Goal: Task Accomplishment & Management: Manage account settings

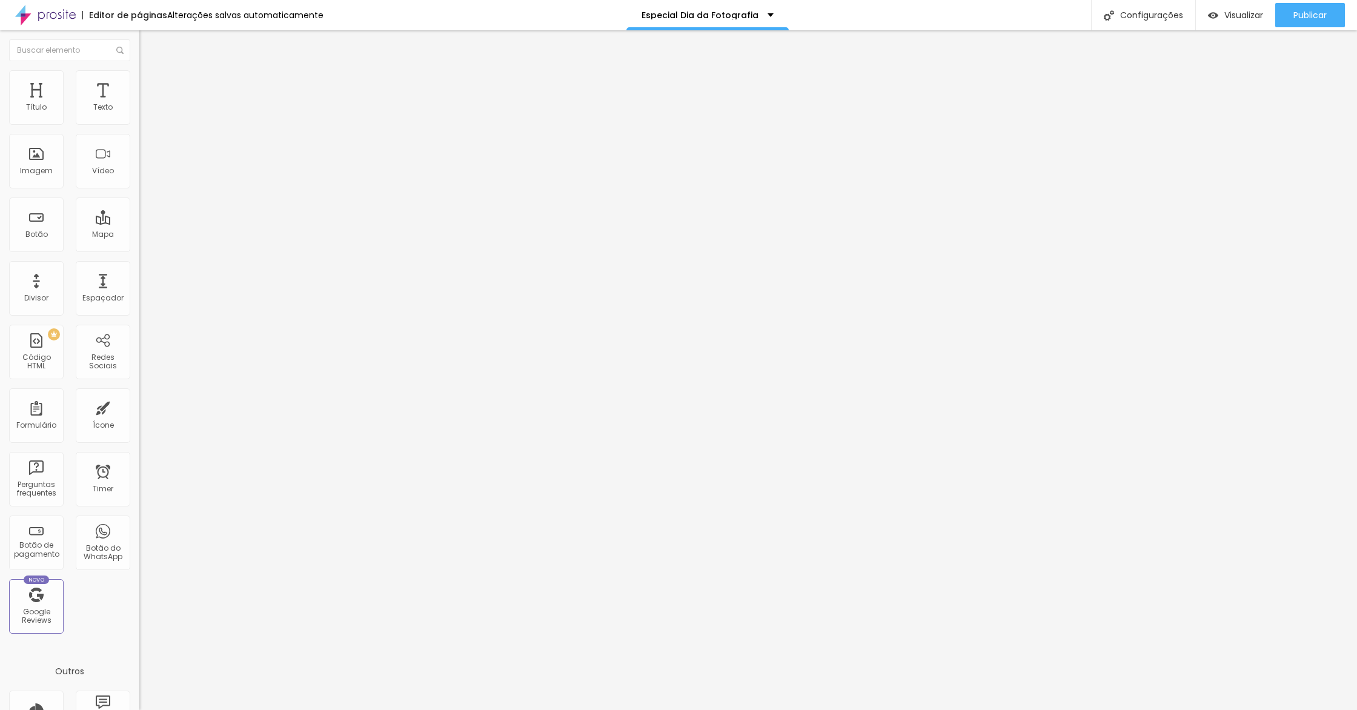
click at [150, 84] on span "Estilo" at bounding box center [159, 78] width 19 height 10
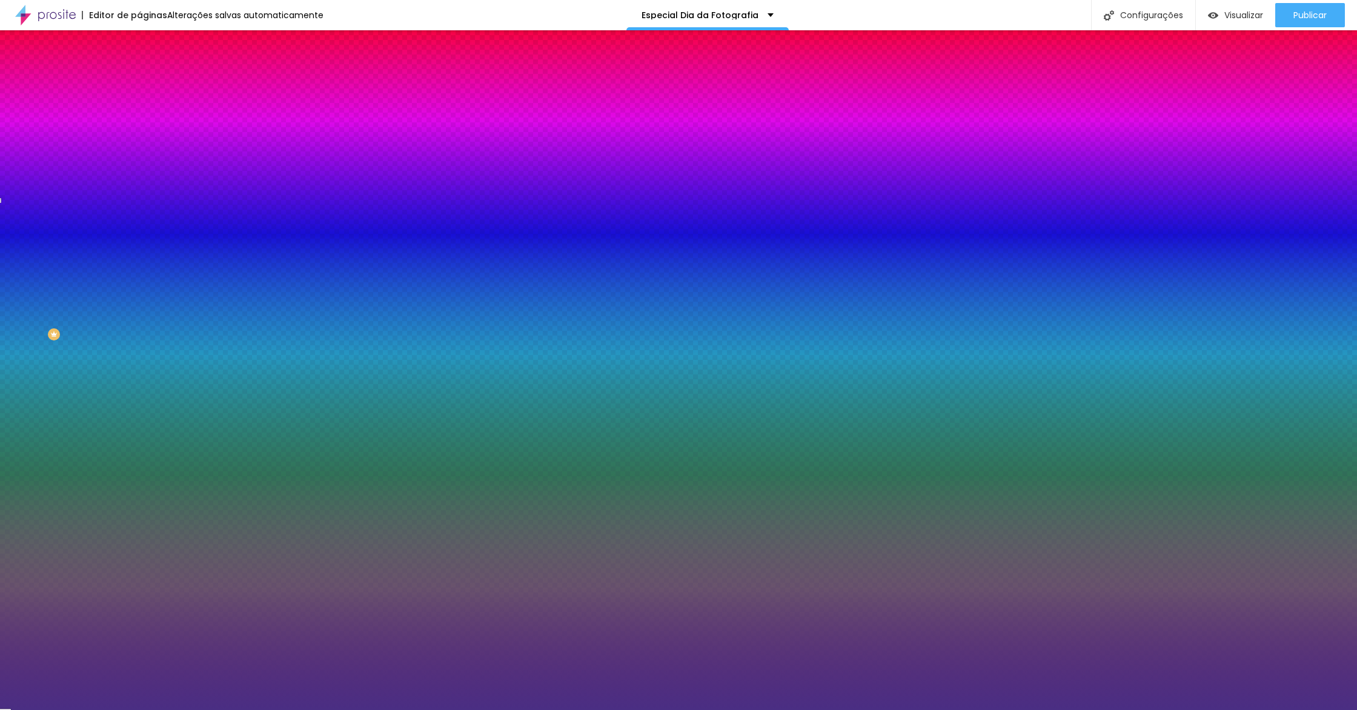
click at [139, 165] on div at bounding box center [208, 165] width 139 height 0
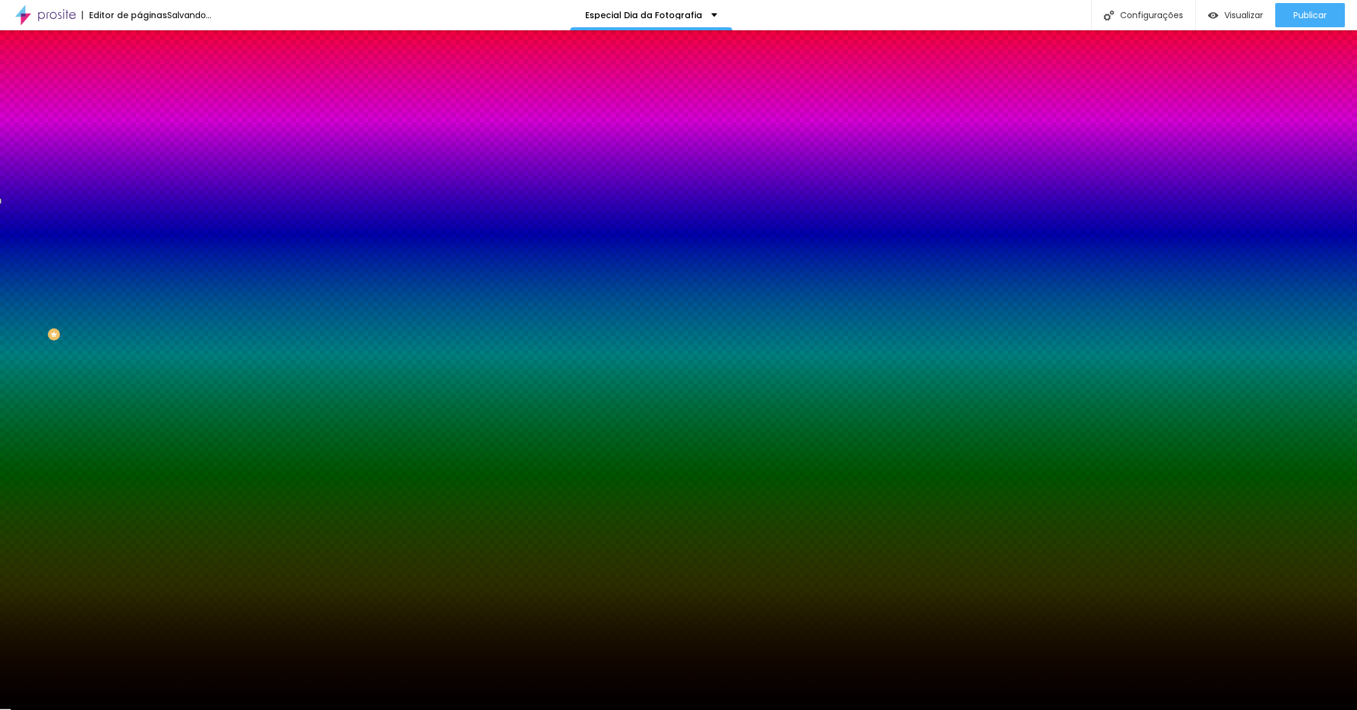
type input "#000000"
drag, startPoint x: 55, startPoint y: 292, endPoint x: 0, endPoint y: 389, distance: 111.5
click at [139, 389] on div "Editar Seção Conteúdo Estilo Avançado Imagem de fundo Adicionar imagem Efeito d…" at bounding box center [208, 370] width 139 height 680
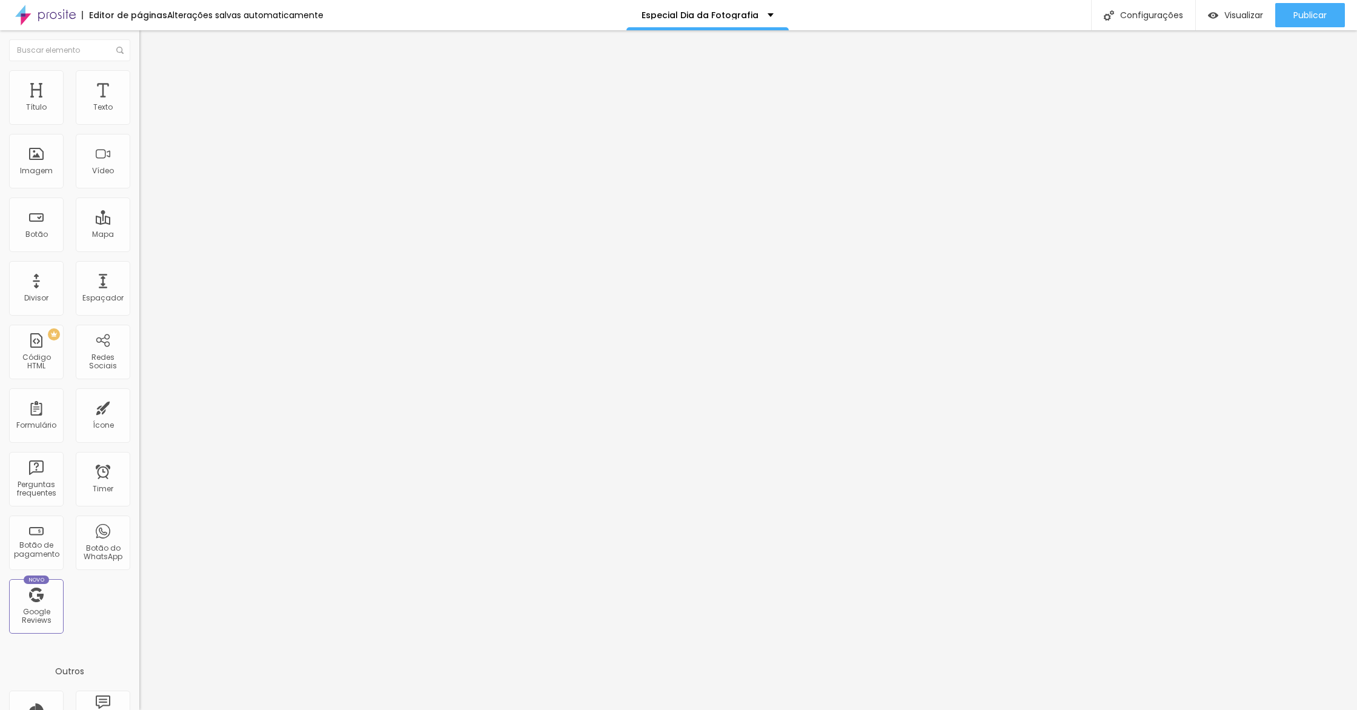
click at [139, 83] on ul "Conteúdo Estilo Avançado" at bounding box center [208, 76] width 139 height 36
click at [150, 84] on span "Estilo" at bounding box center [159, 78] width 19 height 10
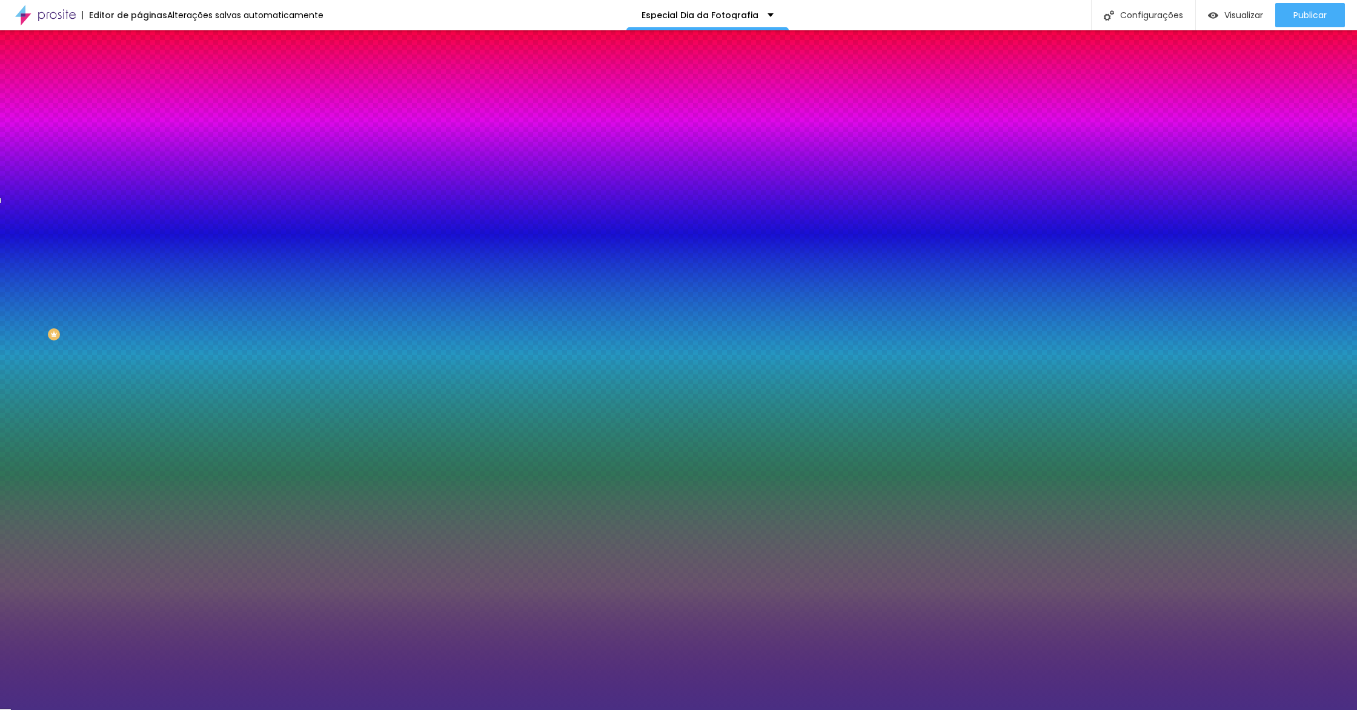
click at [139, 165] on div at bounding box center [208, 165] width 139 height 0
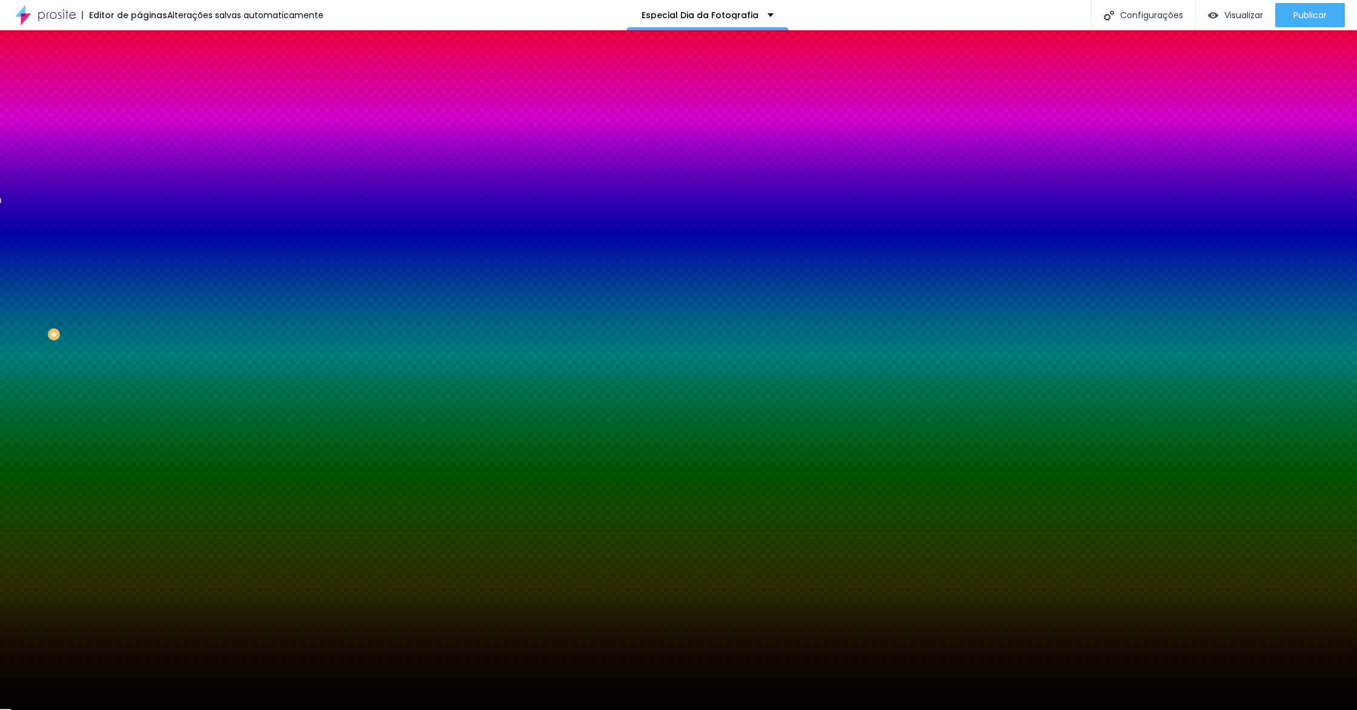
type input "#000000"
drag, startPoint x: 0, startPoint y: 379, endPoint x: 0, endPoint y: 397, distance: 17.6
click at [139, 397] on div "Editar Seção Conteúdo Estilo Avançado Imagem de fundo Adicionar imagem Efeito d…" at bounding box center [208, 370] width 139 height 680
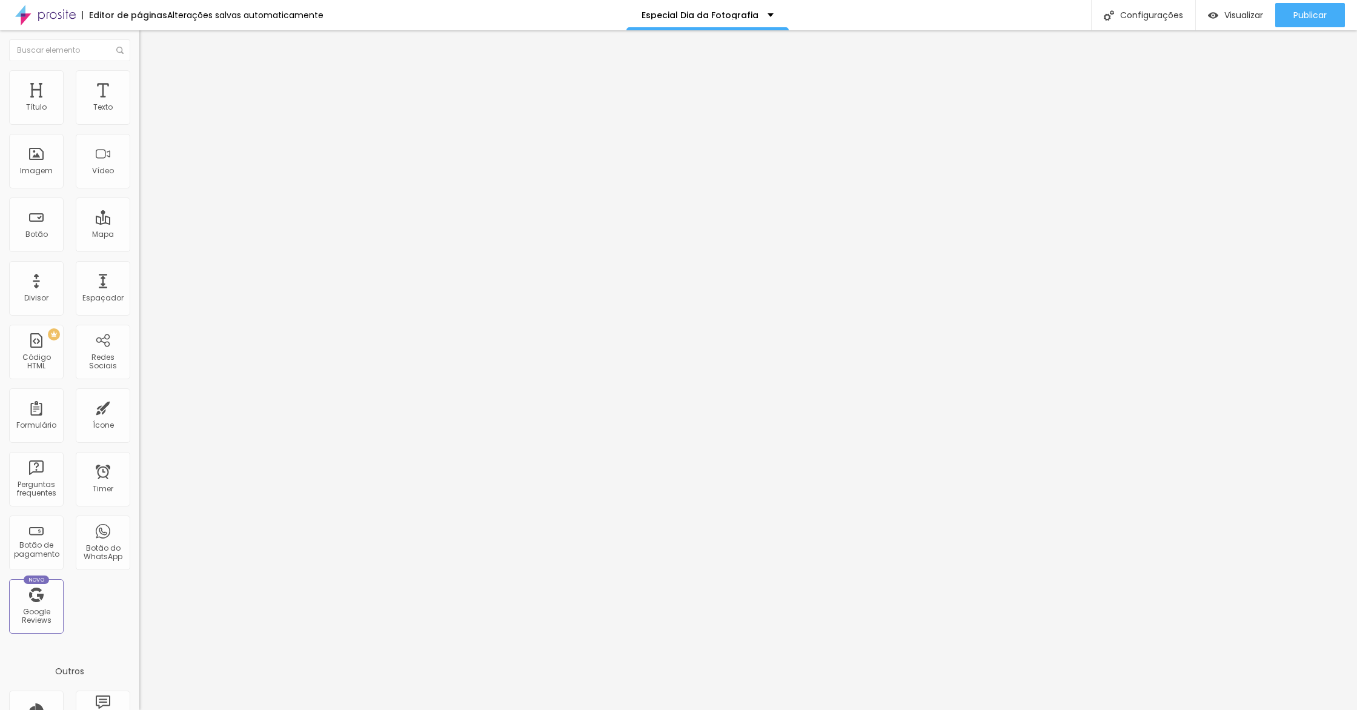
click at [139, 82] on ul "Conteúdo Estilo Avançado" at bounding box center [208, 76] width 139 height 36
click at [150, 82] on span "Estilo" at bounding box center [159, 78] width 19 height 10
click at [139, 82] on li "Estilo" at bounding box center [208, 76] width 139 height 12
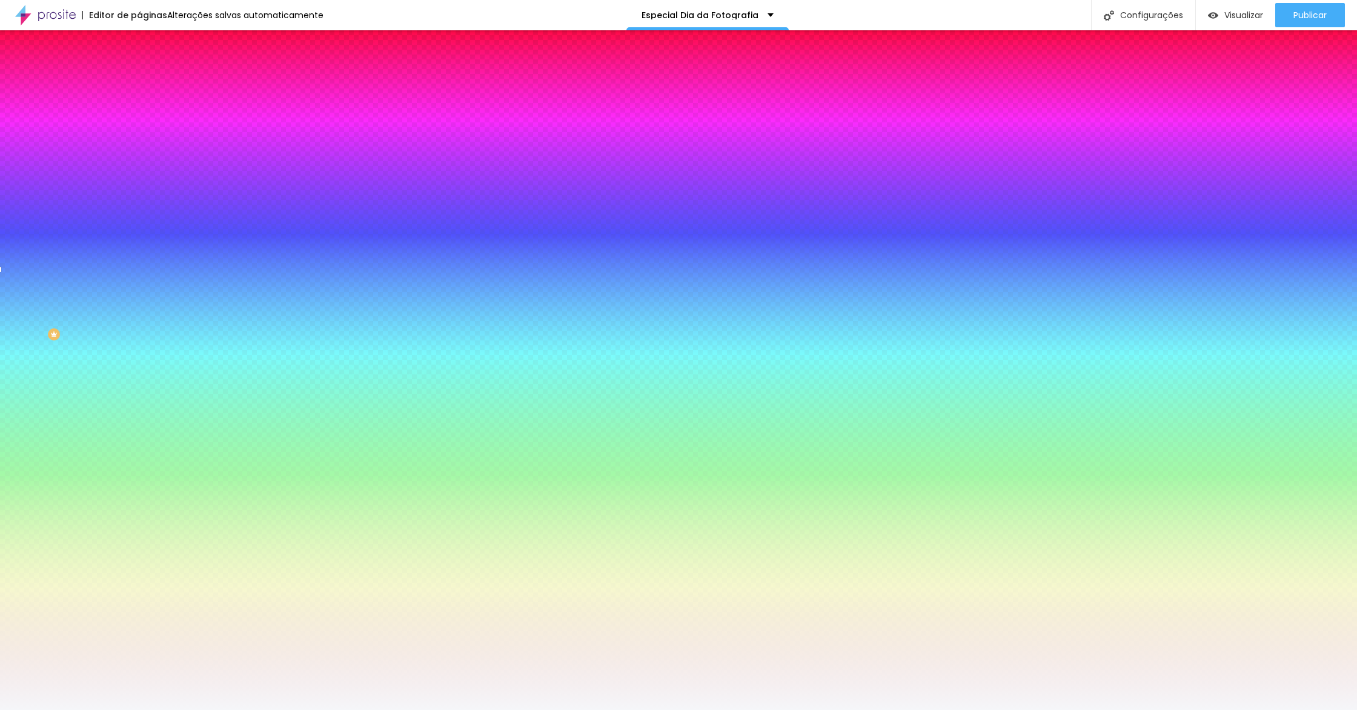
click at [139, 112] on span "Trocar imagem" at bounding box center [172, 106] width 66 height 10
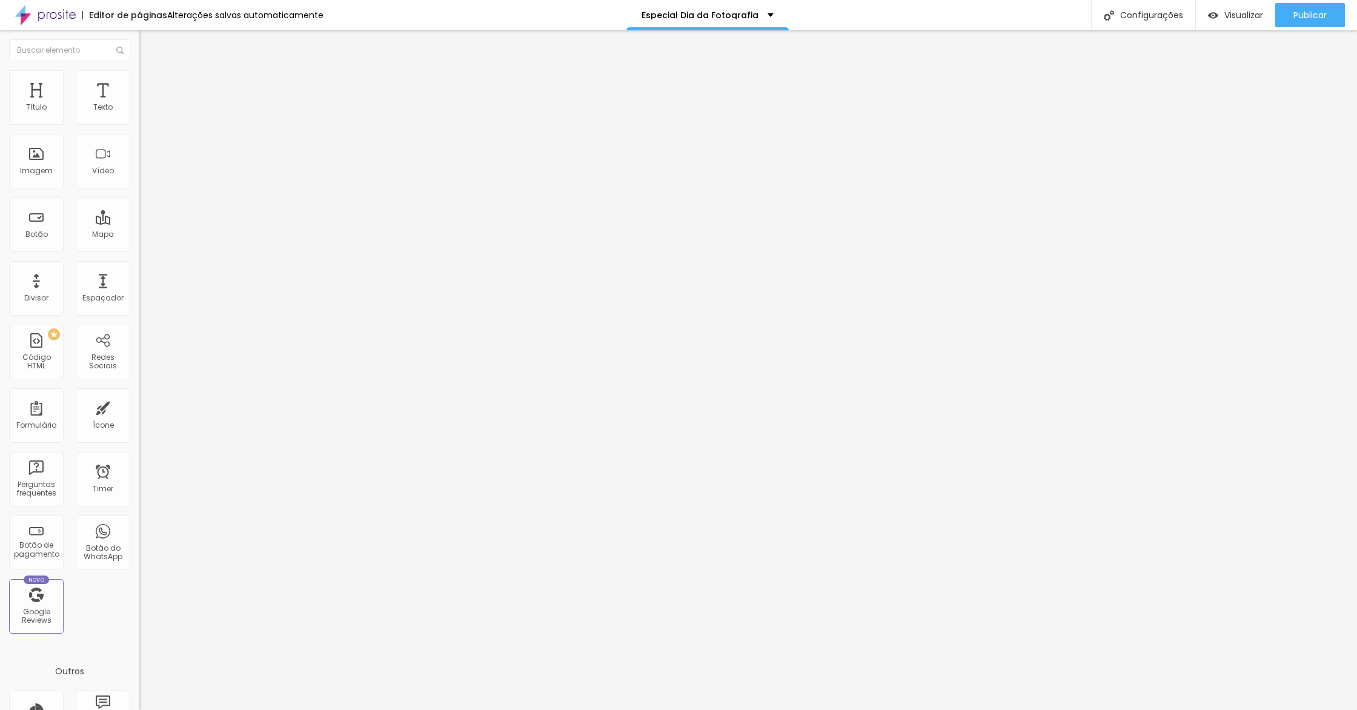
click at [150, 84] on span "Estilo" at bounding box center [159, 78] width 19 height 10
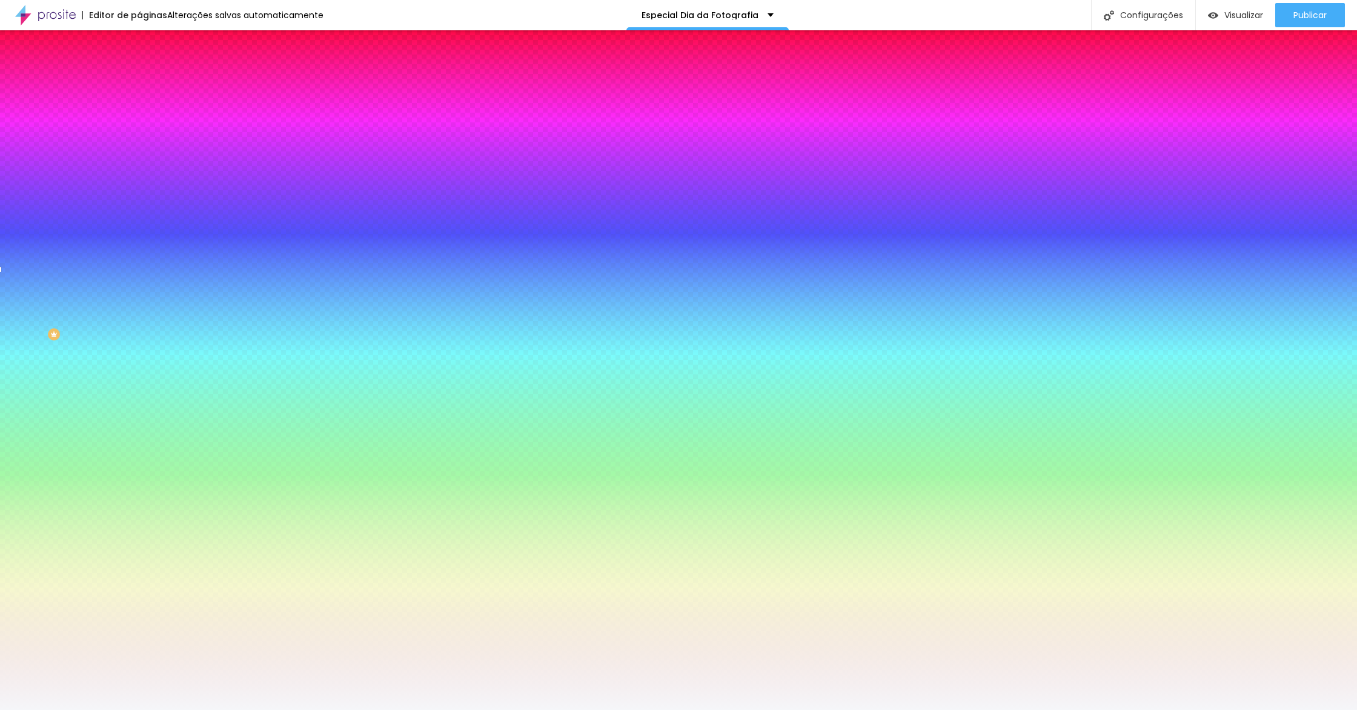
click at [139, 112] on span "Trocar imagem" at bounding box center [172, 106] width 66 height 10
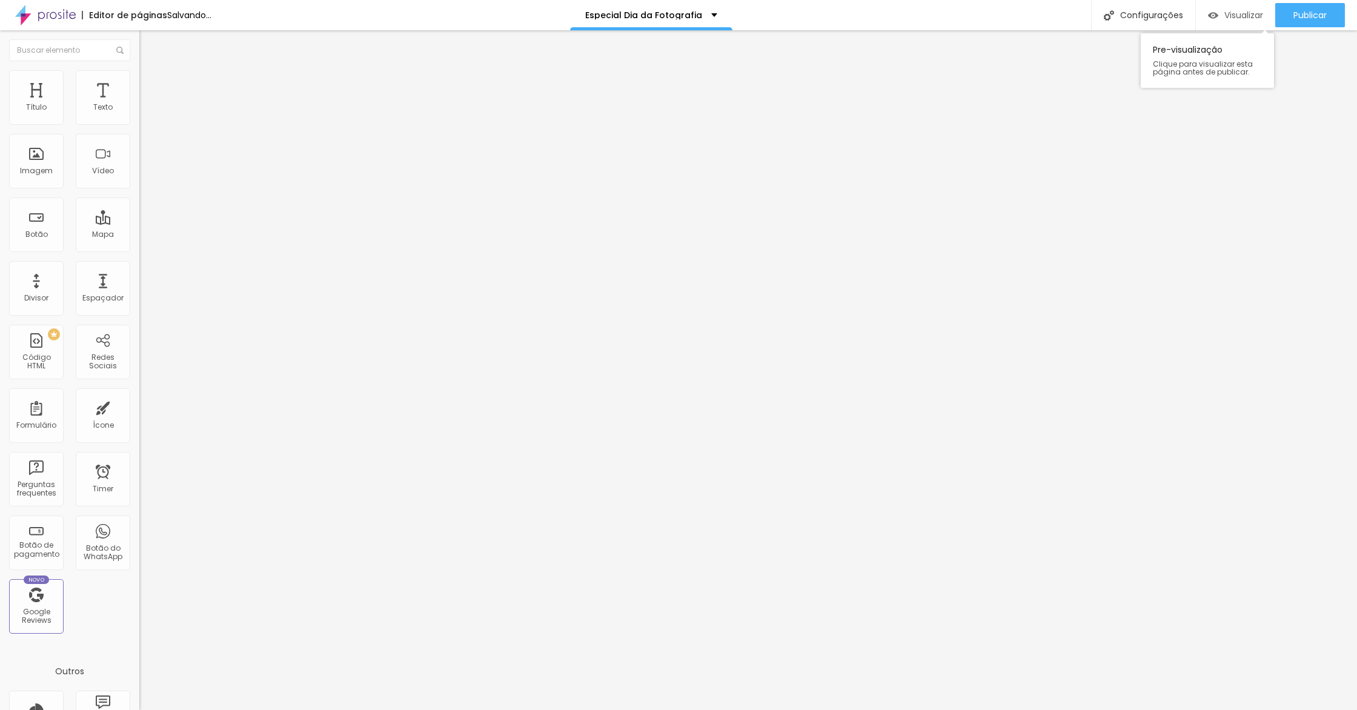
click at [1234, 19] on span "Visualizar" at bounding box center [1244, 15] width 39 height 10
click at [150, 83] on span "Estilo" at bounding box center [159, 78] width 19 height 10
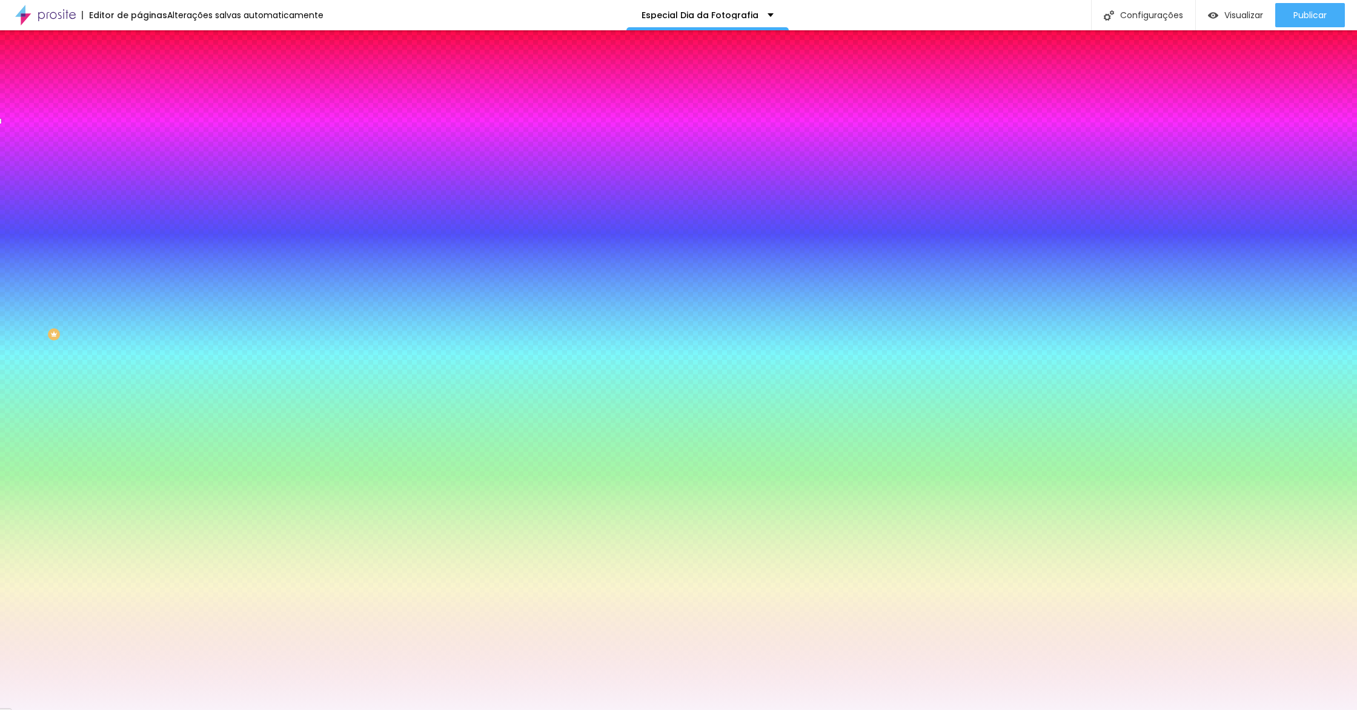
click at [139, 177] on input "#F9F2F9" at bounding box center [211, 171] width 145 height 12
paste input "FFAE5"
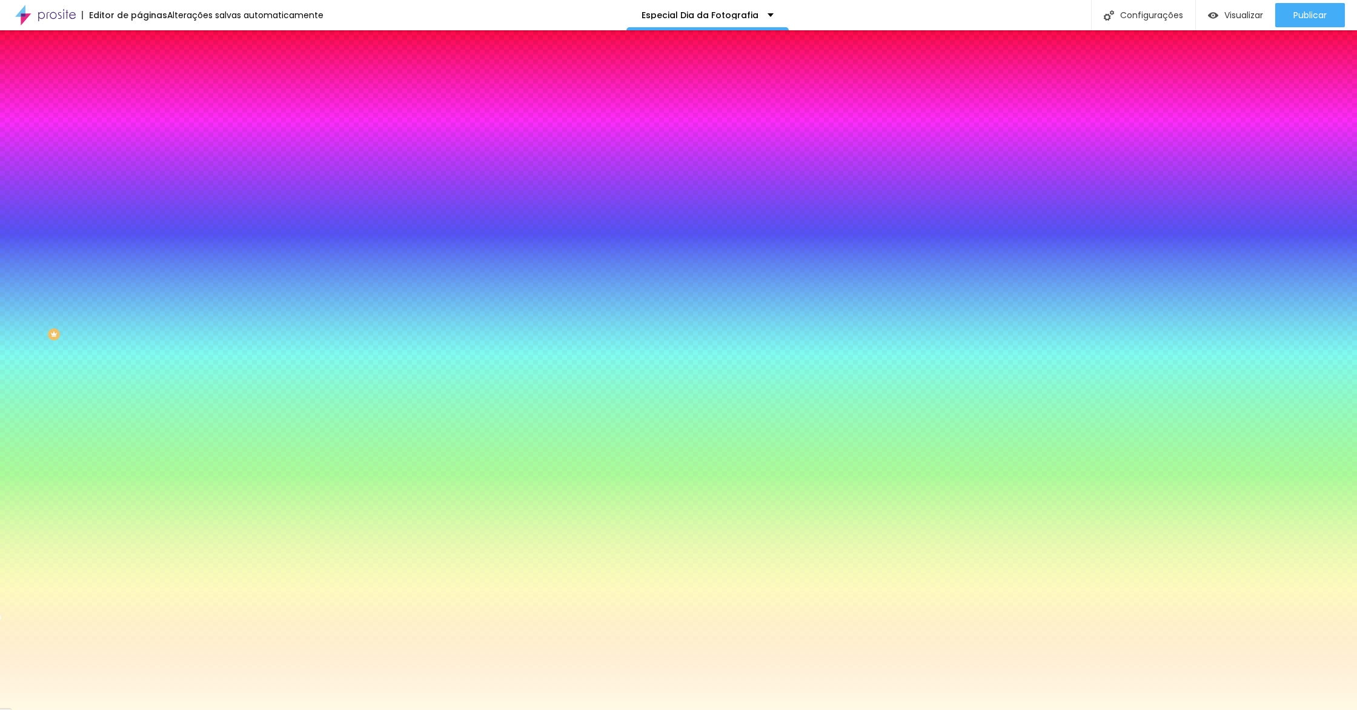
type input "#FFFAE5"
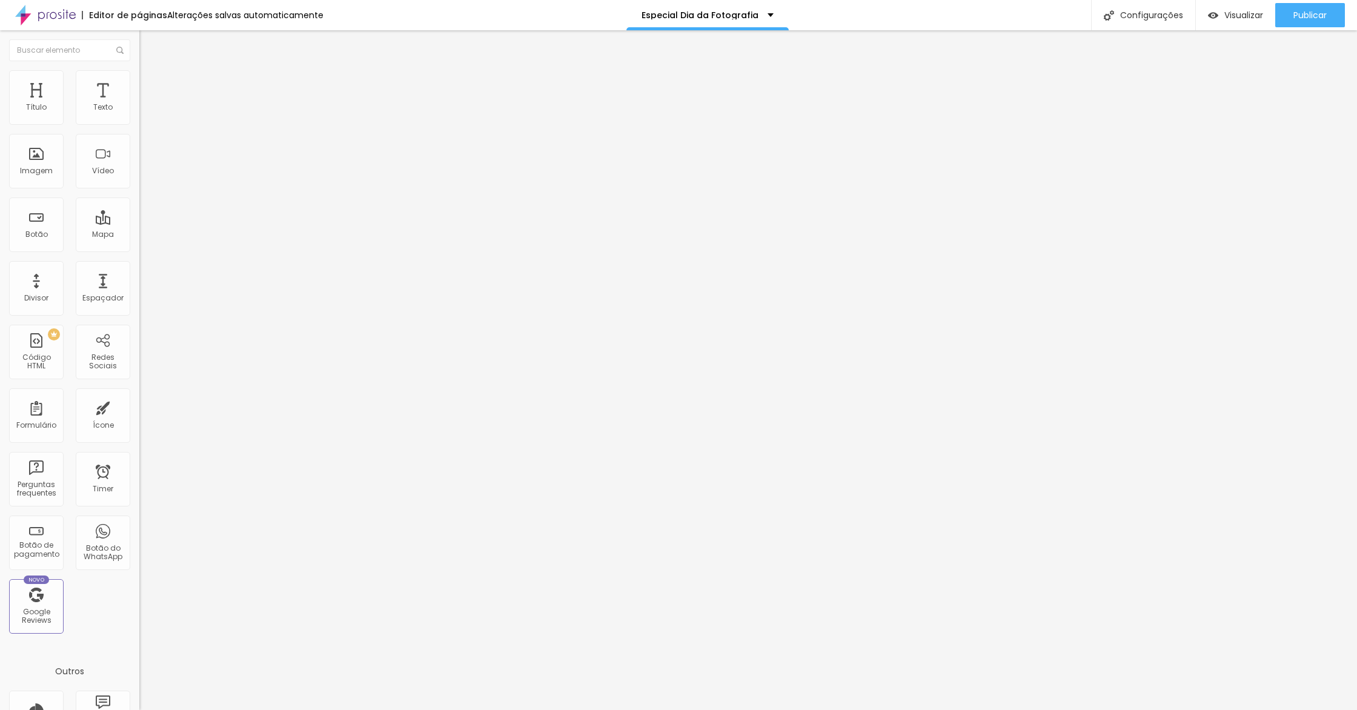
click at [150, 84] on span "Estilo" at bounding box center [159, 78] width 19 height 10
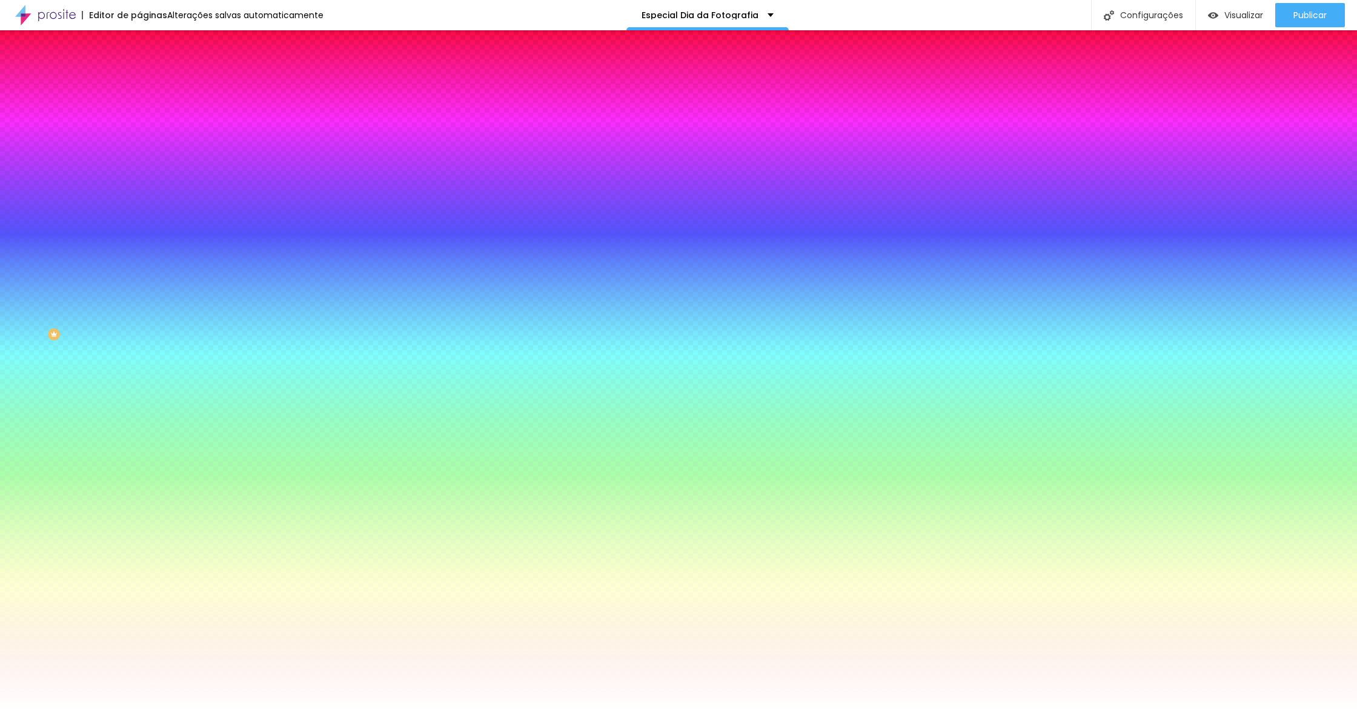
click at [139, 112] on span "Trocar imagem" at bounding box center [172, 106] width 66 height 10
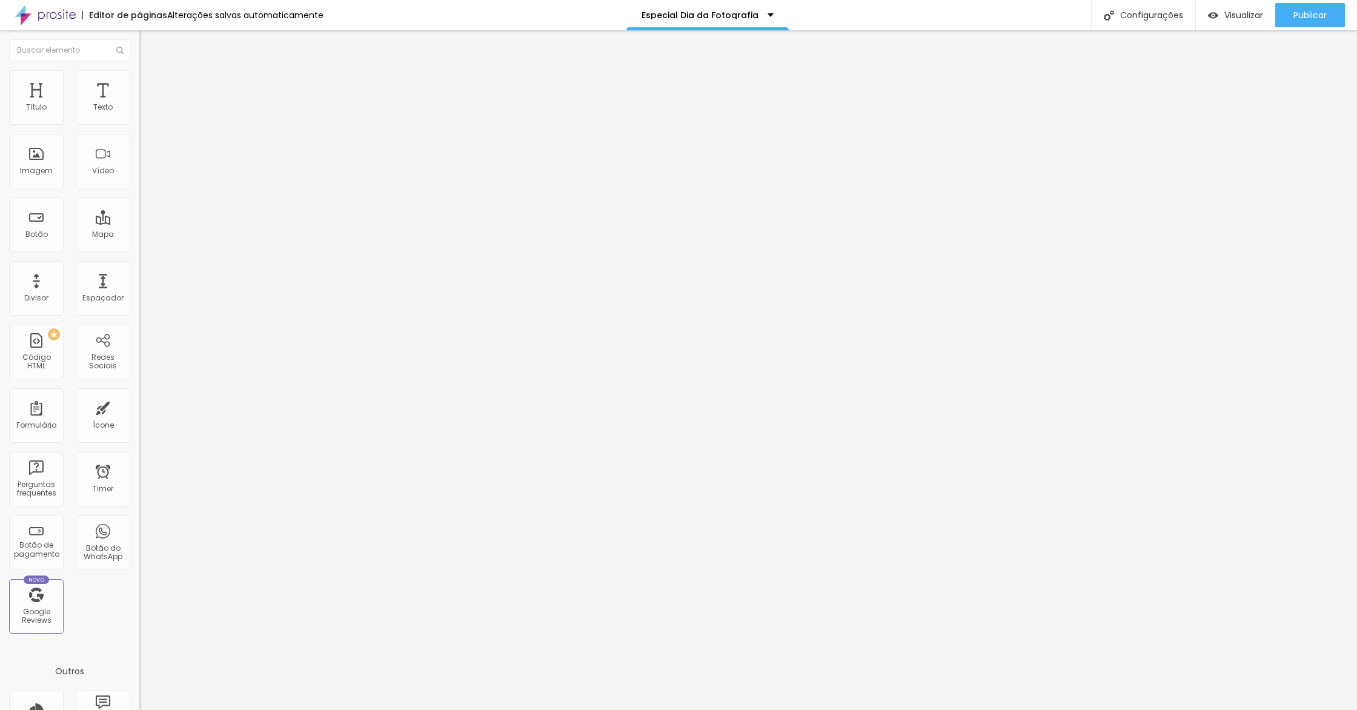
click at [150, 84] on span "Estilo" at bounding box center [159, 78] width 19 height 10
click at [1234, 29] on div "Pre-visualização Clique para visualizar esta página antes de publicar." at bounding box center [1207, 57] width 133 height 61
click at [1237, 25] on div "Visualizar" at bounding box center [1235, 15] width 55 height 24
click at [139, 75] on ul "Conteúdo Estilo Avançado" at bounding box center [208, 76] width 139 height 36
click at [150, 84] on span "Estilo" at bounding box center [159, 78] width 19 height 10
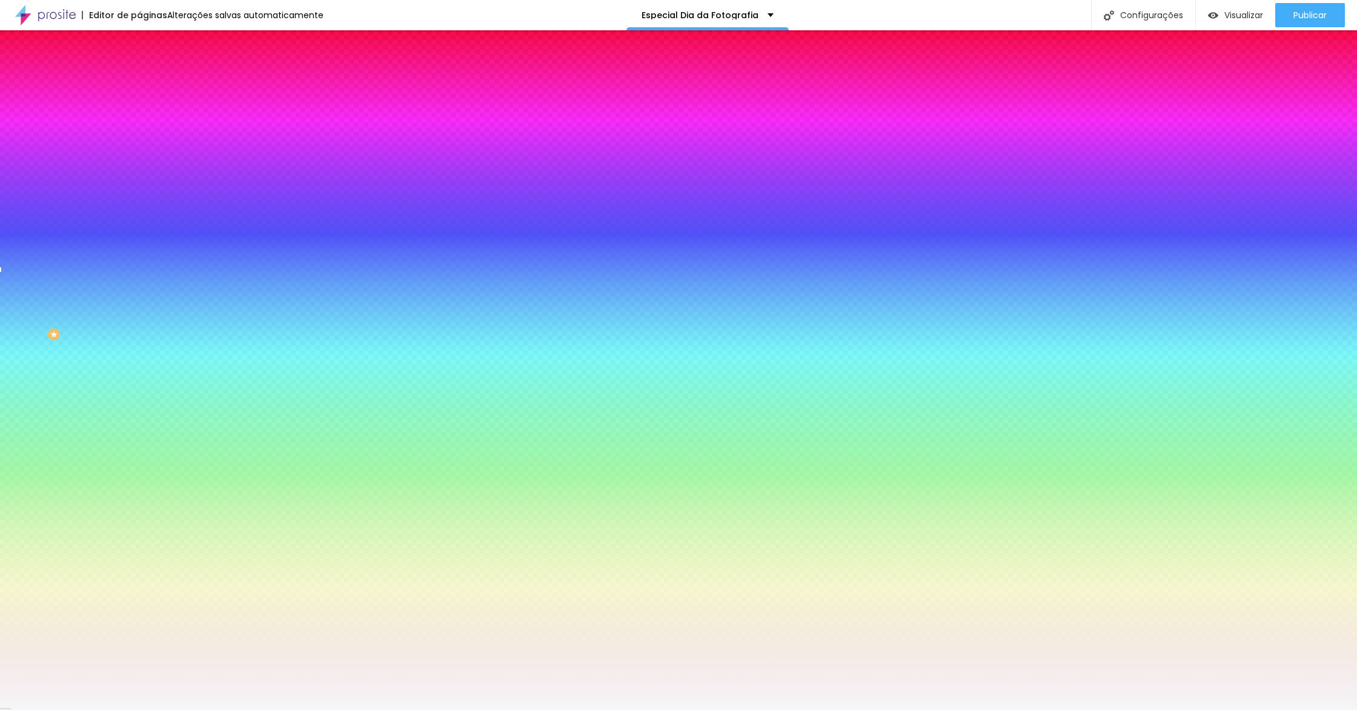
click at [139, 177] on input "#F5F6F9" at bounding box center [211, 171] width 145 height 12
paste input "FFAE5"
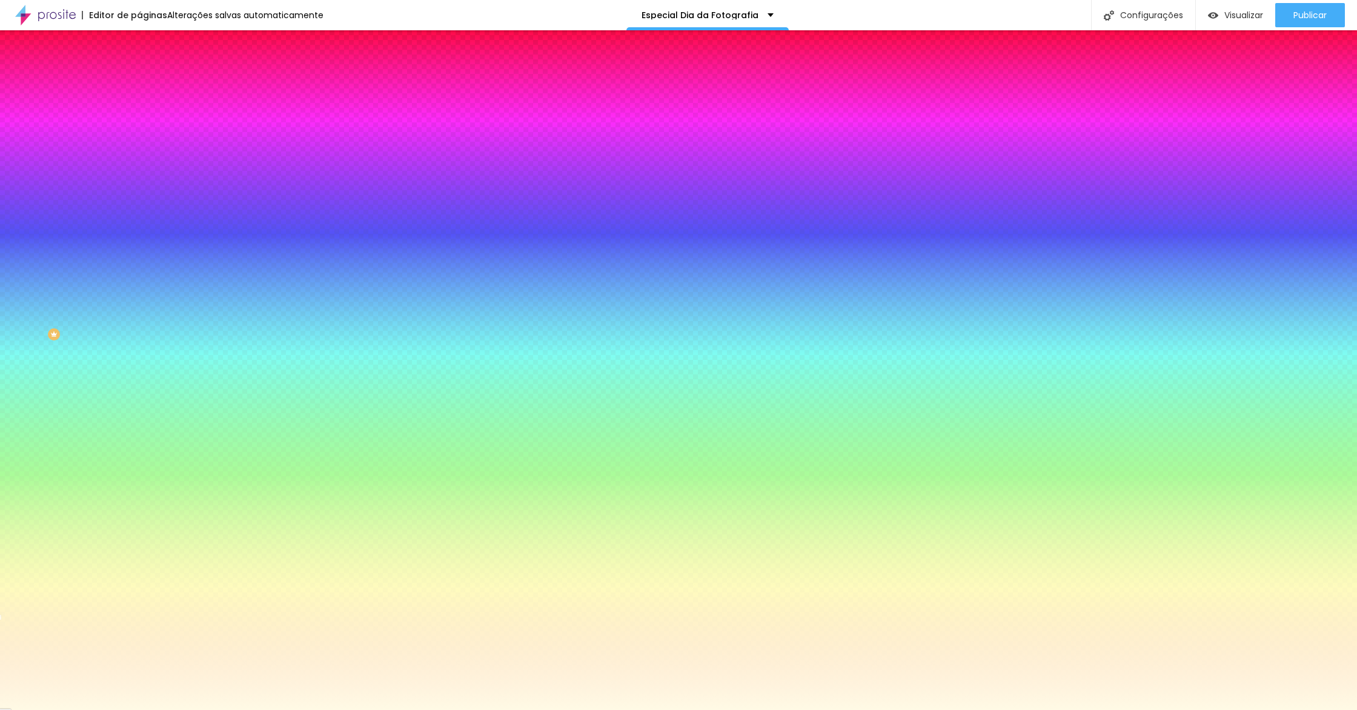
type input "#FFFAE5"
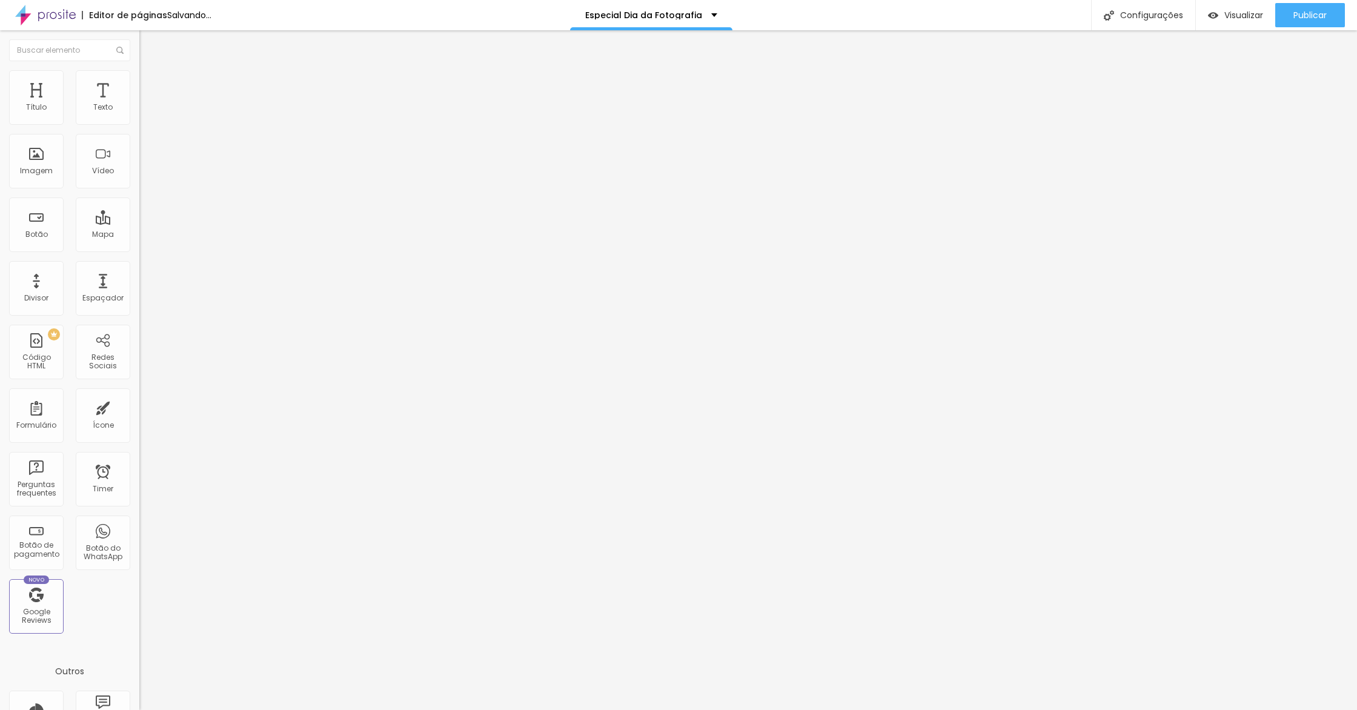
click at [150, 84] on span "Estilo" at bounding box center [159, 78] width 19 height 10
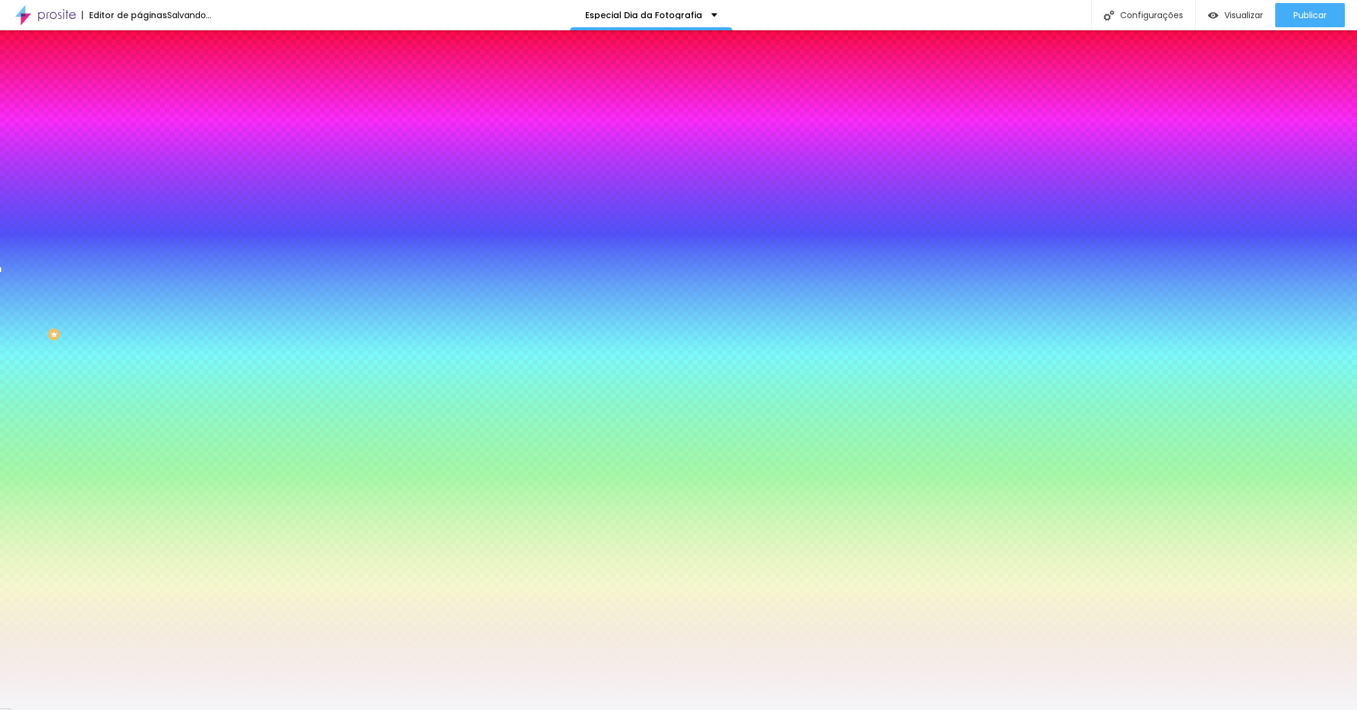
click at [139, 177] on input "#F5F6F9" at bounding box center [211, 171] width 145 height 12
paste input "F5F6F"
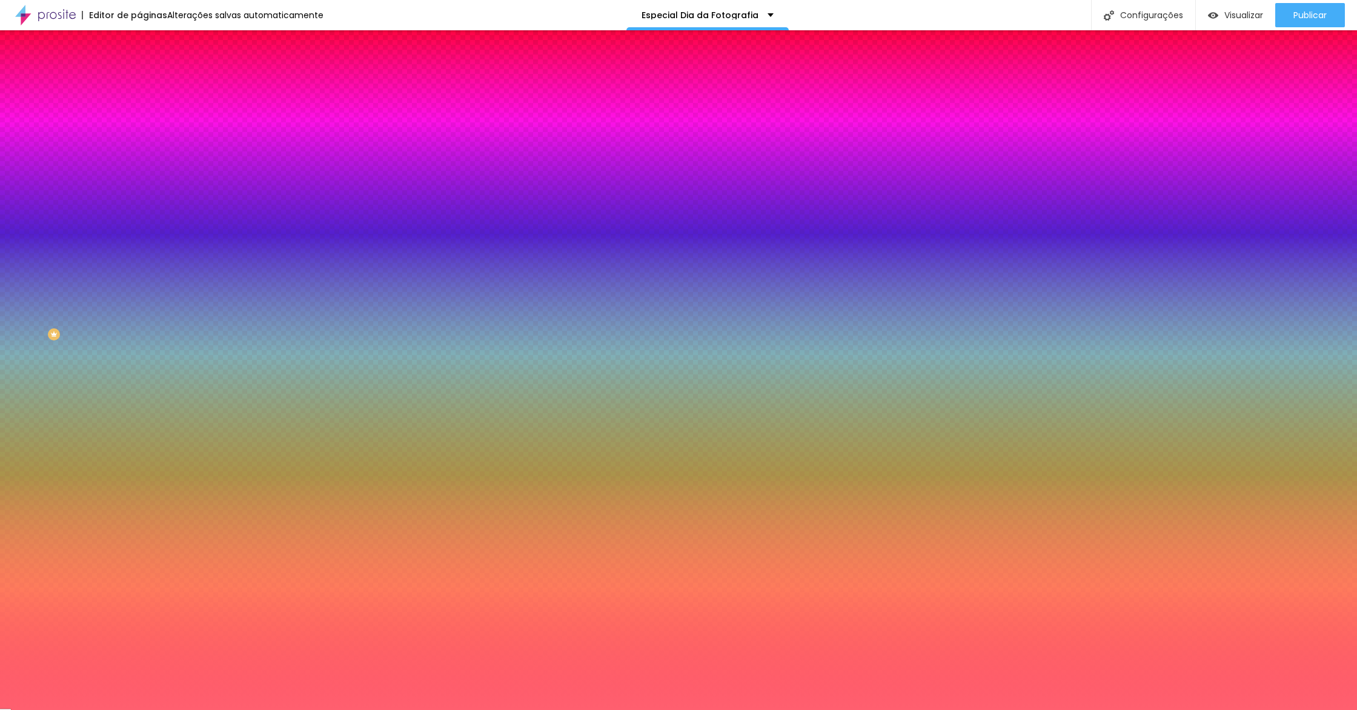
click at [139, 177] on input "#FF5F6F" at bounding box center [211, 171] width 145 height 12
paste input "FAE5"
drag, startPoint x: 118, startPoint y: 224, endPoint x: 107, endPoint y: 207, distance: 19.7
click at [139, 177] on input "#FF5F6F" at bounding box center [211, 171] width 145 height 12
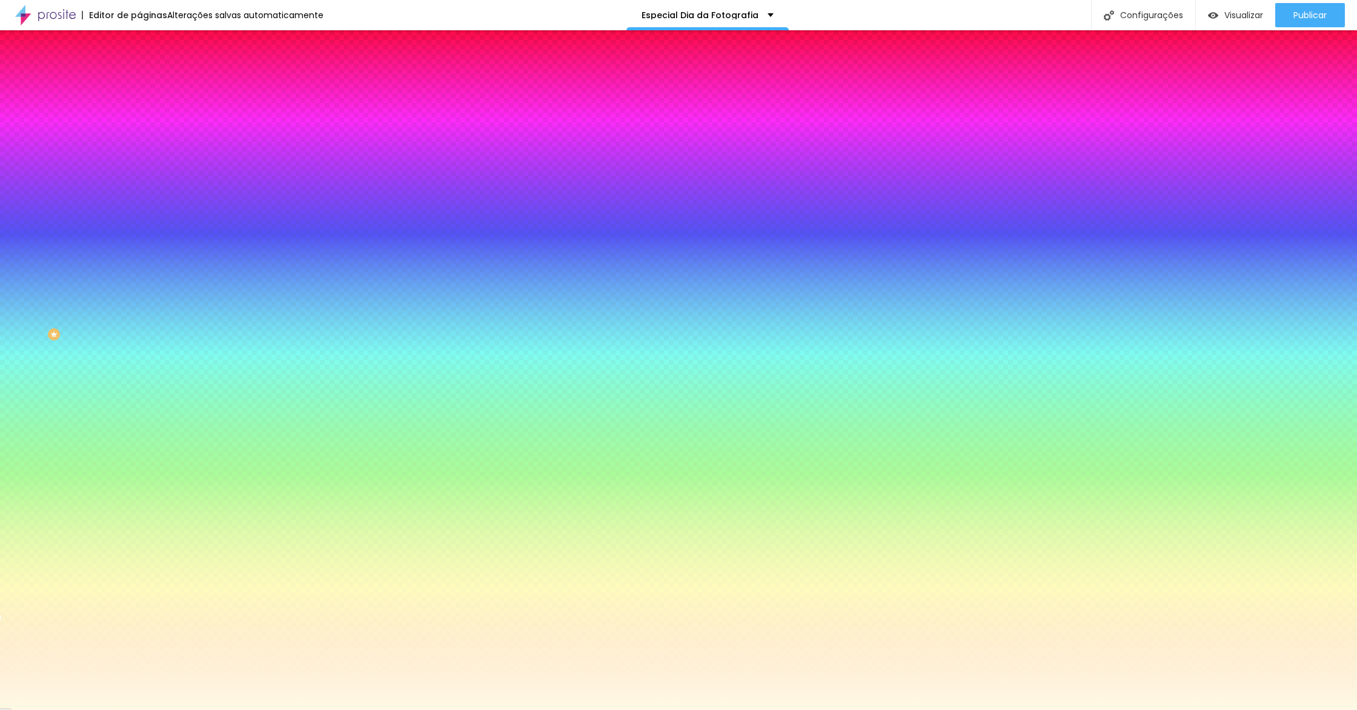
type input "#FFFAE5"
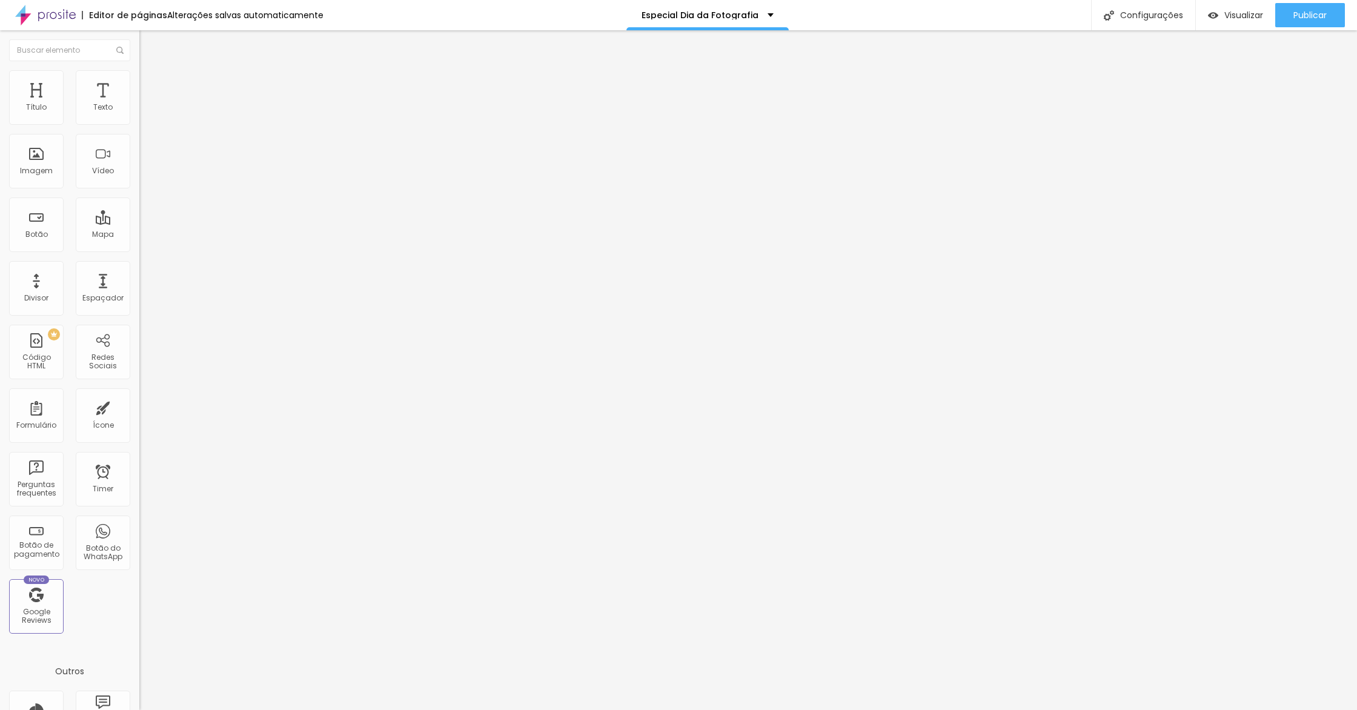
click at [139, 76] on img at bounding box center [144, 75] width 11 height 11
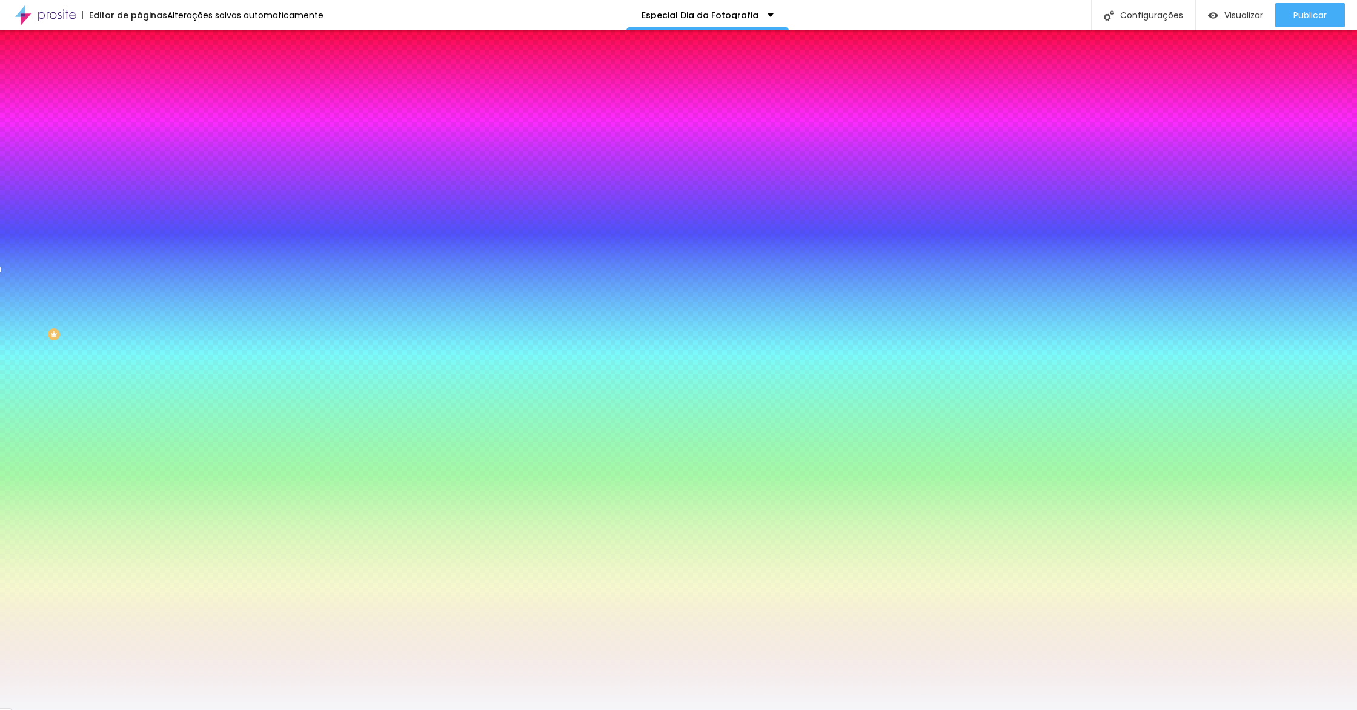
click at [139, 177] on input "#F5F6F9" at bounding box center [211, 171] width 145 height 12
paste input "FFAE5"
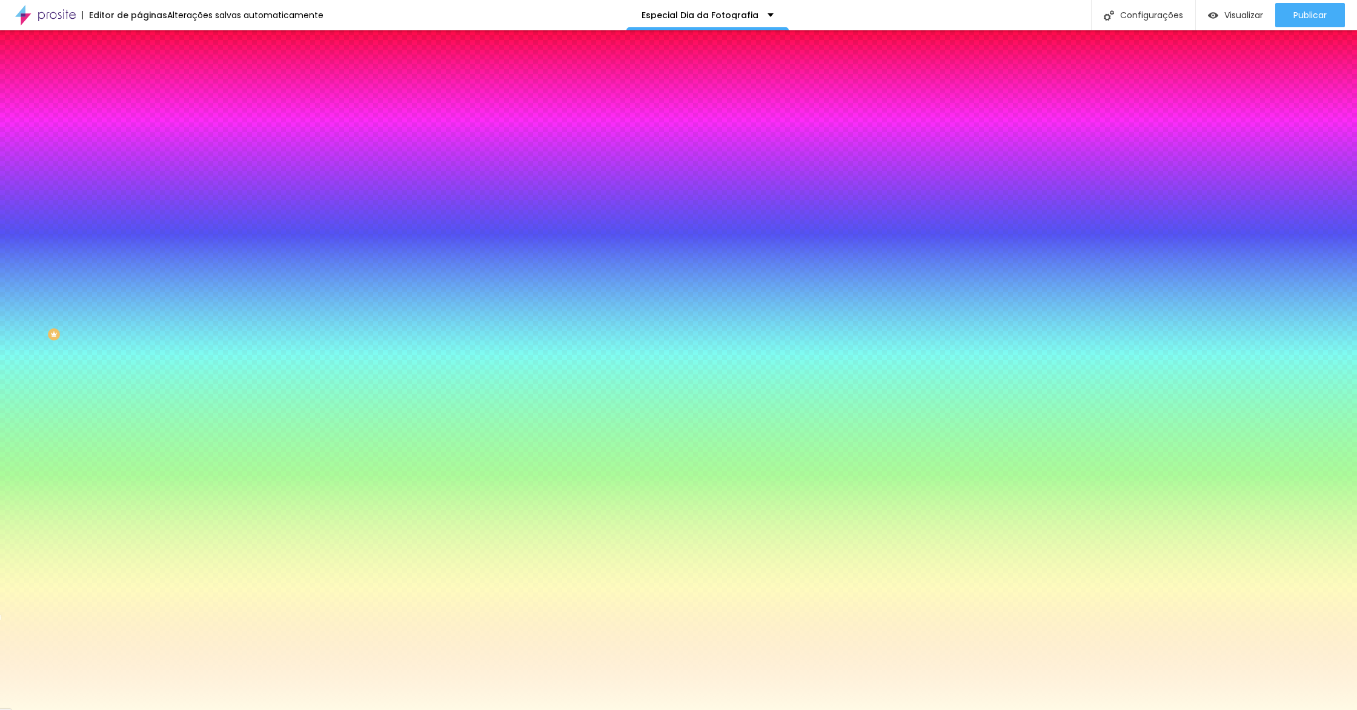
type input "#FFFAE5"
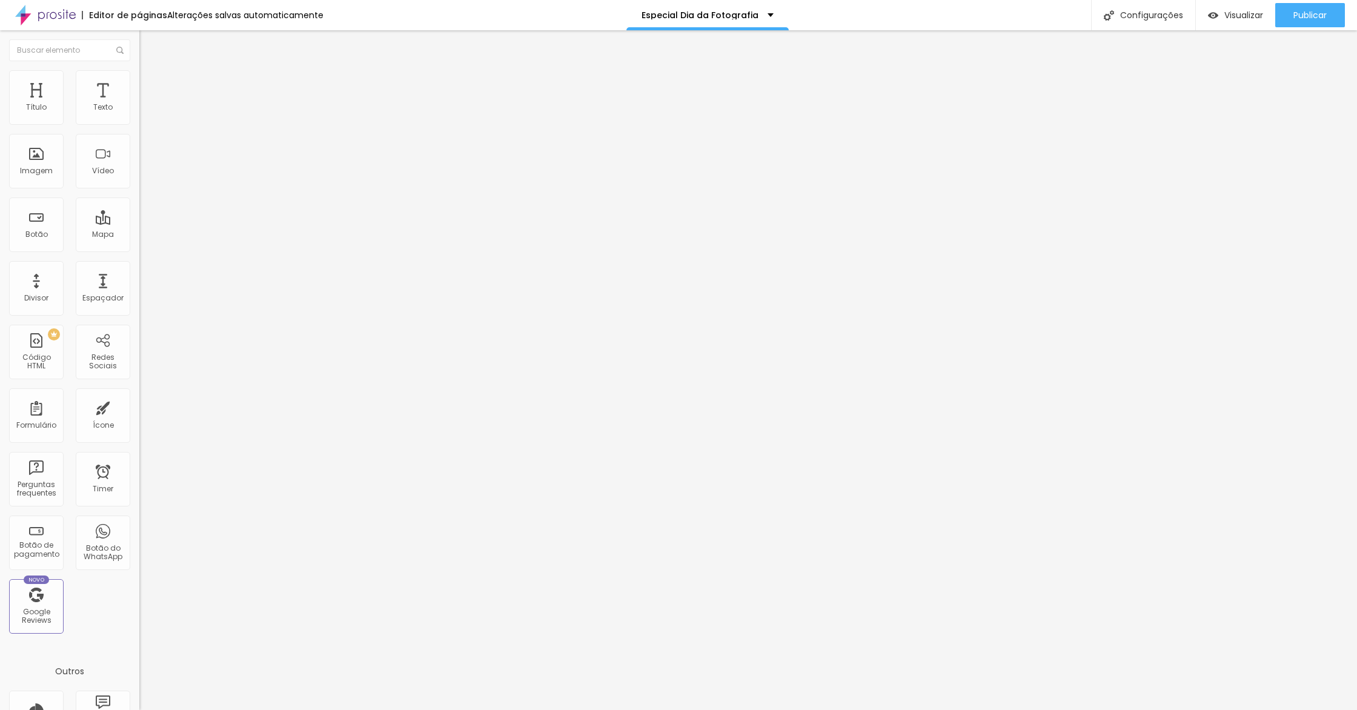
drag, startPoint x: 56, startPoint y: 85, endPoint x: 135, endPoint y: 172, distance: 116.7
click at [139, 85] on ul "Conteúdo Estilo Avançado" at bounding box center [208, 76] width 139 height 36
click at [150, 84] on span "Estilo" at bounding box center [159, 78] width 19 height 10
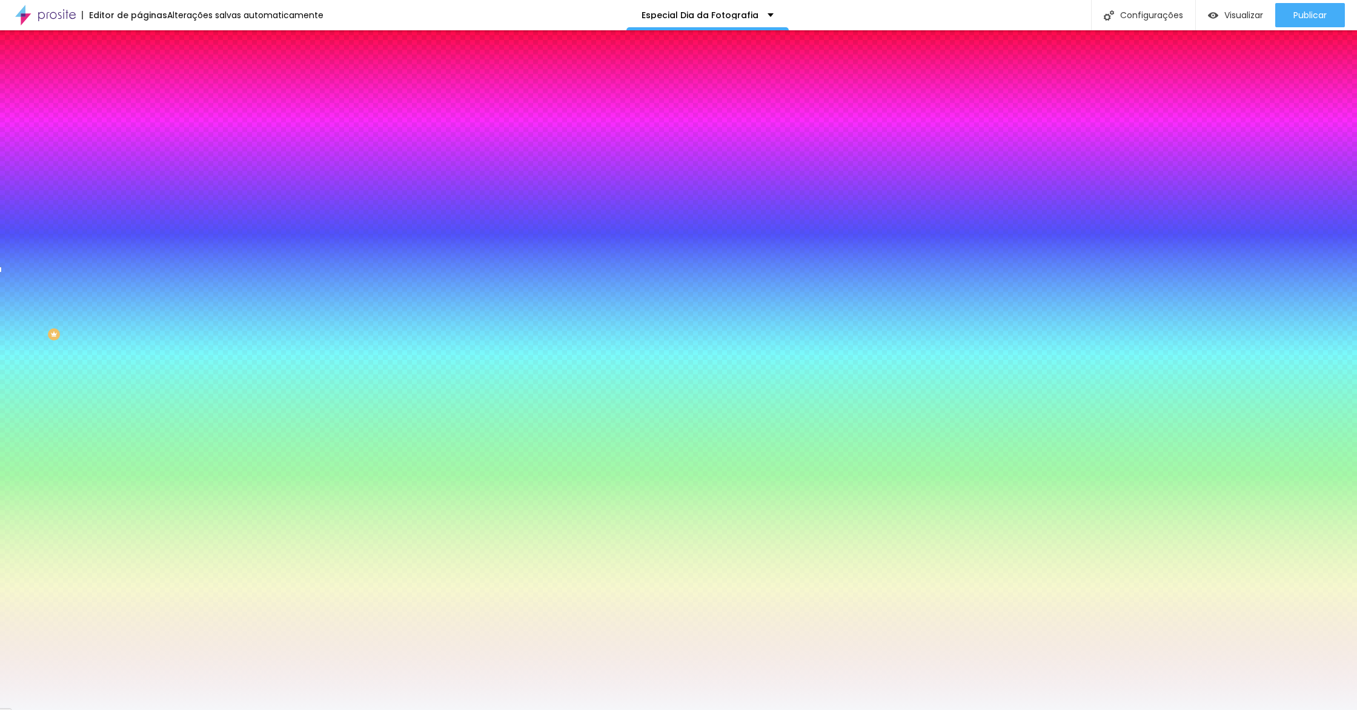
click at [139, 177] on input "#F5F6F9" at bounding box center [211, 171] width 145 height 12
paste input "FFAE5"
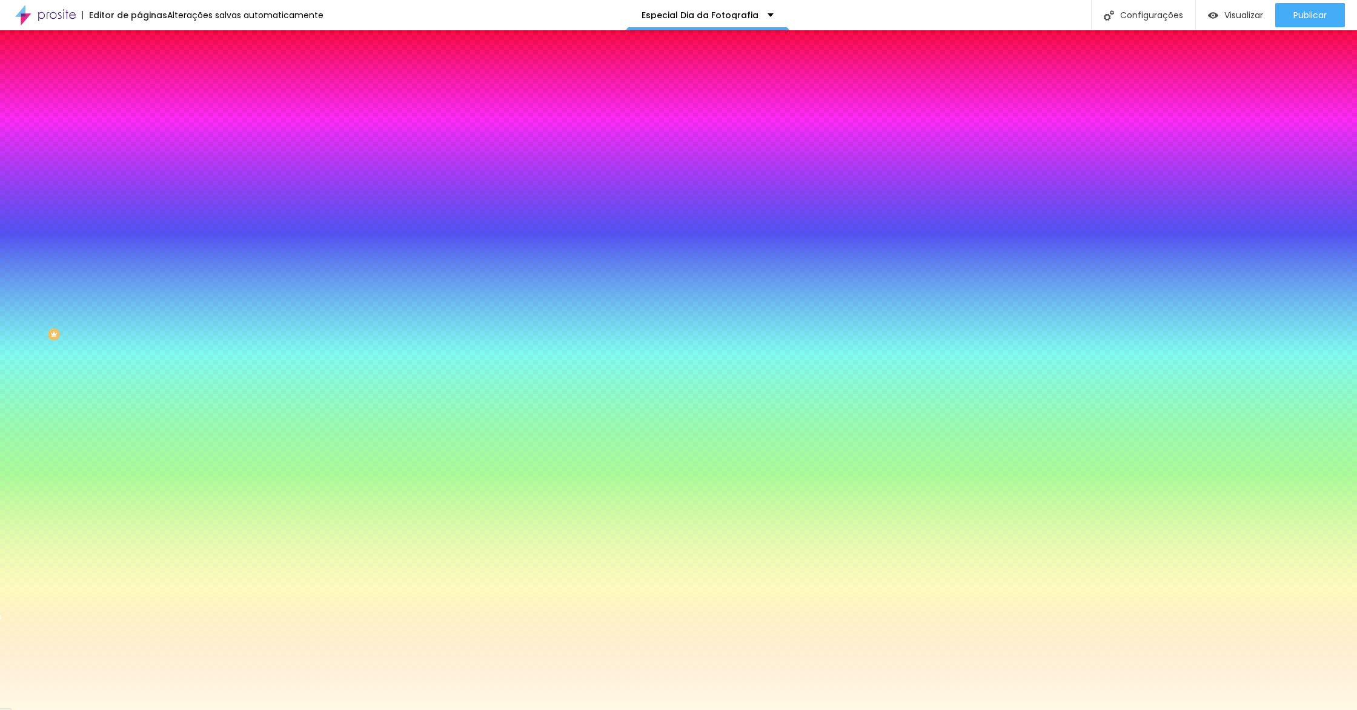
type input "#FFFAE5"
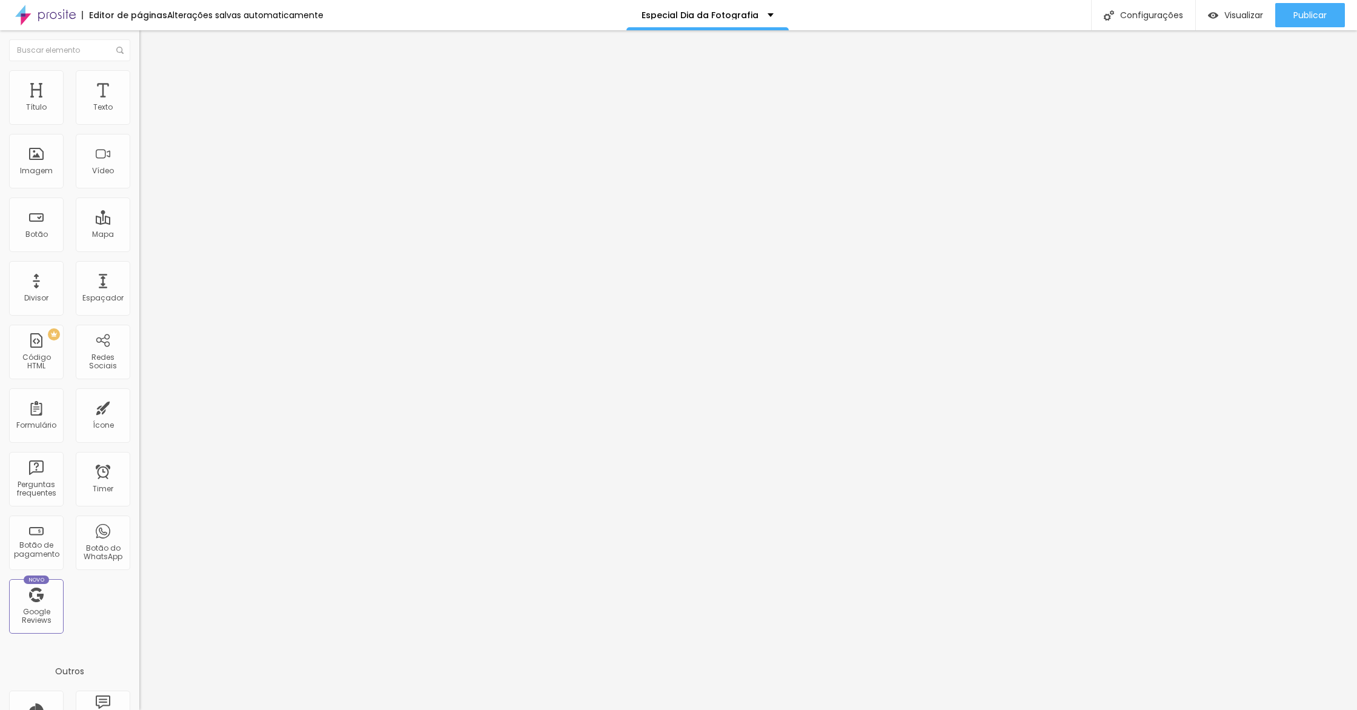
click at [139, 81] on li "Estilo" at bounding box center [208, 76] width 139 height 12
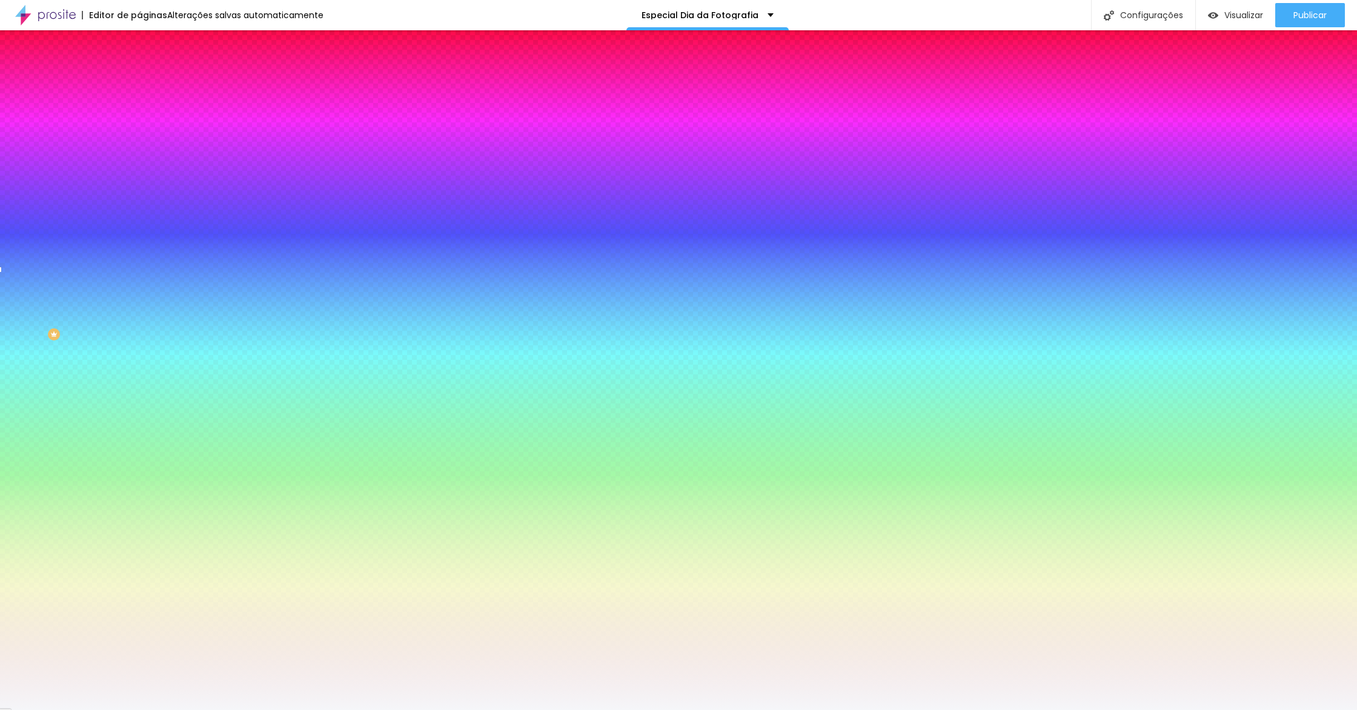
drag, startPoint x: 124, startPoint y: 222, endPoint x: 117, endPoint y: 220, distance: 6.9
click at [139, 177] on input "#F5F6F9" at bounding box center [211, 171] width 145 height 12
paste input "FFAE5"
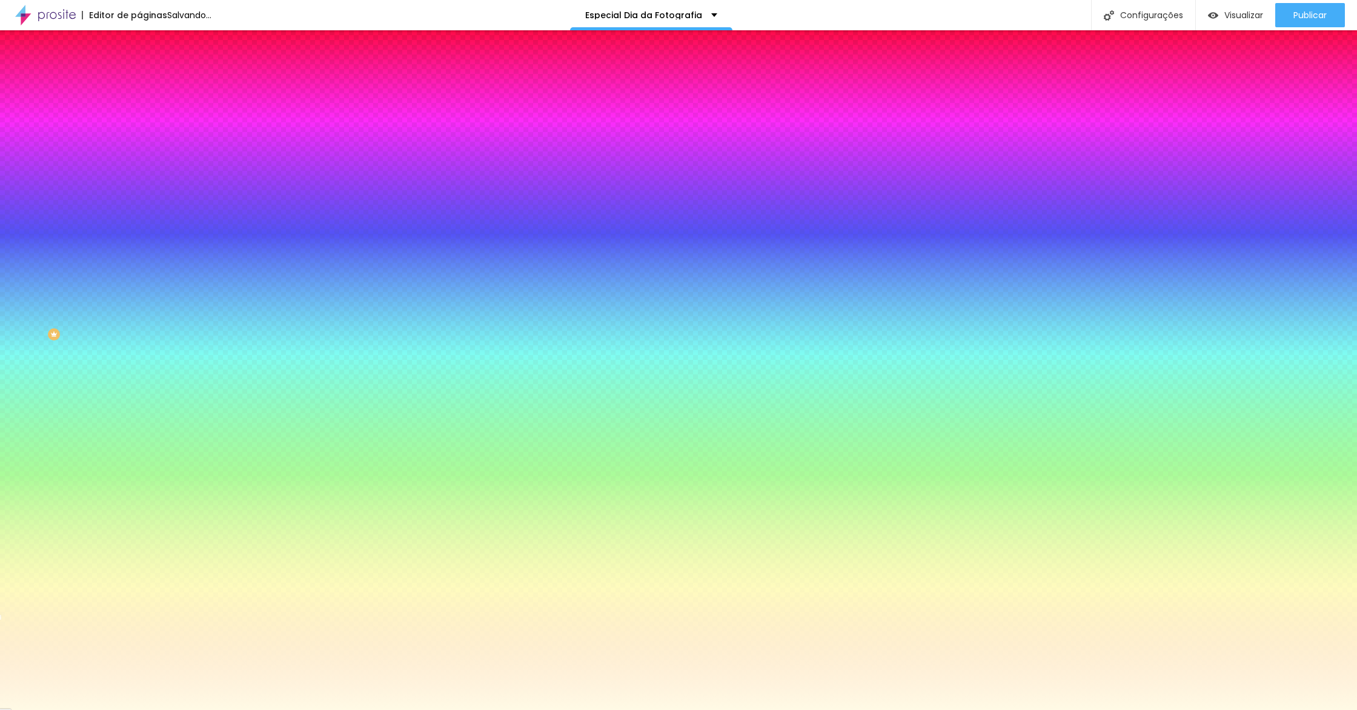
type input "#FFFAE5"
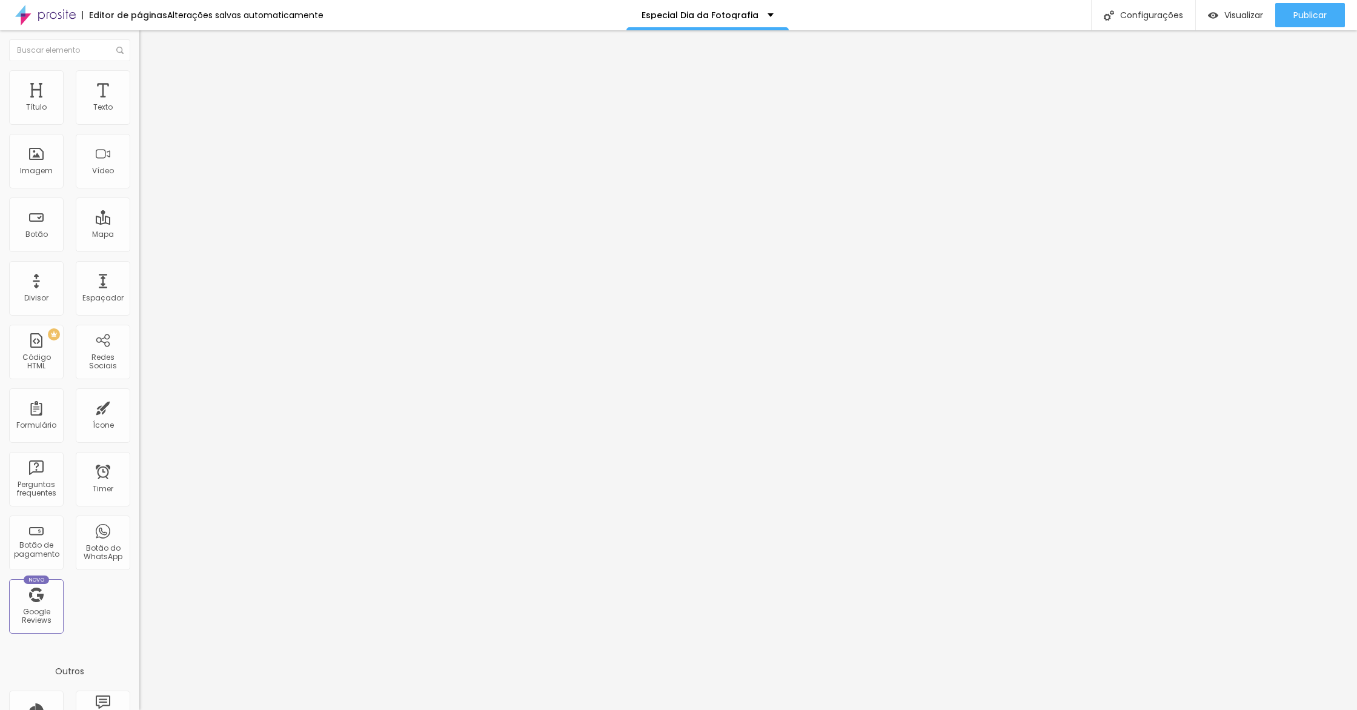
click at [139, 81] on li "Estilo" at bounding box center [208, 76] width 139 height 12
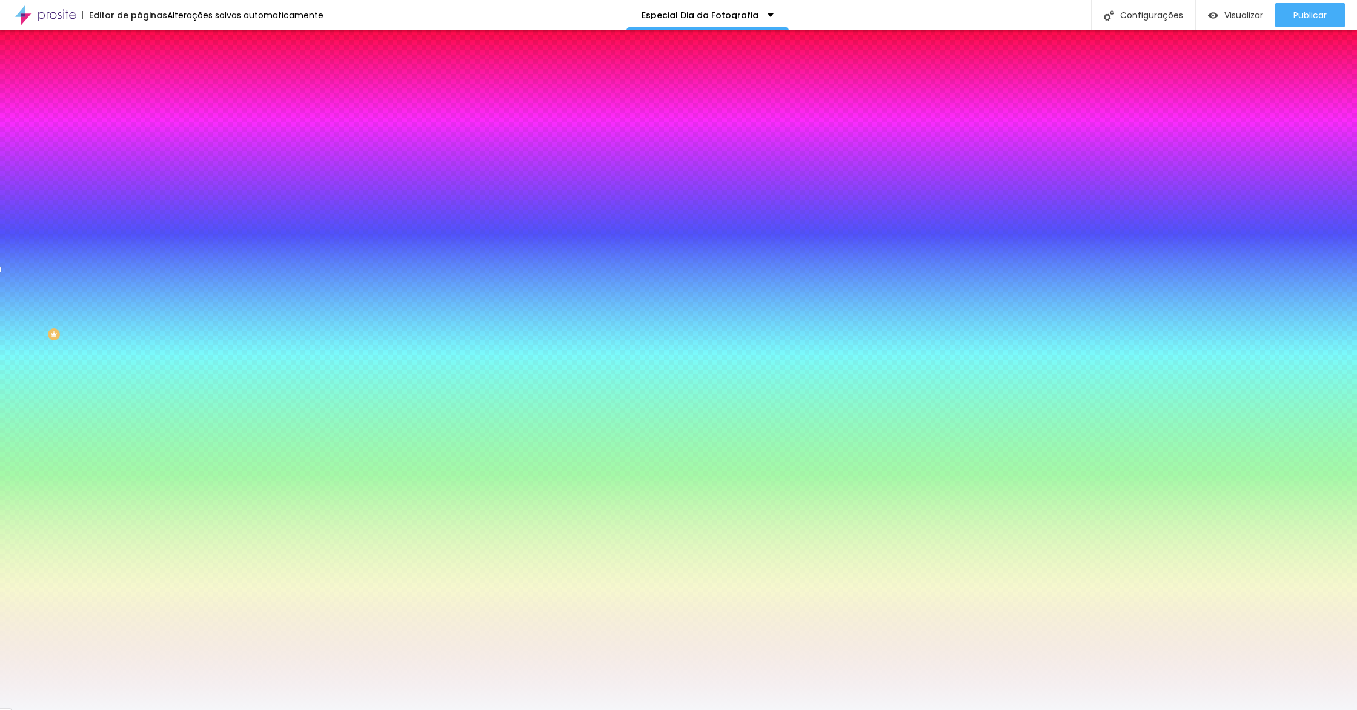
click at [139, 177] on input "#F5F6F9" at bounding box center [211, 171] width 145 height 12
paste input "FFAE5"
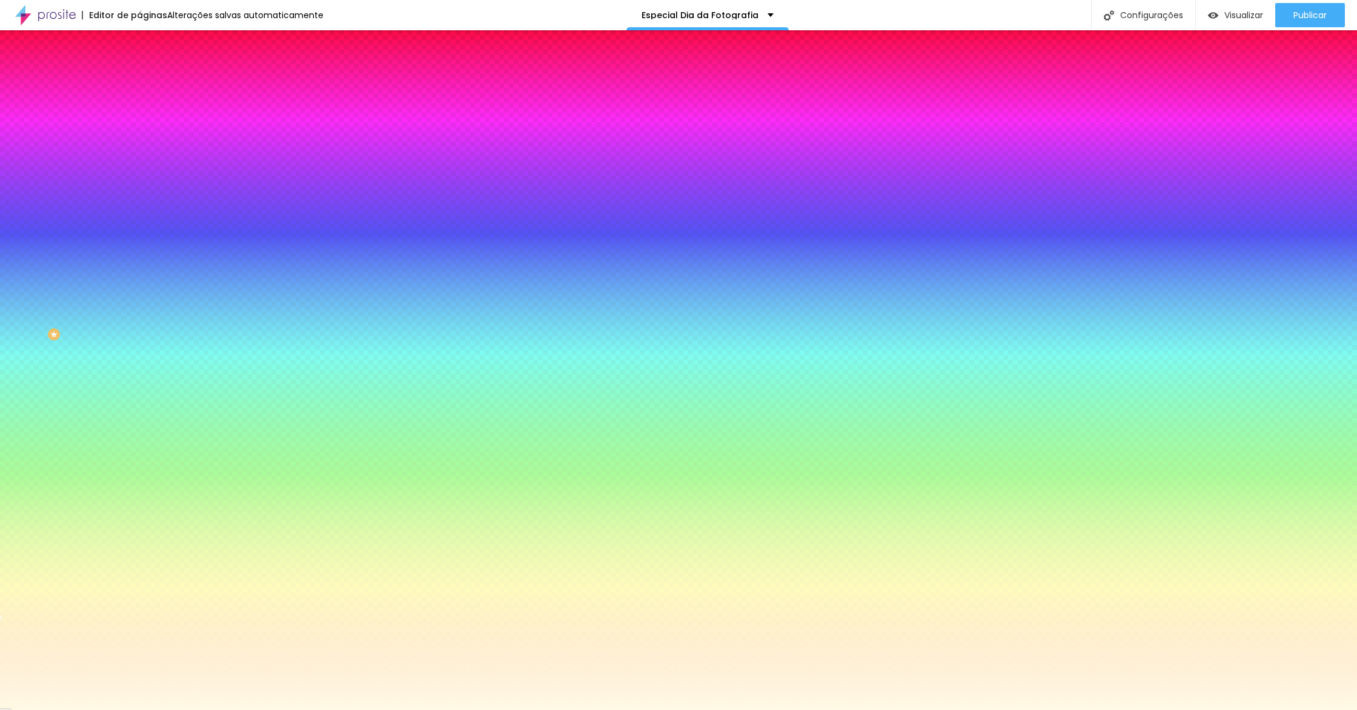
type input "#FFFAE5"
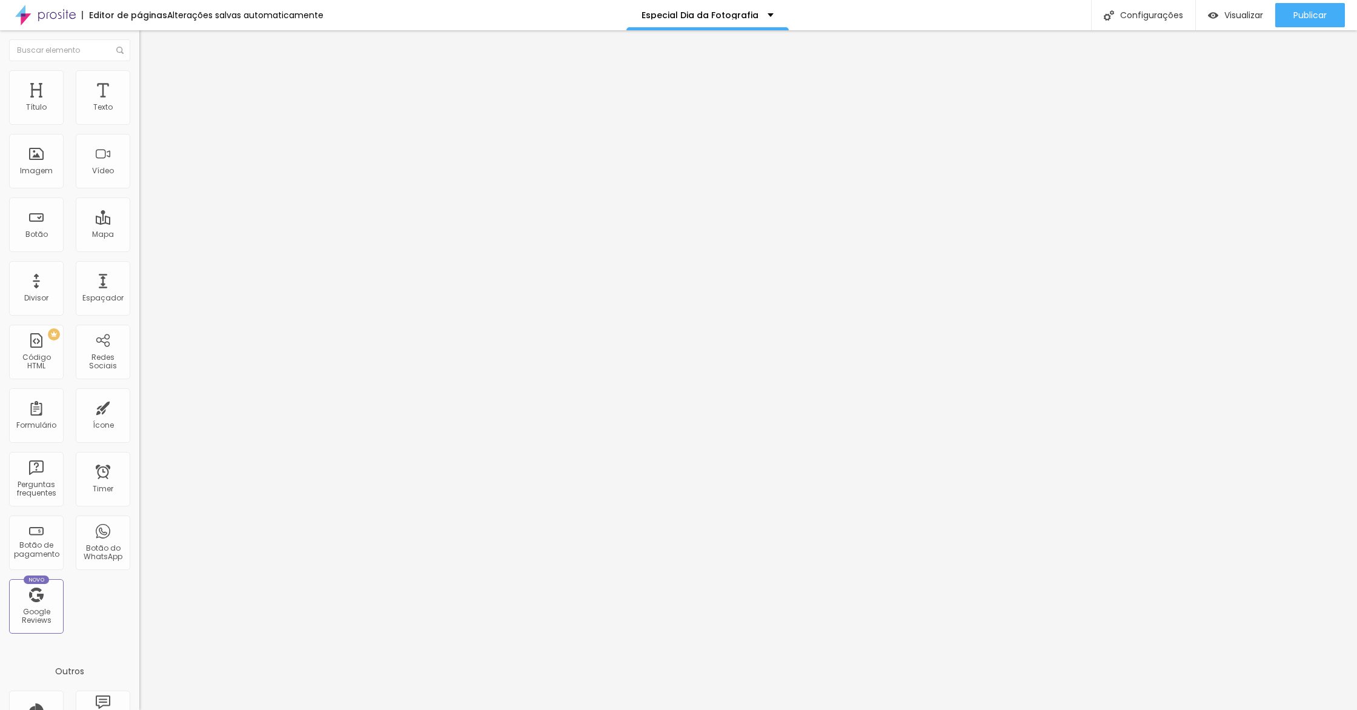
click at [150, 84] on span "Estilo" at bounding box center [159, 78] width 19 height 10
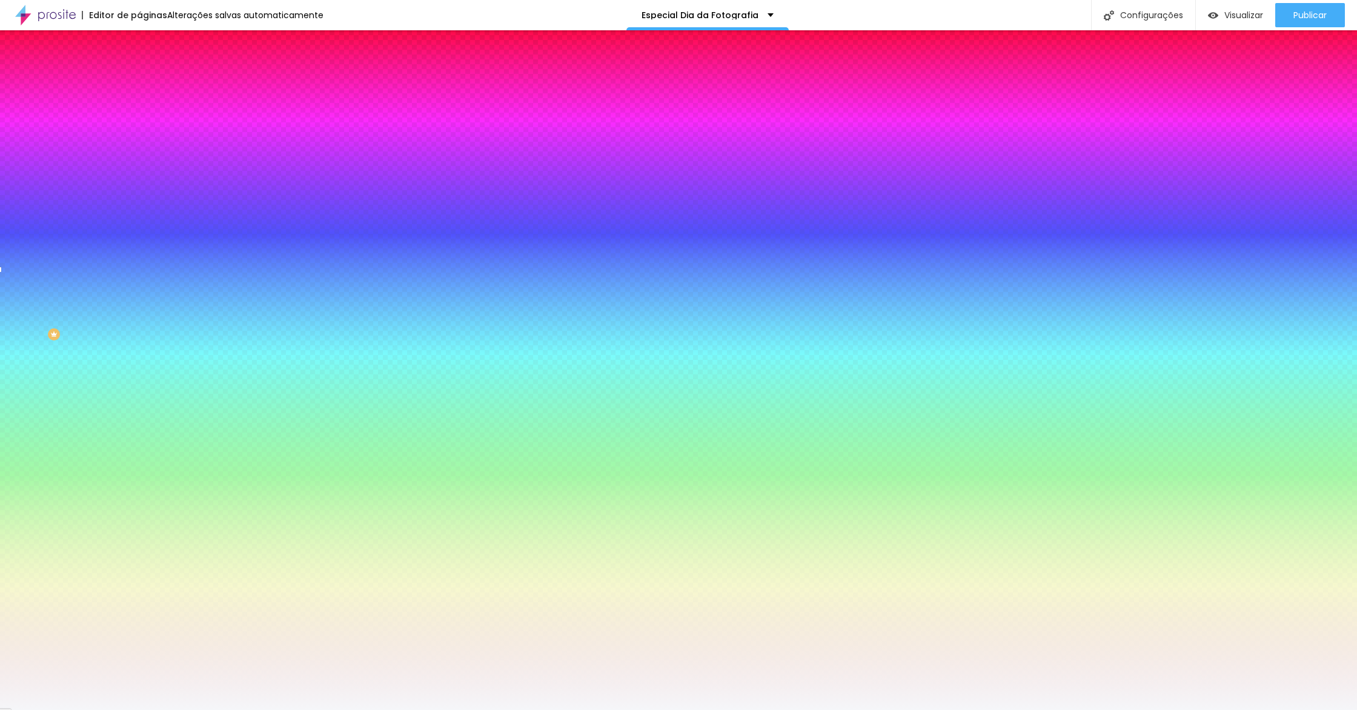
click at [139, 177] on input "#F5F6F9" at bounding box center [211, 171] width 145 height 12
paste input "FFAE5"
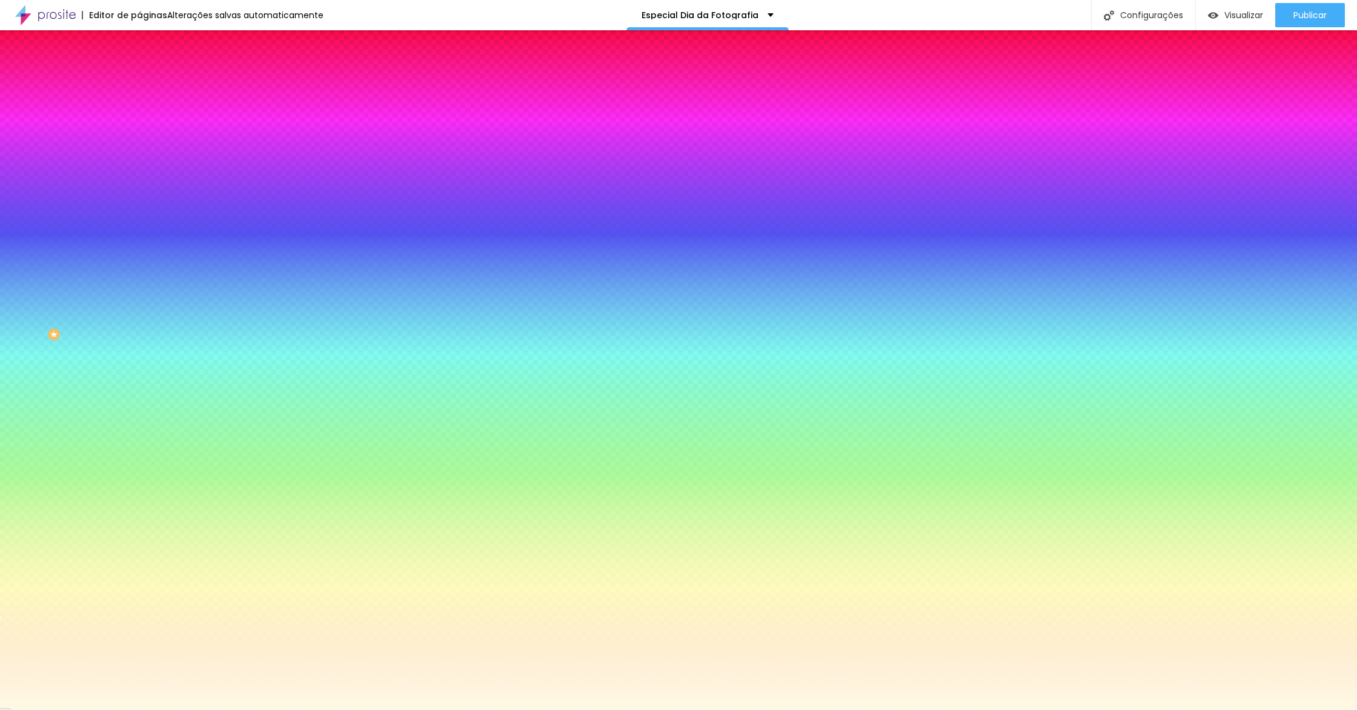
type input "#FFFAE5"
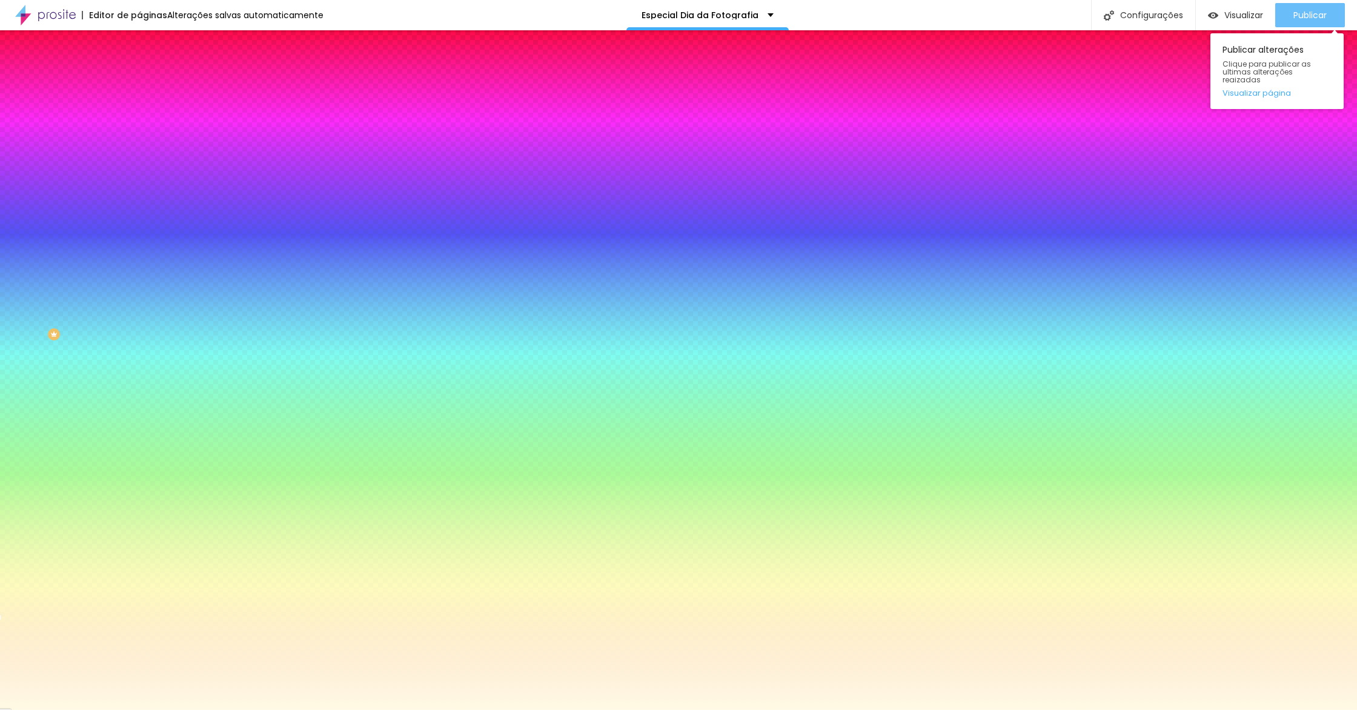
click at [1328, 24] on button "Publicar" at bounding box center [1311, 15] width 70 height 24
click at [1280, 89] on link "Visualizar página" at bounding box center [1277, 93] width 109 height 8
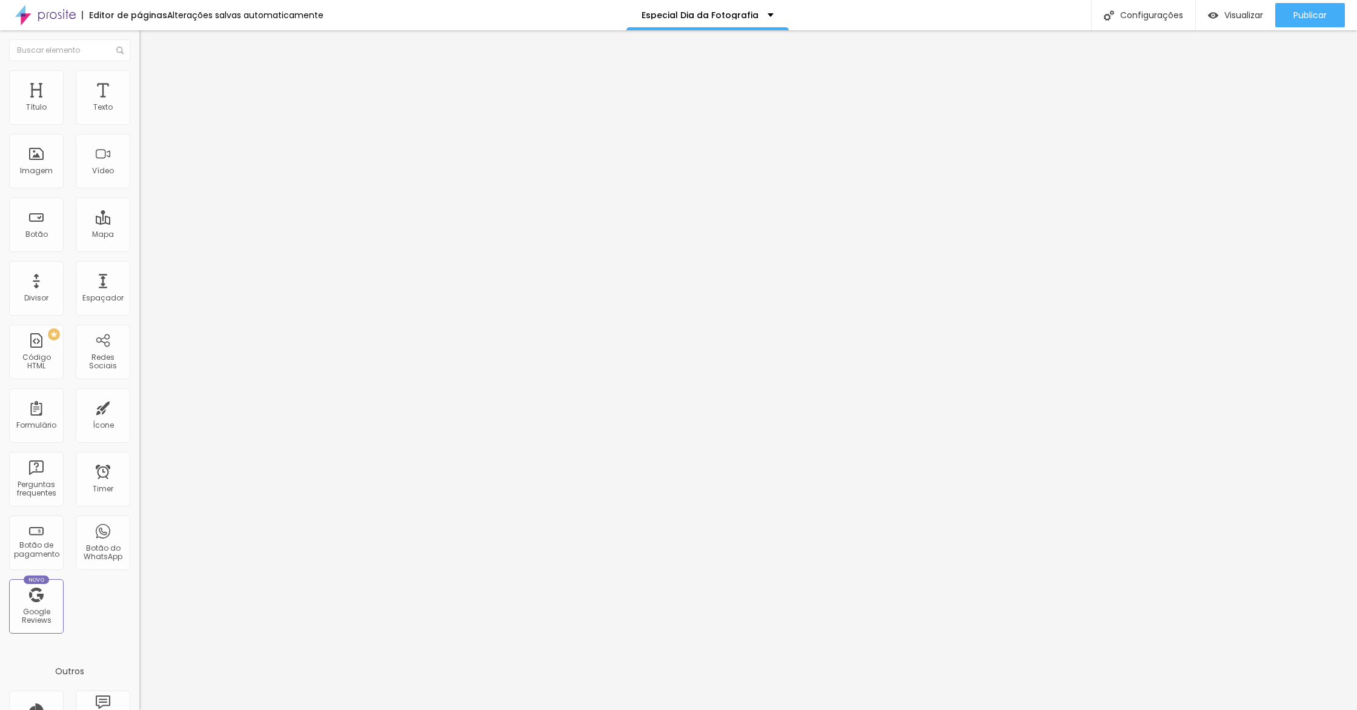
click at [139, 179] on button "button" at bounding box center [147, 173] width 17 height 13
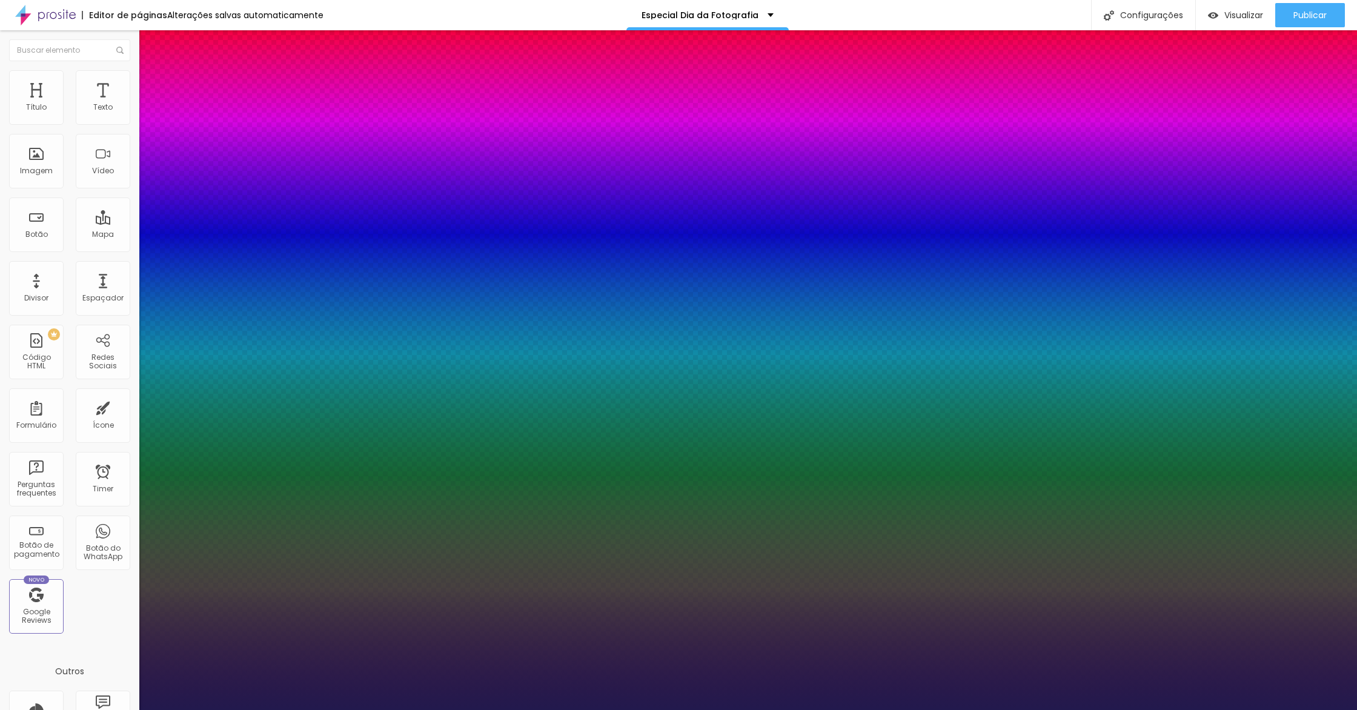
type input "1"
click at [614, 710] on div at bounding box center [678, 710] width 1357 height 0
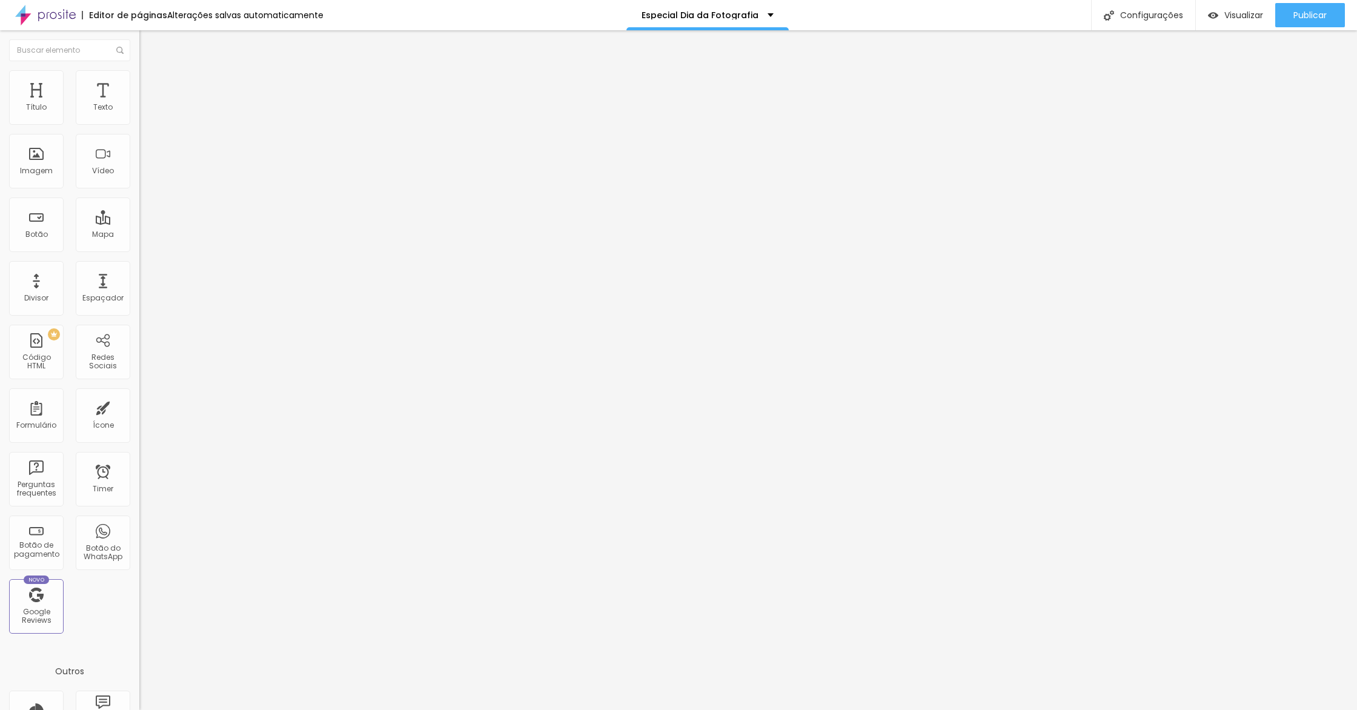
click at [139, 75] on img at bounding box center [144, 75] width 11 height 11
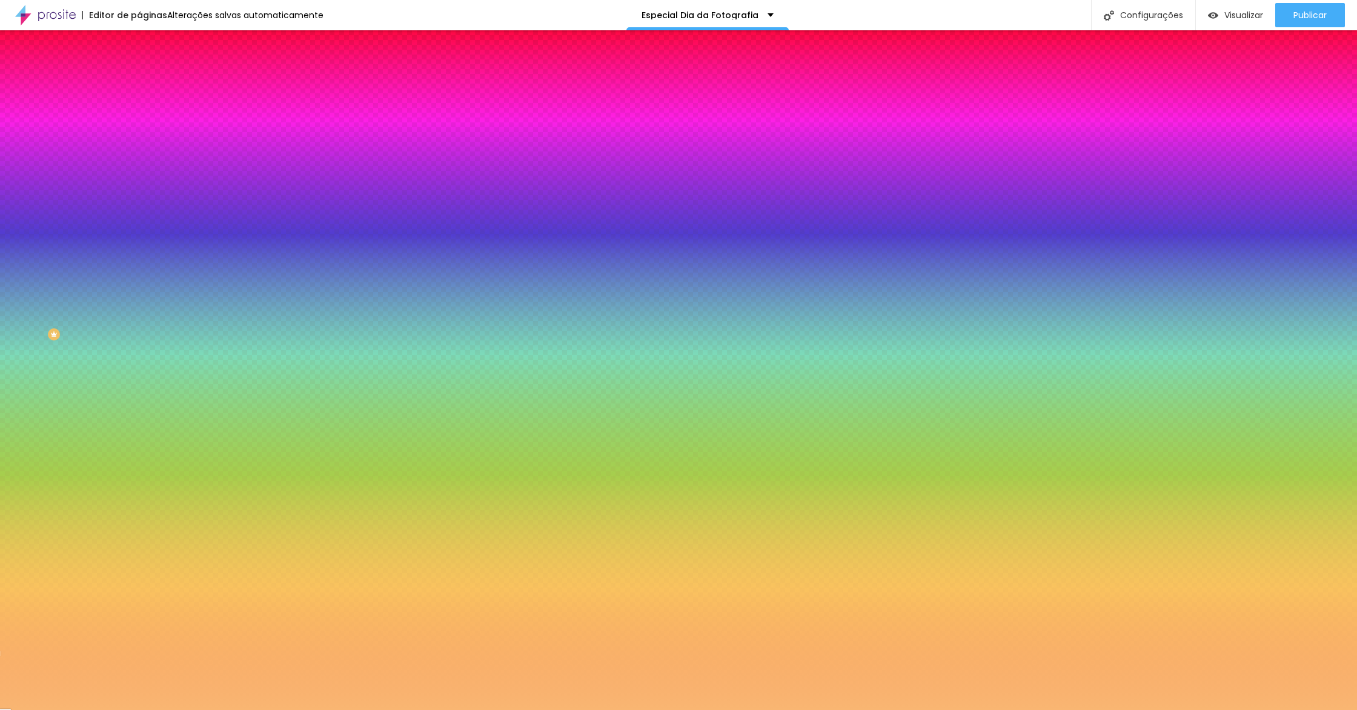
click at [139, 177] on input "#F9B672" at bounding box center [211, 171] width 145 height 12
paste input "D4AF37"
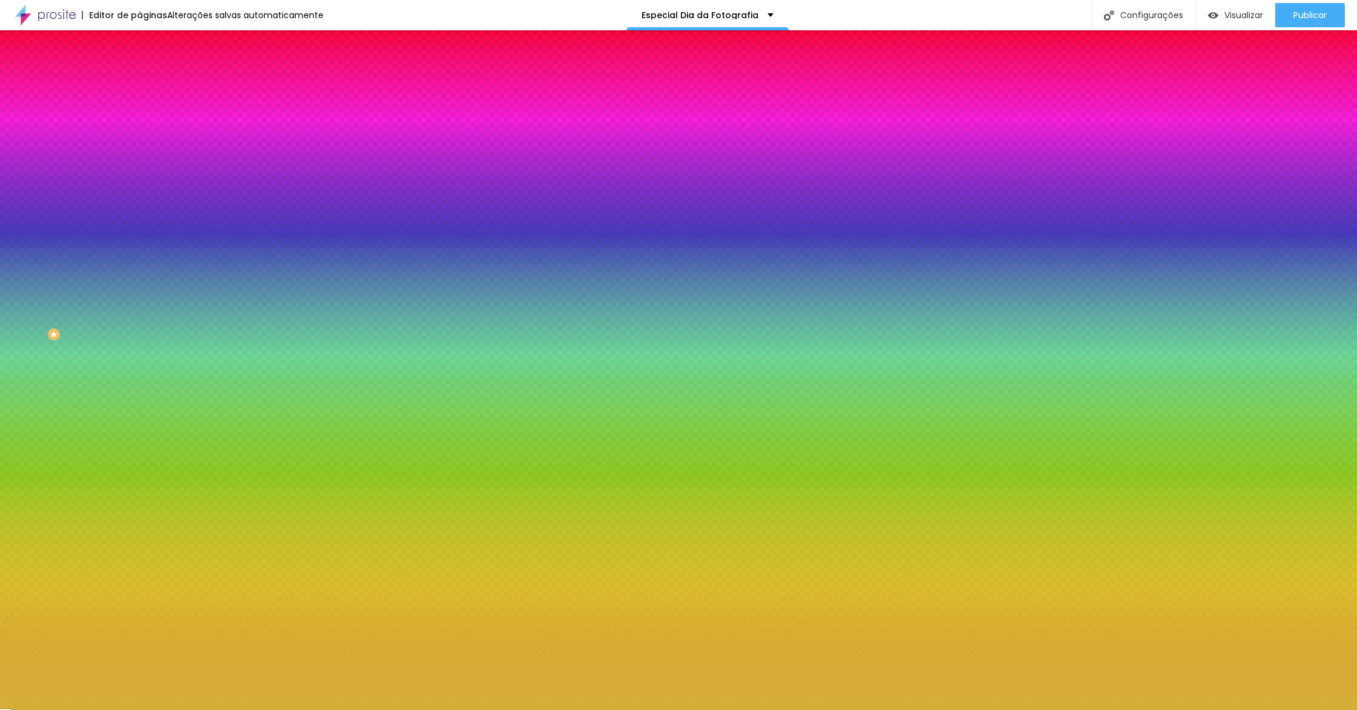
type input "#D4AF37"
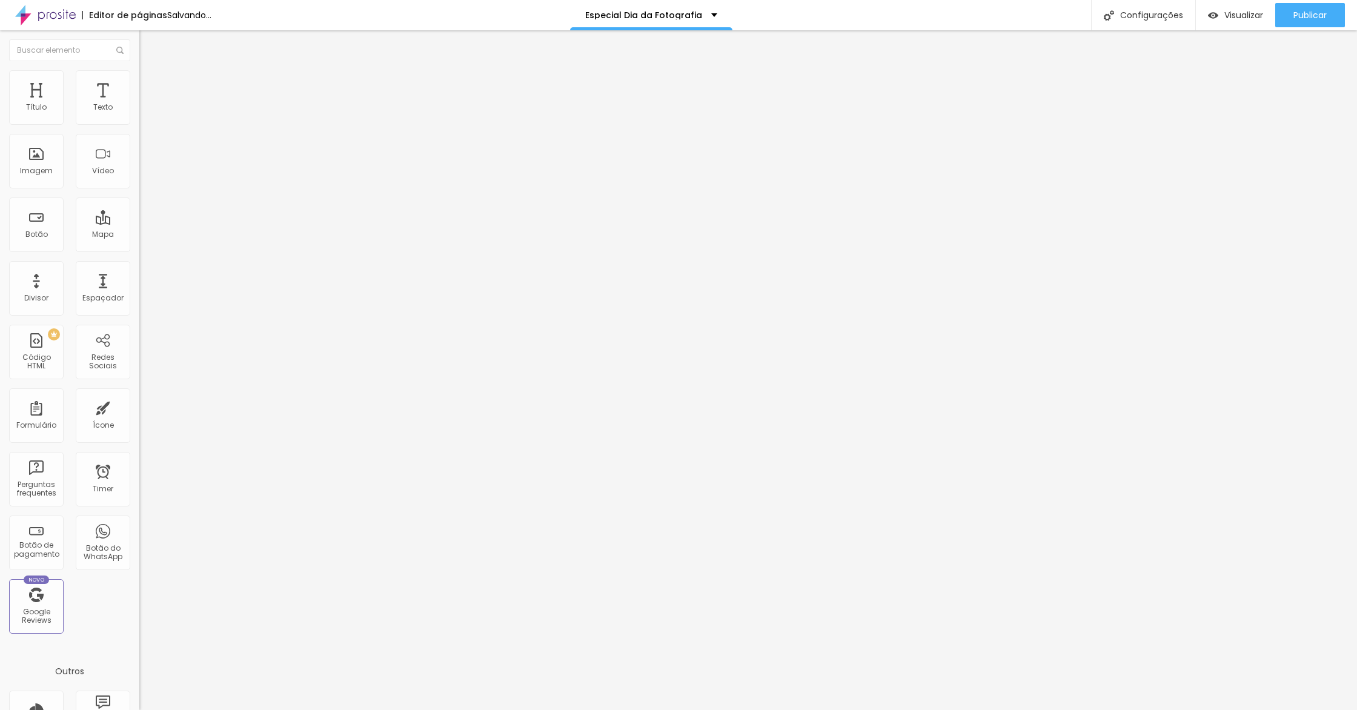
click at [139, 71] on li "Estilo" at bounding box center [208, 76] width 139 height 12
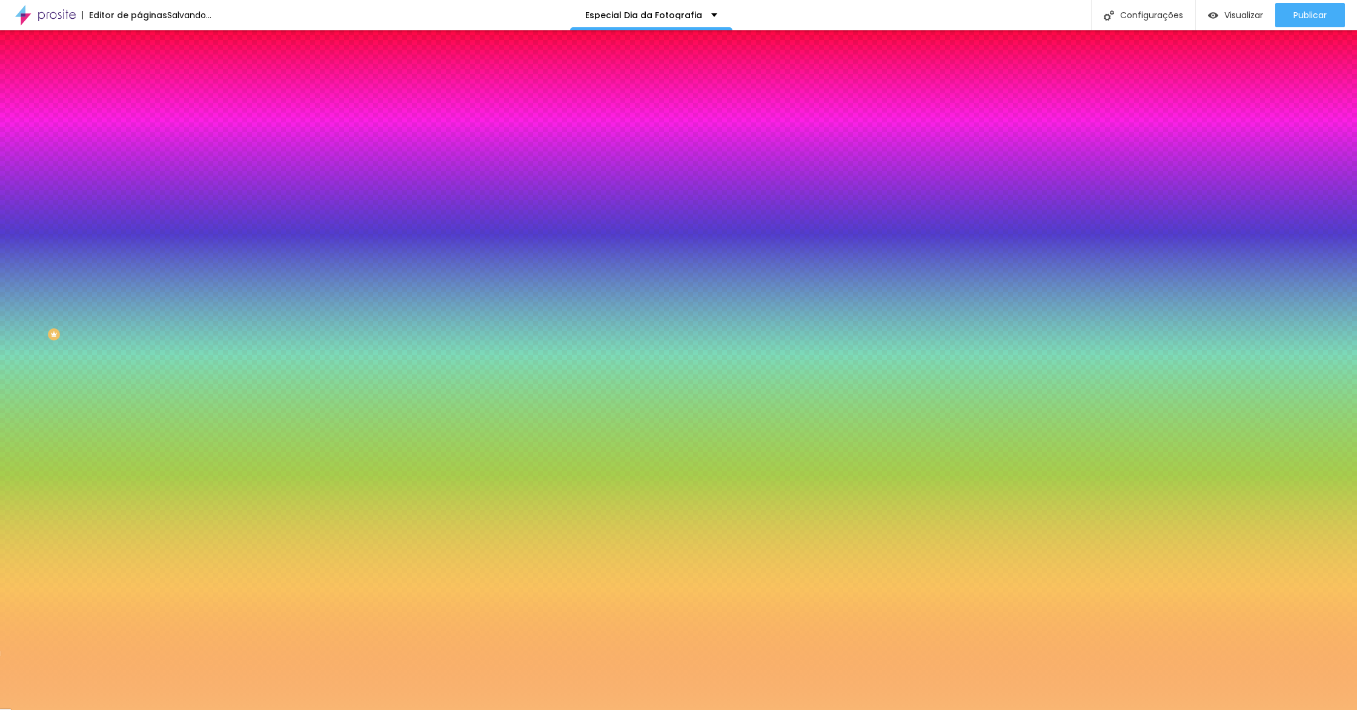
click at [139, 177] on div "Cor de fundo Voltar ao padrão #F9B672" at bounding box center [208, 160] width 139 height 33
drag, startPoint x: 110, startPoint y: 211, endPoint x: 110, endPoint y: 219, distance: 7.9
click at [139, 177] on div "Cor de fundo Voltar ao padrão #F9B672" at bounding box center [208, 160] width 139 height 33
click at [139, 177] on input "#F9B672" at bounding box center [211, 171] width 145 height 12
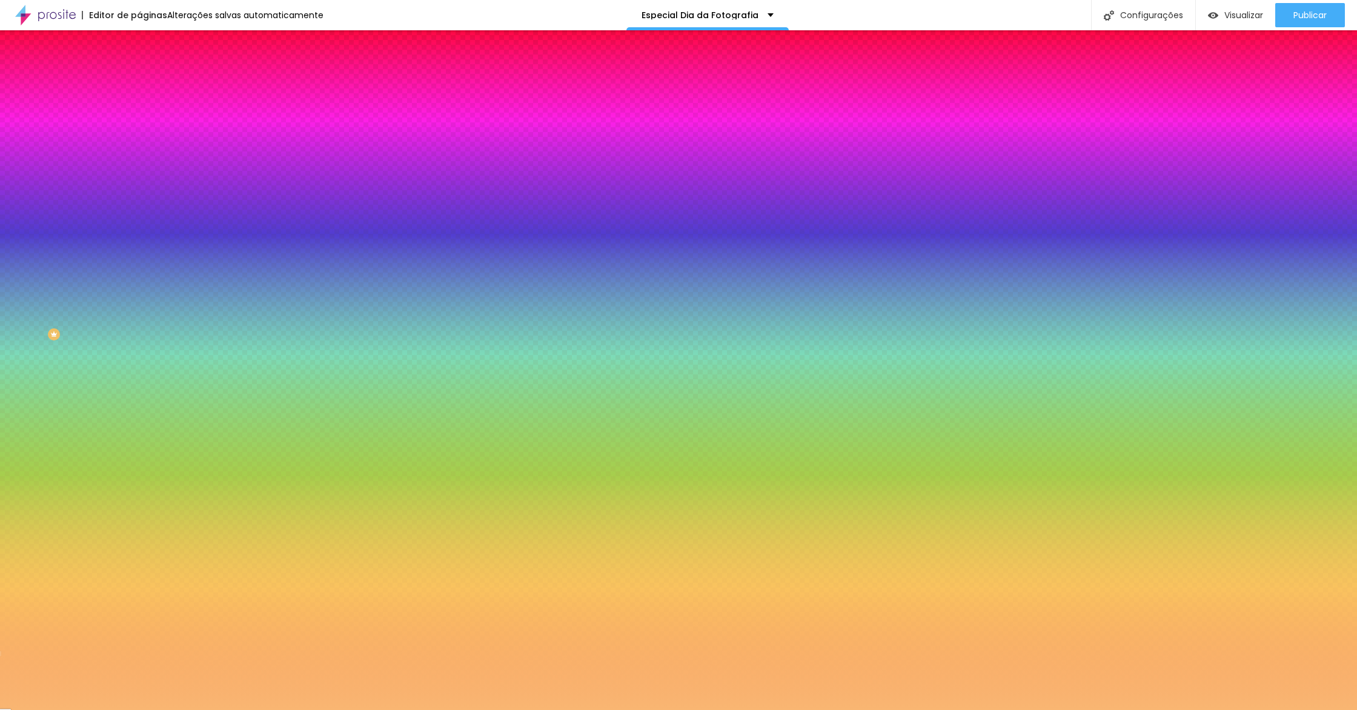
paste input "D4AF37"
type input "#D4AF37"
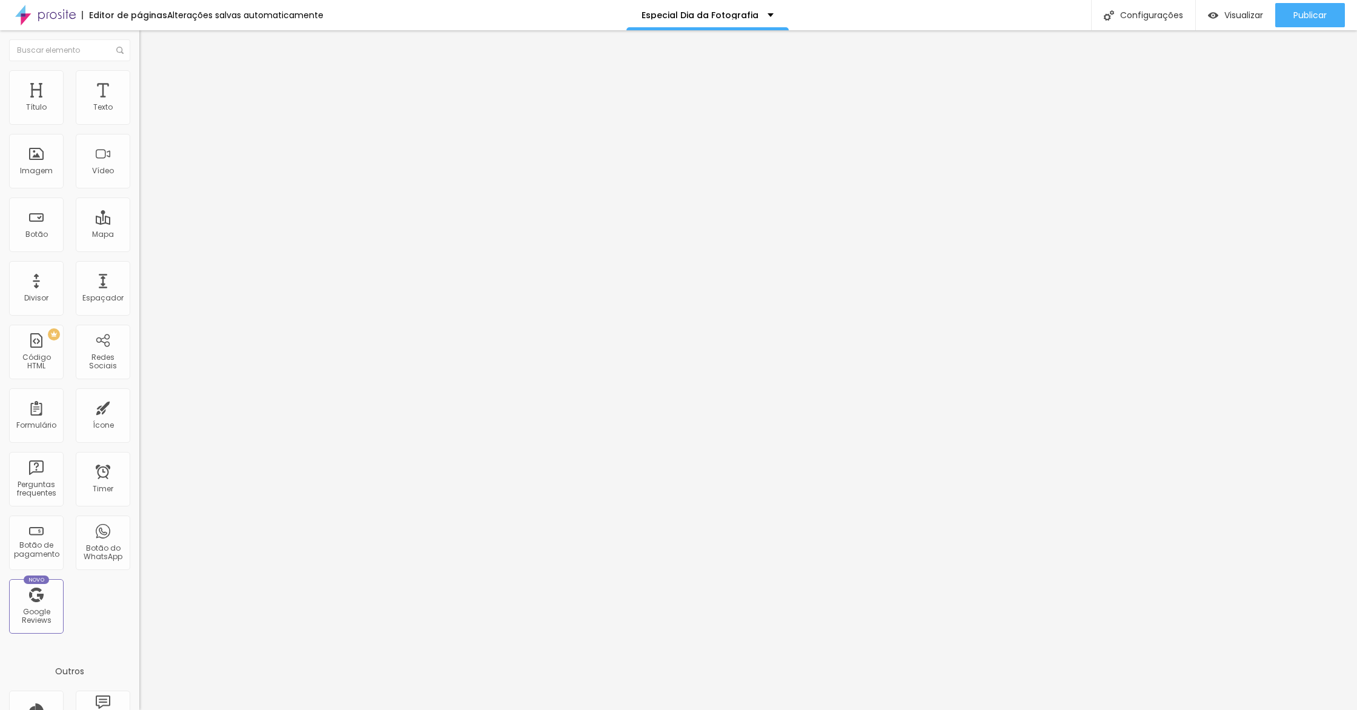
click at [139, 79] on li "Estilo" at bounding box center [208, 76] width 139 height 12
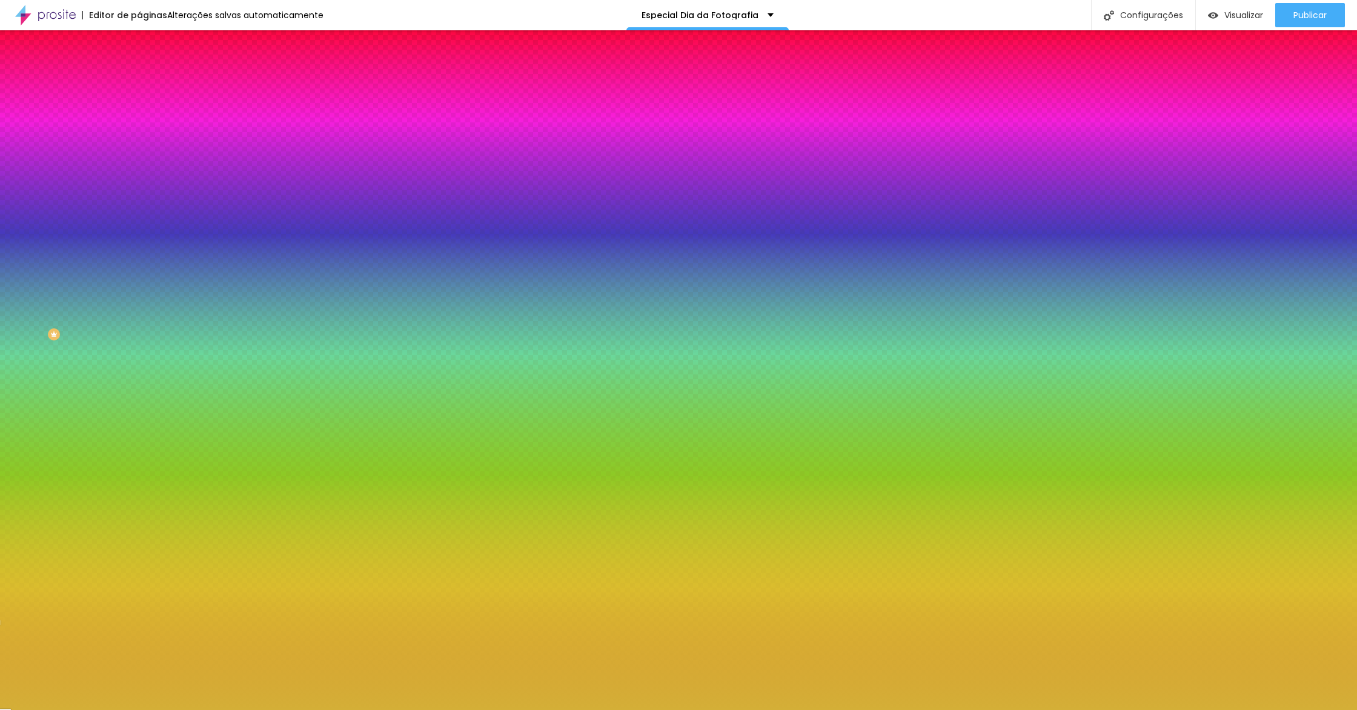
click at [139, 177] on input "#D4AF37" at bounding box center [211, 171] width 145 height 12
paste input "E6BE8A"
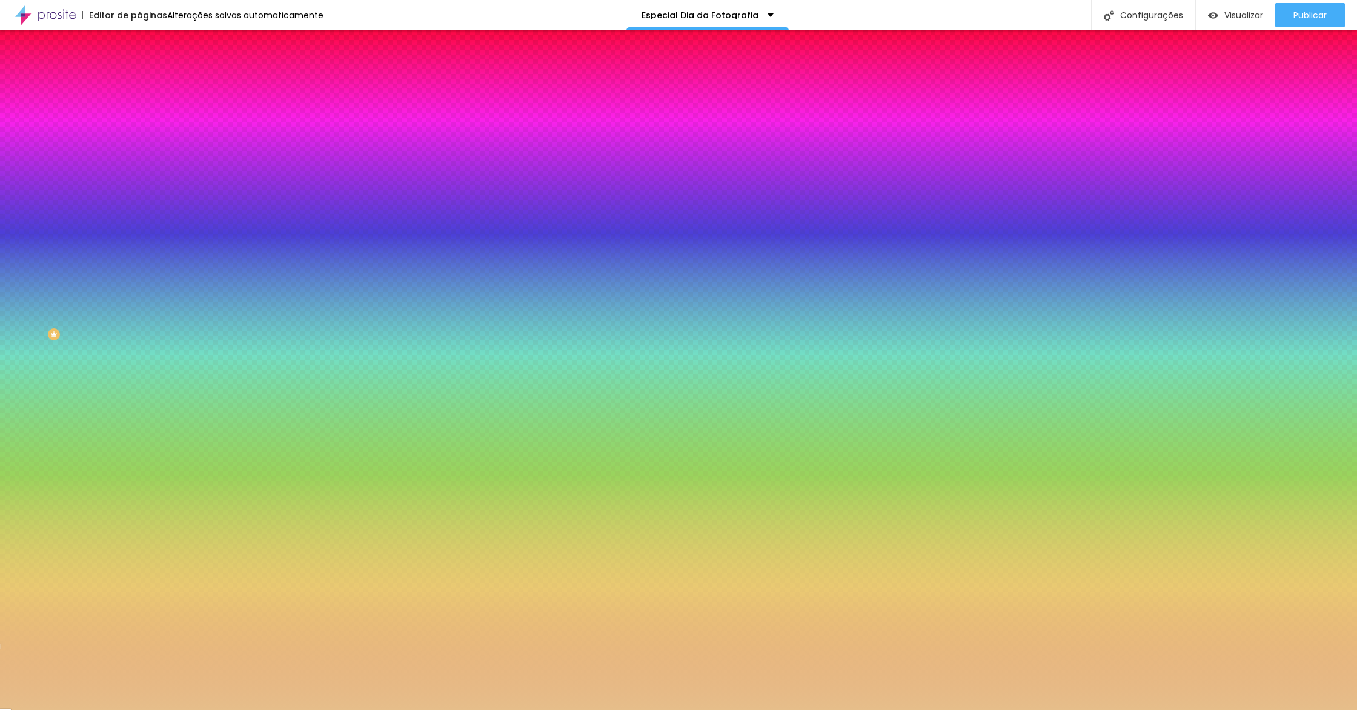
type input "#E6BE8A"
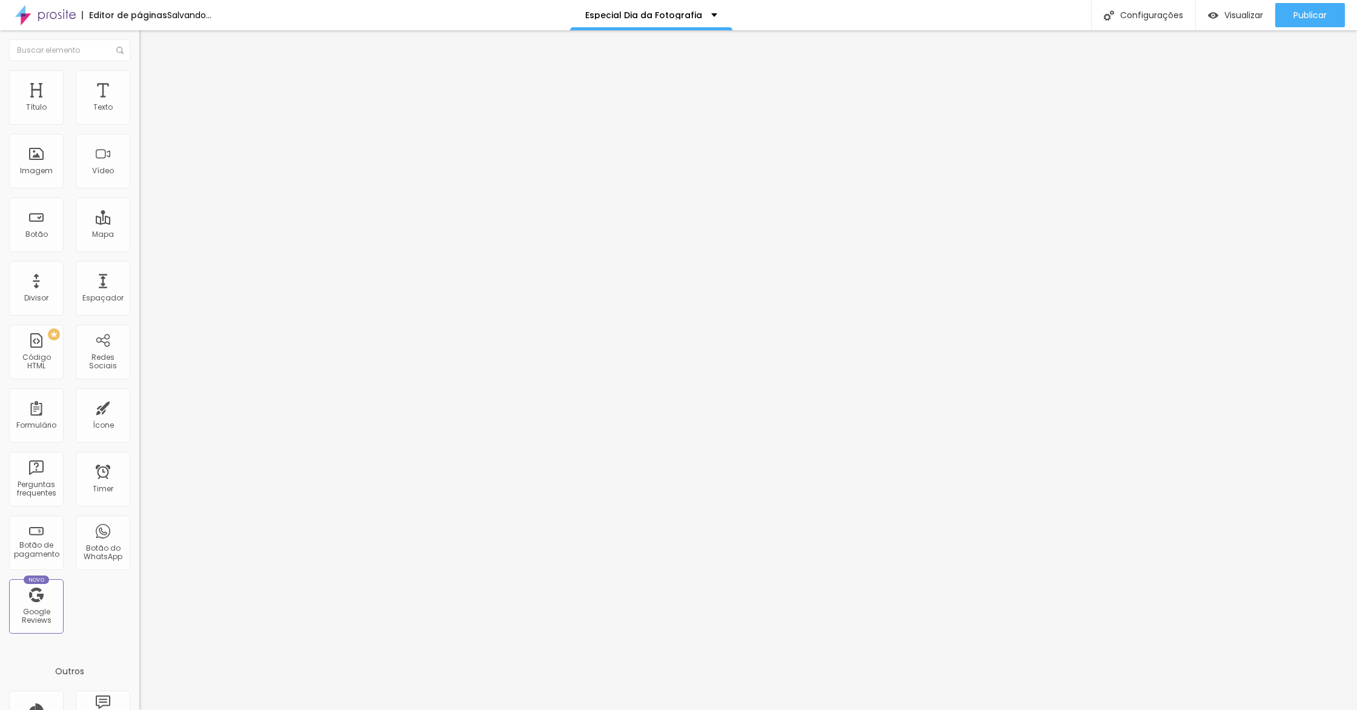
click at [139, 70] on li "Estilo" at bounding box center [208, 76] width 139 height 12
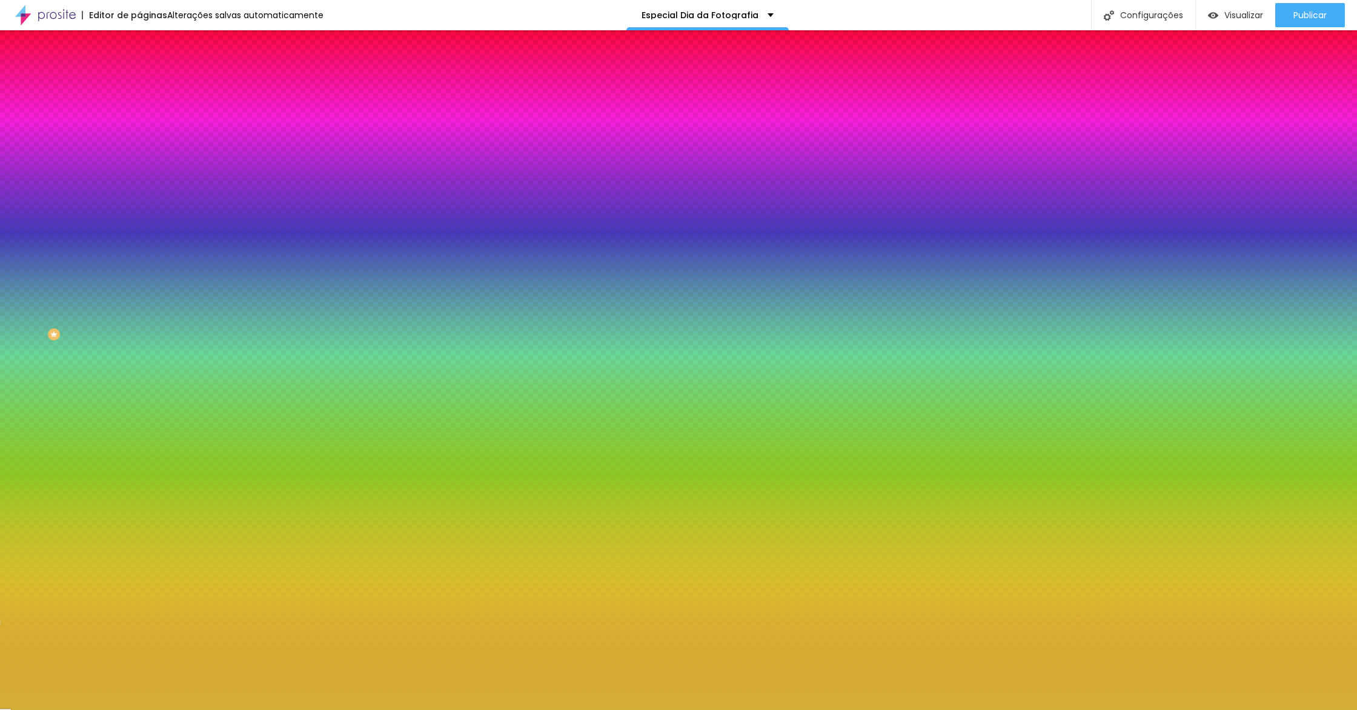
click at [139, 177] on input "#D4AF37" at bounding box center [211, 171] width 145 height 12
paste input "E6BE8A"
type input "#E6BE8A"
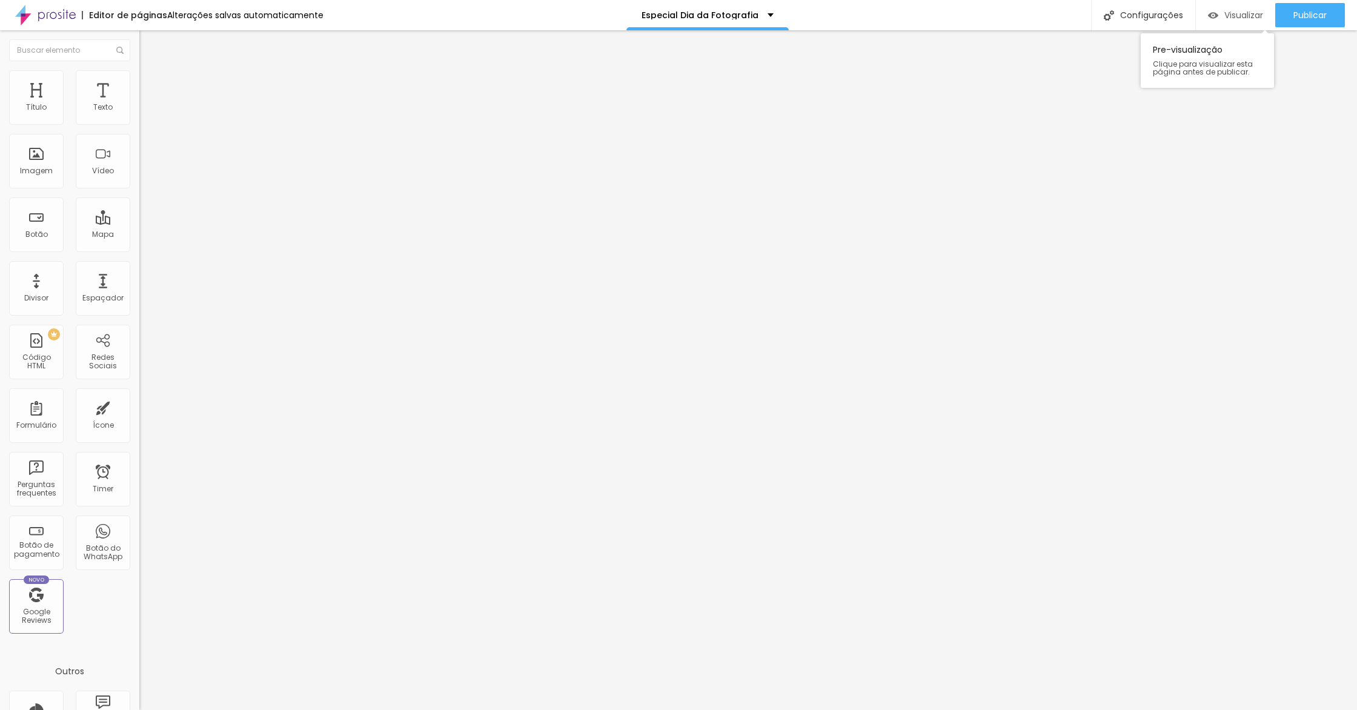
click at [1233, 15] on span "Visualizar" at bounding box center [1244, 15] width 39 height 10
click at [139, 82] on li "Estilo" at bounding box center [208, 76] width 139 height 12
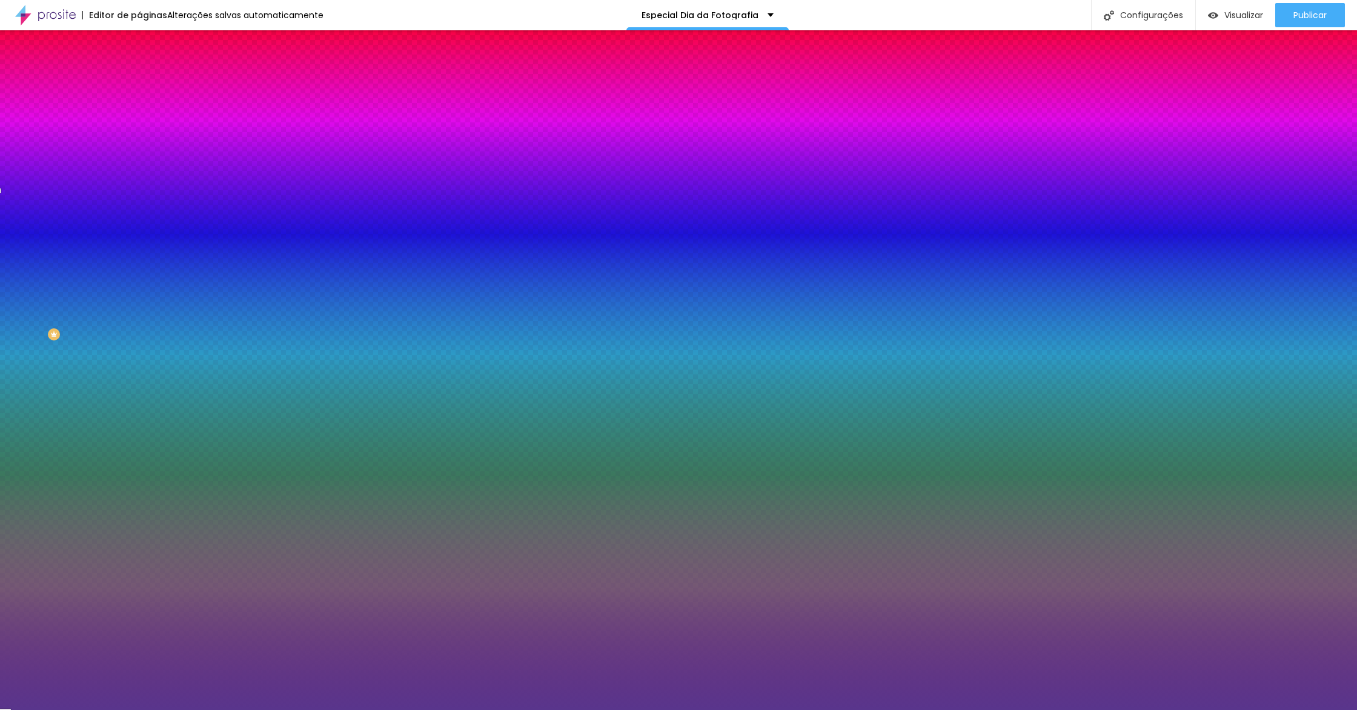
click at [139, 238] on div at bounding box center [208, 238] width 139 height 0
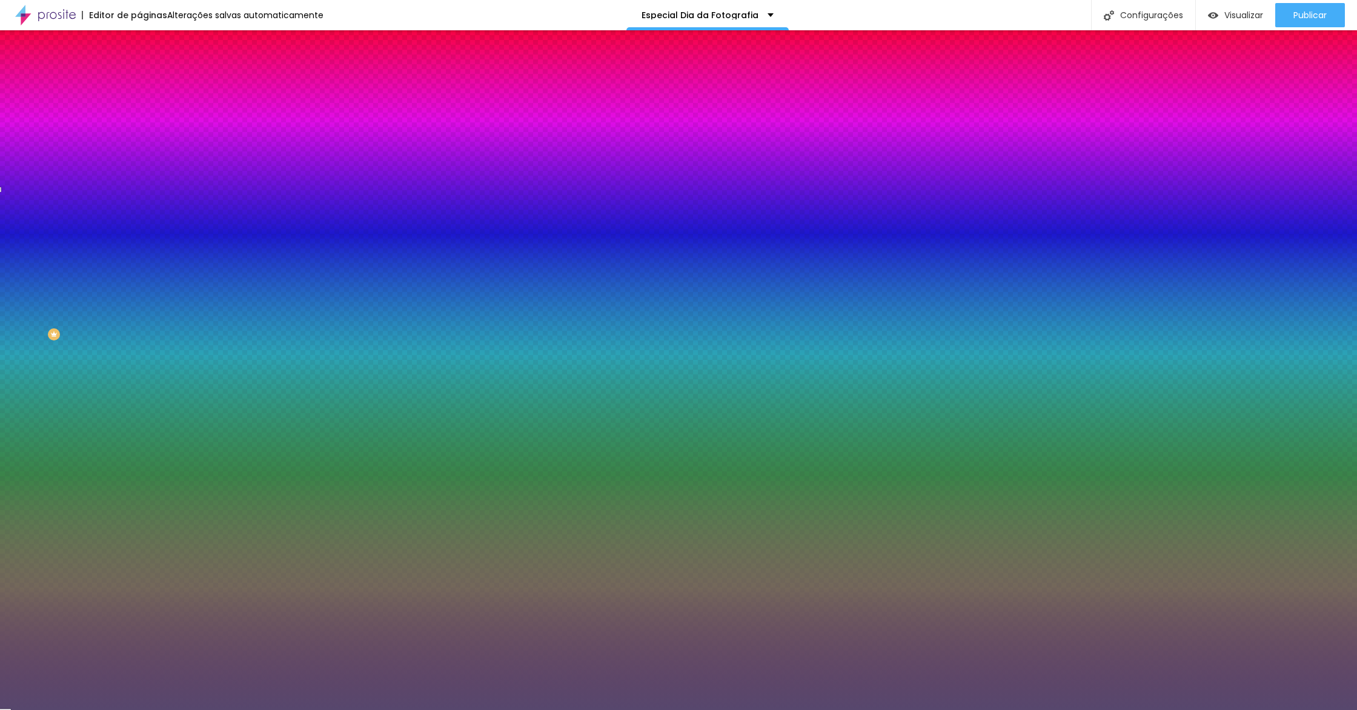
type input "#000000"
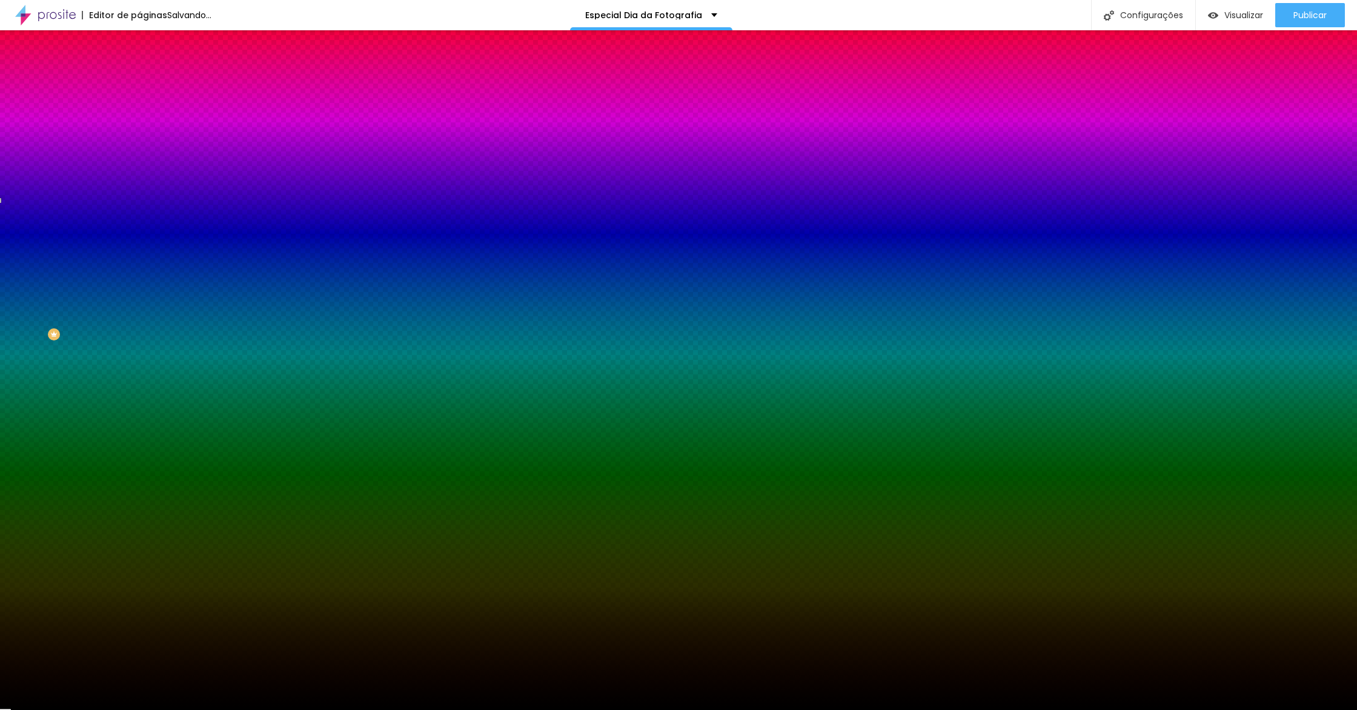
drag, startPoint x: 46, startPoint y: 252, endPoint x: 0, endPoint y: 309, distance: 73.3
click at [139, 309] on div "Visual Cor de fundo Voltar ao padrão #000000 Tipografia do número Voltar ao pad…" at bounding box center [208, 247] width 139 height 305
click at [150, 84] on span "Estilo" at bounding box center [159, 78] width 19 height 10
click at [139, 238] on div at bounding box center [208, 238] width 139 height 0
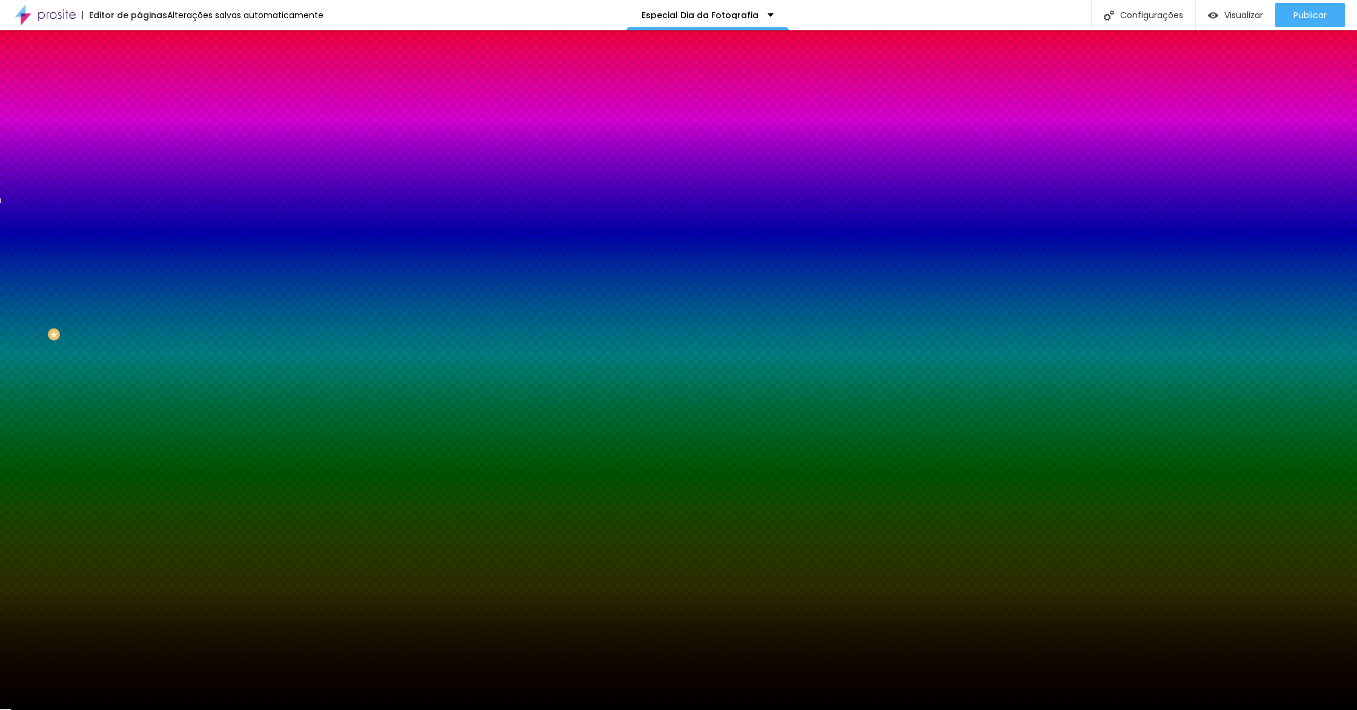
click at [139, 339] on button "button" at bounding box center [147, 345] width 17 height 13
type input "#FFFFFF"
drag, startPoint x: 199, startPoint y: 399, endPoint x: 67, endPoint y: 317, distance: 155.7
click at [75, 321] on body "Editor de páginas Alterações salvas automaticamente Especial Dia da Fotografia …" at bounding box center [678, 355] width 1357 height 710
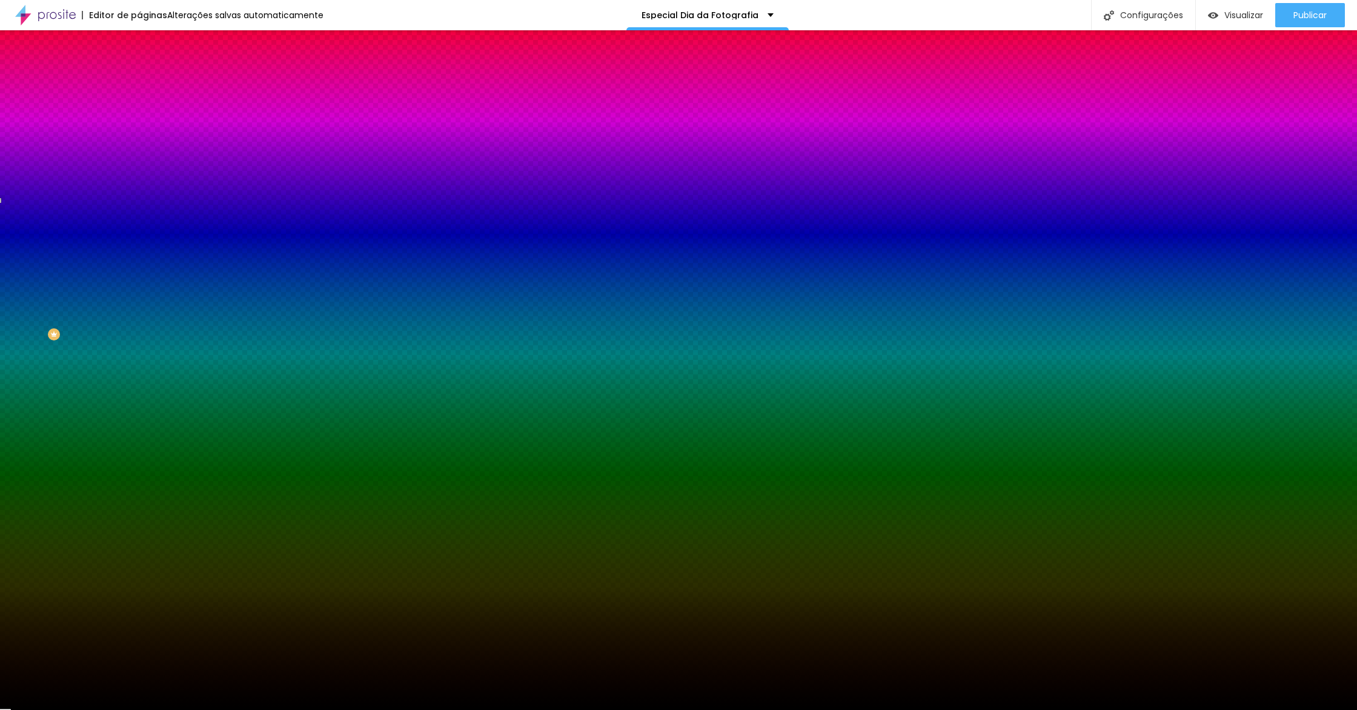
click at [124, 710] on div at bounding box center [678, 710] width 1357 height 0
click at [139, 380] on button "button" at bounding box center [147, 386] width 17 height 13
type input "#FFFFFF"
drag, startPoint x: 152, startPoint y: 417, endPoint x: 0, endPoint y: 313, distance: 184.4
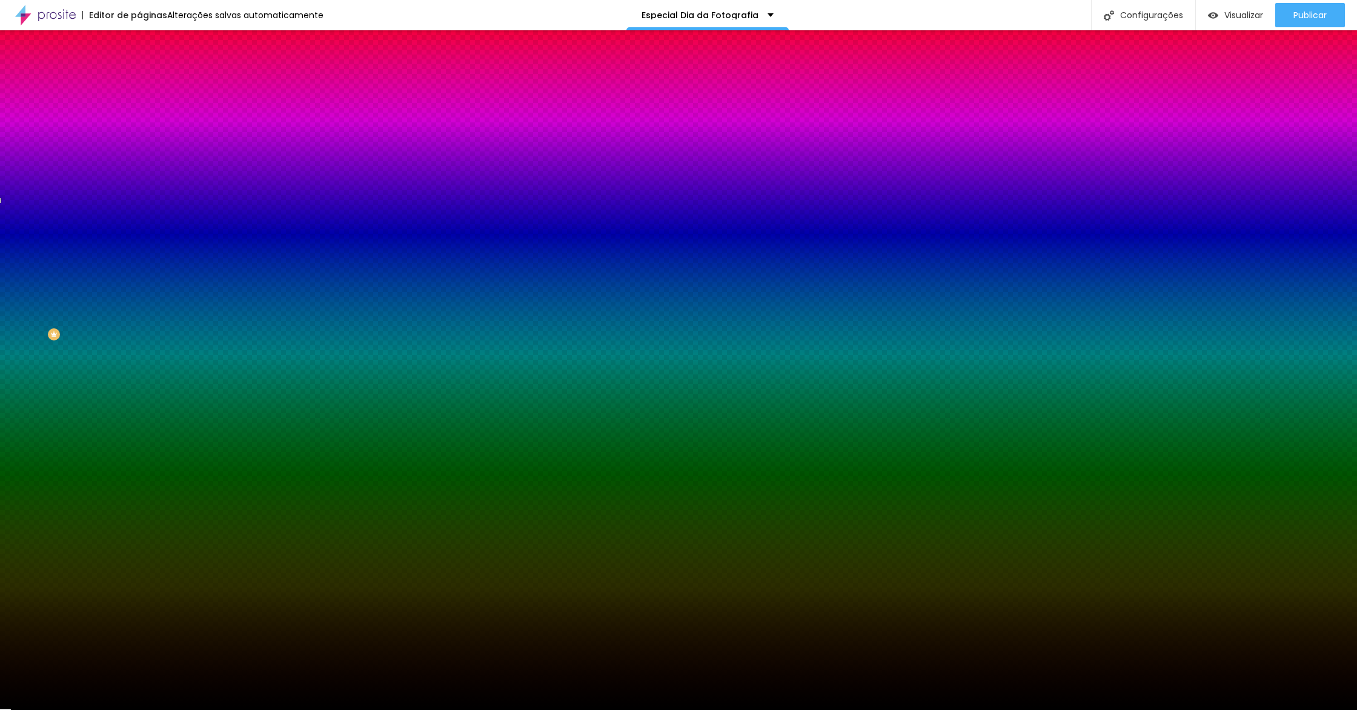
click at [0, 313] on body "Editor de páginas Alterações salvas automaticamente Especial Dia da Fotografia …" at bounding box center [678, 355] width 1357 height 710
click at [270, 710] on div at bounding box center [678, 710] width 1357 height 0
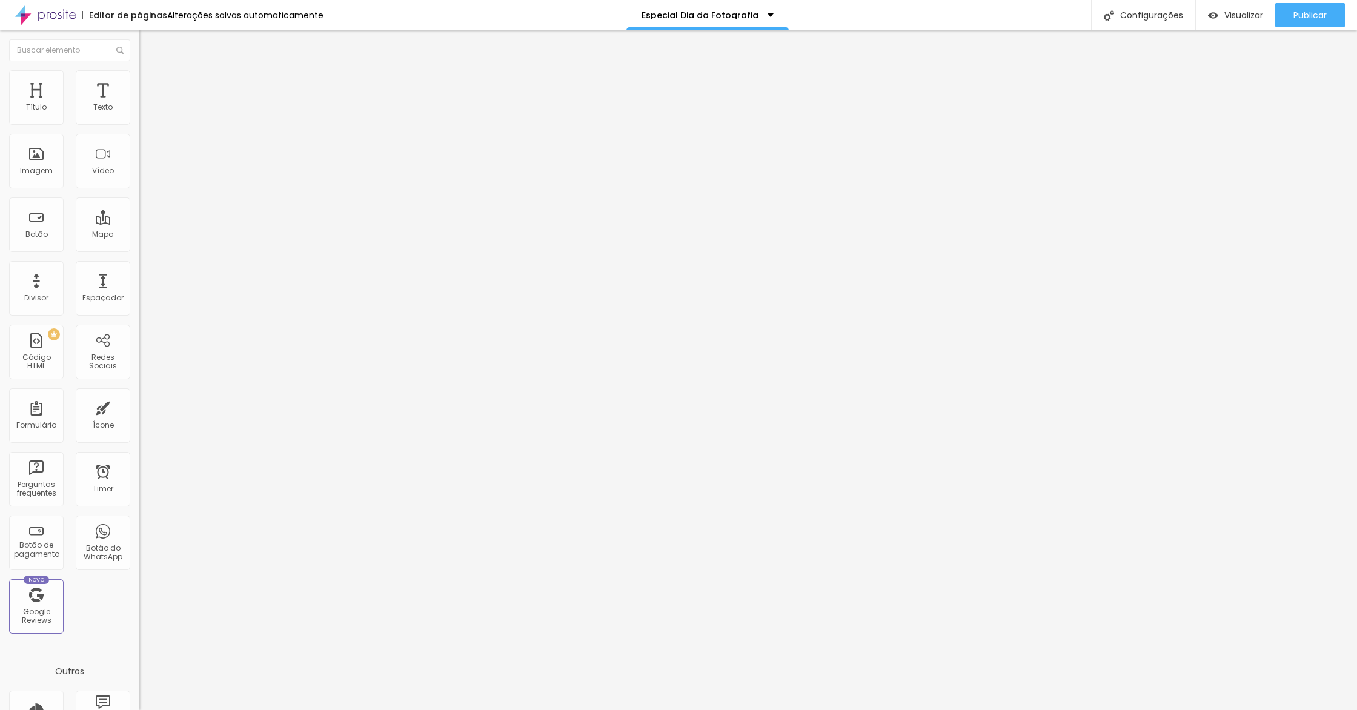
click at [150, 84] on span "Estilo" at bounding box center [159, 78] width 19 height 10
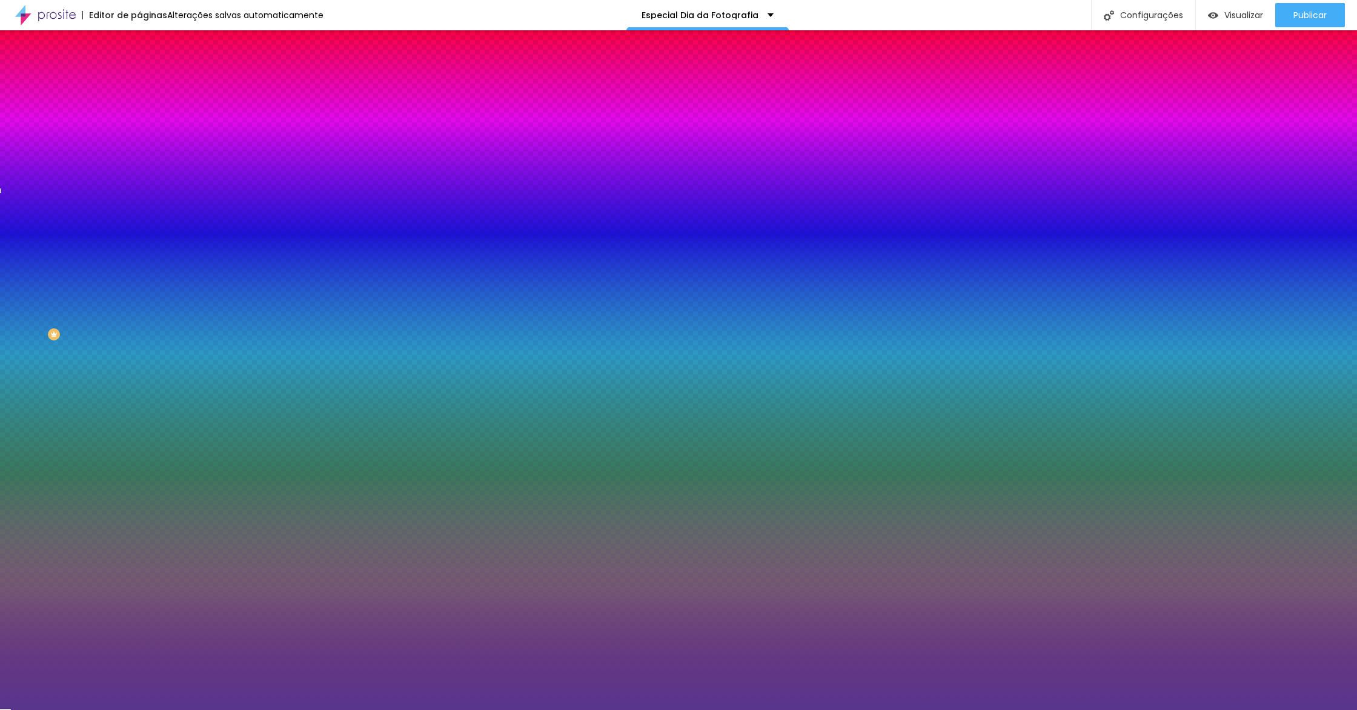
click at [139, 238] on div at bounding box center [208, 238] width 139 height 0
type input "#000000"
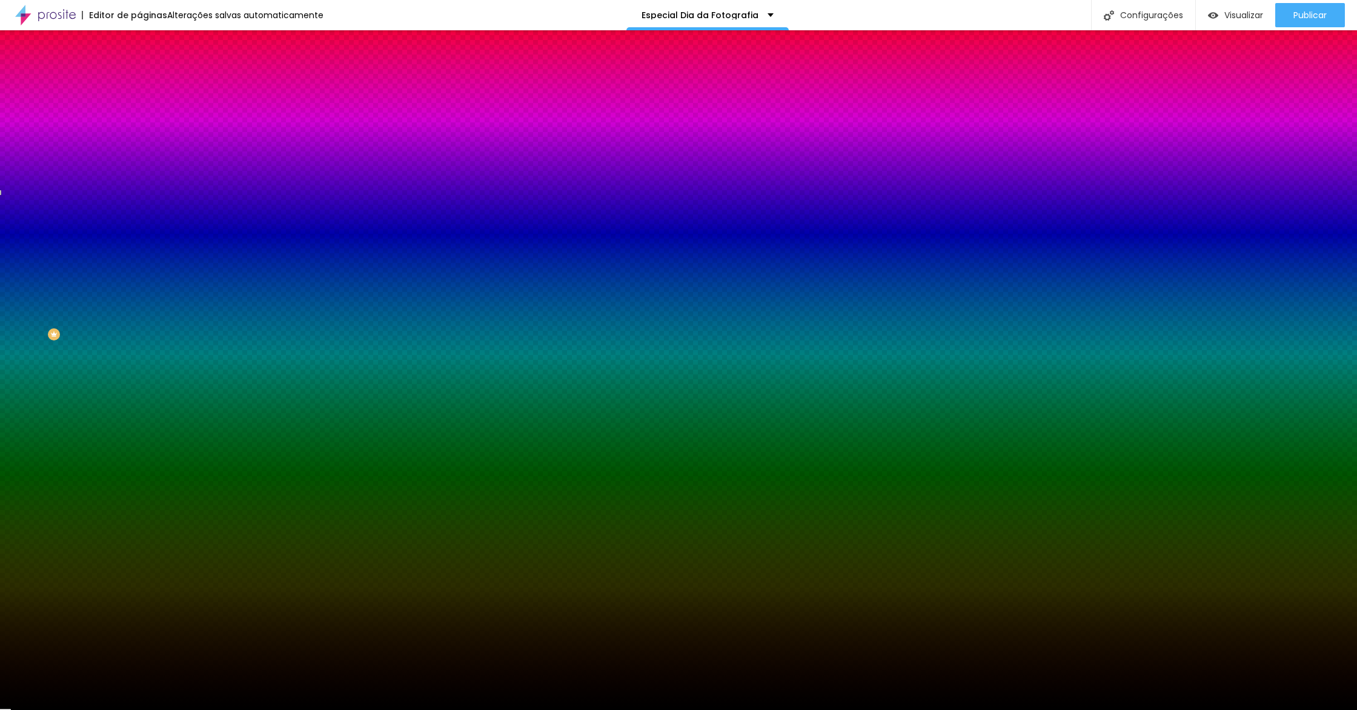
drag, startPoint x: 10, startPoint y: 317, endPoint x: 12, endPoint y: 351, distance: 34.6
click at [139, 353] on div "Editar Timer Conteúdo Estilo Avançado Visual Cor de fundo Voltar ao padrão #000…" at bounding box center [208, 370] width 139 height 680
click at [144, 341] on icon "button" at bounding box center [147, 344] width 7 height 7
drag, startPoint x: 226, startPoint y: 375, endPoint x: 209, endPoint y: 391, distance: 24.0
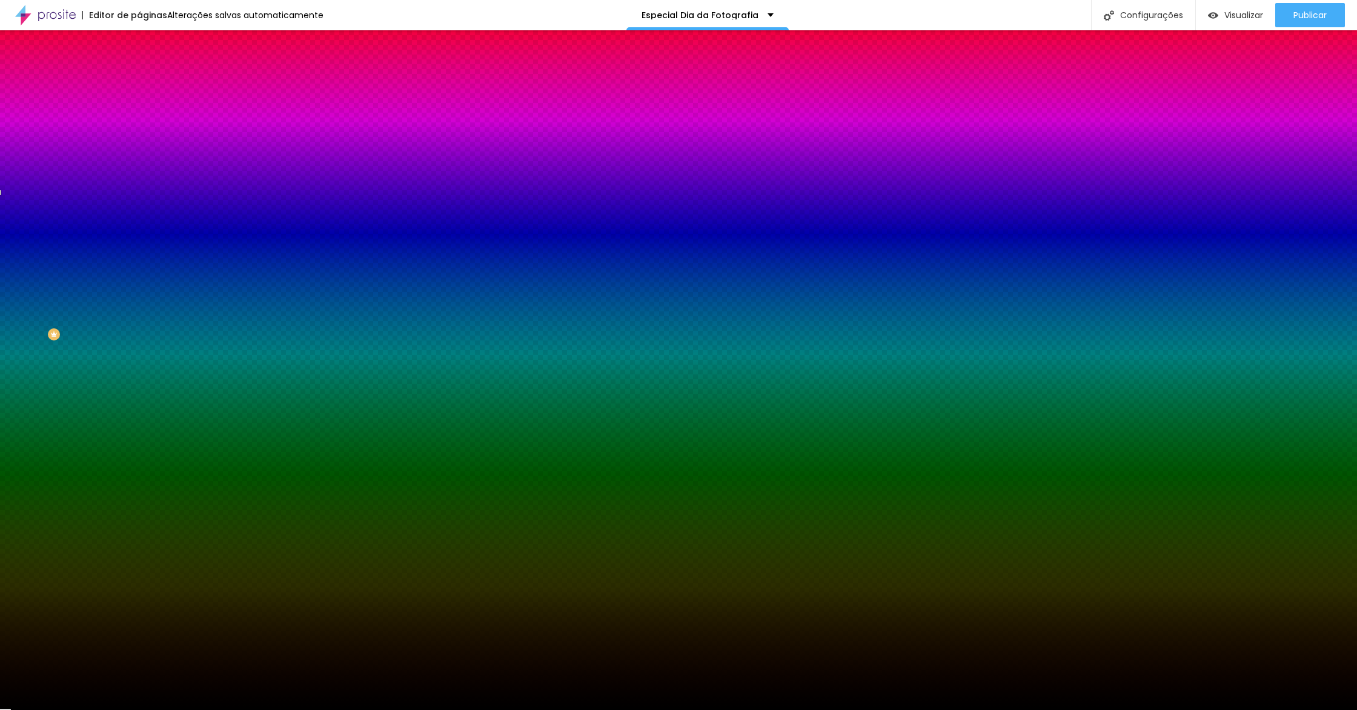
type input "#FFFFFF"
drag, startPoint x: 141, startPoint y: 354, endPoint x: 96, endPoint y: 259, distance: 104.4
click at [77, 281] on body "Editor de páginas Alterações salvas automaticamente Especial Dia da Fotografia …" at bounding box center [678, 355] width 1357 height 710
click at [128, 710] on div at bounding box center [678, 710] width 1357 height 0
click at [144, 341] on icon "button" at bounding box center [147, 344] width 7 height 7
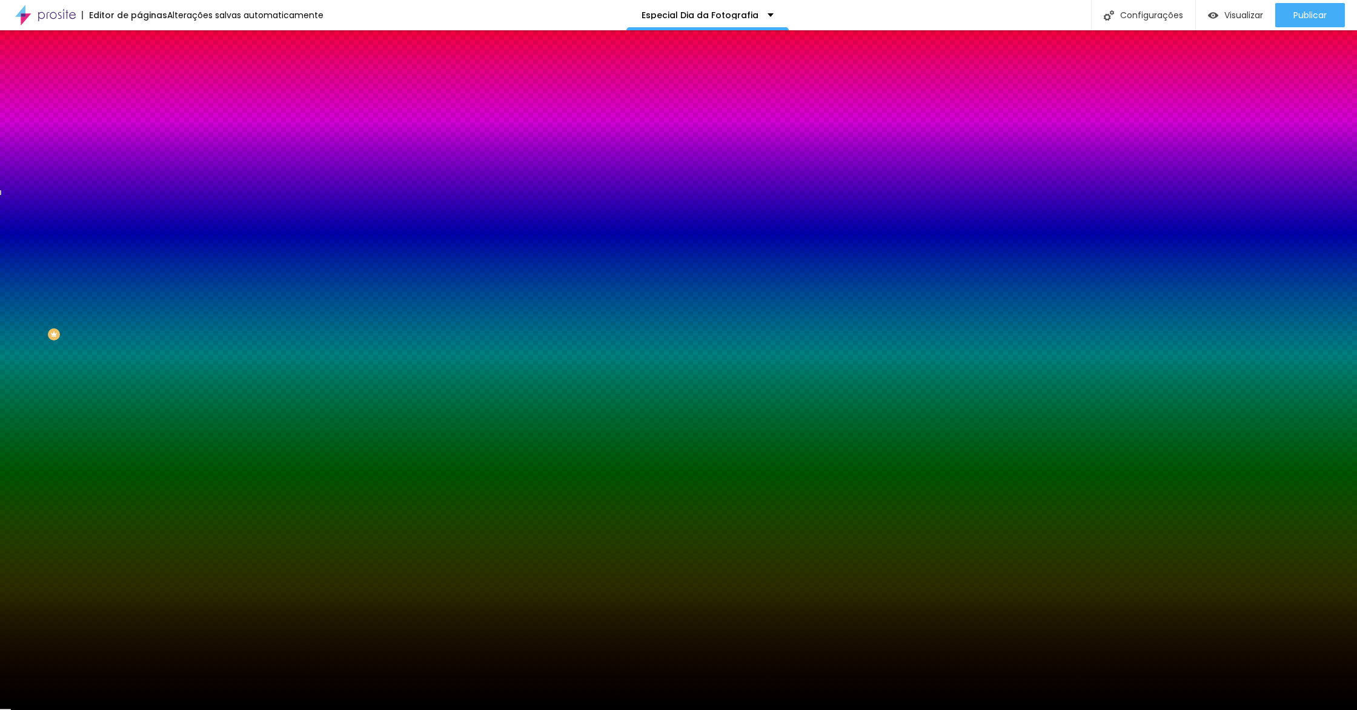
click at [45, 710] on div at bounding box center [678, 710] width 1357 height 0
click at [145, 383] on icon "button" at bounding box center [147, 385] width 5 height 5
type input "#FFFFFF"
drag, startPoint x: 0, startPoint y: 311, endPoint x: 0, endPoint y: 305, distance: 6.7
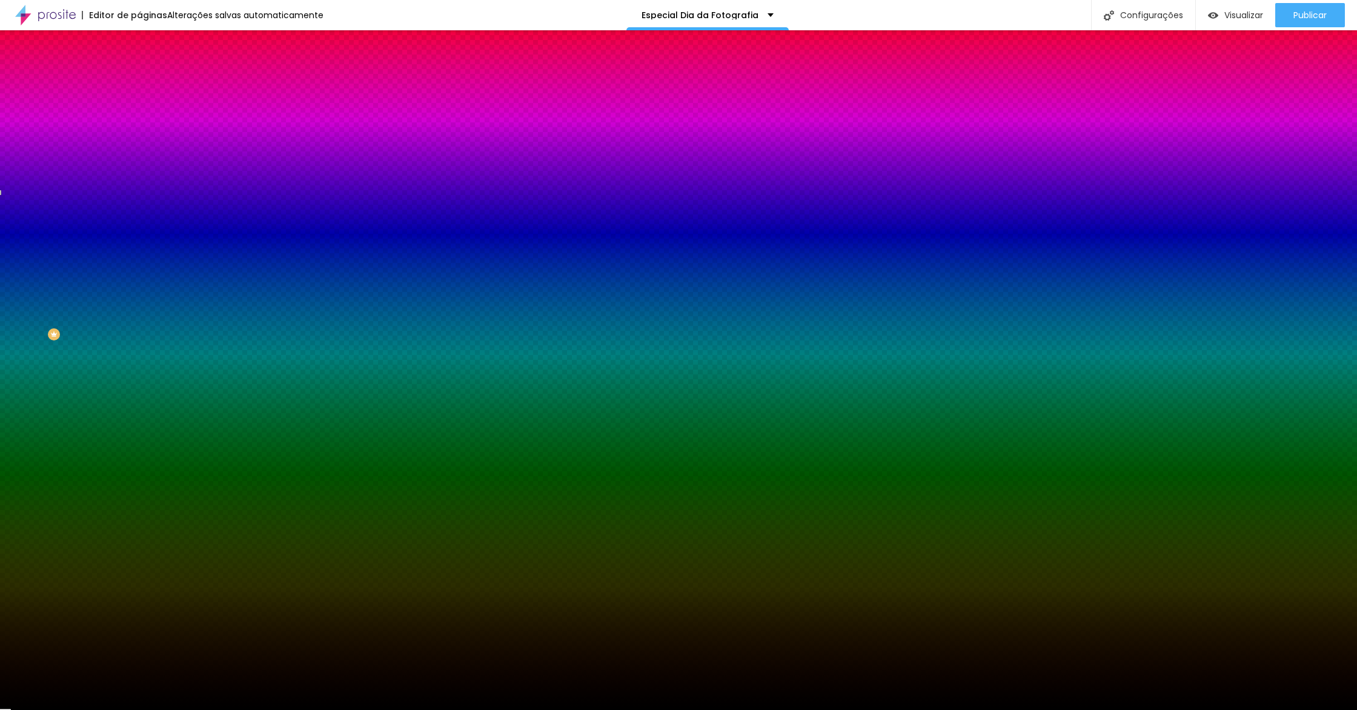
click at [0, 305] on body "Editor de páginas Alterações salvas automaticamente Especial Dia da Fotografia …" at bounding box center [678, 355] width 1357 height 710
click at [356, 710] on div at bounding box center [678, 710] width 1357 height 0
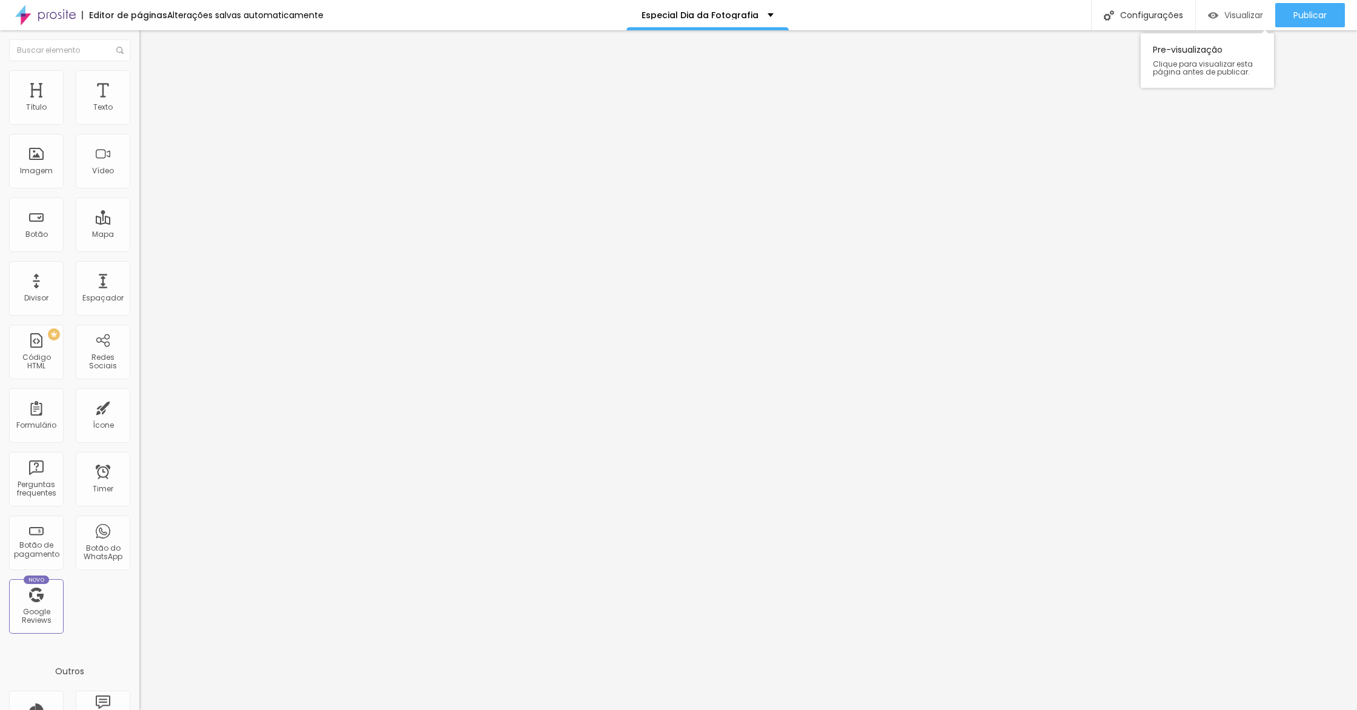
click at [1230, 21] on div "Visualizar" at bounding box center [1235, 15] width 55 height 24
click at [150, 84] on span "Estilo" at bounding box center [159, 78] width 19 height 10
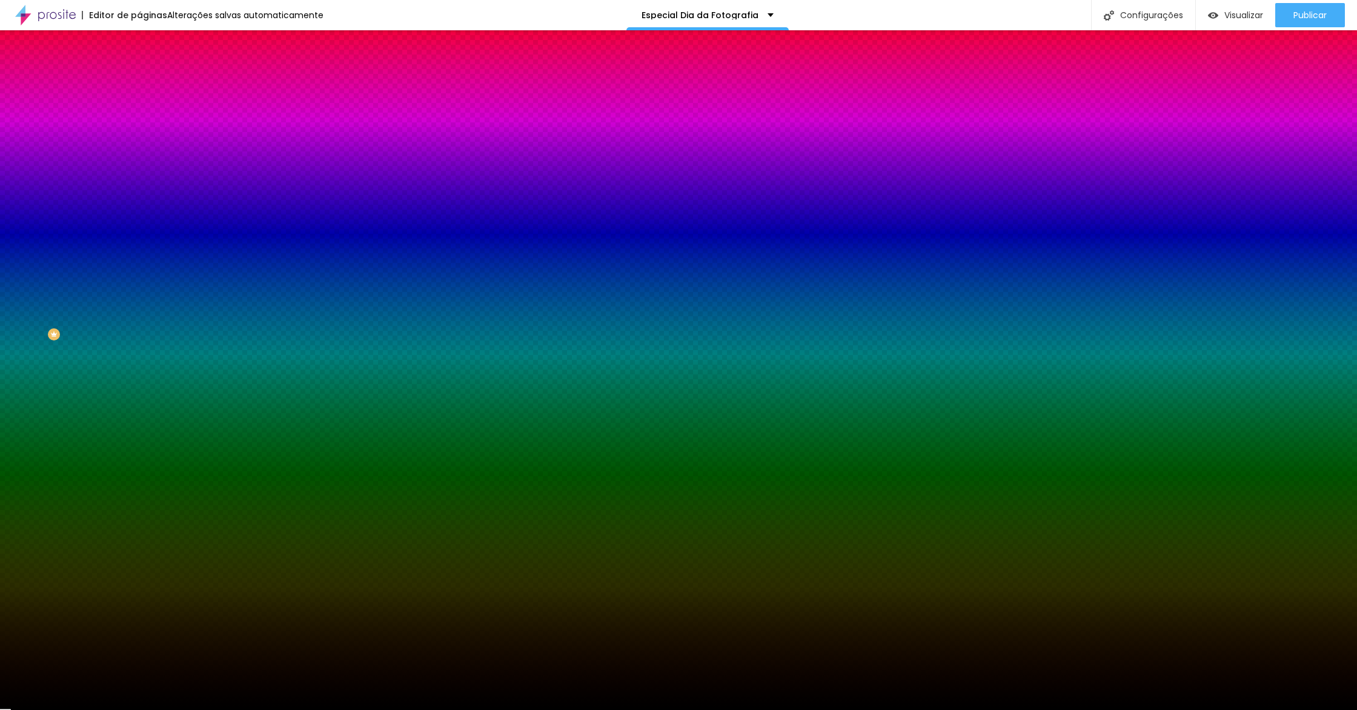
click at [139, 271] on button "button" at bounding box center [147, 277] width 17 height 13
click at [656, 710] on div at bounding box center [678, 710] width 1357 height 0
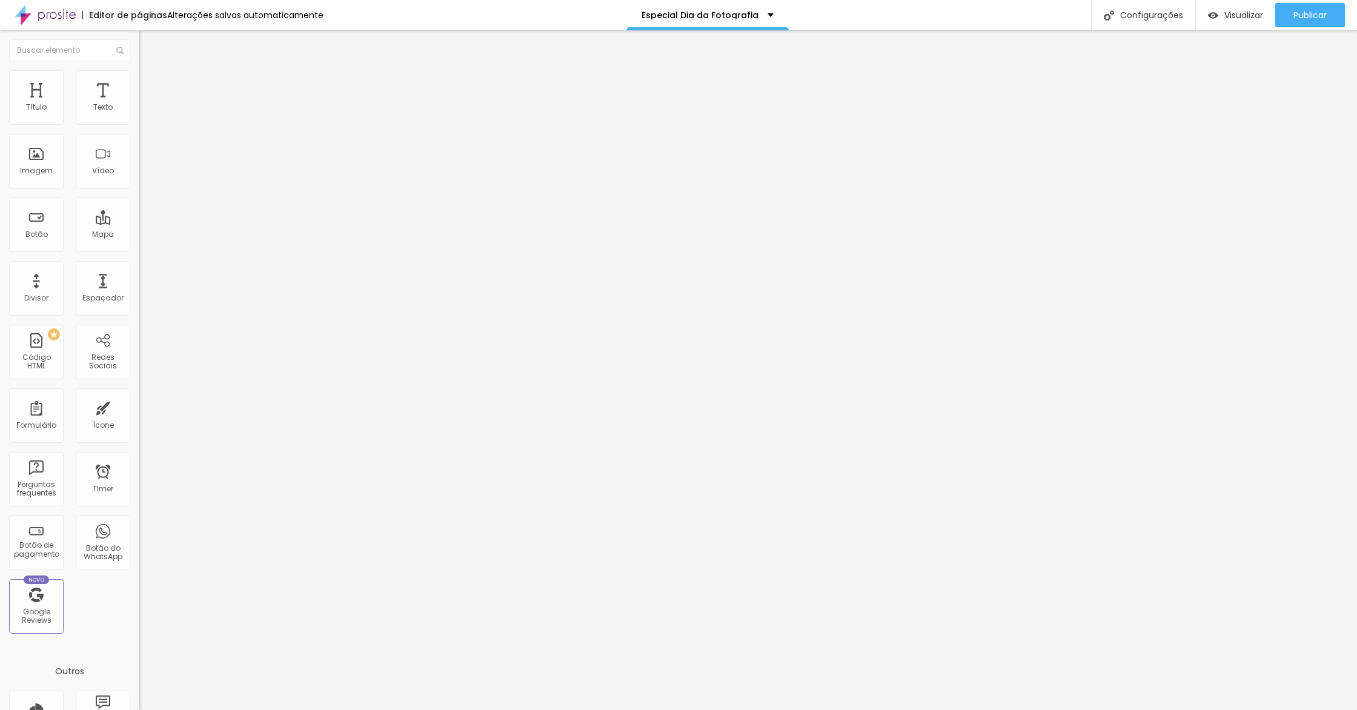
click at [150, 82] on span "Estilo" at bounding box center [159, 78] width 19 height 10
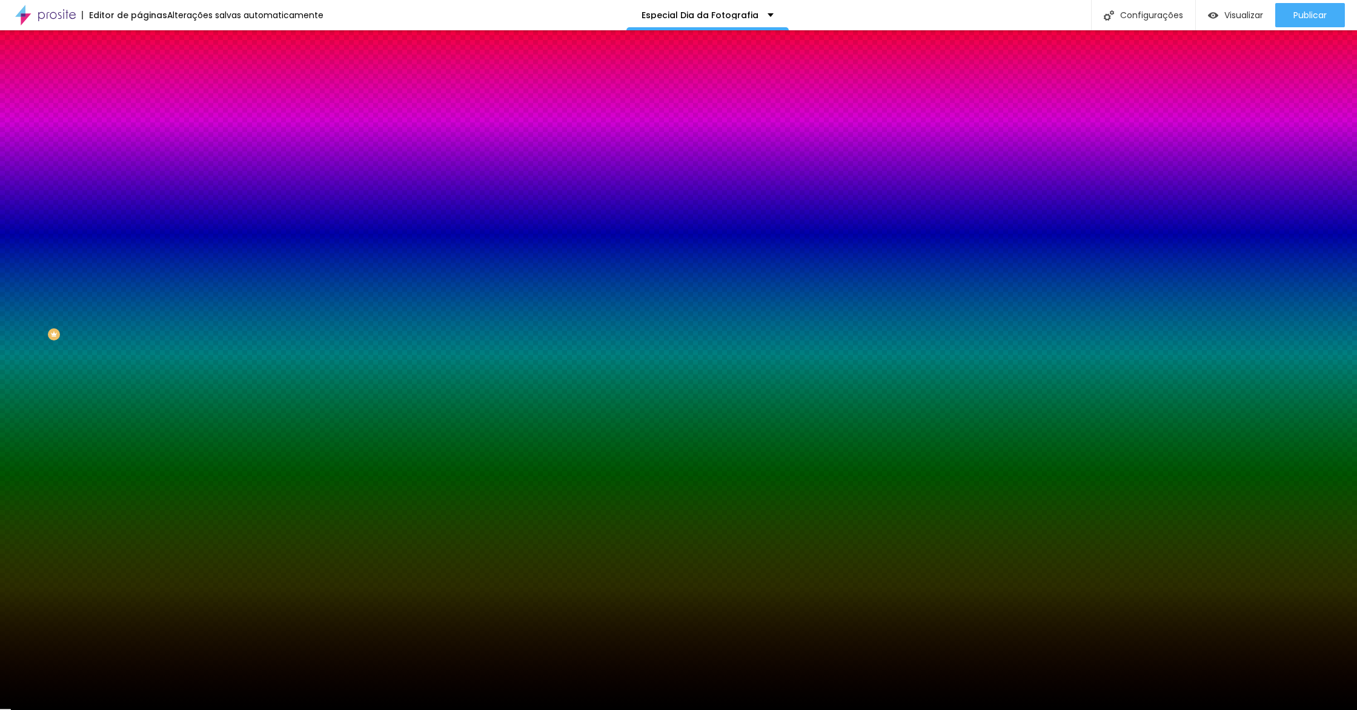
click at [144, 382] on icon "button" at bounding box center [147, 385] width 7 height 7
drag, startPoint x: 220, startPoint y: 331, endPoint x: 211, endPoint y: 331, distance: 8.5
click at [220, 710] on div at bounding box center [678, 718] width 1357 height 0
click at [714, 710] on div at bounding box center [678, 710] width 1357 height 0
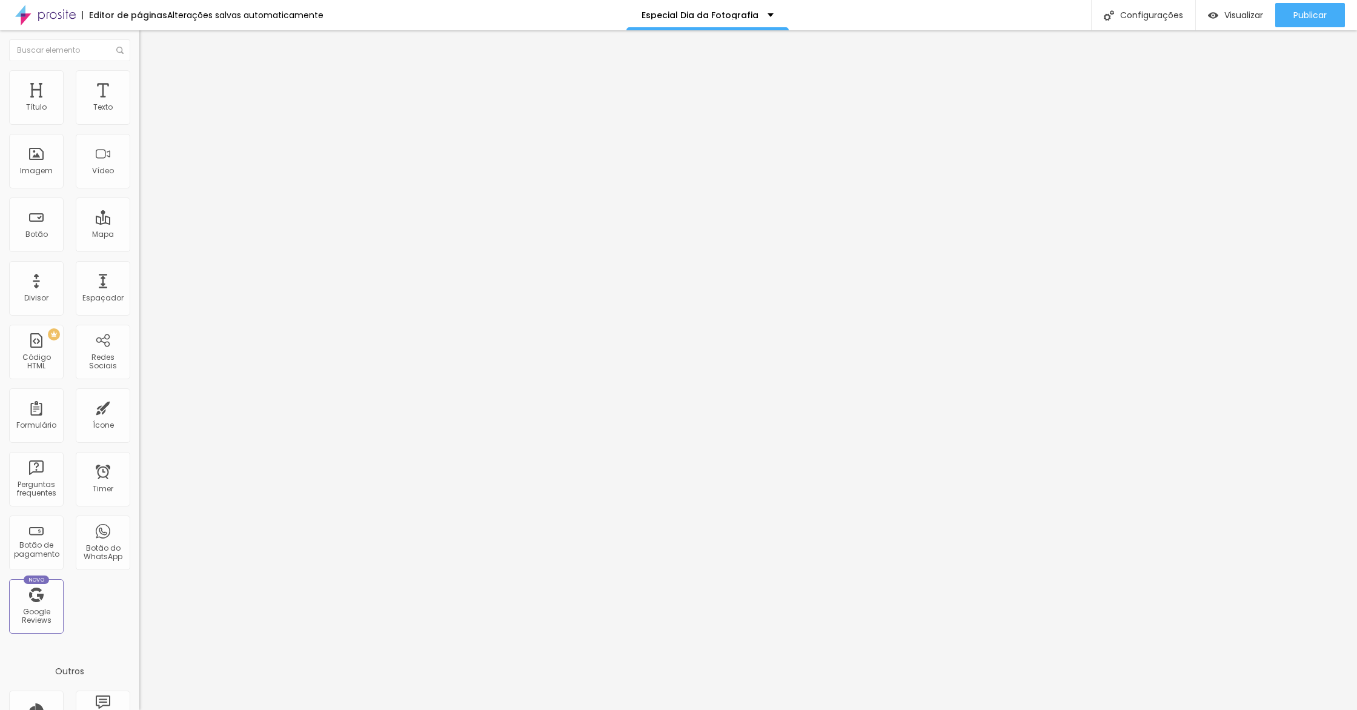
click at [139, 76] on li "Estilo" at bounding box center [208, 76] width 139 height 12
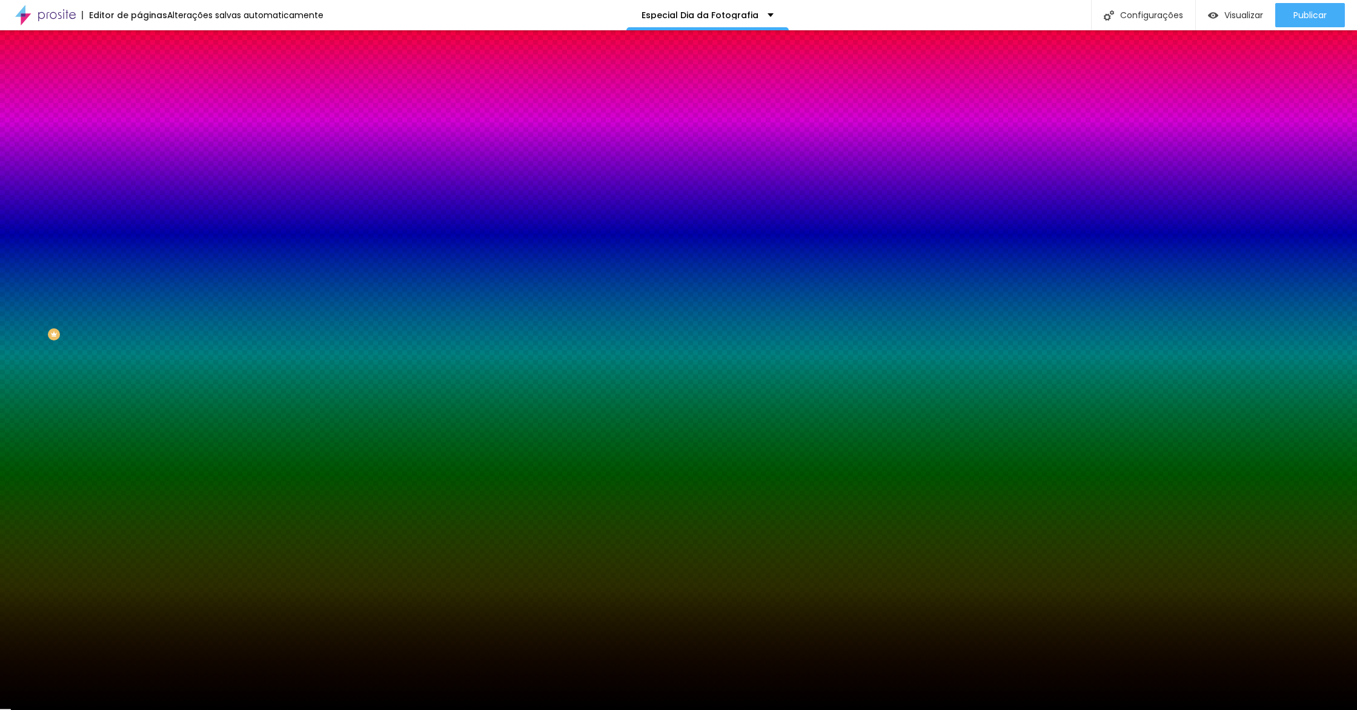
click at [139, 380] on button "button" at bounding box center [147, 386] width 17 height 13
click at [216, 710] on div at bounding box center [678, 718] width 1357 height 0
click at [307, 710] on div at bounding box center [678, 710] width 1357 height 0
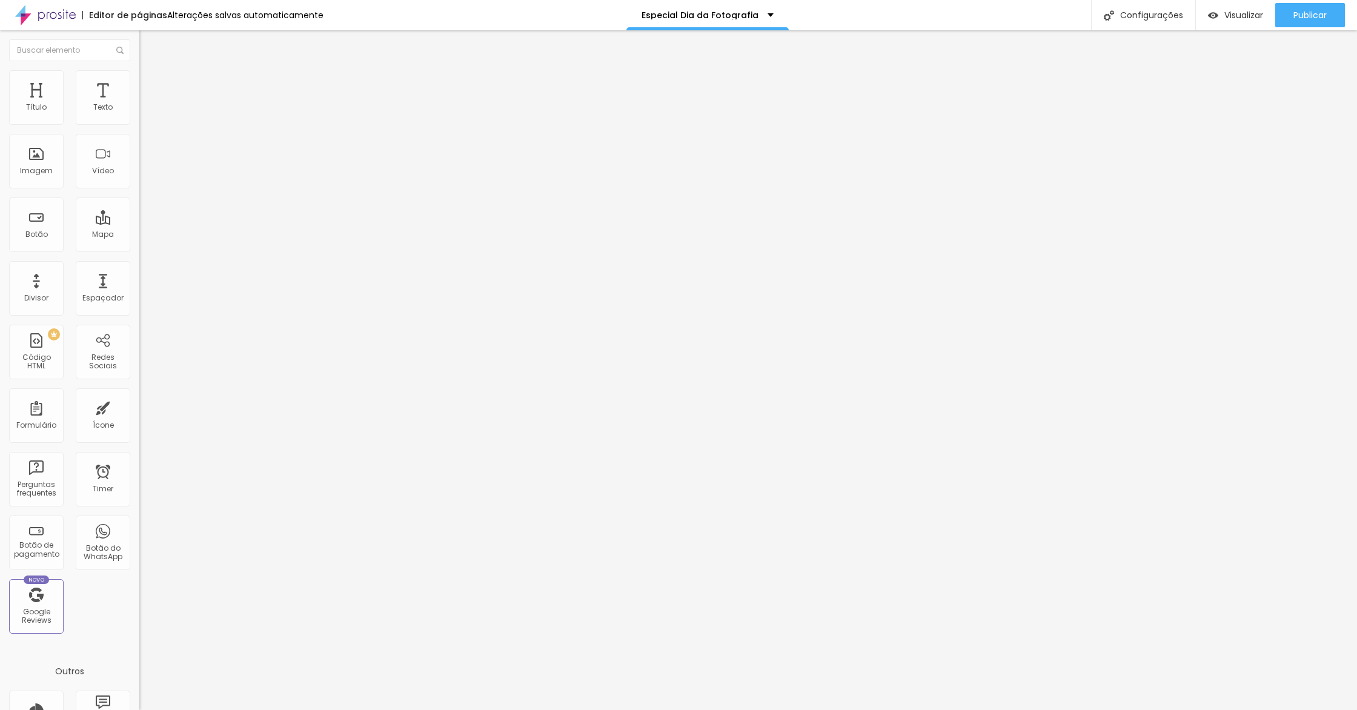
click at [139, 80] on ul "Conteúdo Estilo Avançado" at bounding box center [208, 76] width 139 height 36
click at [139, 81] on ul "Conteúdo Estilo Avançado" at bounding box center [208, 76] width 139 height 36
click at [139, 78] on img at bounding box center [144, 75] width 11 height 11
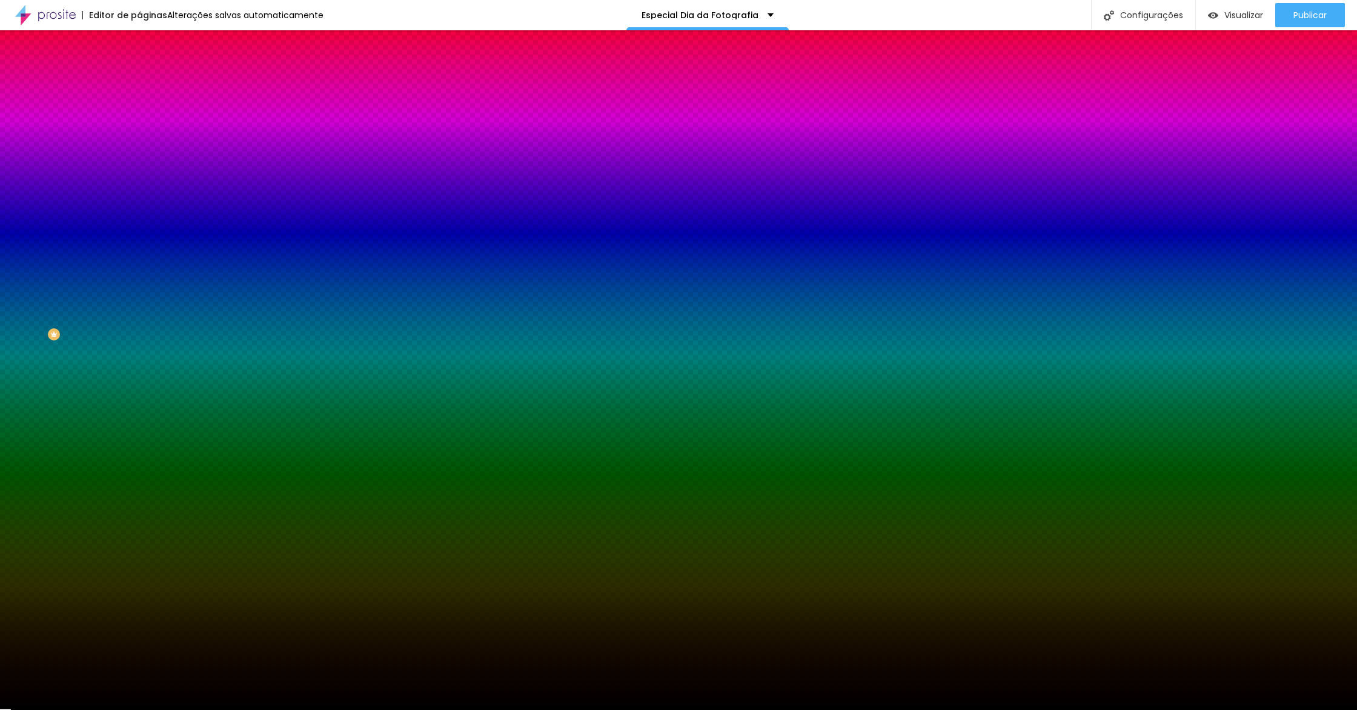
click at [144, 341] on icon "button" at bounding box center [147, 344] width 7 height 7
paste input "D4AF37"
drag, startPoint x: 225, startPoint y: 373, endPoint x: 217, endPoint y: 373, distance: 8.5
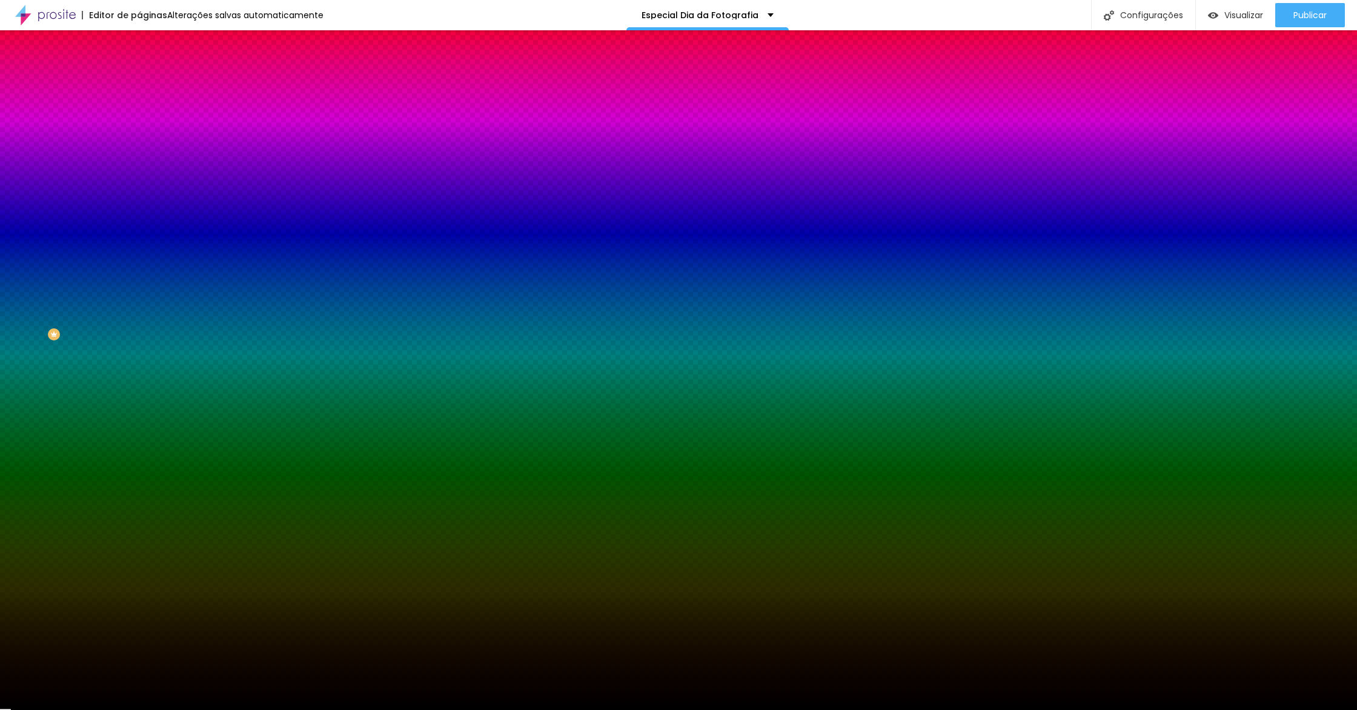
drag, startPoint x: 222, startPoint y: 416, endPoint x: 222, endPoint y: 428, distance: 12.1
click at [222, 428] on div at bounding box center [678, 355] width 1357 height 710
type input "#E8BE11"
drag, startPoint x: 222, startPoint y: 426, endPoint x: 234, endPoint y: 397, distance: 31.3
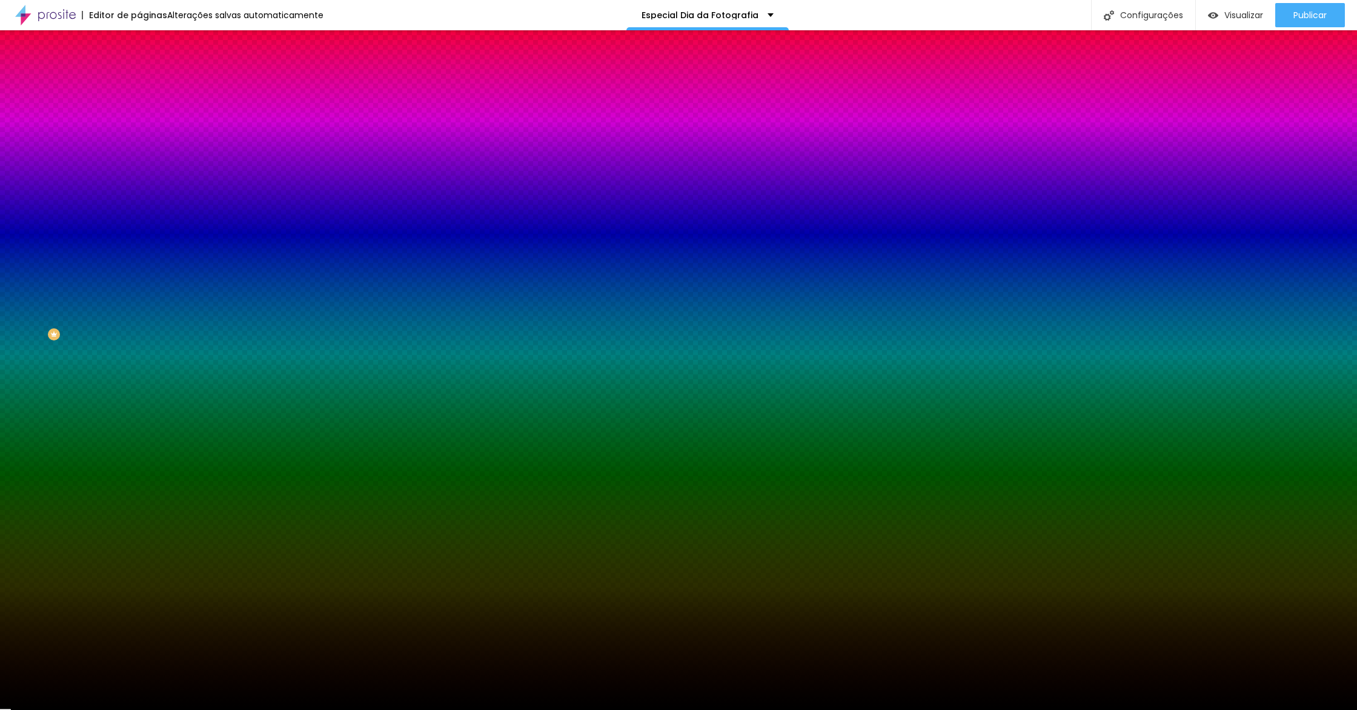
click at [234, 397] on div at bounding box center [678, 355] width 1357 height 710
click at [413, 710] on div at bounding box center [678, 710] width 1357 height 0
click at [139, 339] on button "button" at bounding box center [147, 345] width 17 height 13
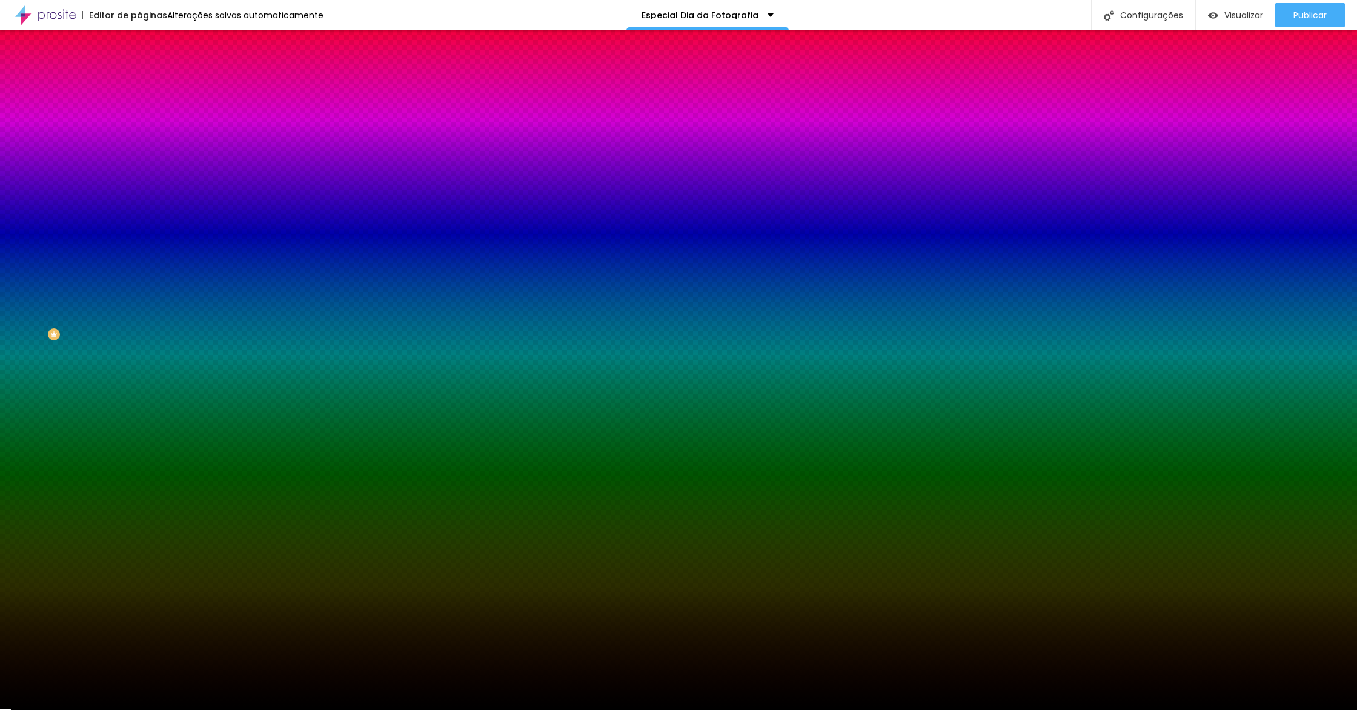
paste input "D4AF37"
type input "#D4AF37"
click at [124, 710] on div at bounding box center [678, 710] width 1357 height 0
click at [139, 305] on button "button" at bounding box center [147, 311] width 17 height 13
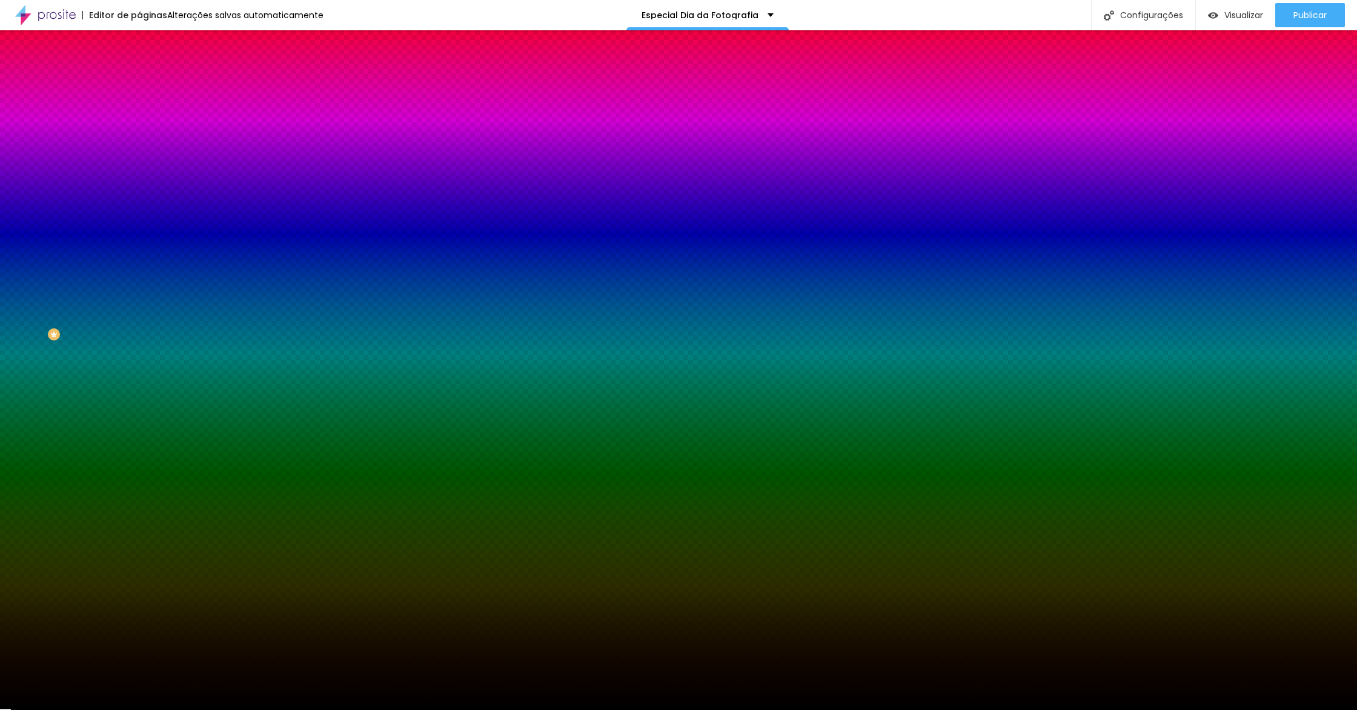
type input "#000000"
drag, startPoint x: 207, startPoint y: 430, endPoint x: 133, endPoint y: 503, distance: 104.1
click at [152, 512] on body "Editor de páginas Salvando... Especial Dia da Fotografia Configurações Configur…" at bounding box center [678, 355] width 1357 height 710
click at [439, 710] on div at bounding box center [678, 710] width 1357 height 0
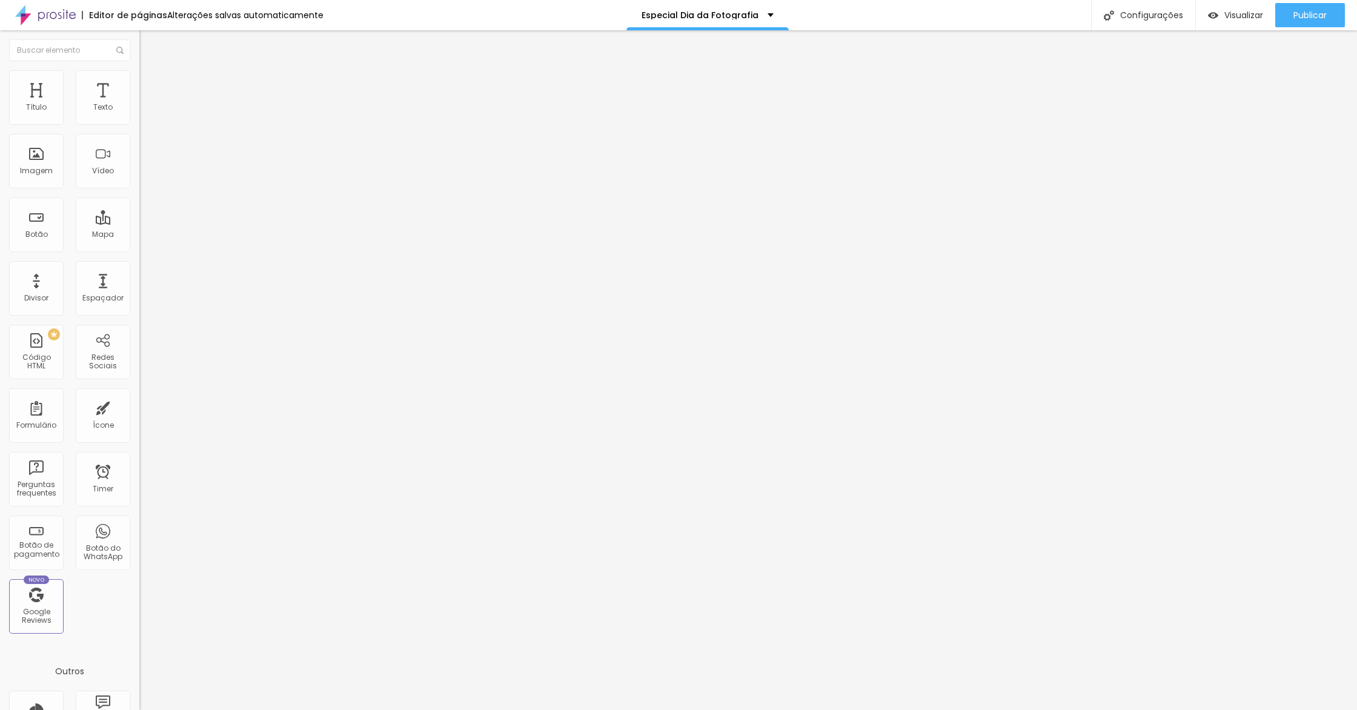
click at [150, 84] on span "Estilo" at bounding box center [159, 78] width 19 height 10
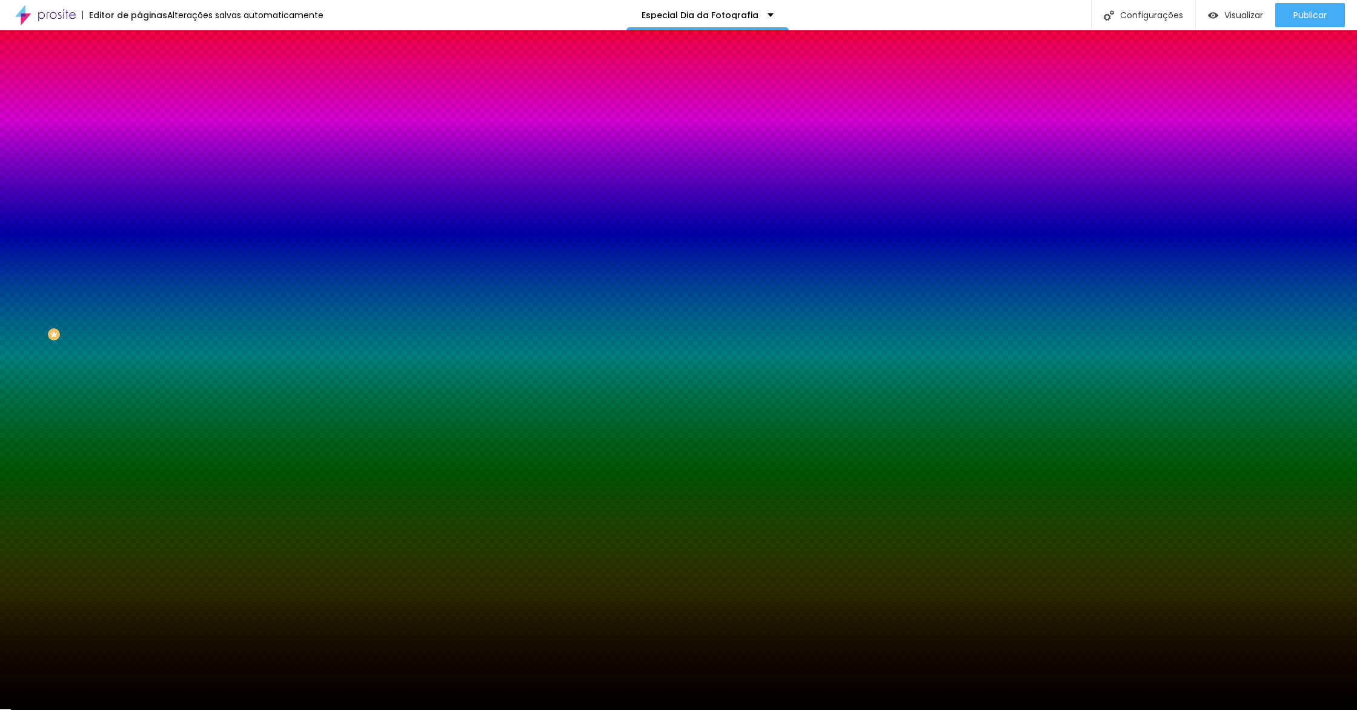
click at [144, 341] on icon "button" at bounding box center [147, 344] width 7 height 7
paste input "D4AF37"
type input "#D4AF37"
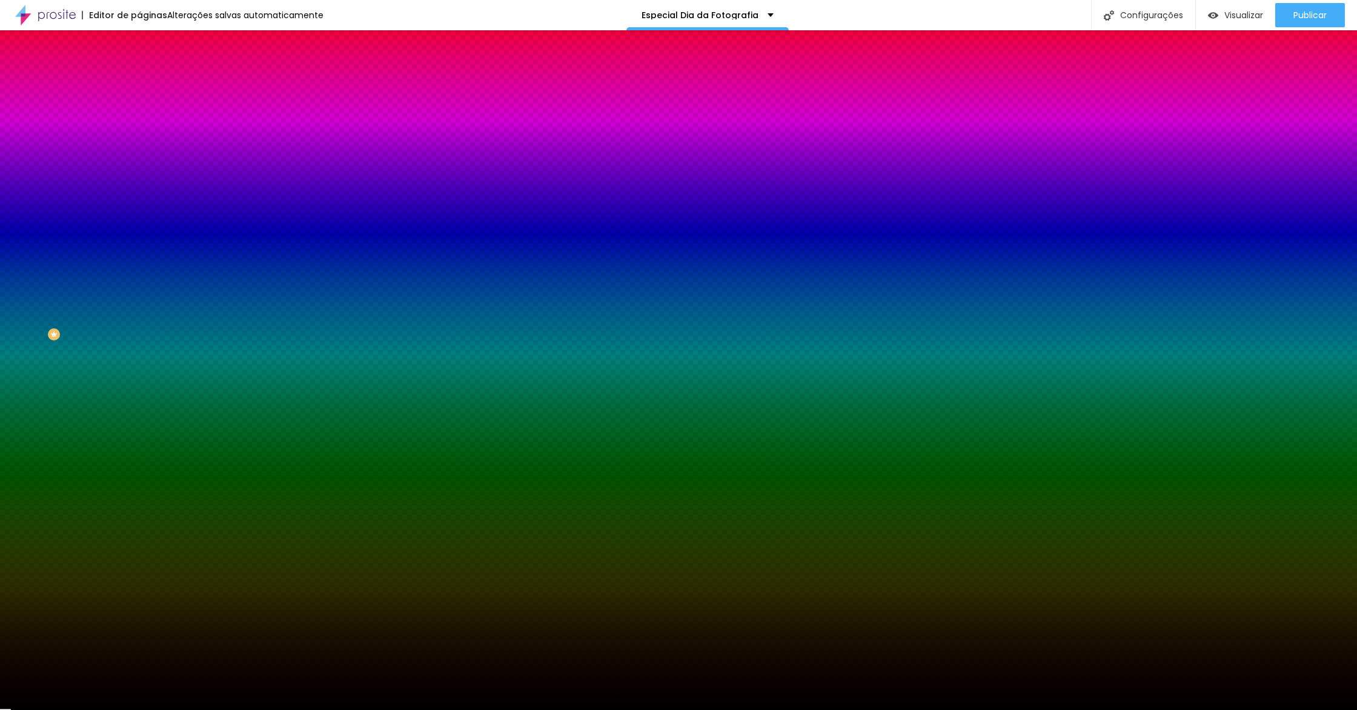
click at [124, 710] on div at bounding box center [678, 710] width 1357 height 0
click at [145, 308] on icon "button" at bounding box center [147, 310] width 5 height 5
type input "#000000"
drag, startPoint x: 166, startPoint y: 467, endPoint x: 167, endPoint y: 522, distance: 55.1
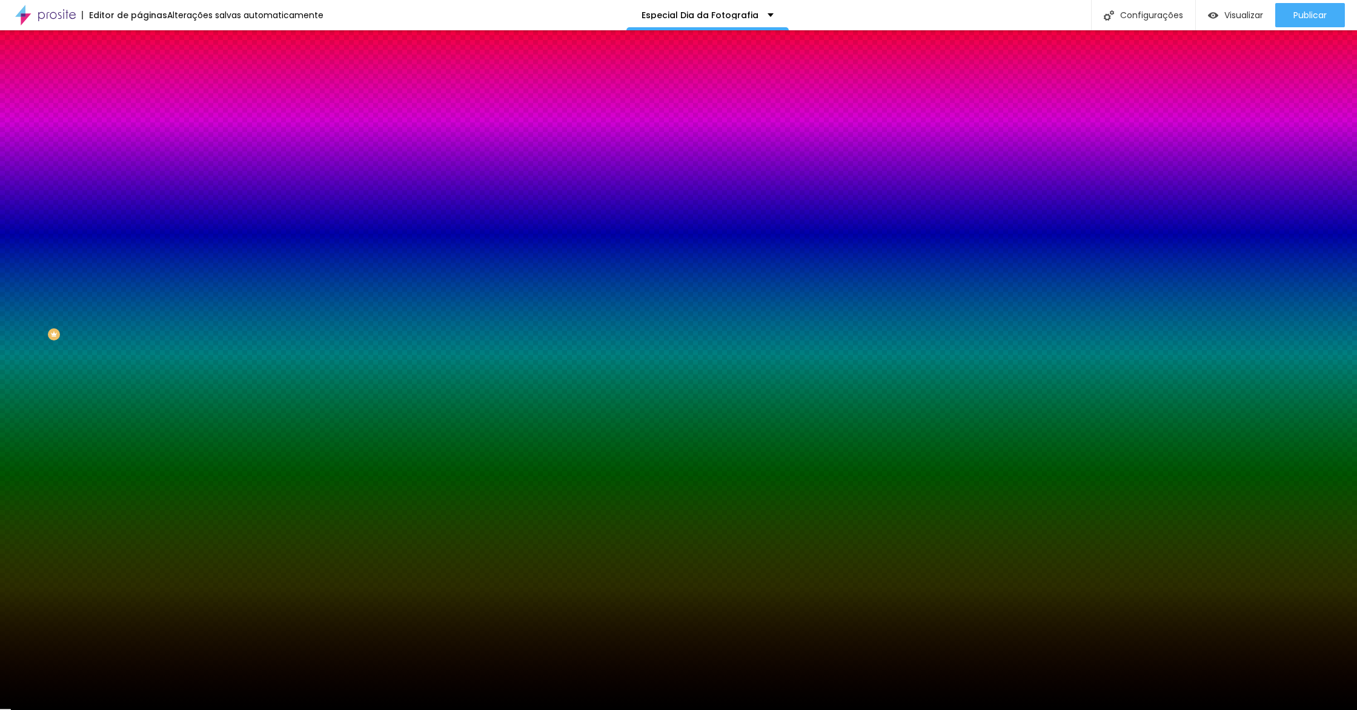
click at [165, 523] on body "Editor de páginas Alterações salvas automaticamente Especial Dia da Fotografia …" at bounding box center [678, 355] width 1357 height 710
click at [381, 710] on div at bounding box center [678, 710] width 1357 height 0
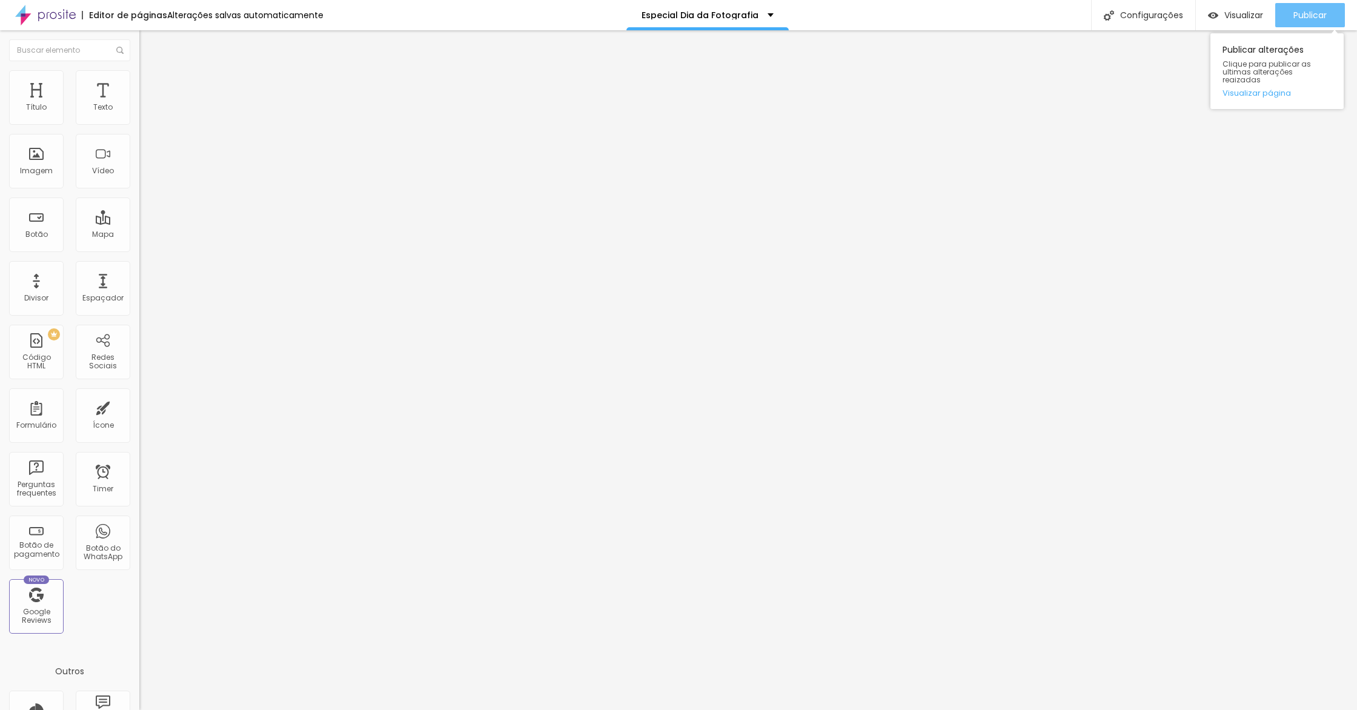
click at [1308, 12] on span "Publicar" at bounding box center [1310, 15] width 33 height 10
click at [1268, 89] on link "Visualizar página" at bounding box center [1277, 93] width 109 height 8
click at [139, 78] on li "Estilo" at bounding box center [208, 76] width 139 height 12
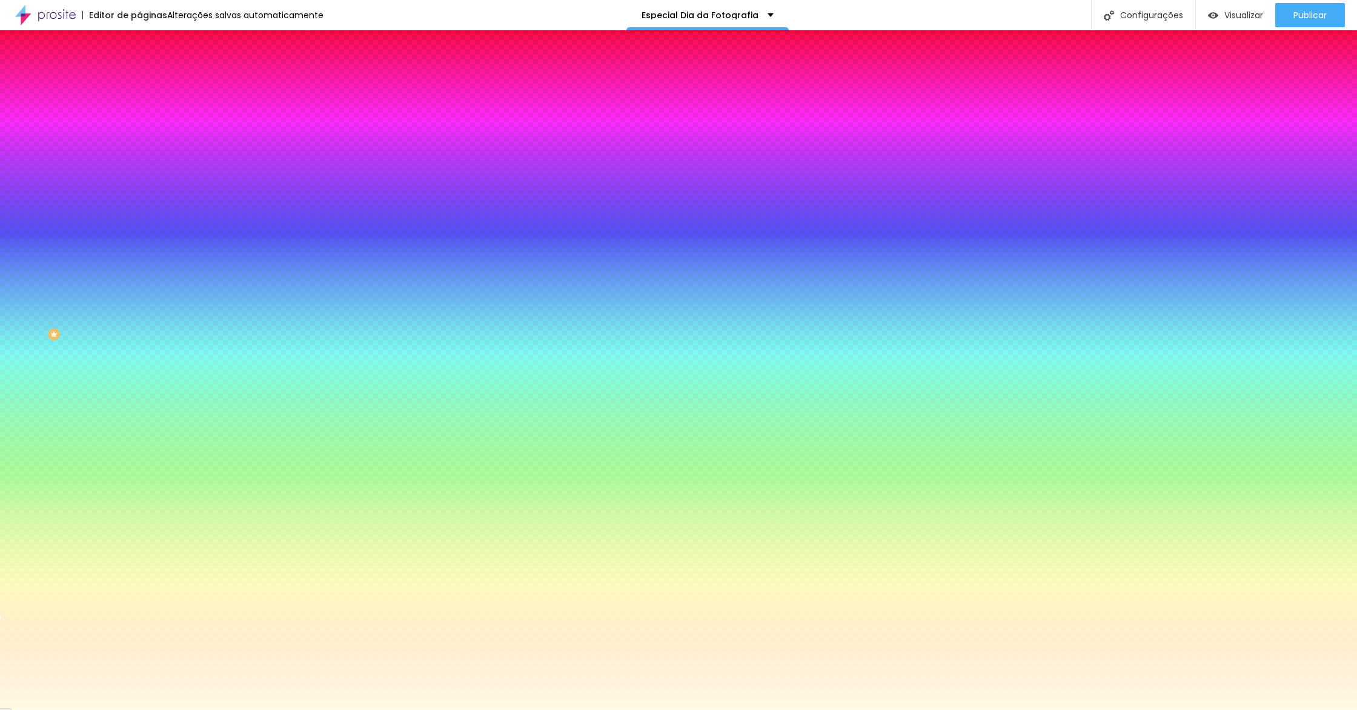
click at [139, 177] on input "#FFFAE5" at bounding box center [211, 171] width 145 height 12
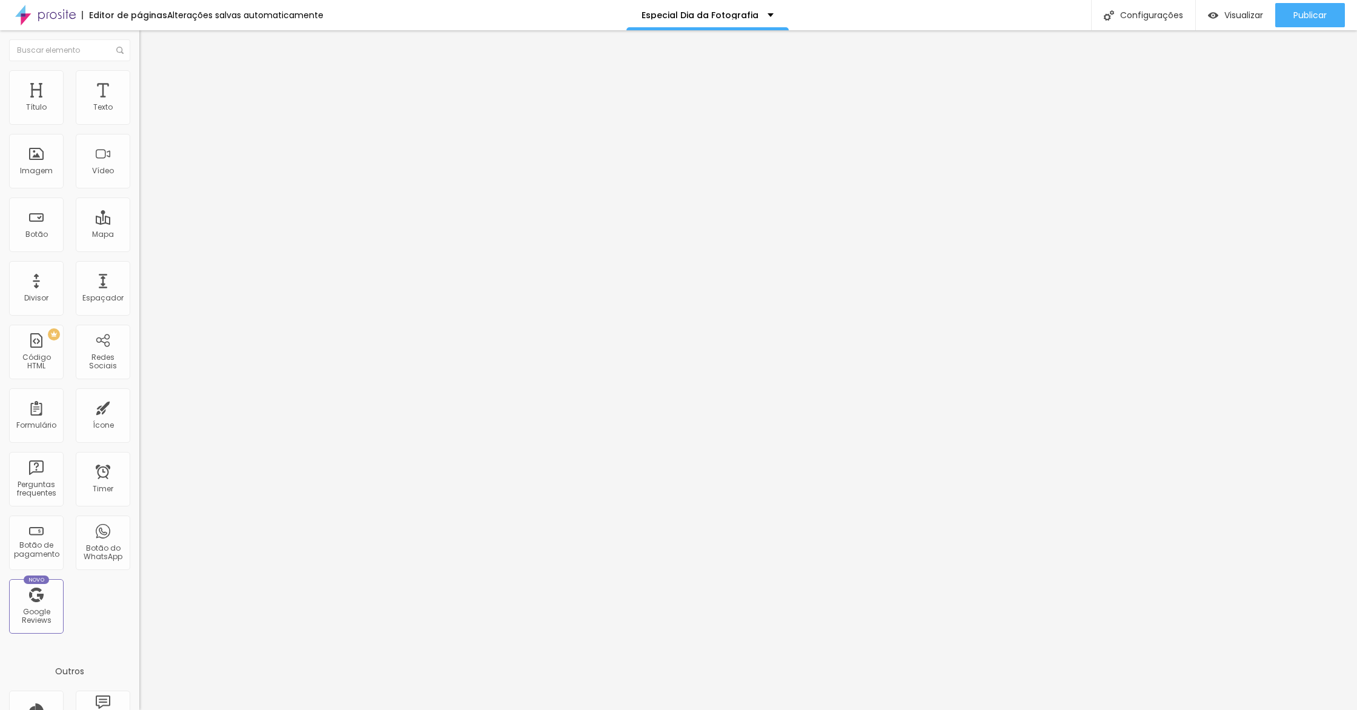
click at [139, 92] on li "Estilo" at bounding box center [208, 86] width 139 height 12
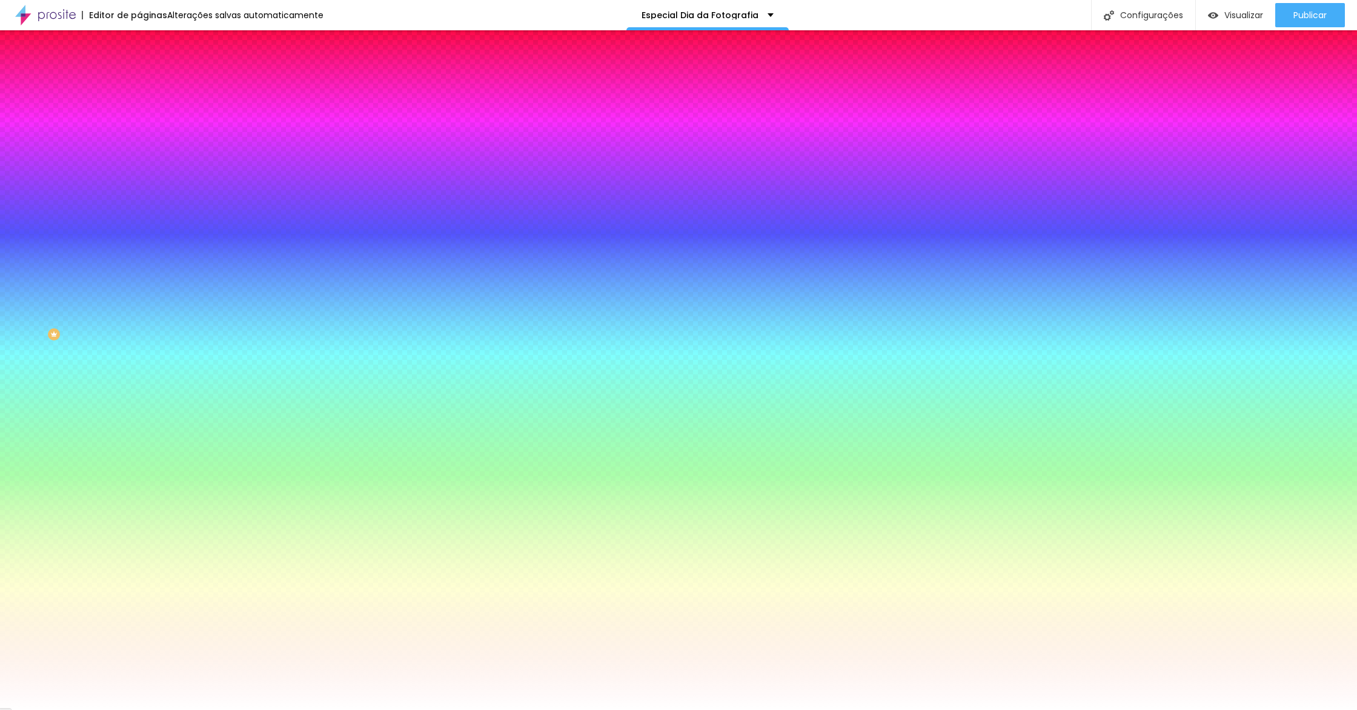
click at [139, 344] on input "#F5F6F9" at bounding box center [211, 350] width 145 height 12
paste input "FFAE5"
type input "#FFFAE5"
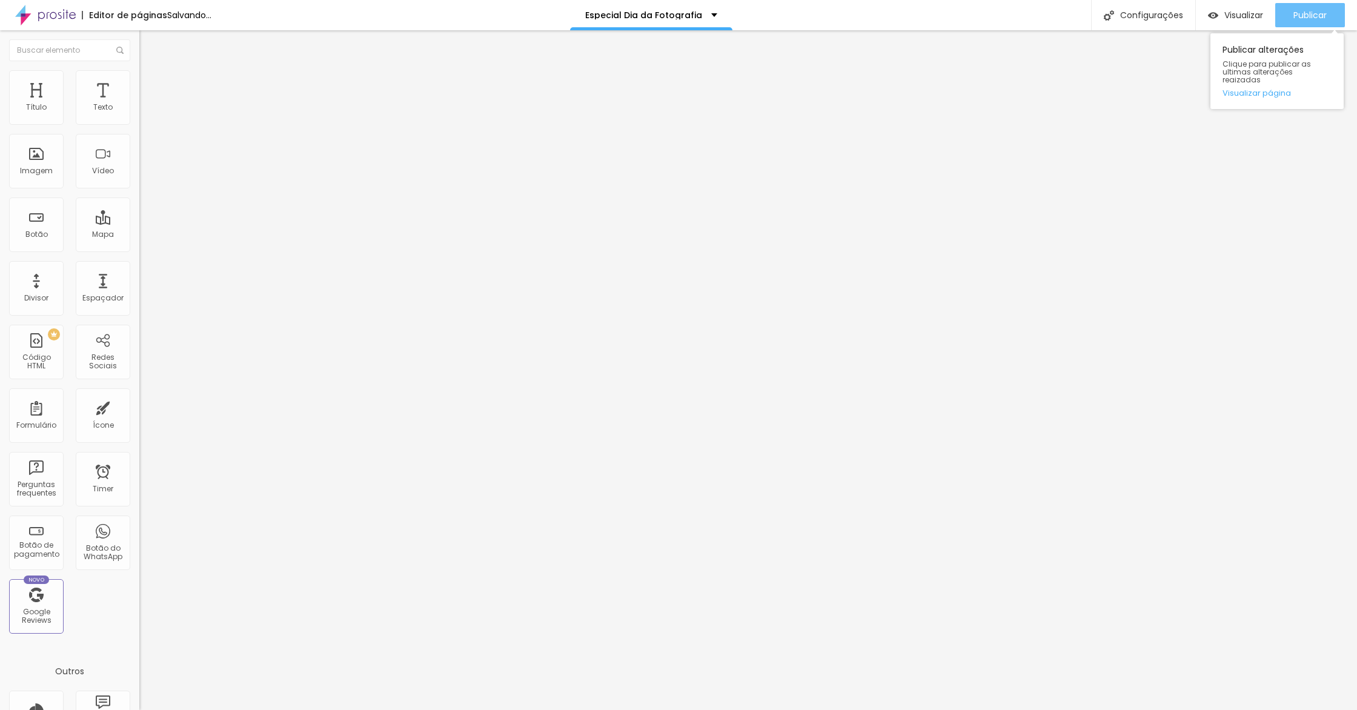
click at [1320, 26] on div "Publicar" at bounding box center [1310, 15] width 33 height 24
click at [1269, 89] on link "Visualizar página" at bounding box center [1277, 93] width 109 height 8
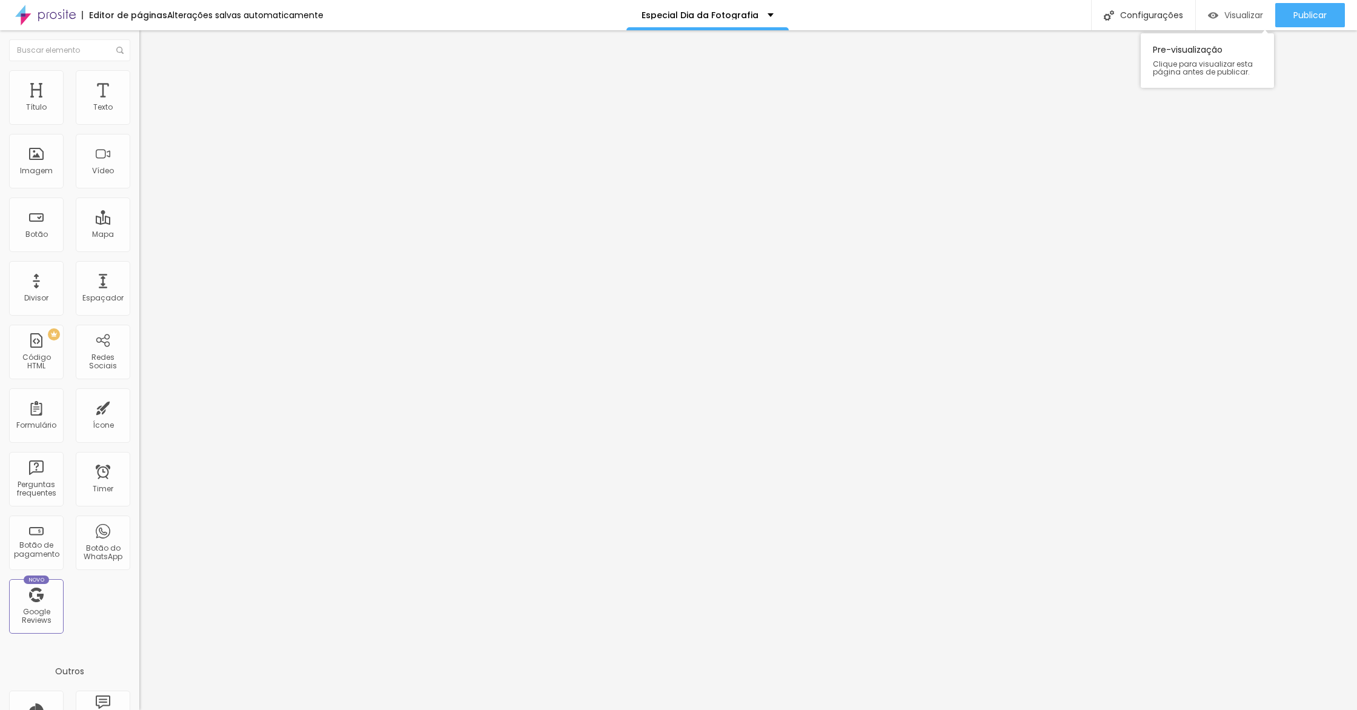
click at [1225, 17] on span "Visualizar" at bounding box center [1244, 15] width 39 height 10
click at [150, 85] on span "Avançado" at bounding box center [170, 90] width 40 height 10
type input "12"
type input "33"
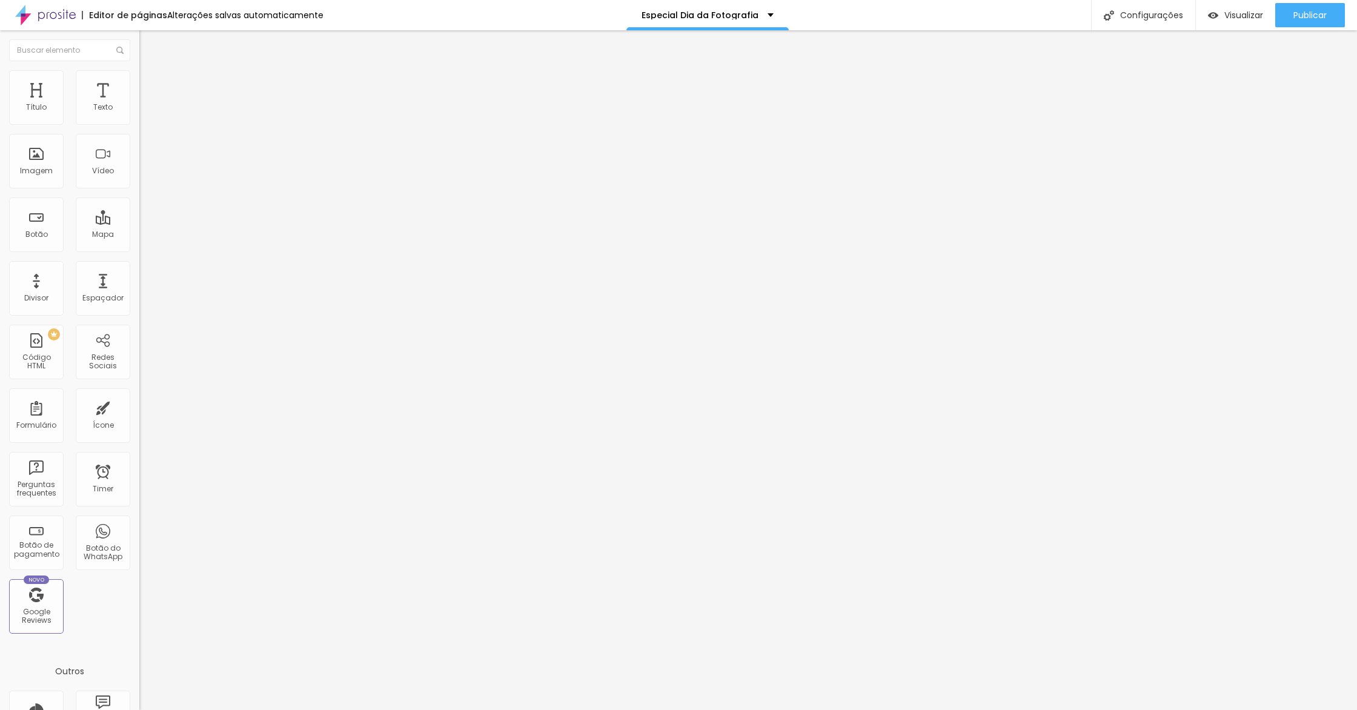
type input "33"
type input "38"
type input "40"
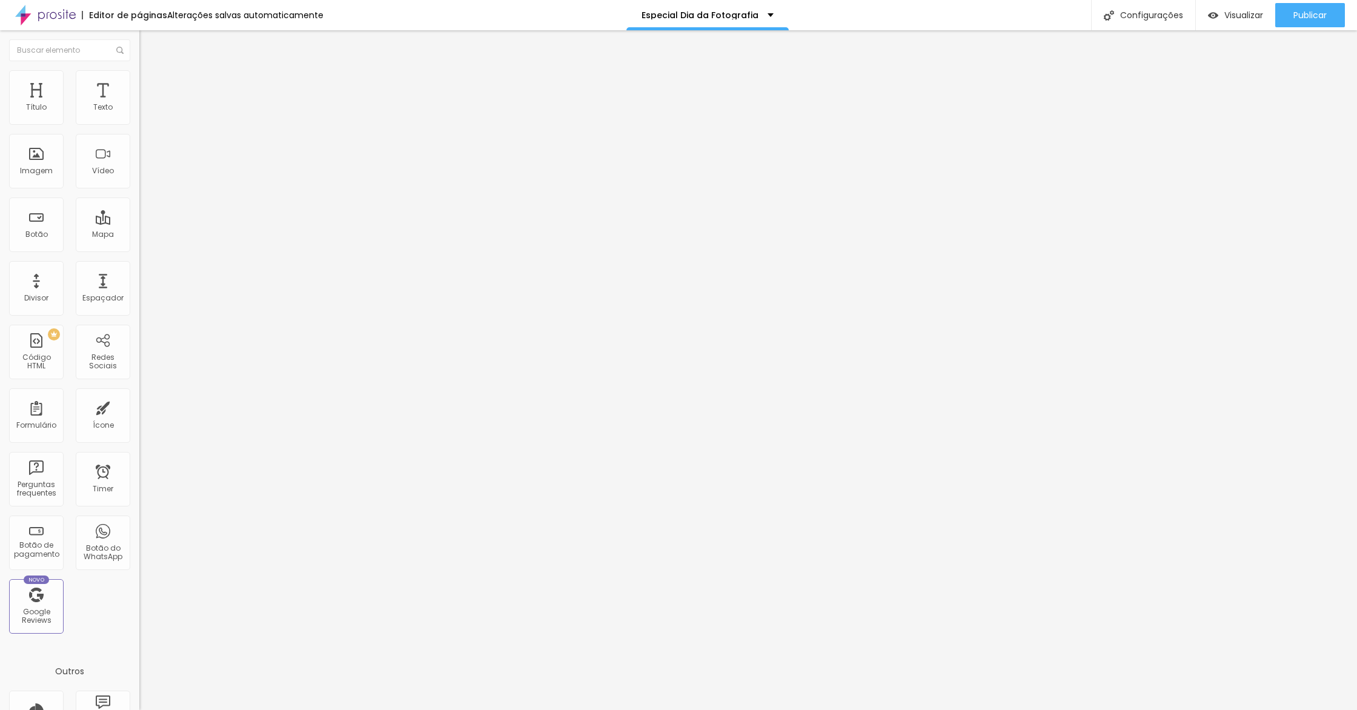
type input "43"
type input "47"
type input "51"
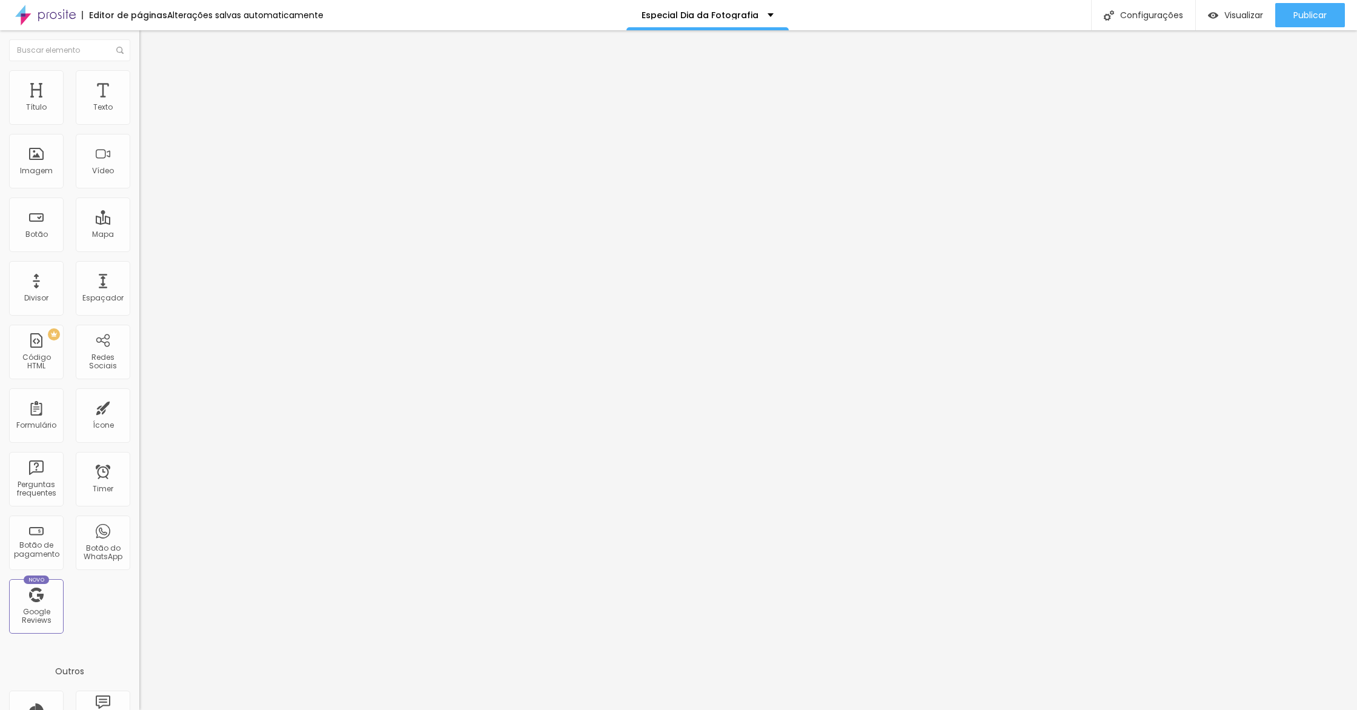
type input "51"
type input "54"
type input "56"
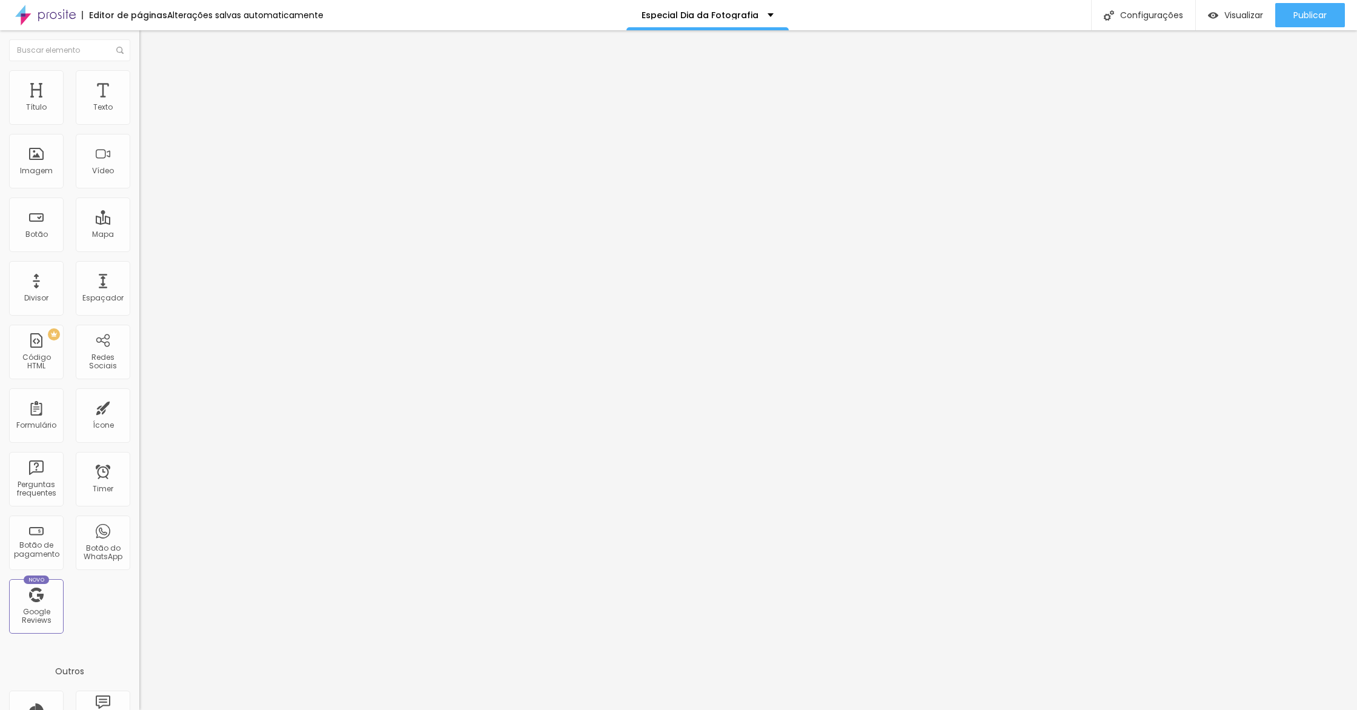
type input "57"
type input "58"
type input "56"
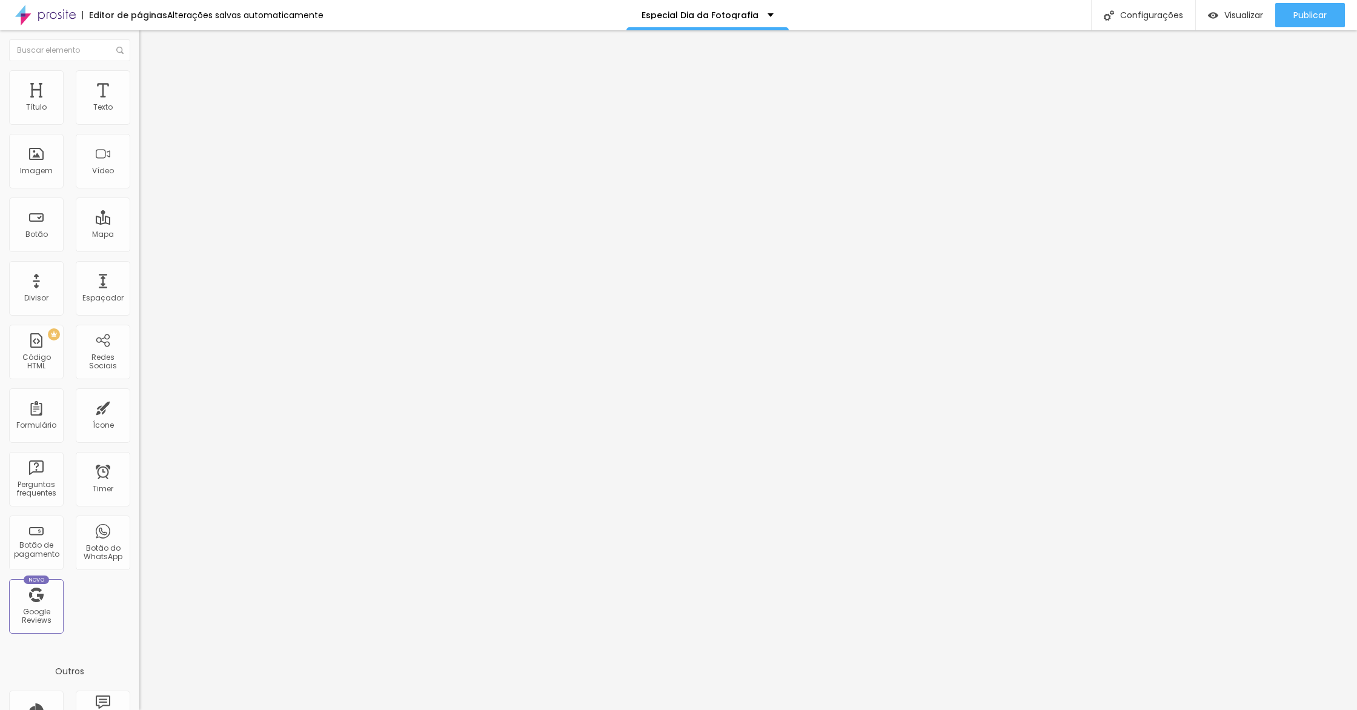
type input "56"
type input "55"
type input "54"
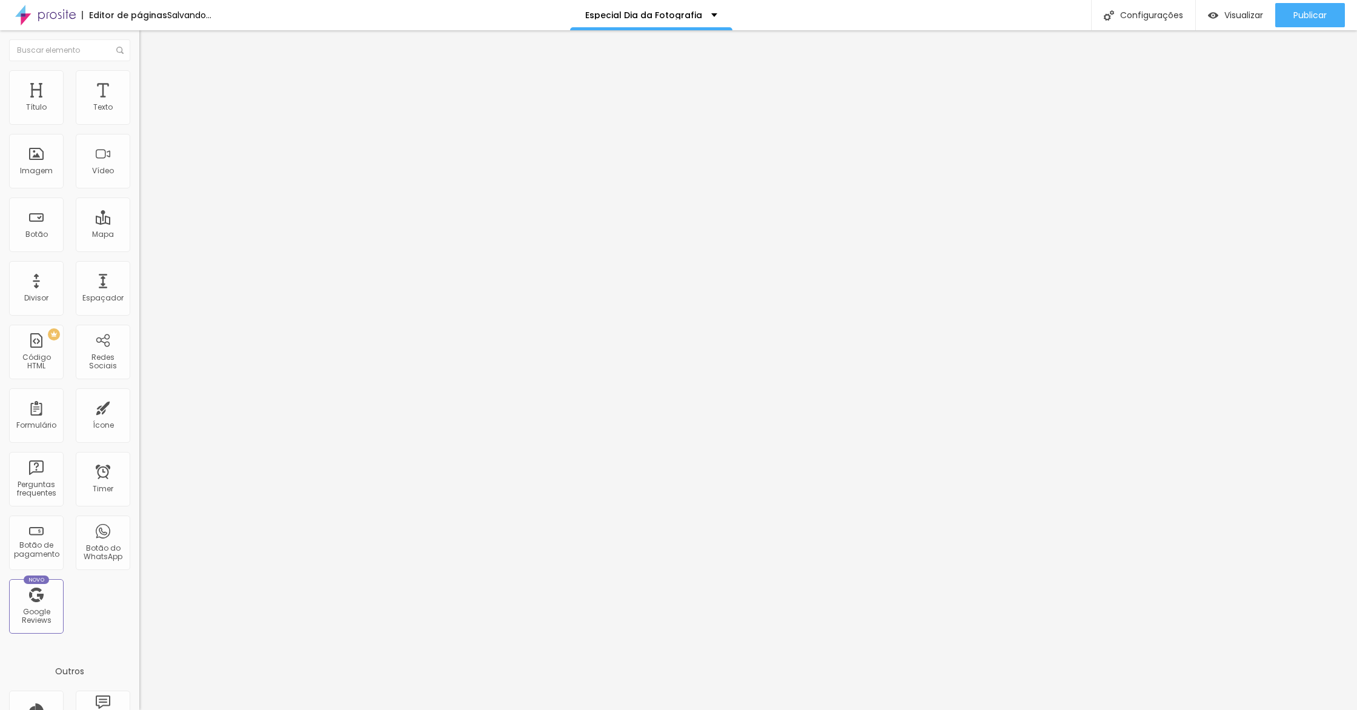
type input "53"
type input "52"
type input "51"
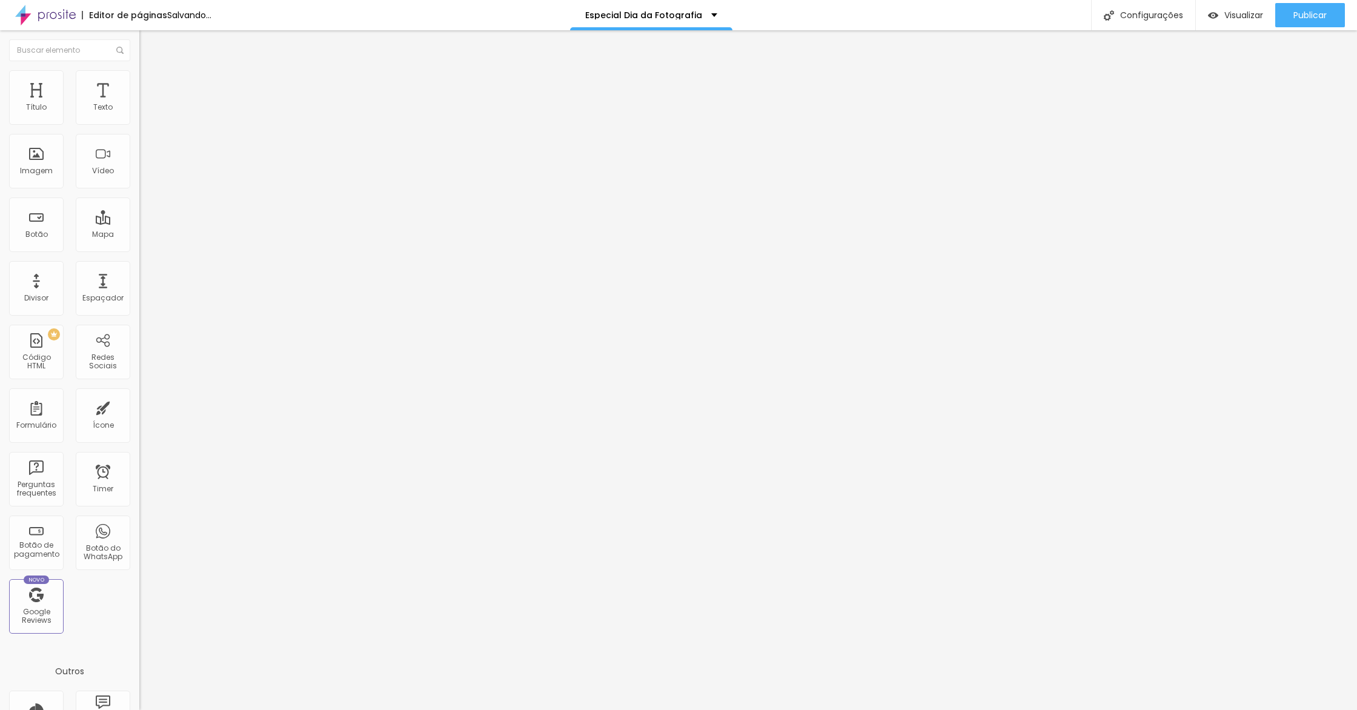
type input "51"
type input "50"
drag, startPoint x: 35, startPoint y: 119, endPoint x: 65, endPoint y: 124, distance: 30.1
type input "50"
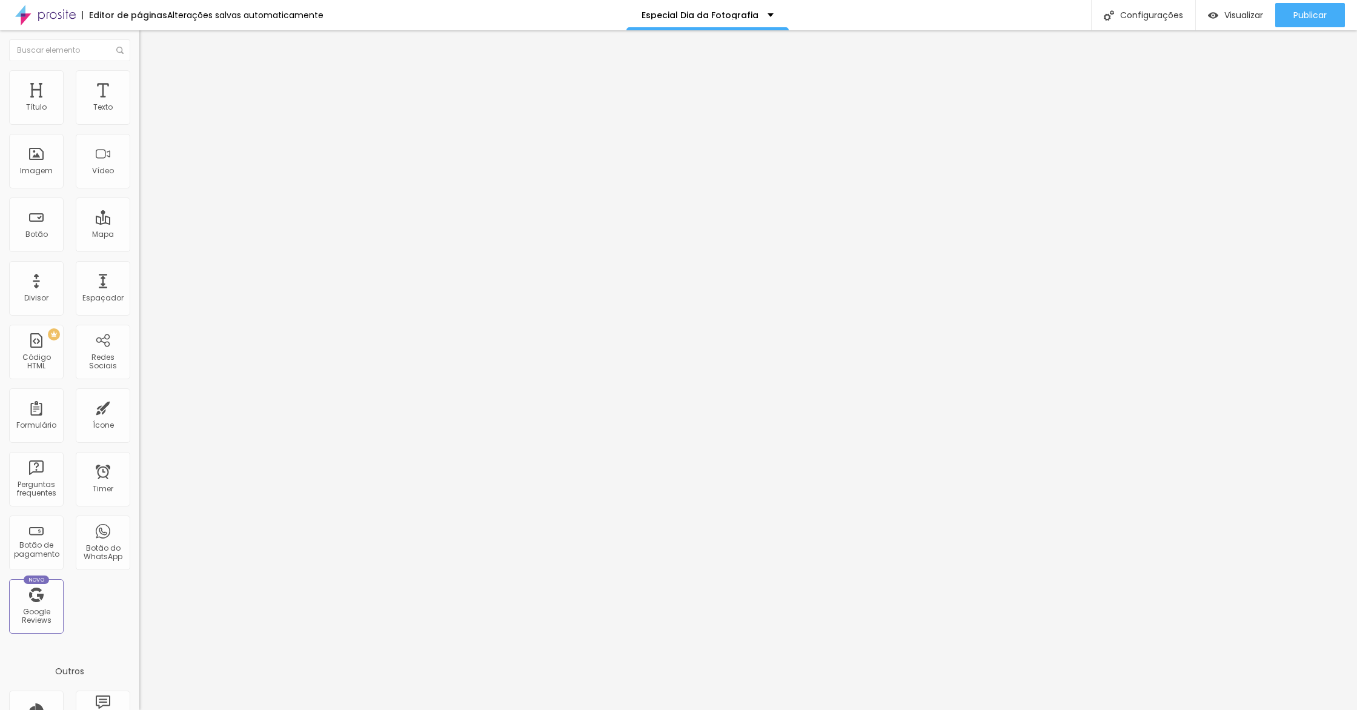
click at [139, 235] on input "range" at bounding box center [178, 240] width 78 height 10
type input "30"
type input "35"
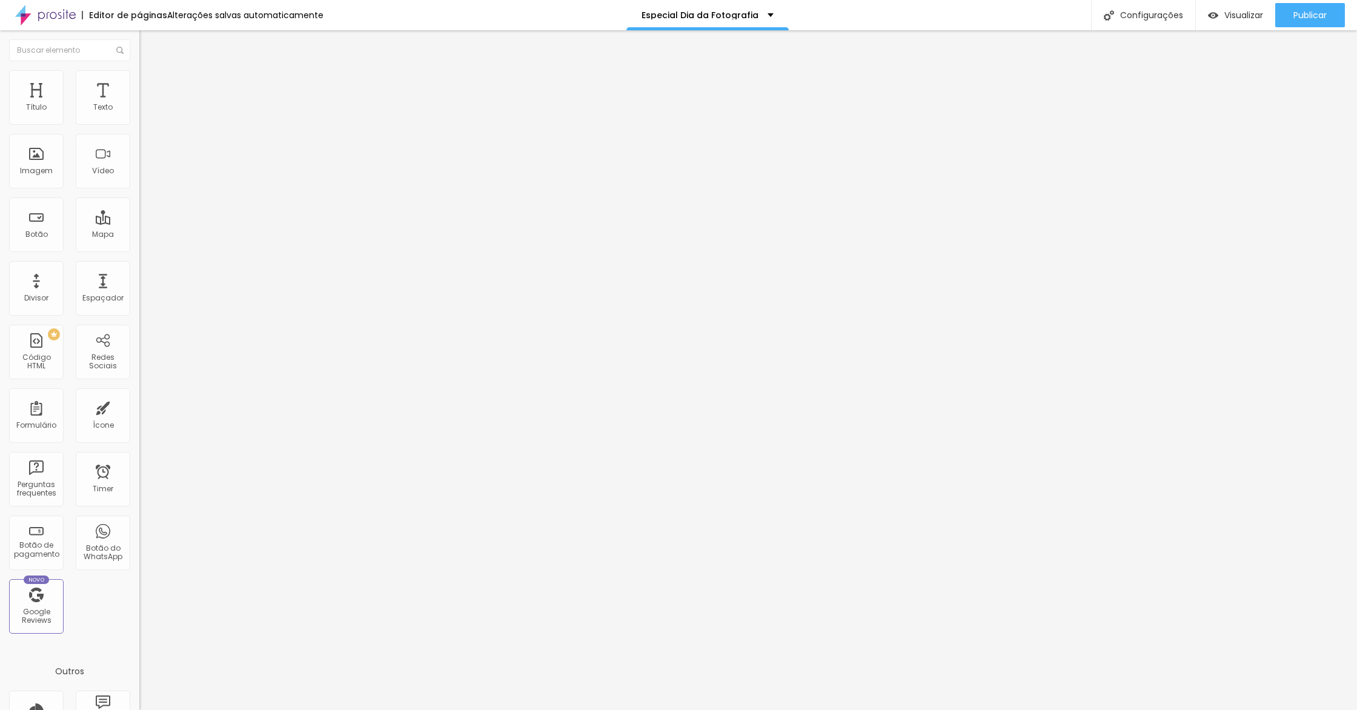
type input "36"
type input "37"
type input "38"
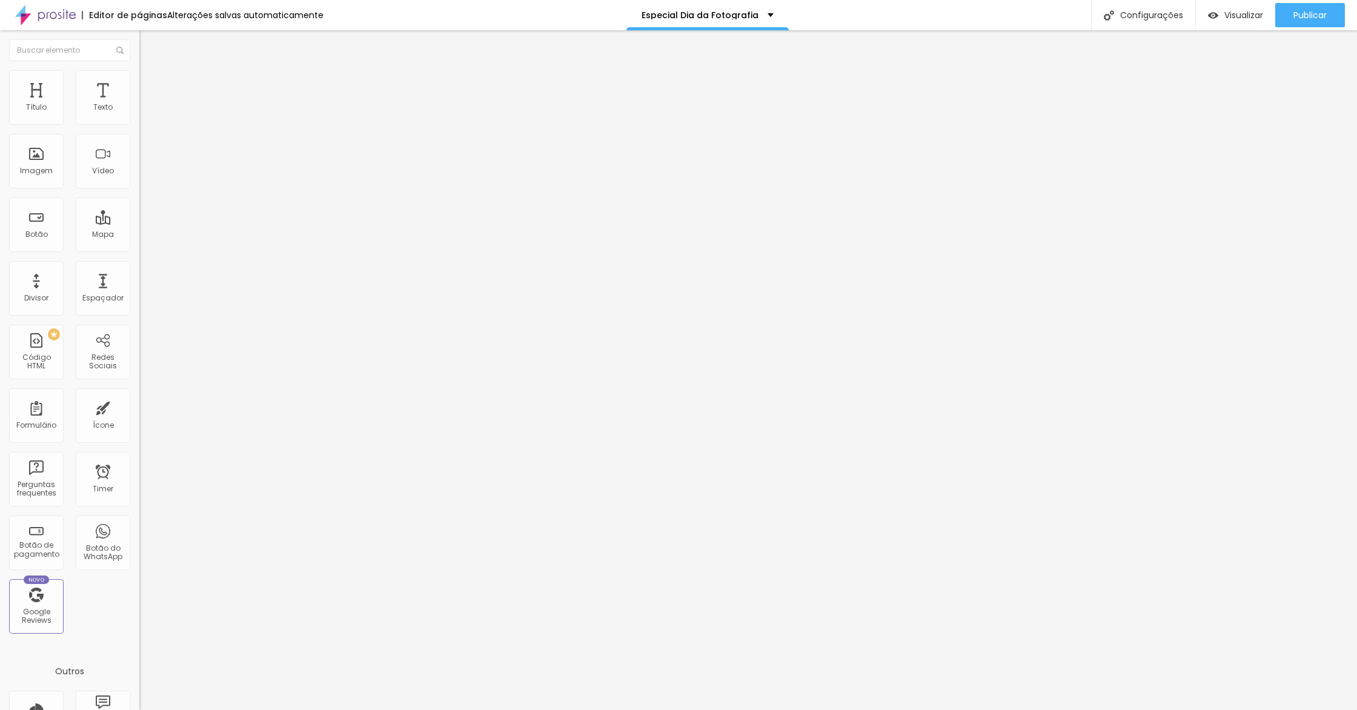
type input "38"
type input "39"
type input "40"
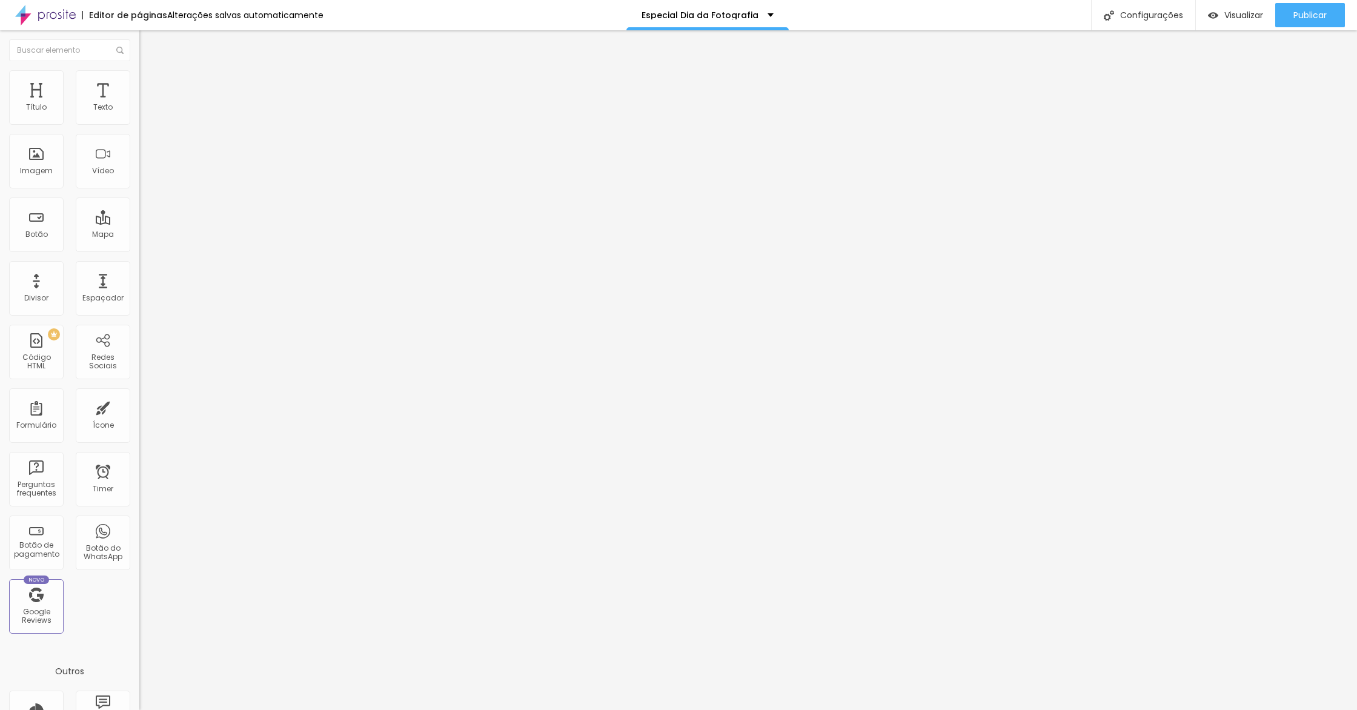
type input "41"
type input "42"
type input "41"
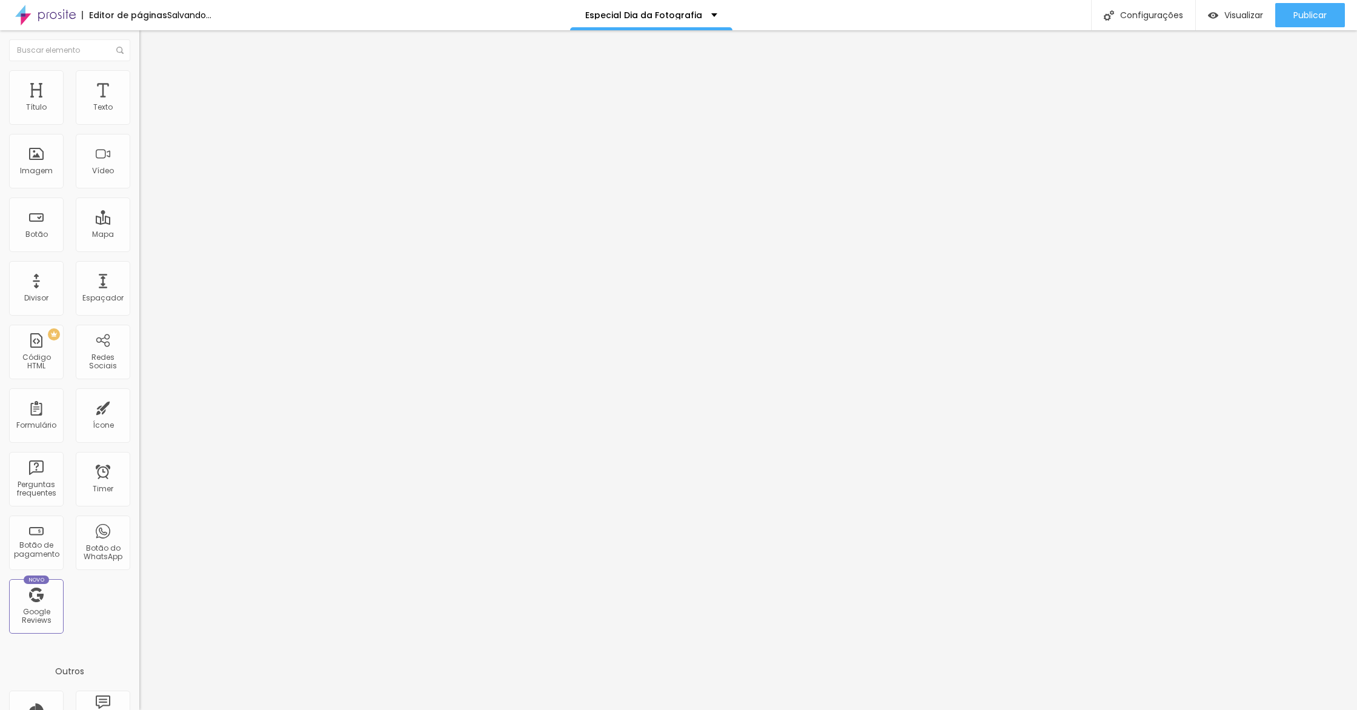
type input "41"
type input "40"
drag, startPoint x: 38, startPoint y: 140, endPoint x: 58, endPoint y: 139, distance: 20.6
type input "40"
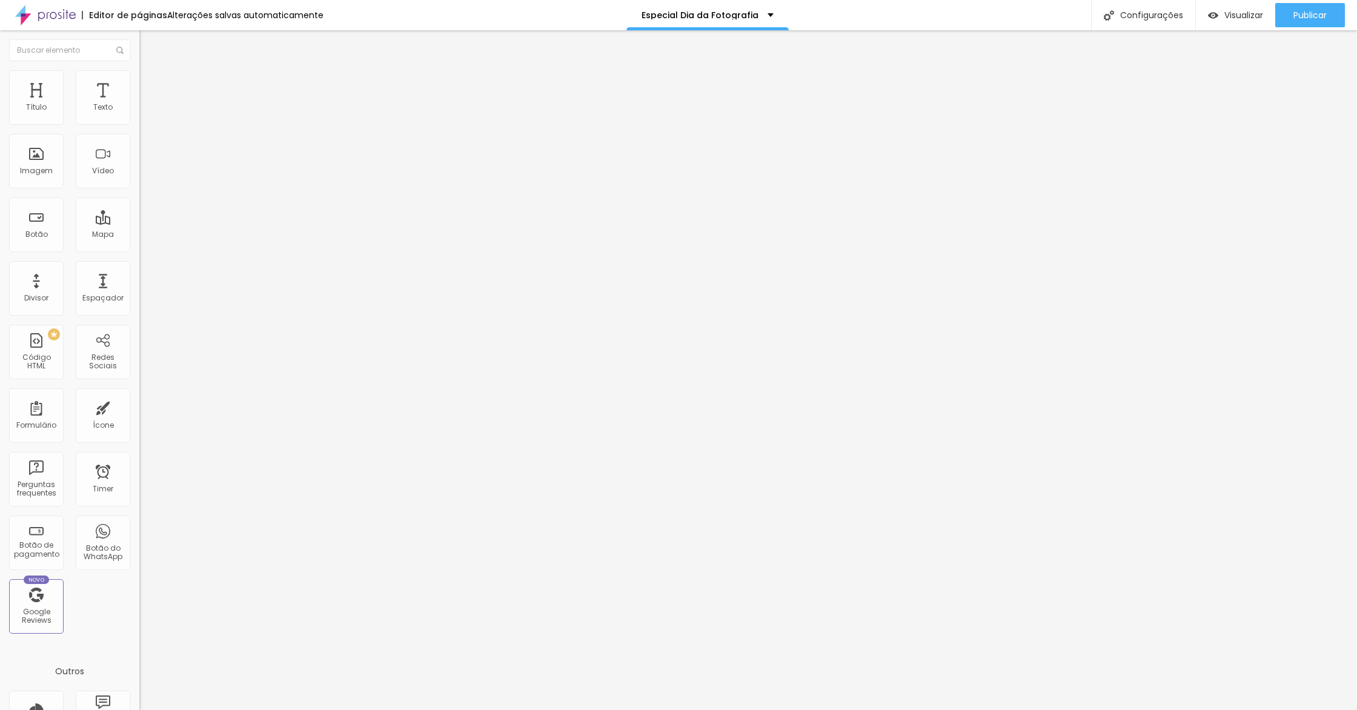
click at [139, 407] on input "range" at bounding box center [178, 412] width 78 height 10
click at [1316, 30] on div "Publicar alterações Clique para publicar as ultimas alterações reaizadas Visual…" at bounding box center [1277, 68] width 133 height 82
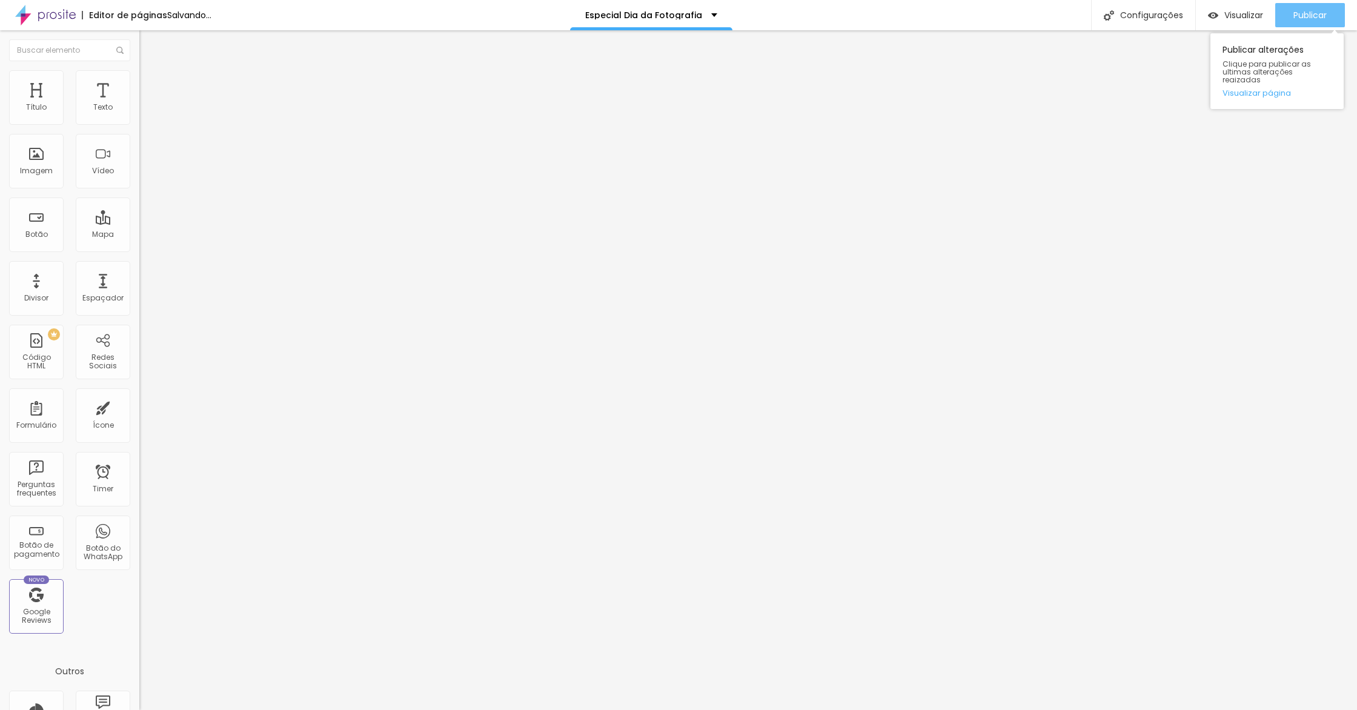
click at [1319, 21] on div "Publicar" at bounding box center [1310, 15] width 33 height 24
click at [1271, 79] on div "Publicar alterações Clique para publicar as ultimas alterações reaizadas Visual…" at bounding box center [1277, 71] width 133 height 76
click at [1270, 89] on link "Visualizar página" at bounding box center [1277, 93] width 109 height 8
click at [150, 88] on span "Avançado" at bounding box center [170, 90] width 40 height 10
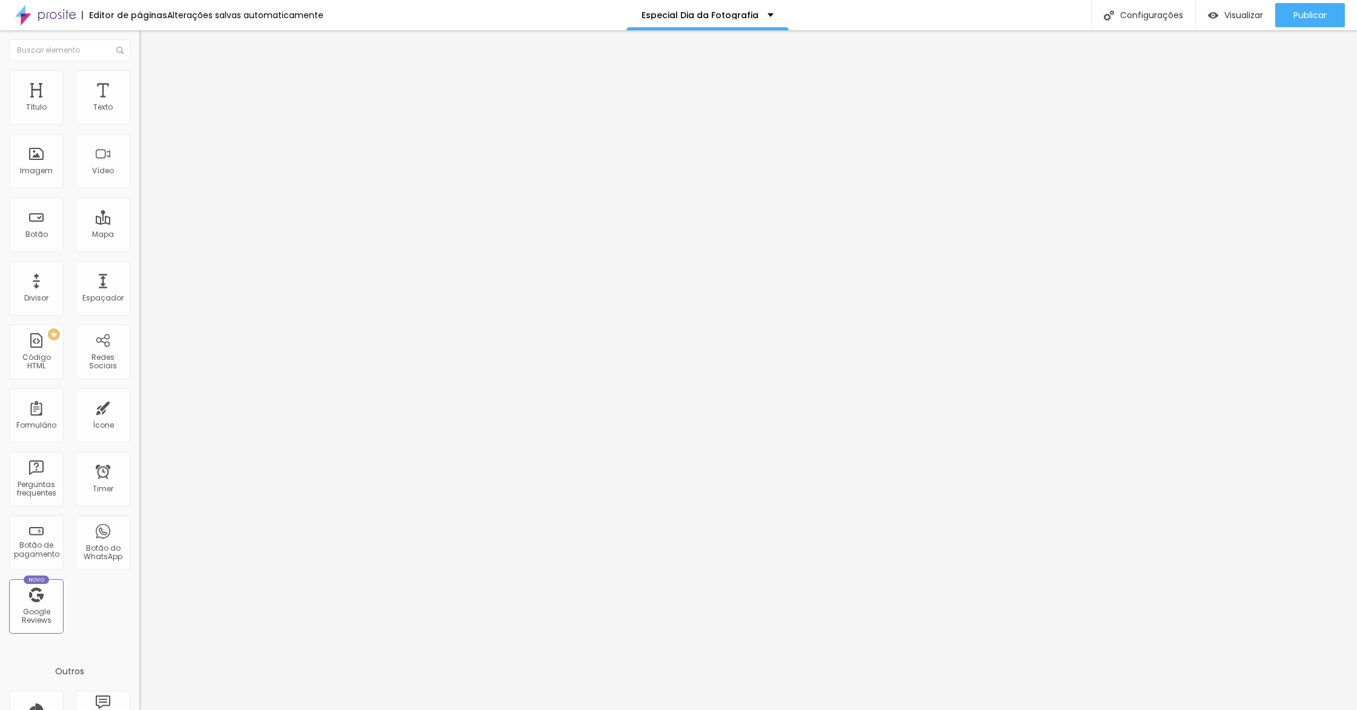
click at [150, 84] on span "Estilo" at bounding box center [159, 78] width 19 height 10
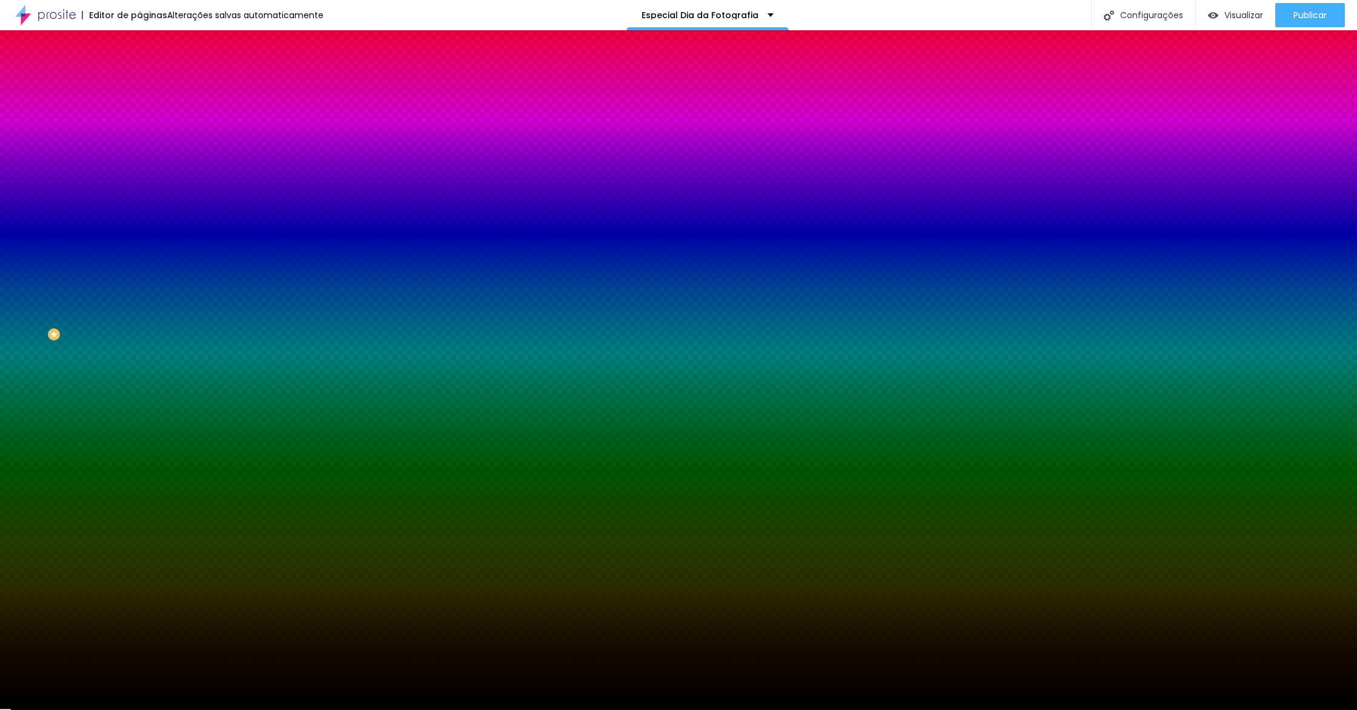
click at [139, 271] on button "button" at bounding box center [147, 277] width 17 height 13
click at [128, 710] on div at bounding box center [678, 710] width 1357 height 0
click at [145, 308] on icon "button" at bounding box center [147, 310] width 5 height 5
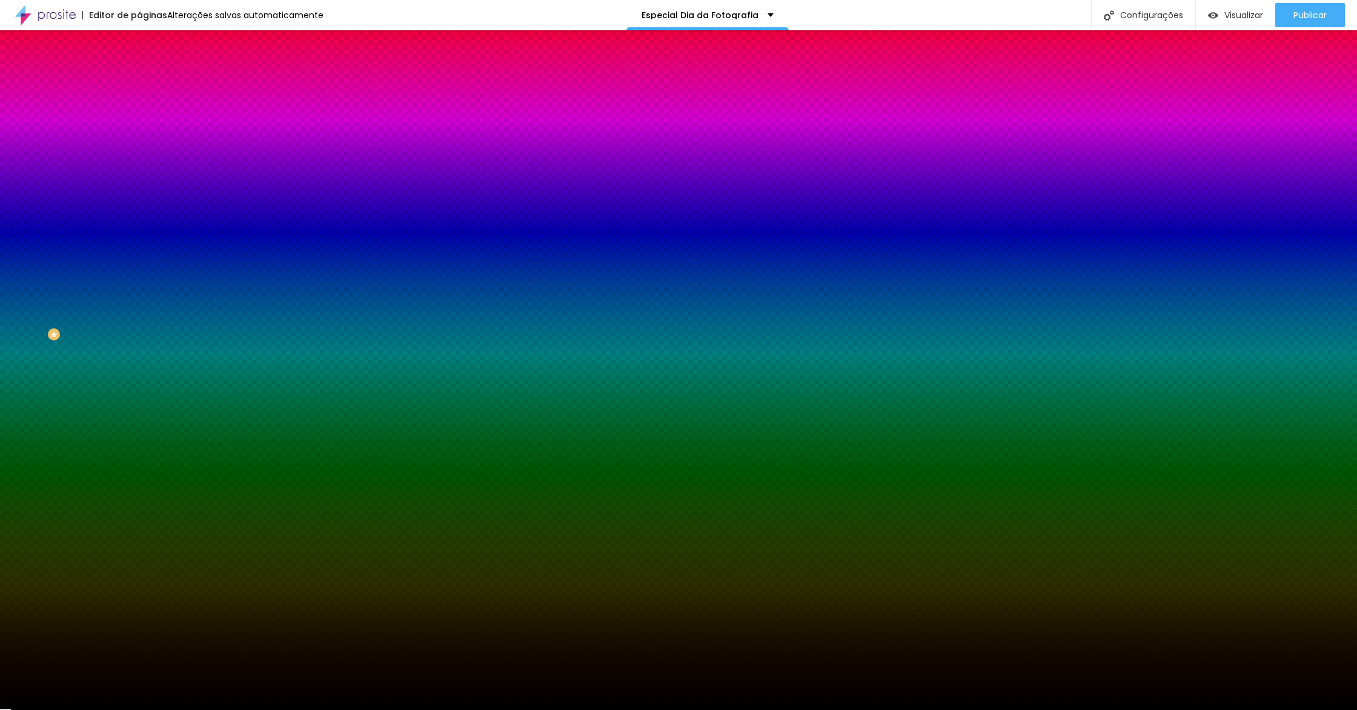
type input "#FFF"
click at [376, 710] on div at bounding box center [678, 710] width 1357 height 0
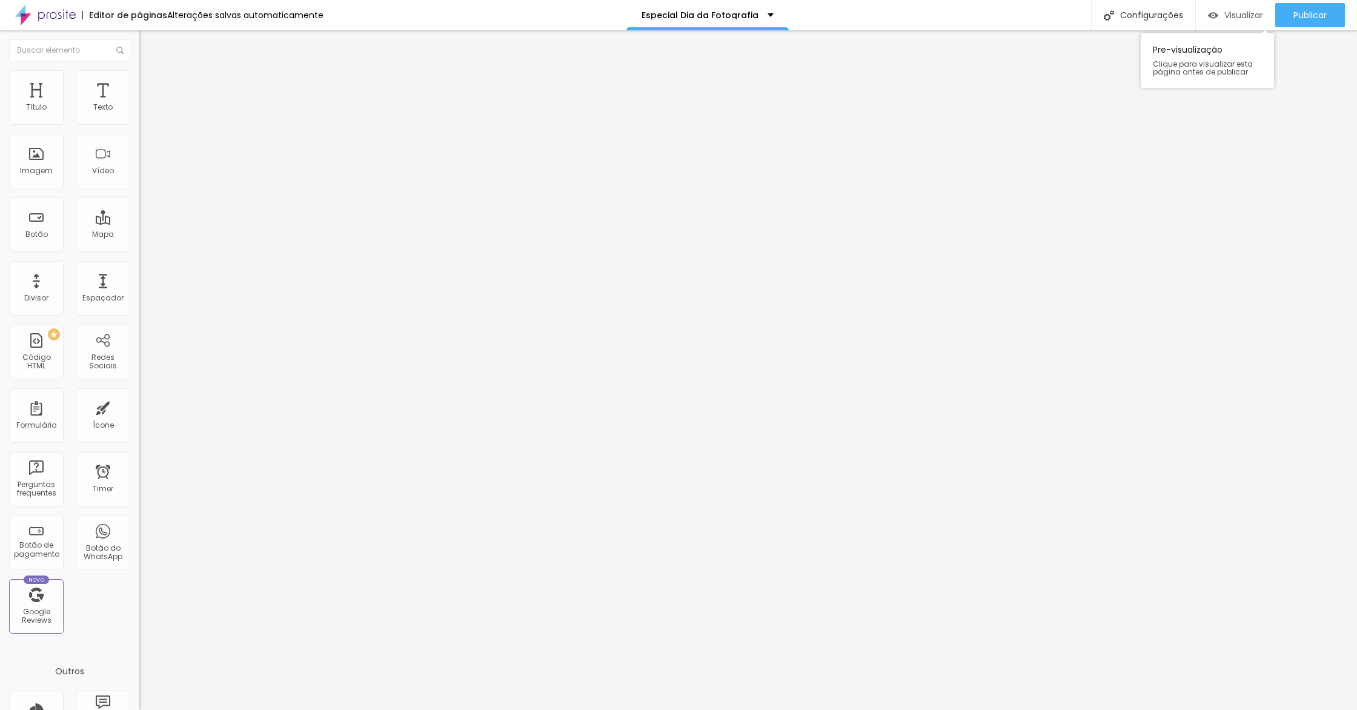
click at [1227, 19] on span "Visualizar" at bounding box center [1244, 15] width 39 height 10
click at [139, 82] on img at bounding box center [144, 87] width 11 height 11
click at [139, 75] on img at bounding box center [144, 75] width 11 height 11
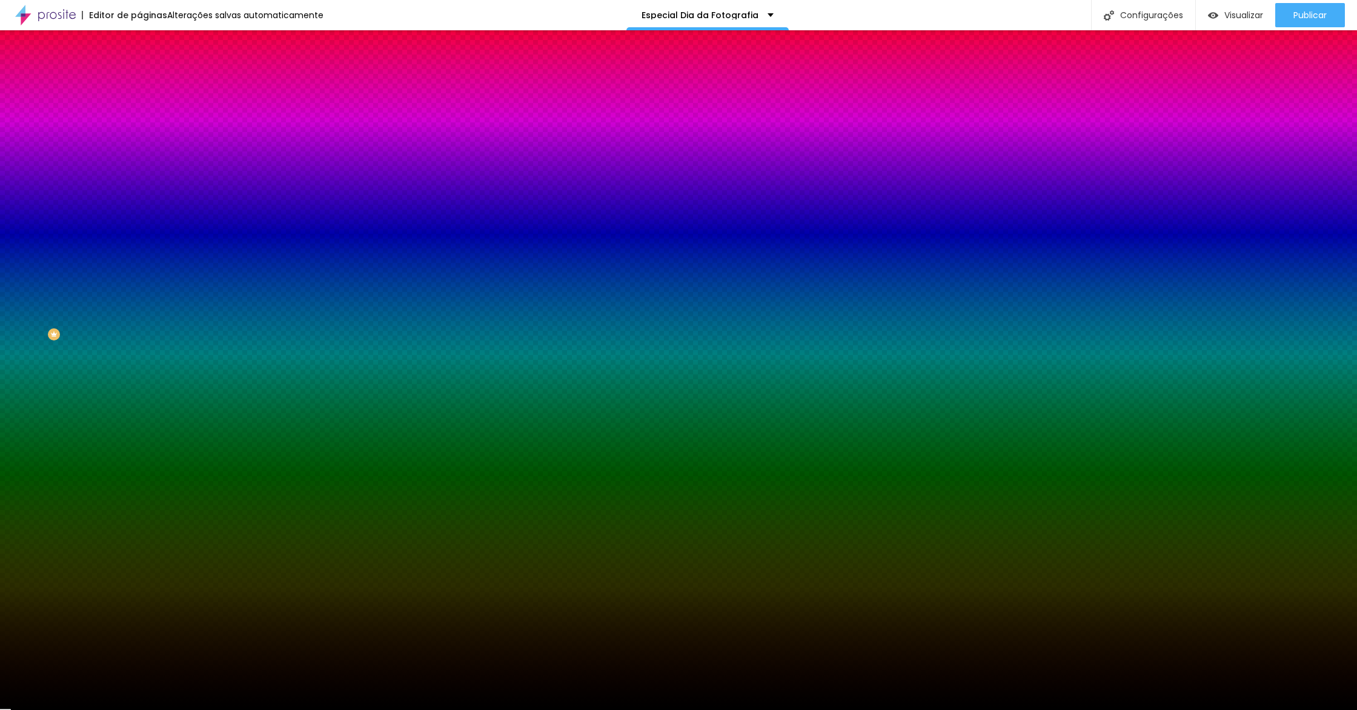
click at [144, 341] on icon "button" at bounding box center [147, 344] width 7 height 7
type input "2"
drag, startPoint x: 167, startPoint y: 350, endPoint x: 183, endPoint y: 348, distance: 16.5
type input "2"
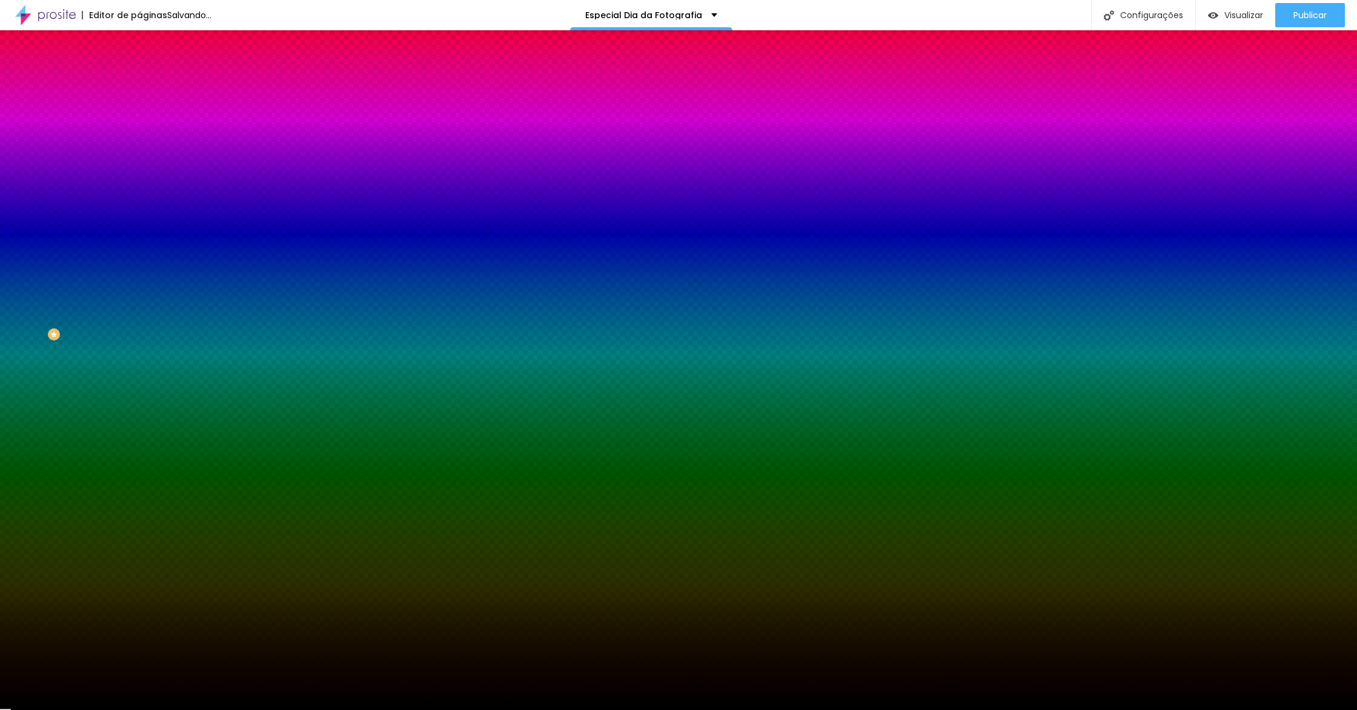
type input "1"
drag, startPoint x: 181, startPoint y: 348, endPoint x: 162, endPoint y: 348, distance: 19.4
type input "1"
type input "9"
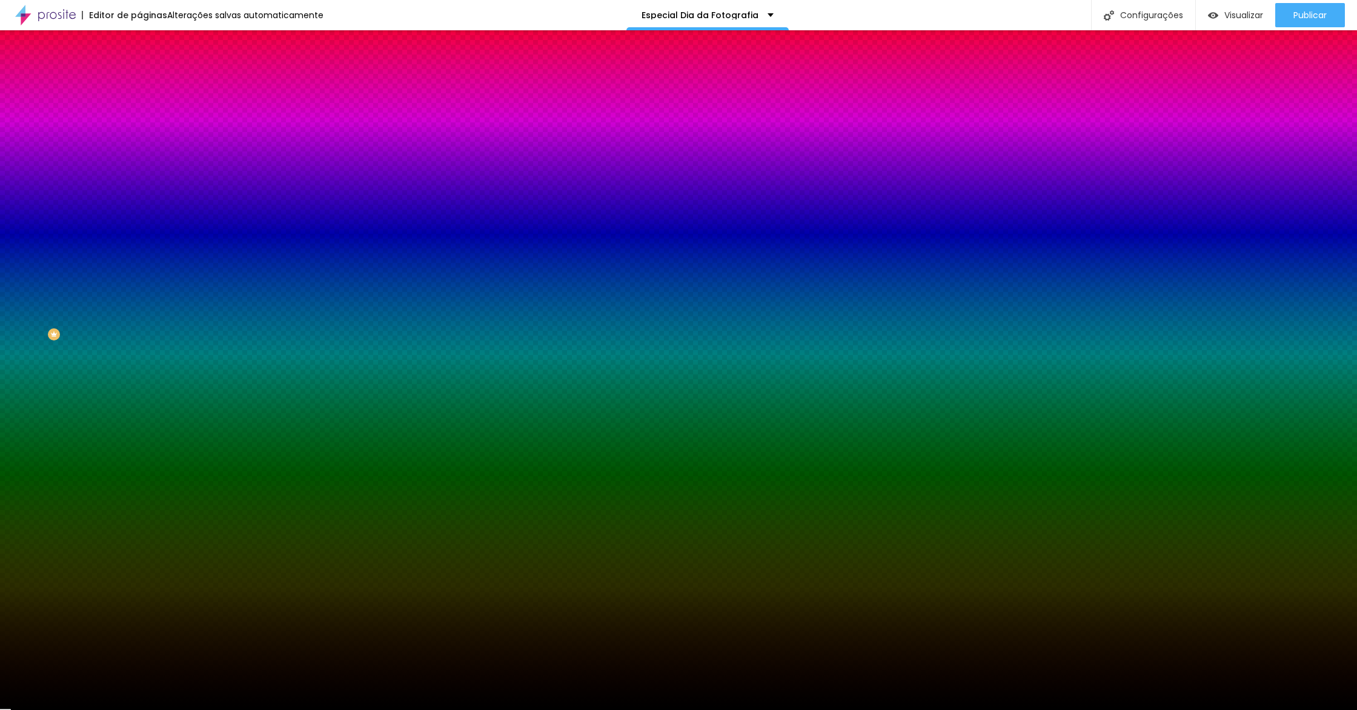
type input "9"
type input "18"
type input "19"
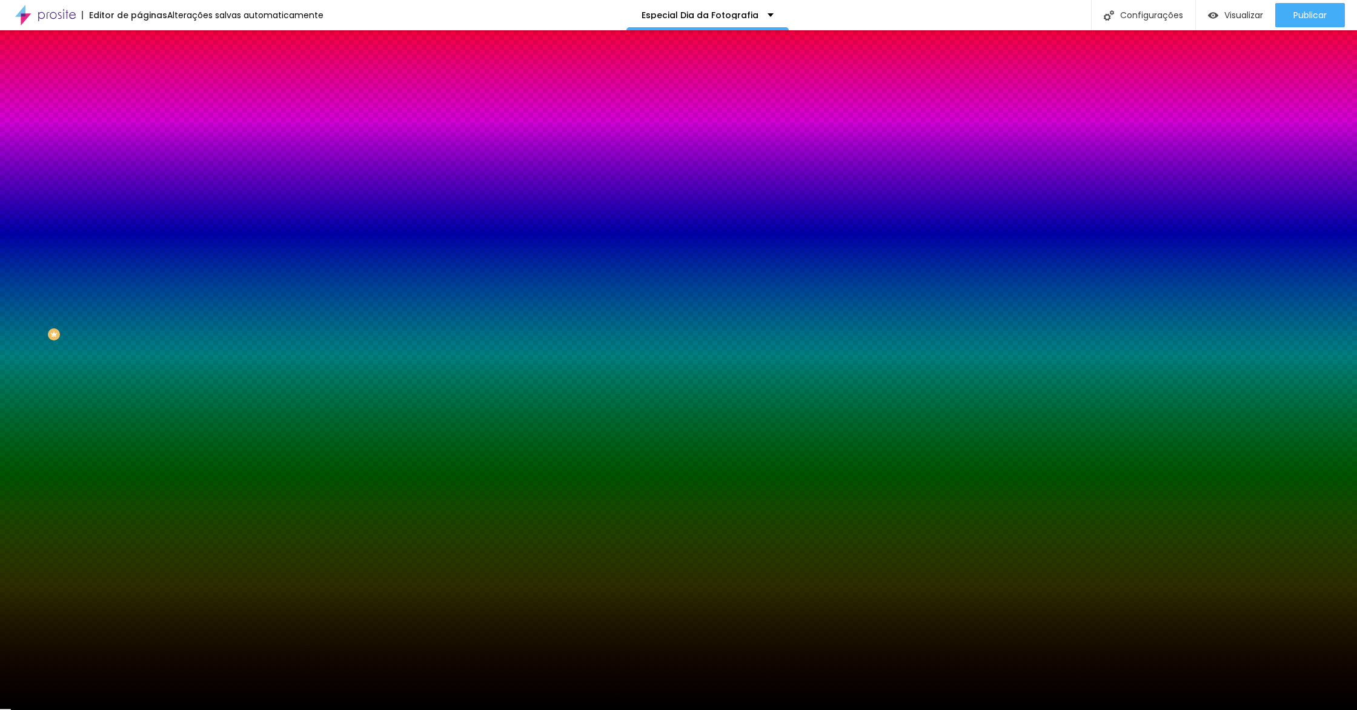
type input "20"
type input "21"
type input "22"
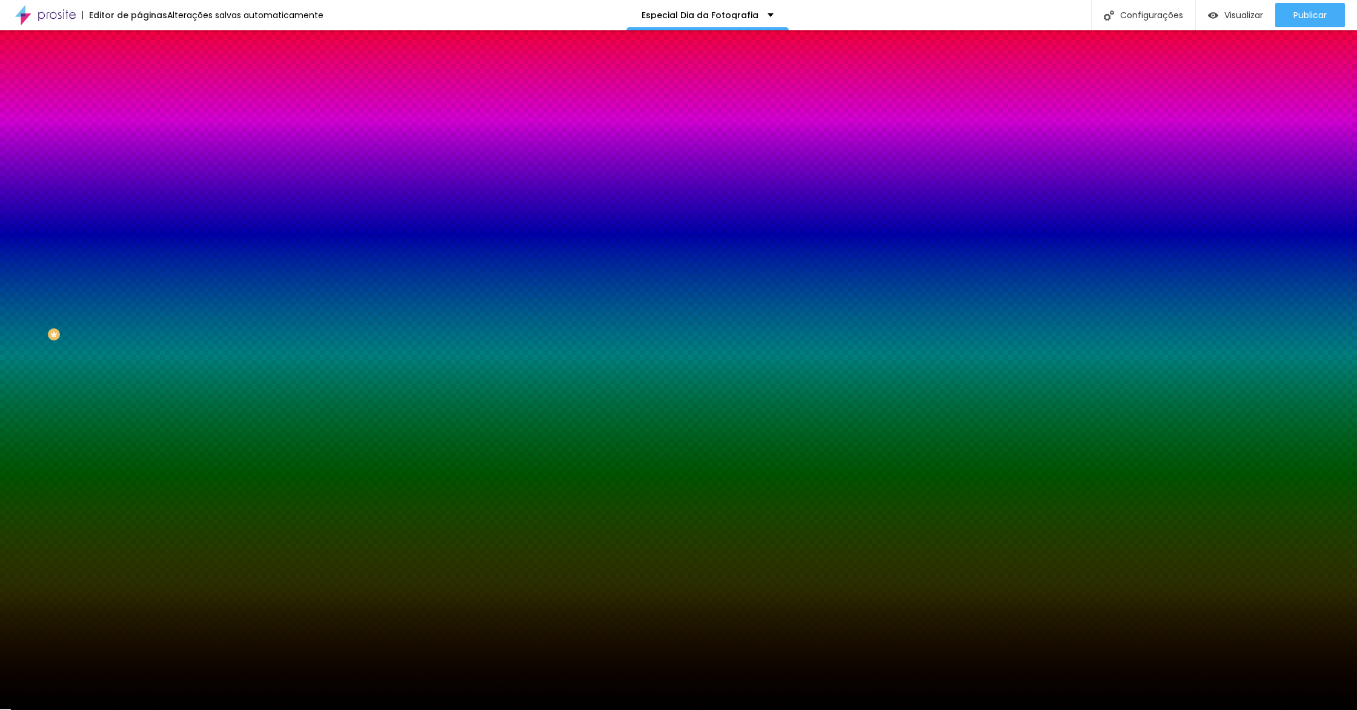
type input "22"
type input "21"
type input "14"
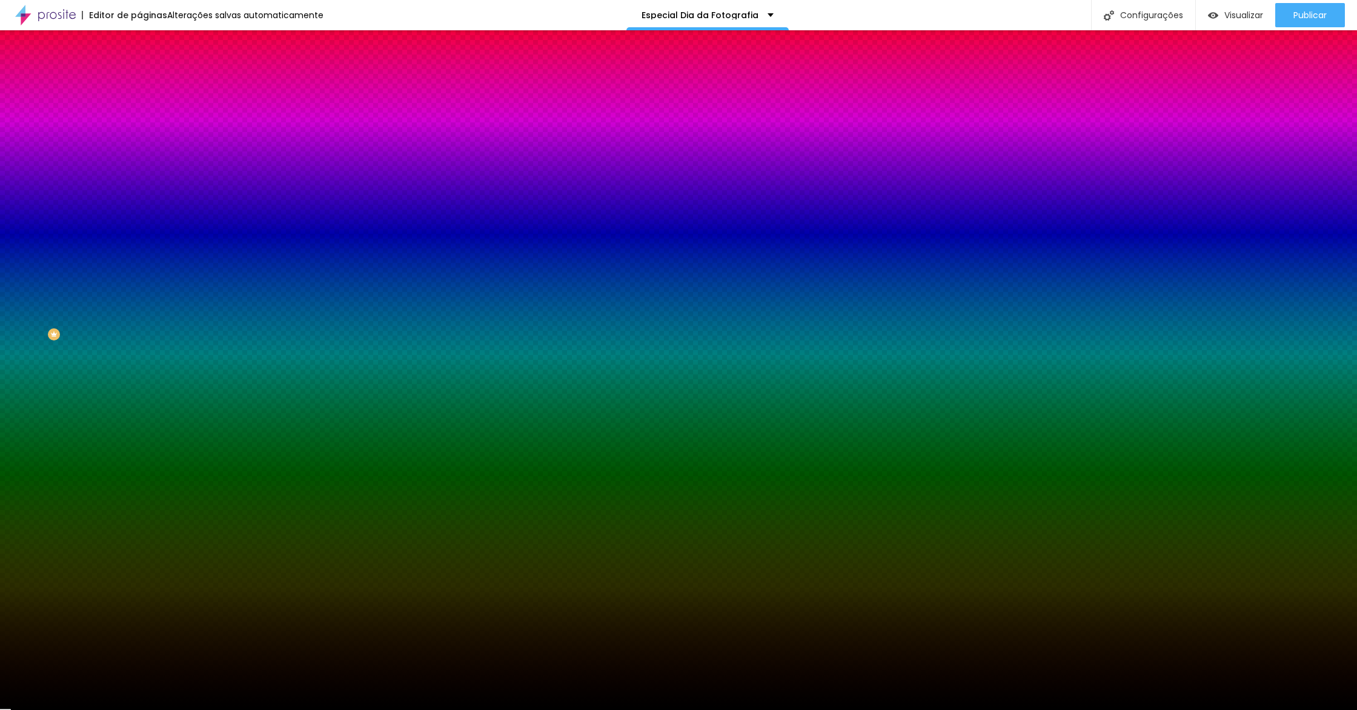
type input "8"
type input "6"
type input "1"
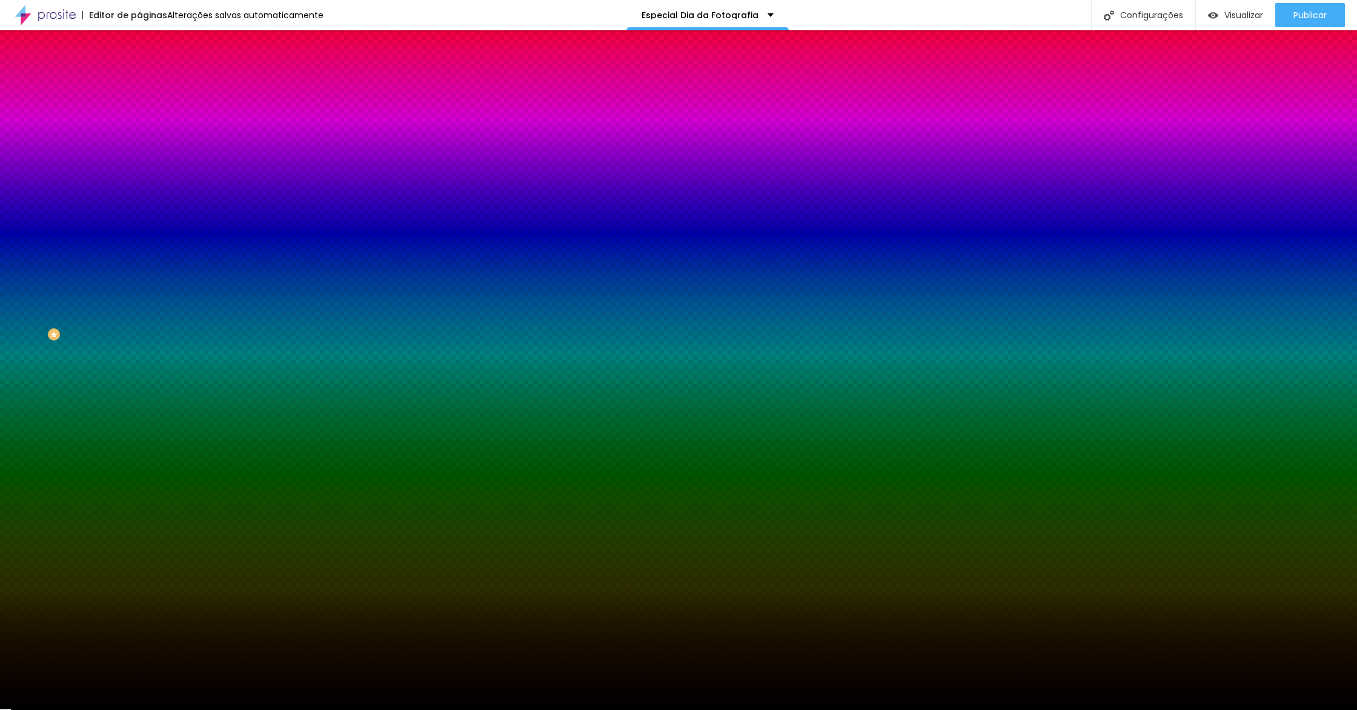
type input "1"
type input "0"
type input "1"
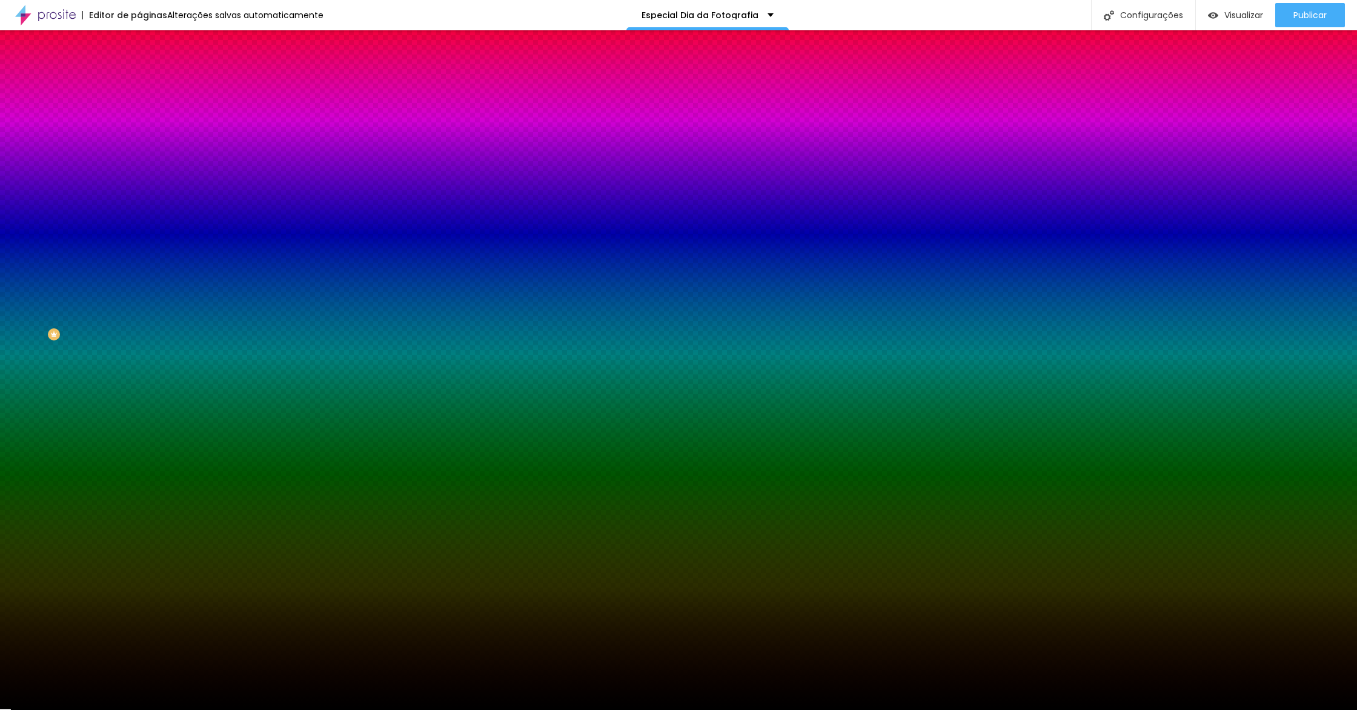
type input "3"
type input "6"
type input "5"
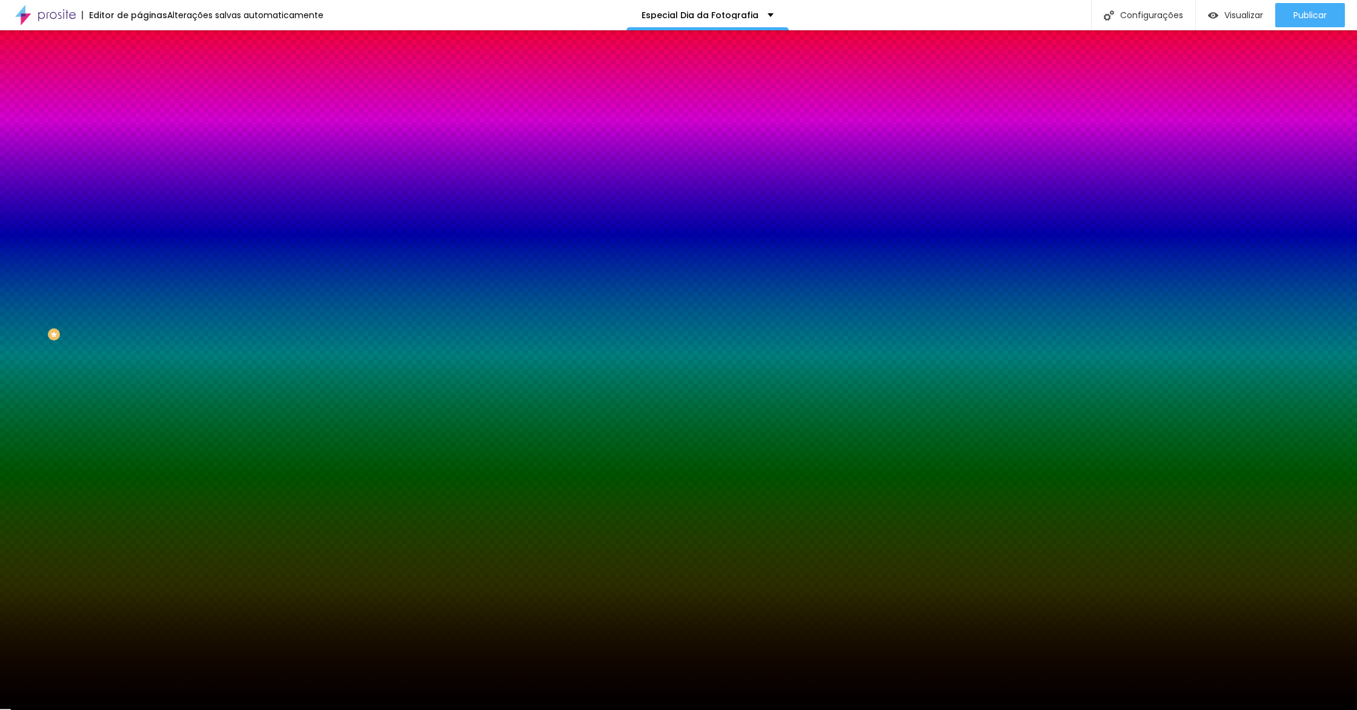
type input "5"
type input "0"
type input "4"
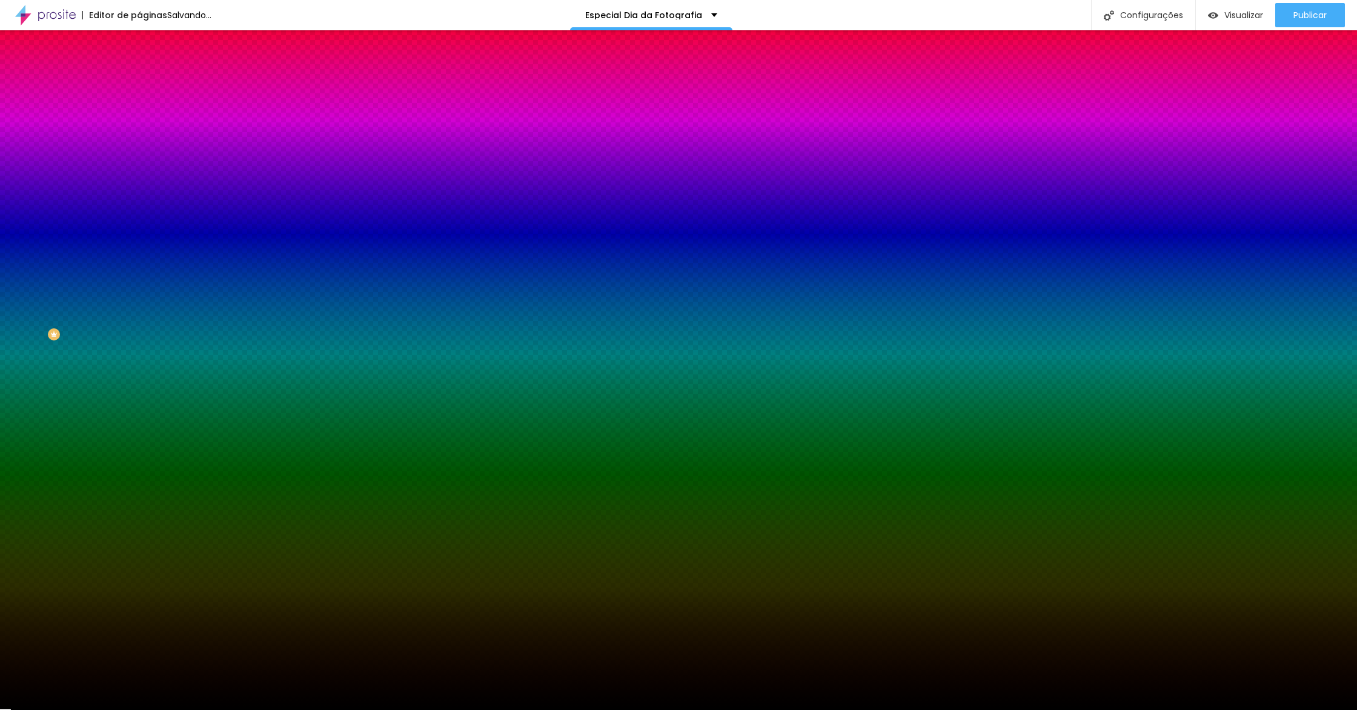
type input "5"
type input "6"
type input "10"
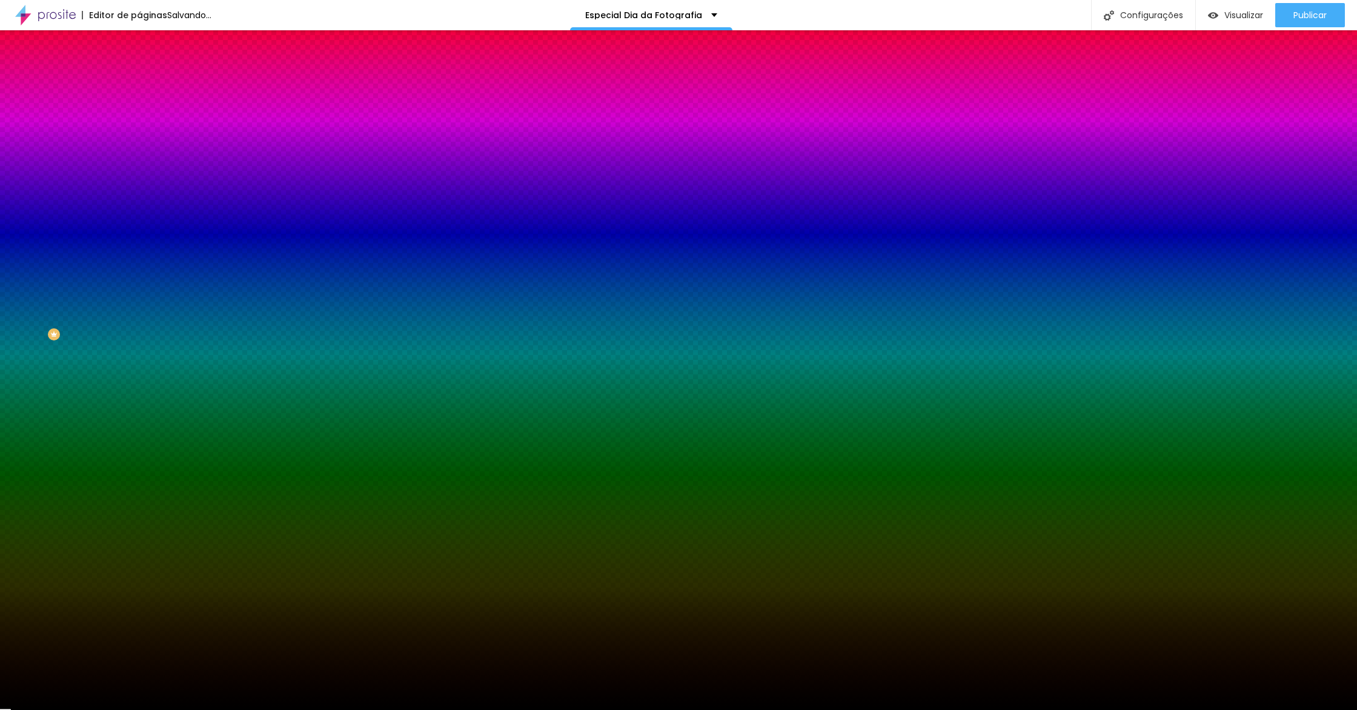
type input "10"
type input "16"
type input "20"
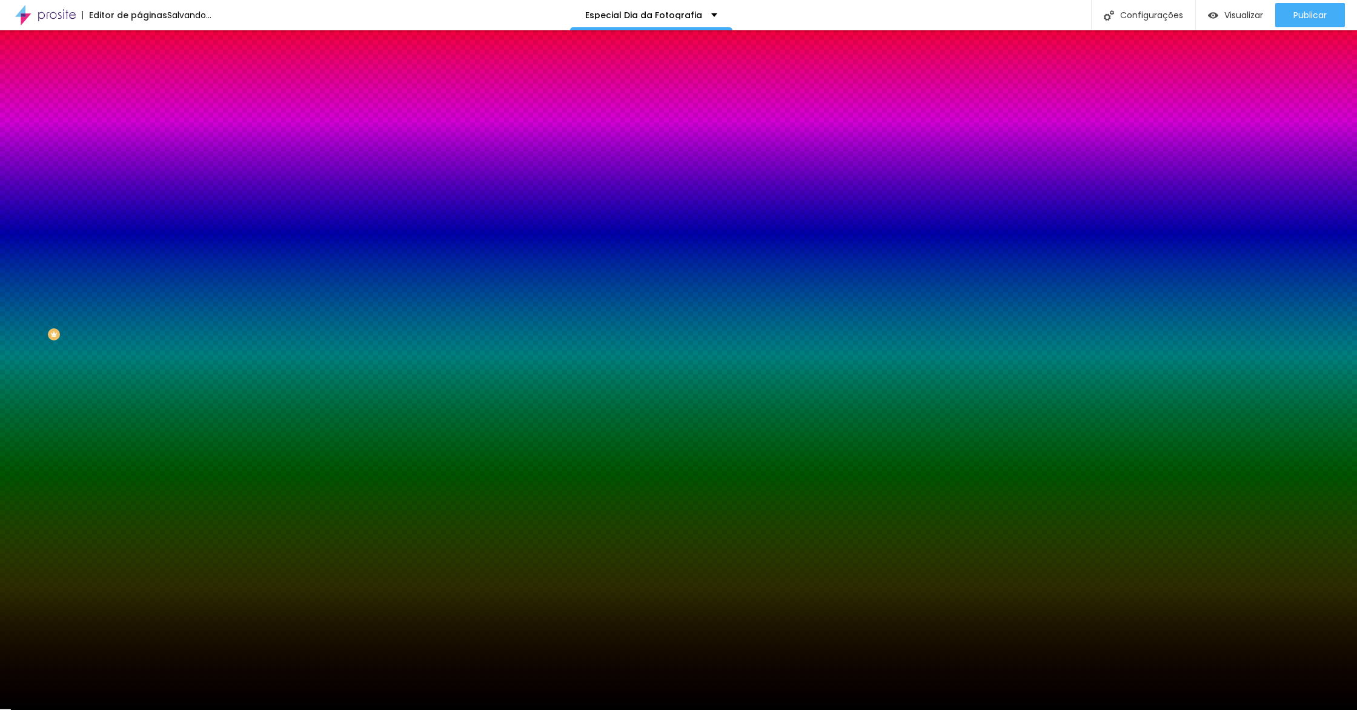
type input "23"
type input "24"
type input "25"
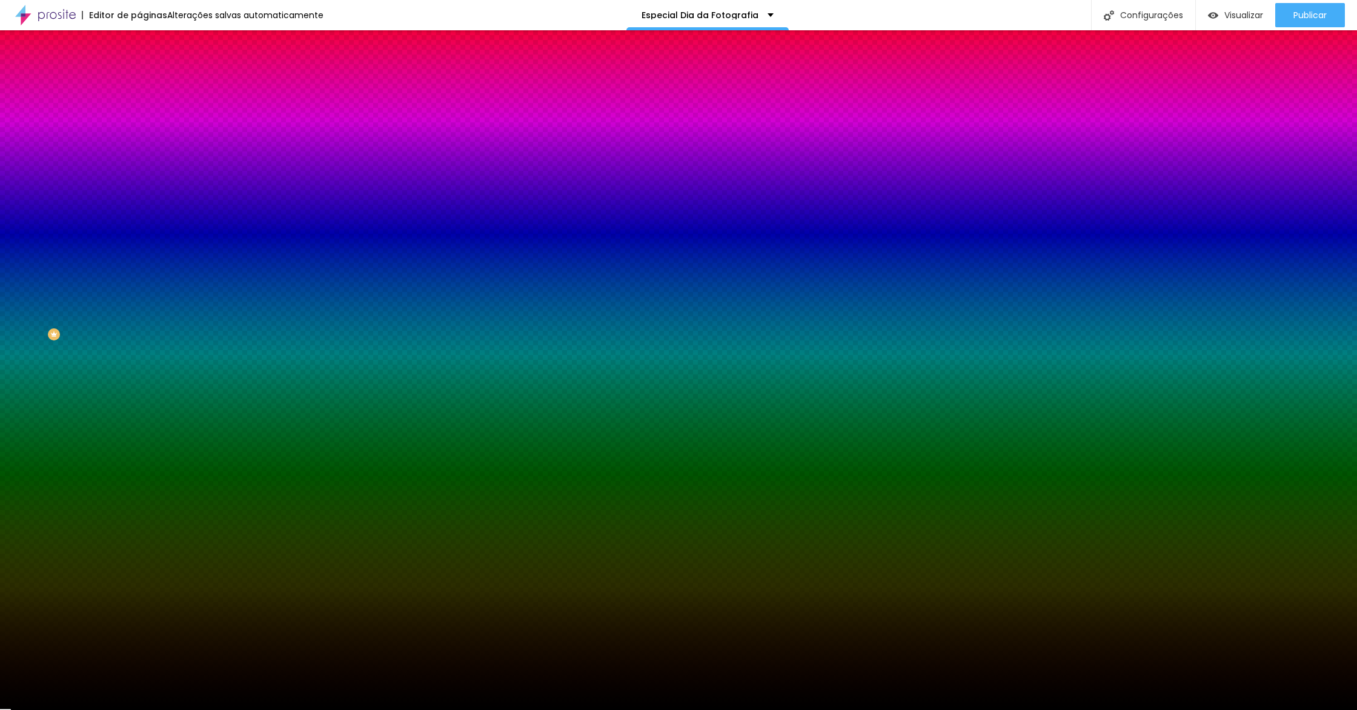
type input "25"
type input "26"
type input "28"
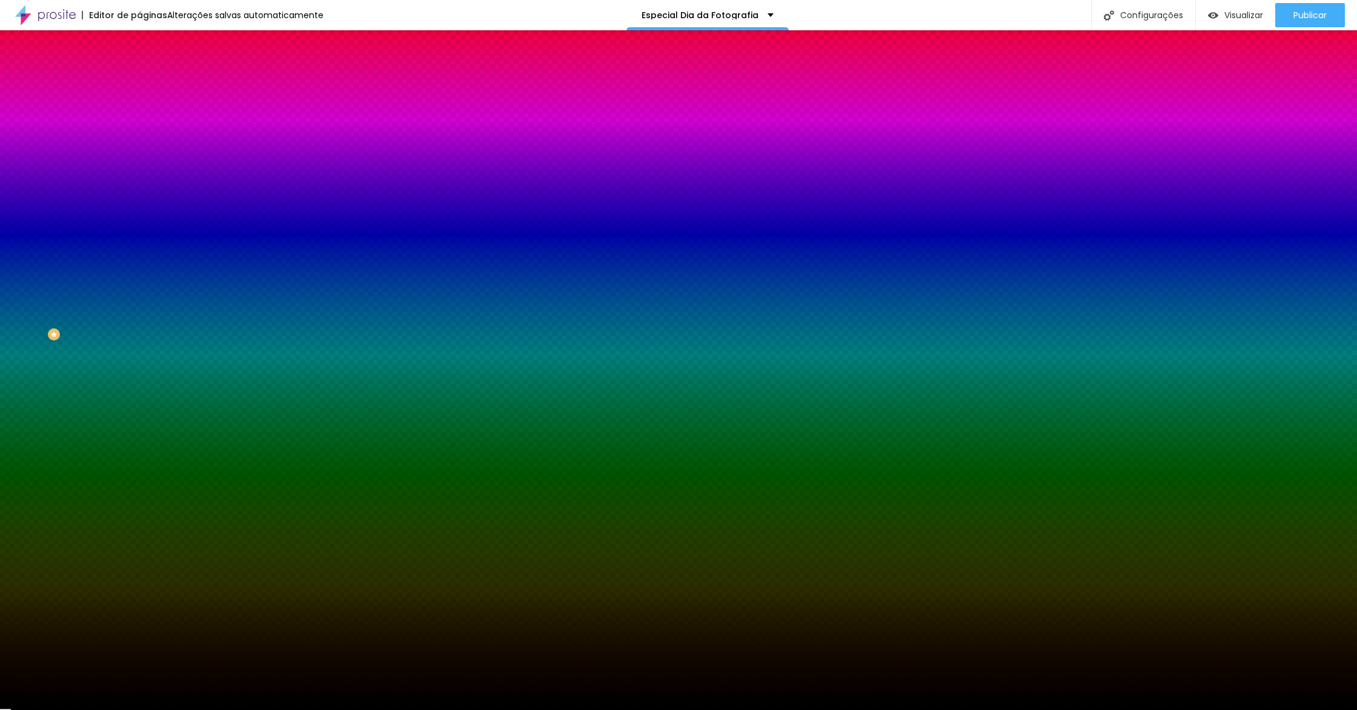
type input "29"
type input "30"
type input "31"
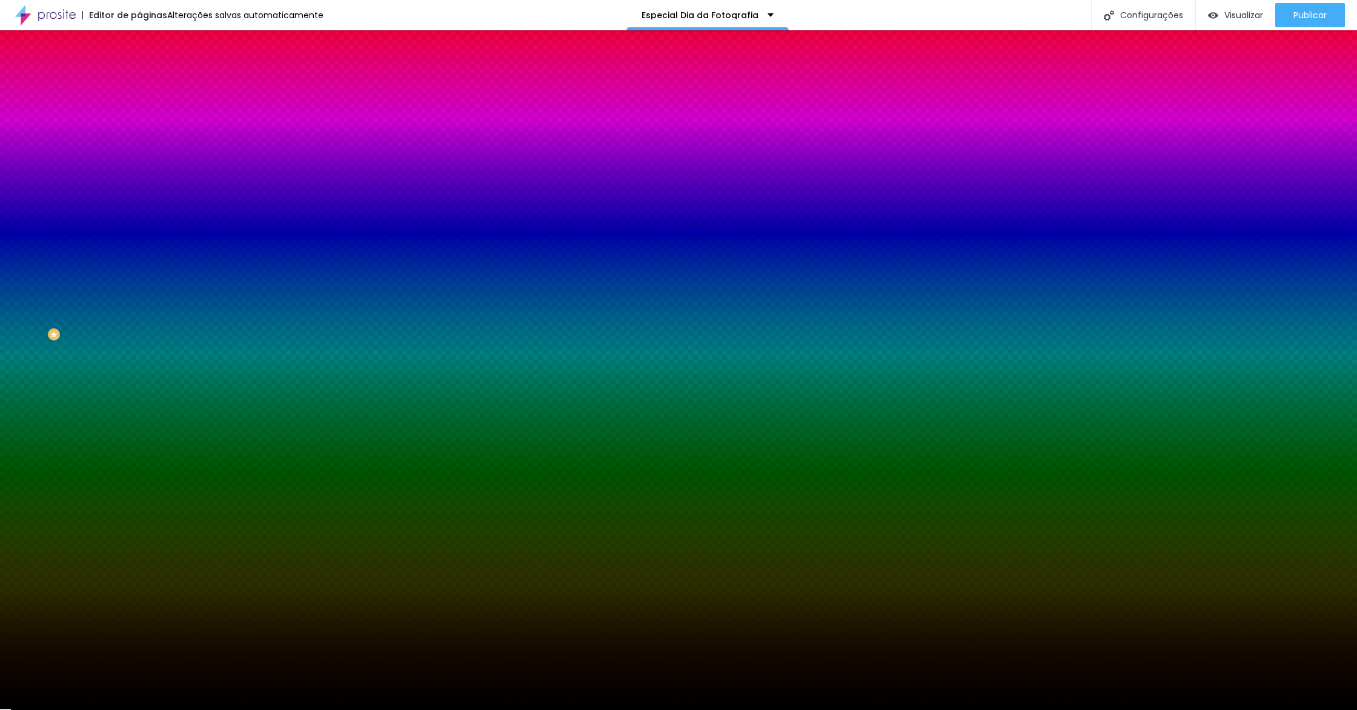
type input "31"
type input "32"
type input "33"
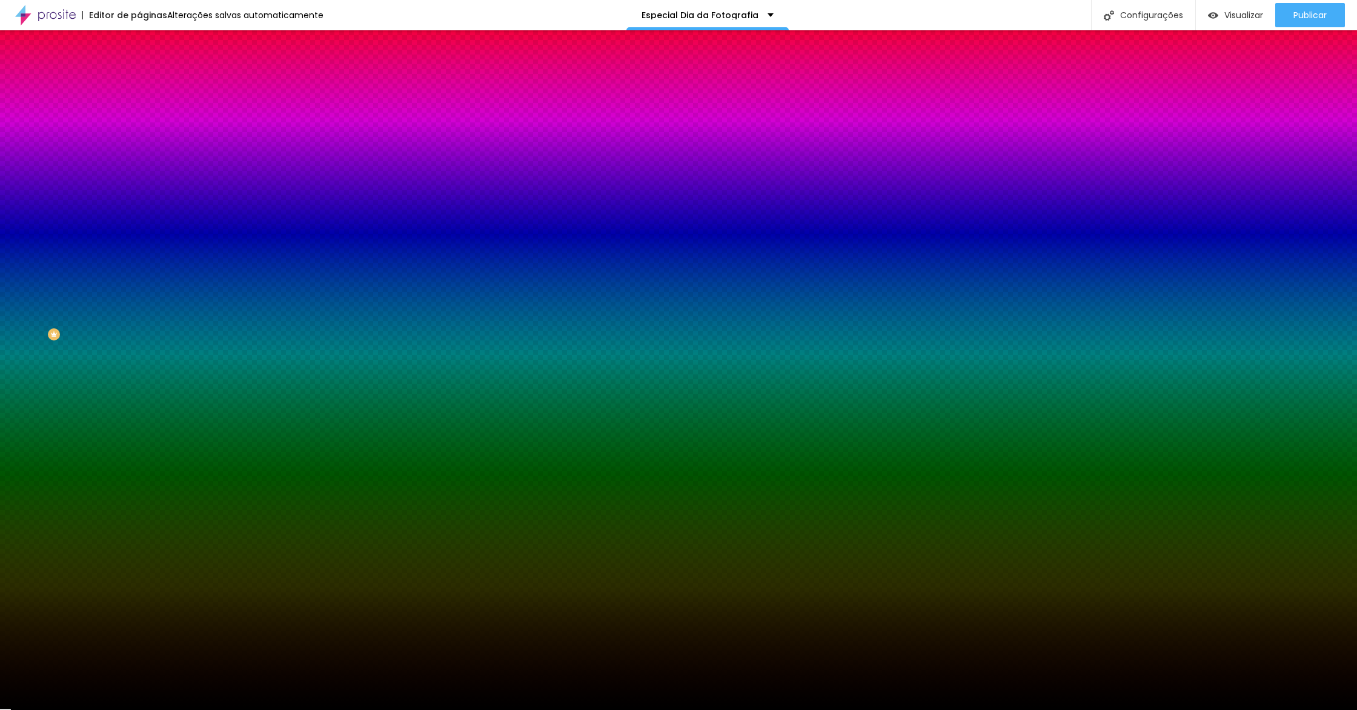
type input "35"
type input "40"
type input "42"
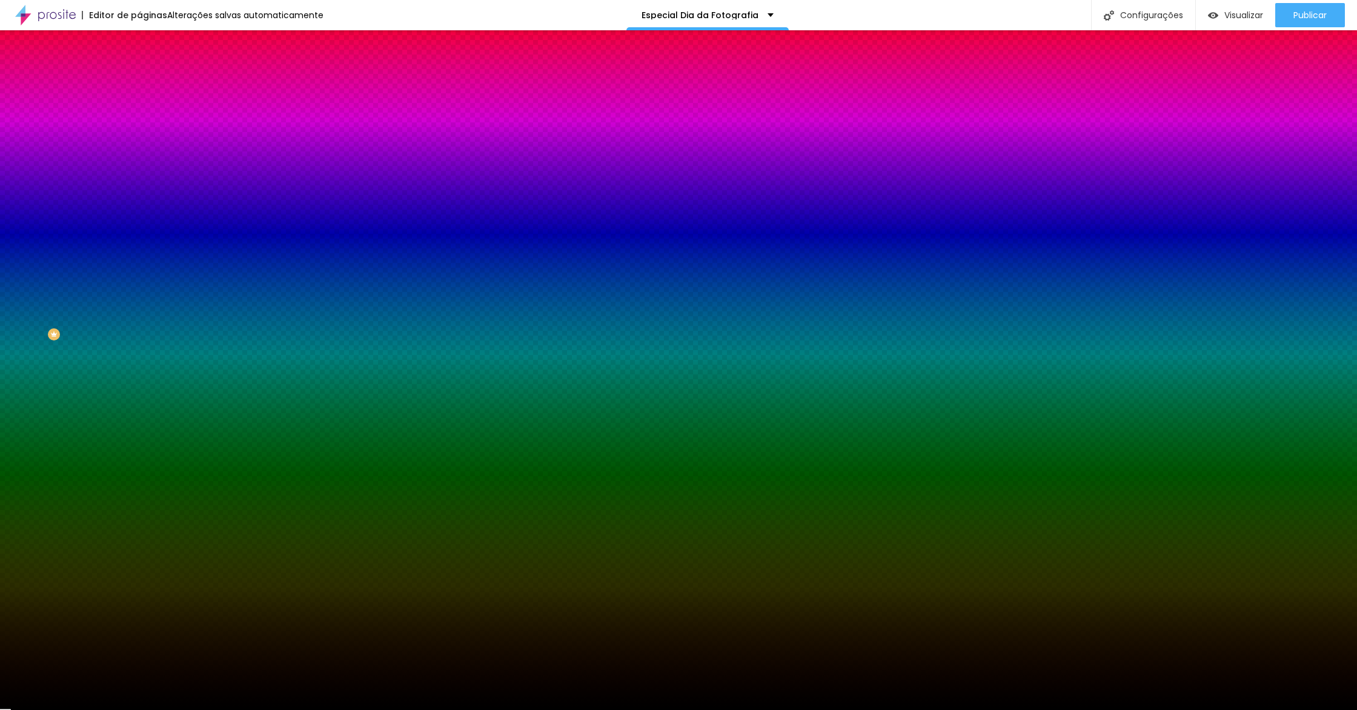
type input "42"
type input "45"
type input "47"
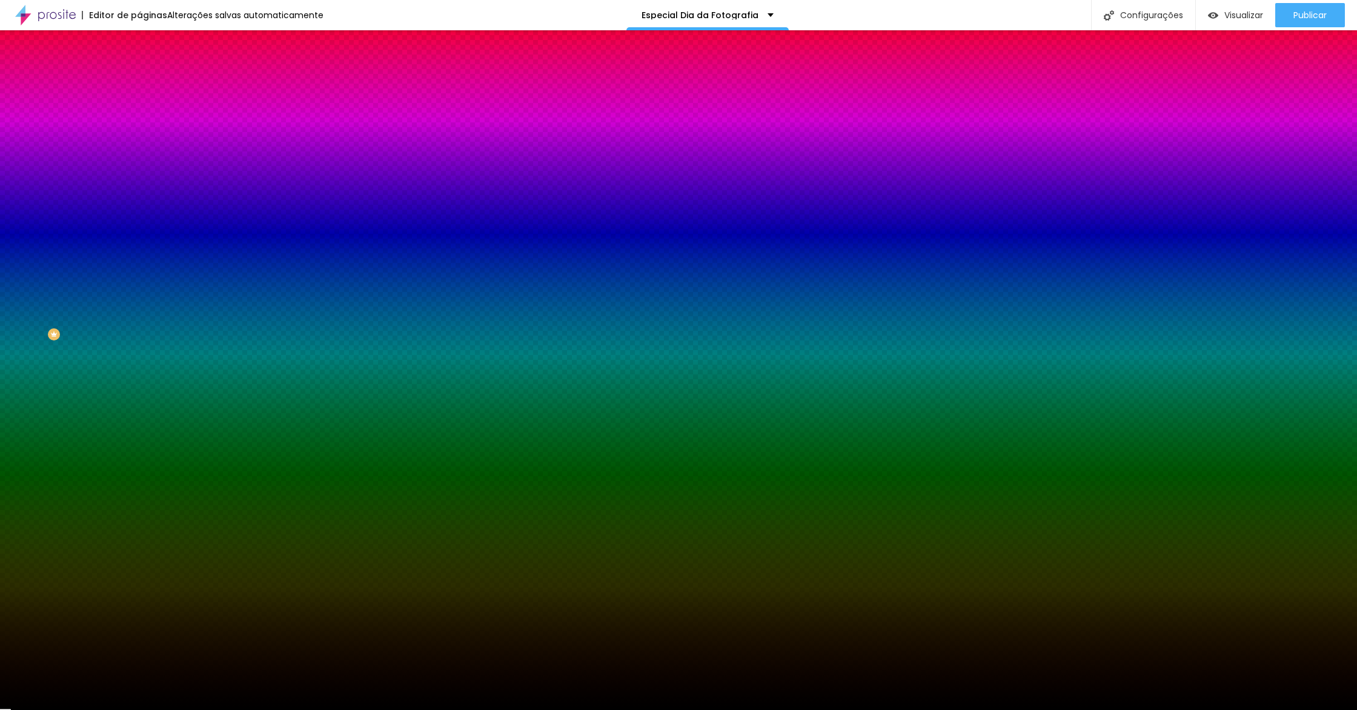
type input "48"
drag, startPoint x: 181, startPoint y: 317, endPoint x: 261, endPoint y: 319, distance: 80.6
click at [397, 710] on div at bounding box center [678, 710] width 1357 height 0
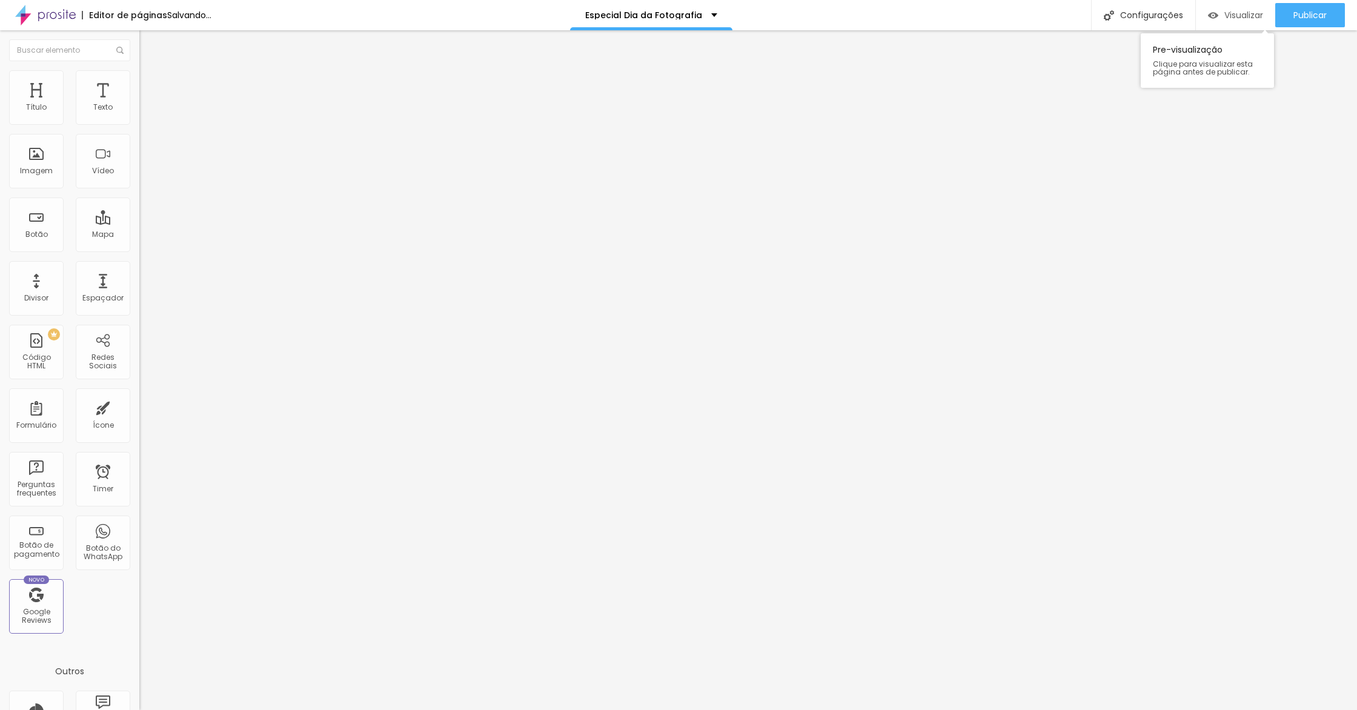
click at [1220, 19] on div "Visualizar" at bounding box center [1235, 15] width 55 height 10
drag, startPoint x: 60, startPoint y: 92, endPoint x: 67, endPoint y: 87, distance: 8.7
click at [139, 82] on li "Estilo" at bounding box center [208, 76] width 139 height 12
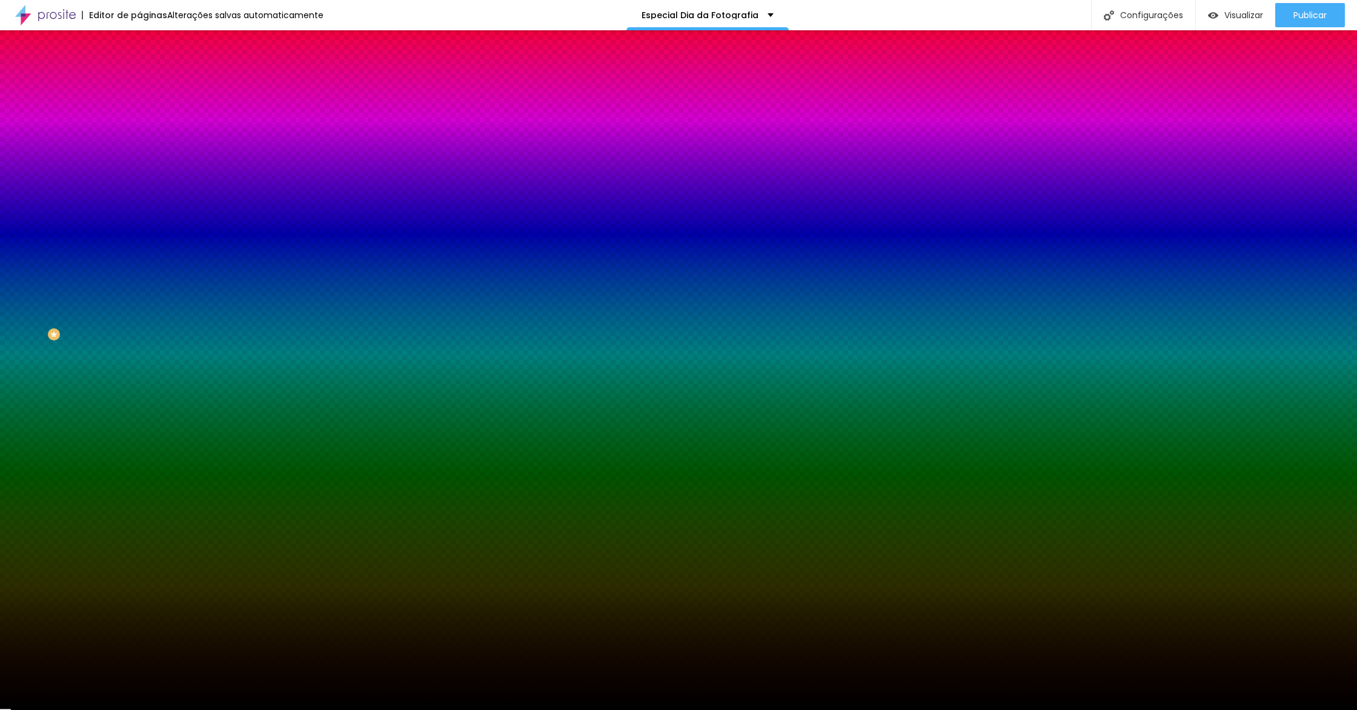
click at [139, 339] on button "button" at bounding box center [147, 345] width 17 height 13
paste input "E6BE8A"
type input "#E6BE8A"
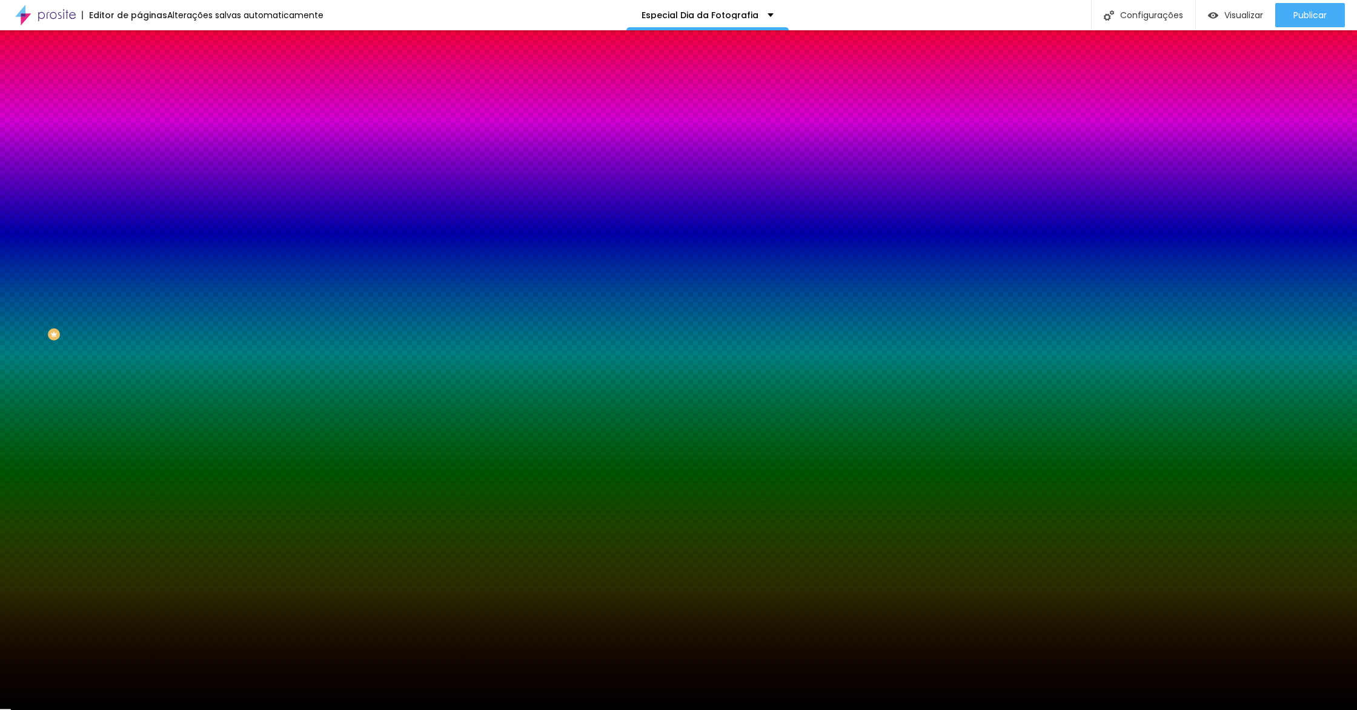
click at [360, 710] on div at bounding box center [678, 710] width 1357 height 0
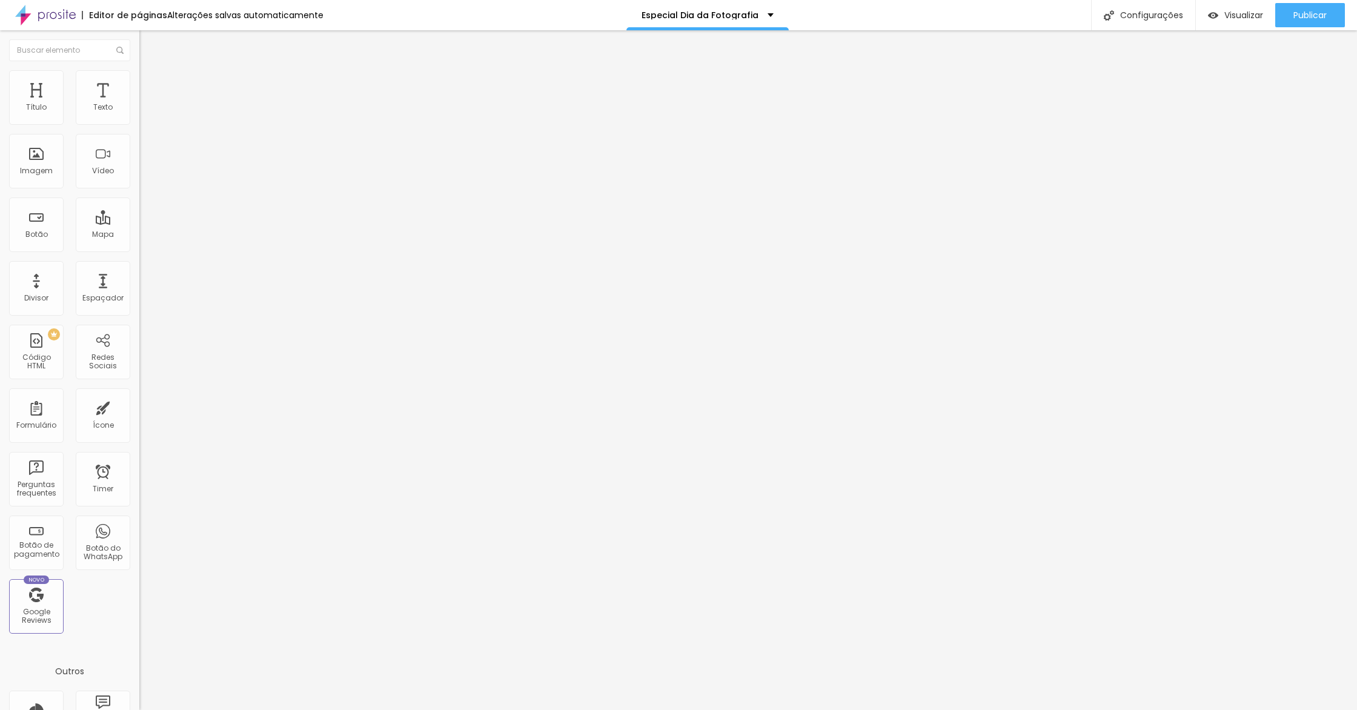
click at [139, 76] on ul "Conteúdo Estilo Avançado" at bounding box center [208, 76] width 139 height 36
click at [139, 77] on img at bounding box center [144, 75] width 11 height 11
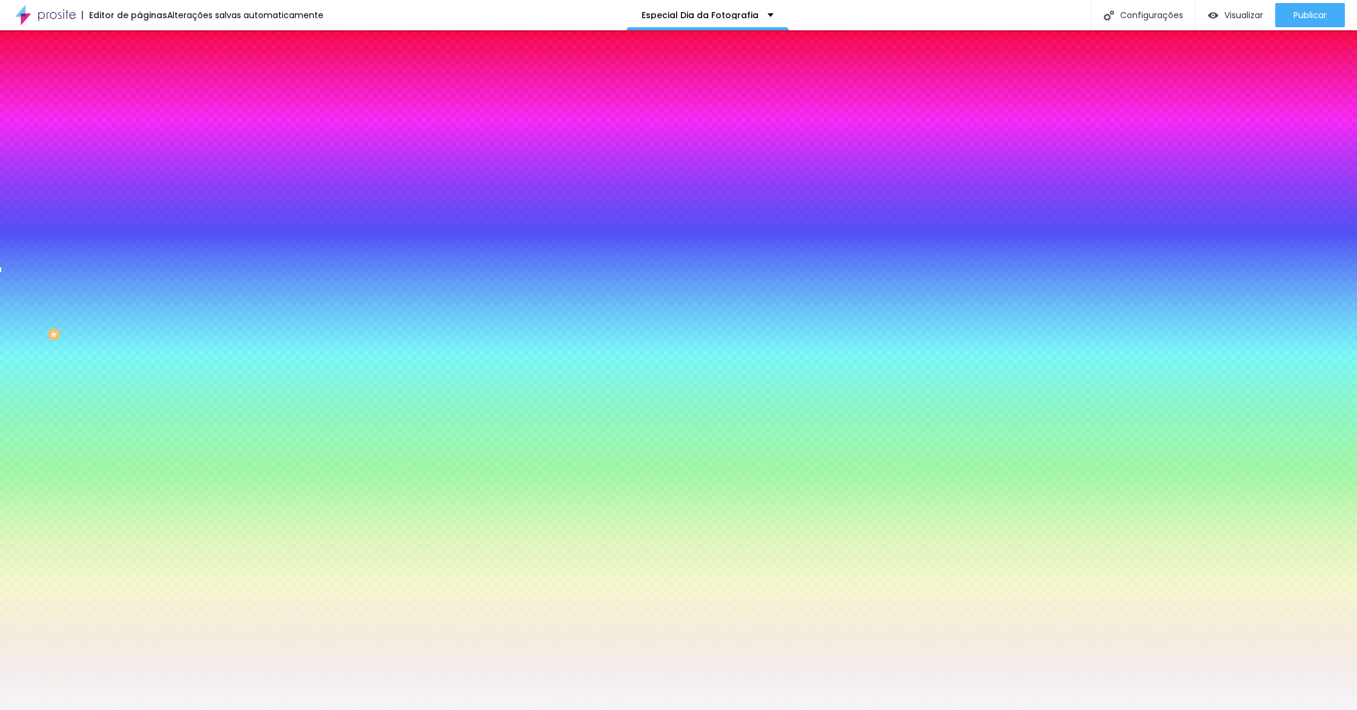
click at [139, 112] on span "Trocar imagem" at bounding box center [172, 106] width 66 height 10
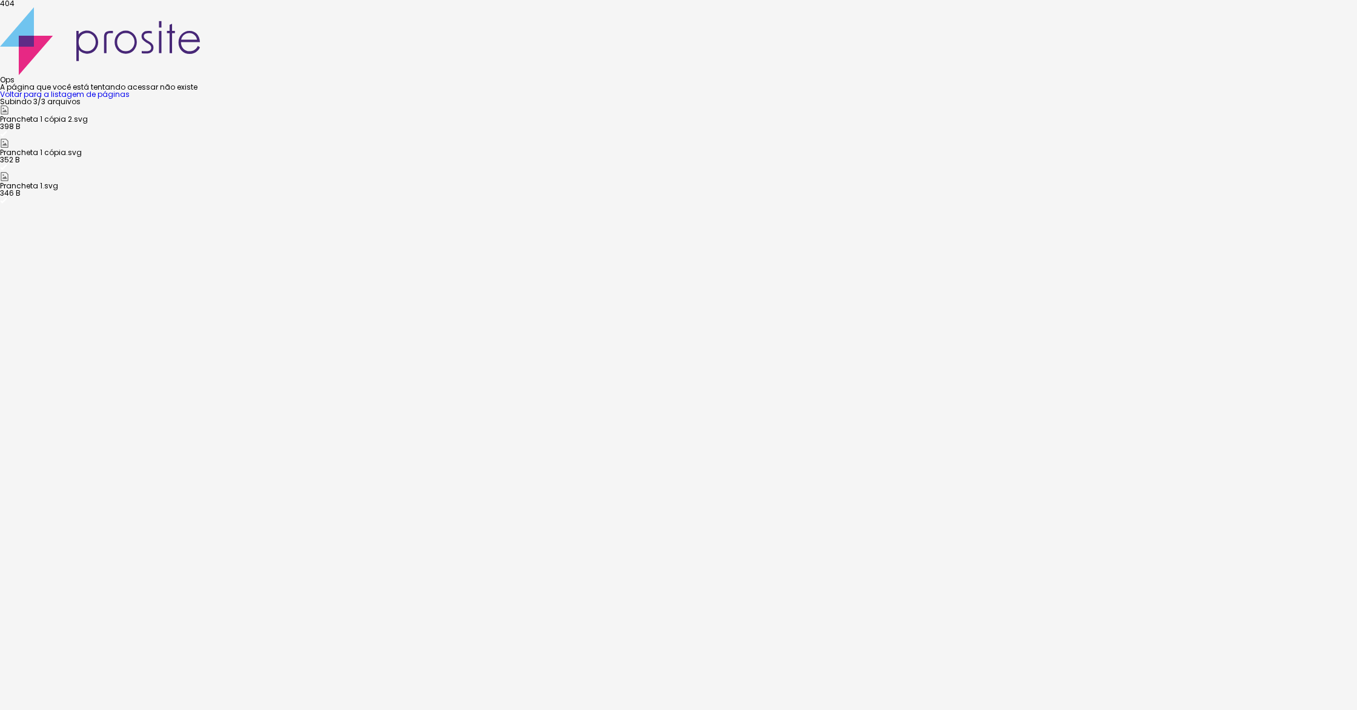
click at [1071, 98] on div "404 Ops A página que você está tentando acessar não existe Voltar para a listag…" at bounding box center [678, 49] width 1357 height 98
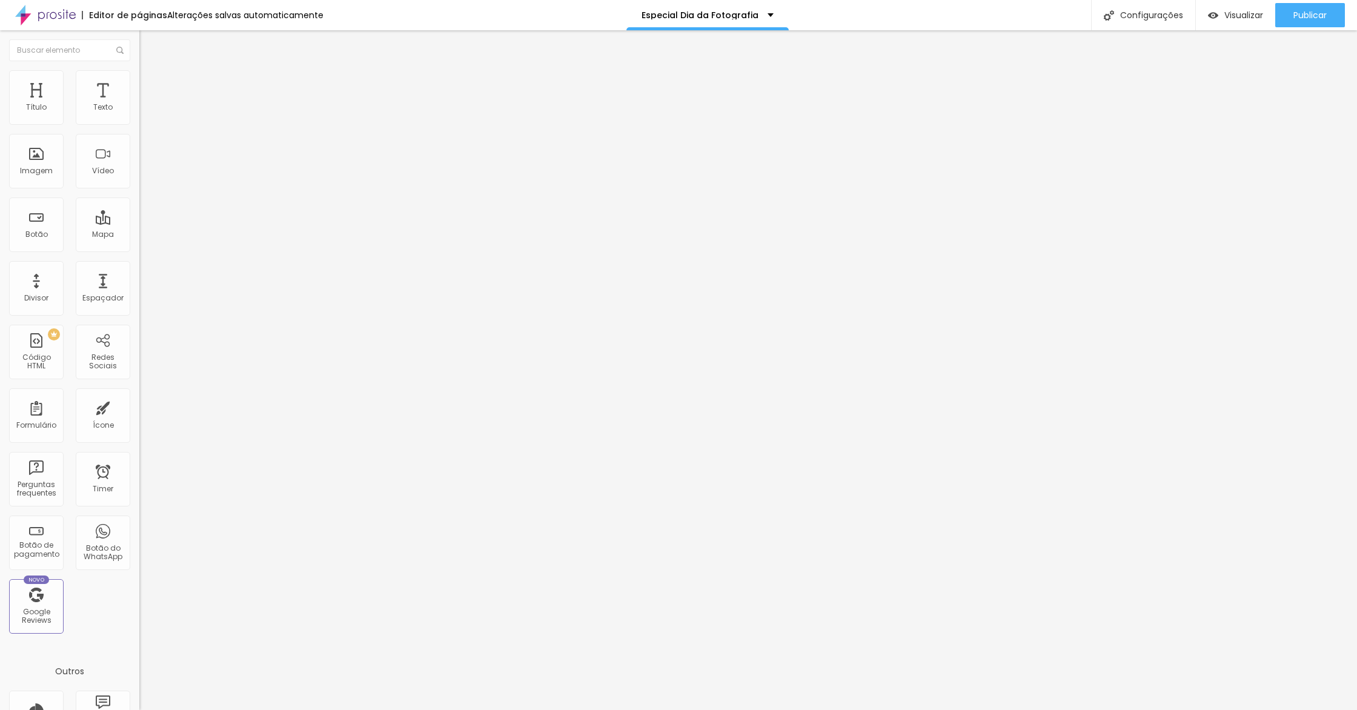
click at [150, 84] on span "Estilo" at bounding box center [159, 78] width 19 height 10
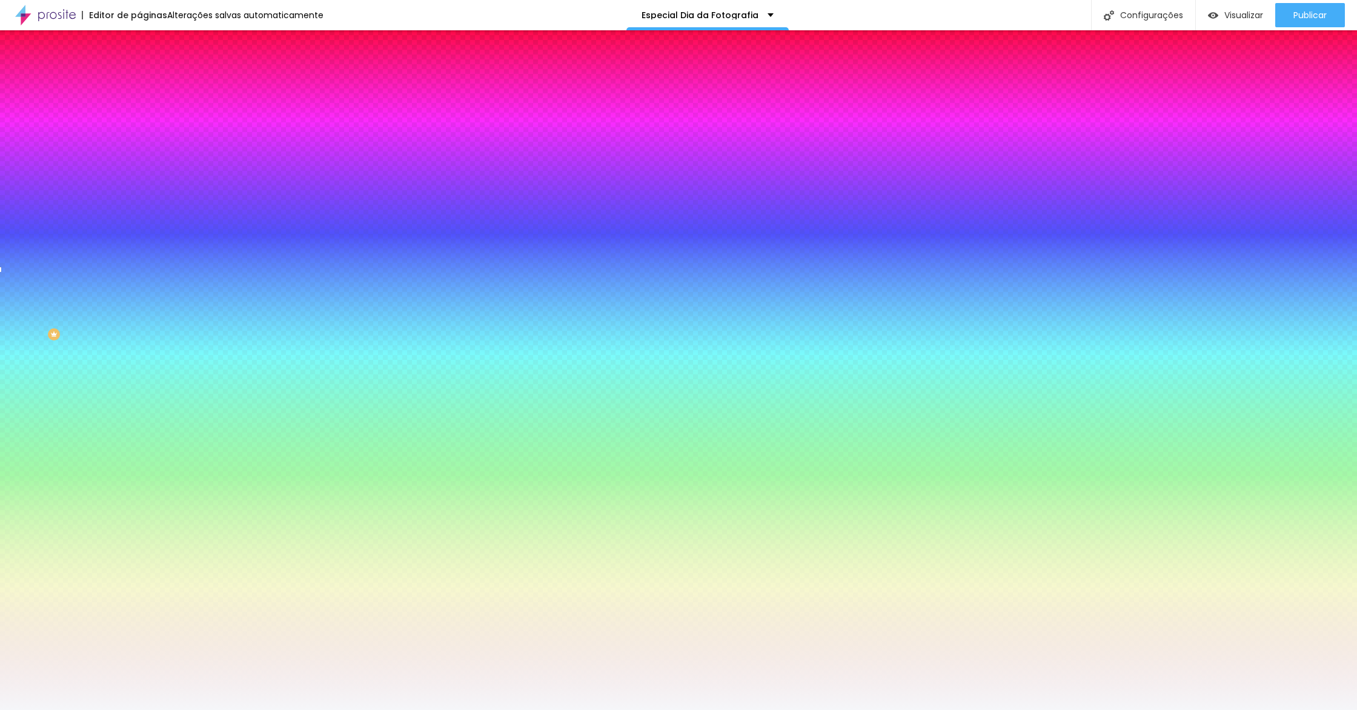
click at [139, 112] on span "Trocar imagem" at bounding box center [172, 106] width 66 height 10
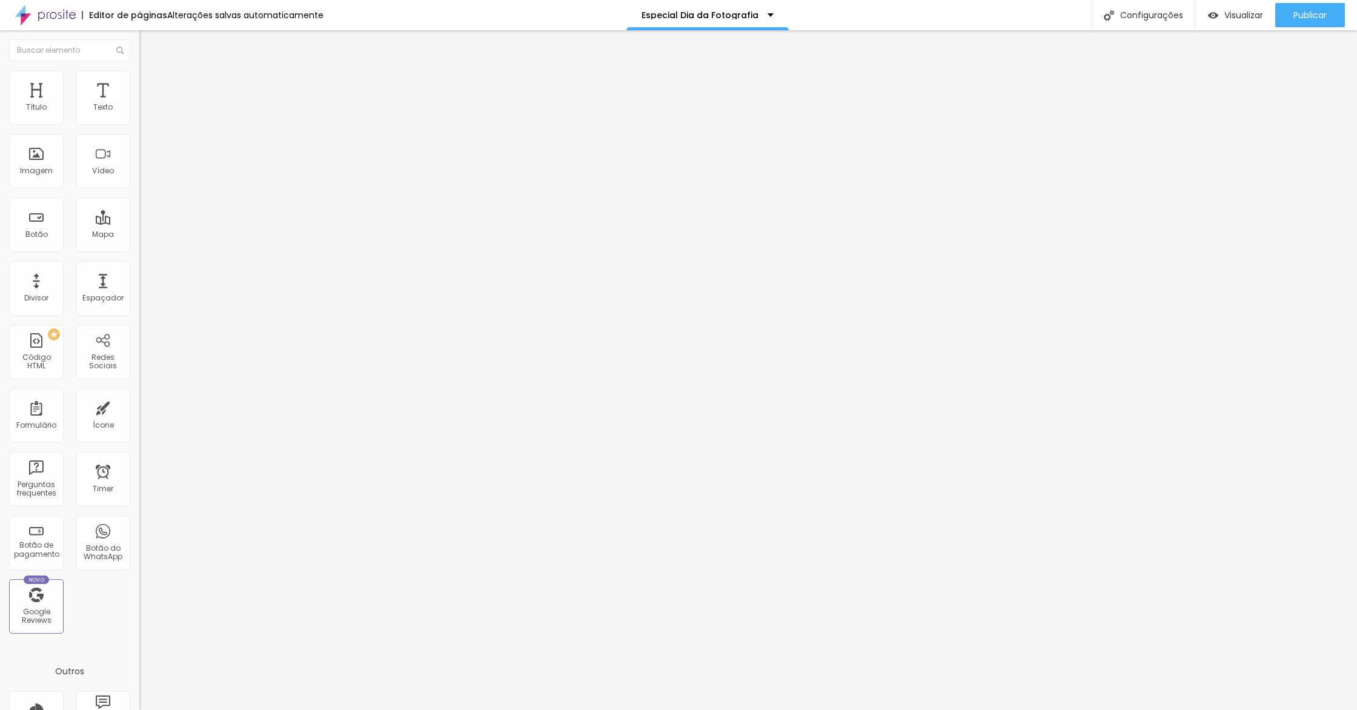
click at [139, 85] on ul "Conteúdo Estilo Avançado" at bounding box center [208, 76] width 139 height 36
click at [139, 82] on li "Estilo" at bounding box center [208, 76] width 139 height 12
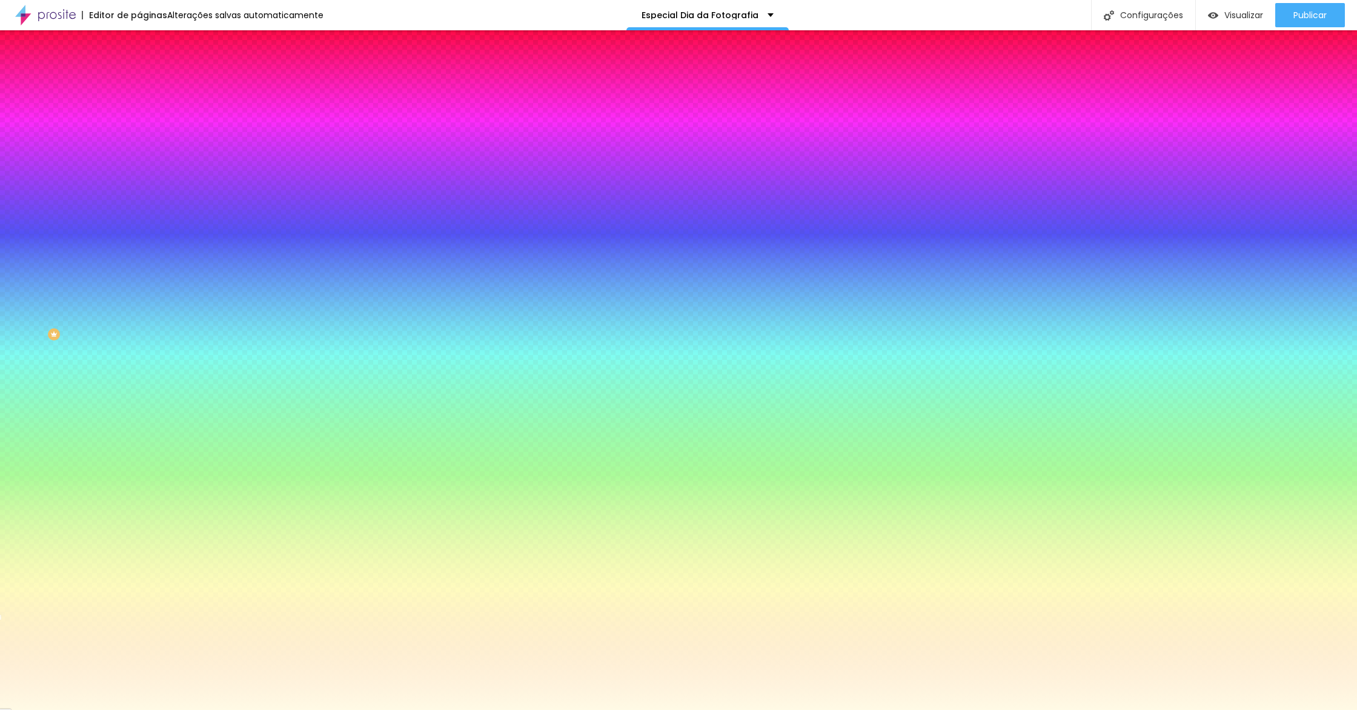
click at [139, 177] on input "#FFFAE5" at bounding box center [211, 171] width 145 height 12
click at [139, 177] on div "#FFFAE5" at bounding box center [208, 171] width 139 height 12
click at [139, 177] on input "#FFFAE5" at bounding box center [211, 171] width 145 height 12
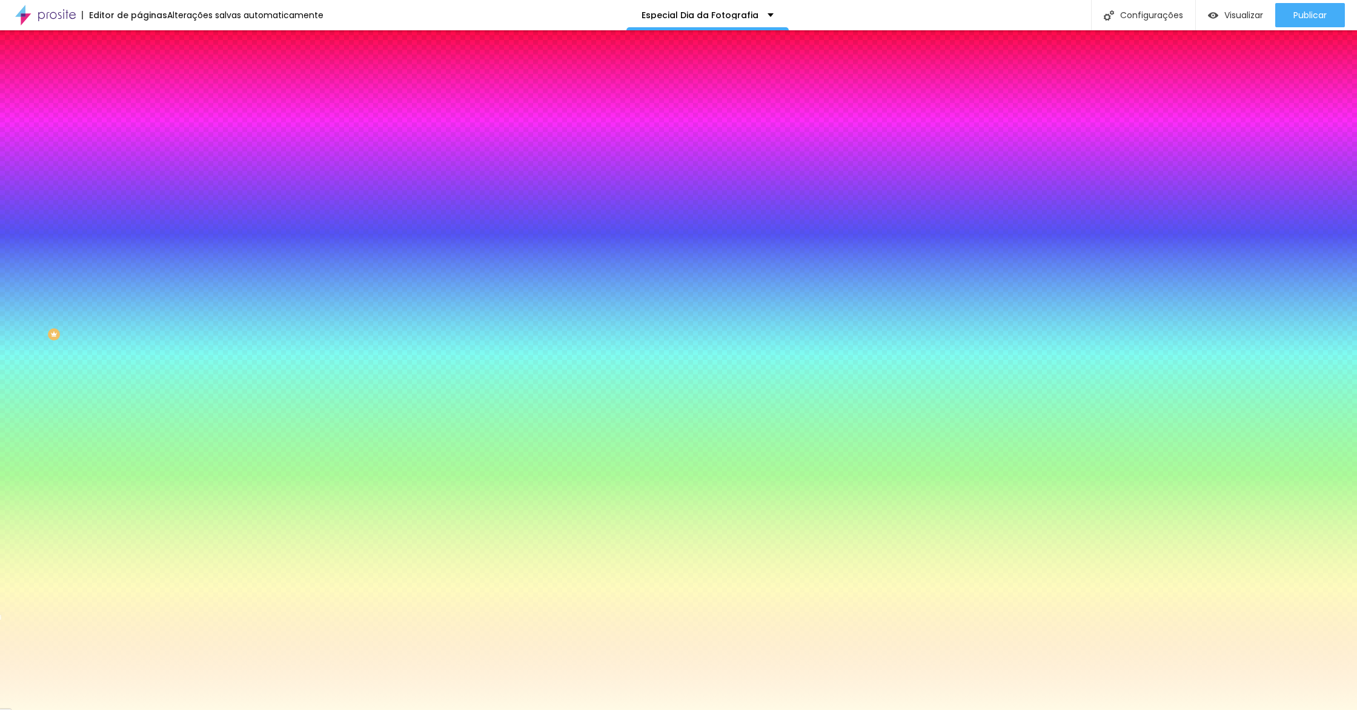
click at [139, 177] on input "#FFFAE5" at bounding box center [211, 171] width 145 height 12
paste input "E6BE8A"
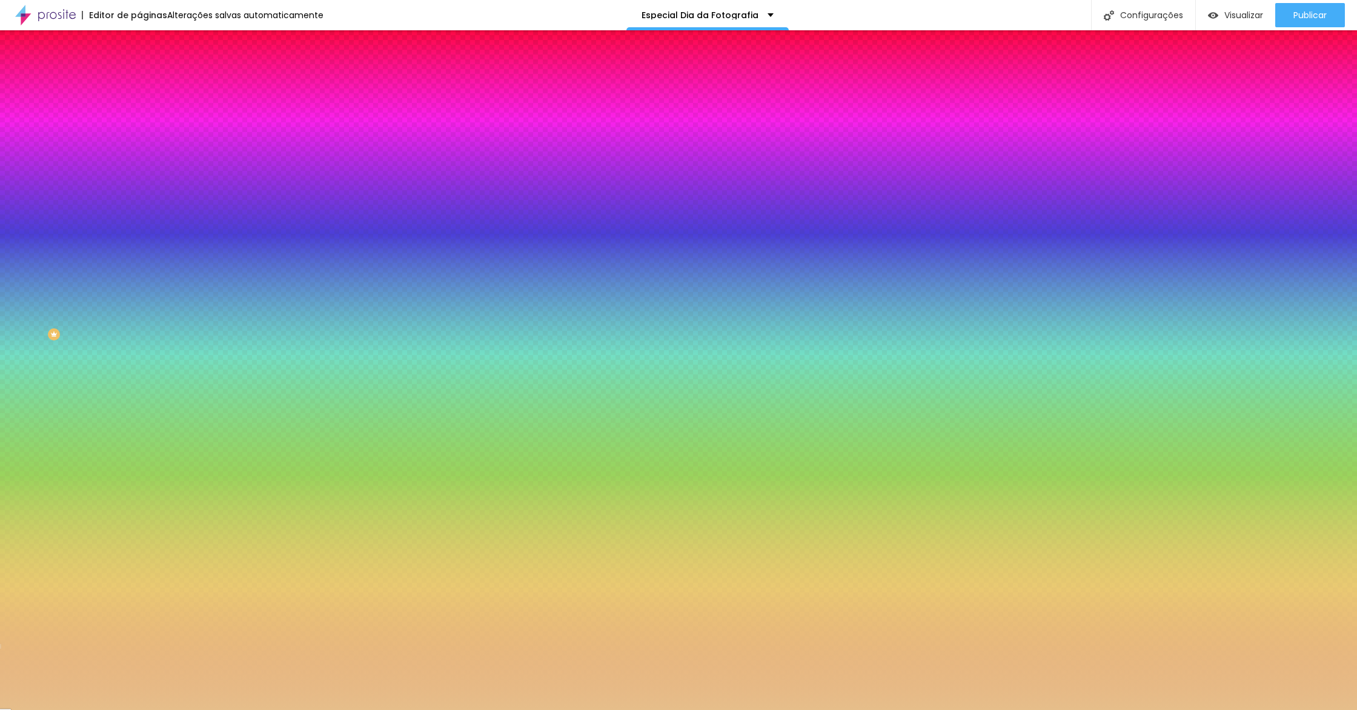
type input "#E6BE8A"
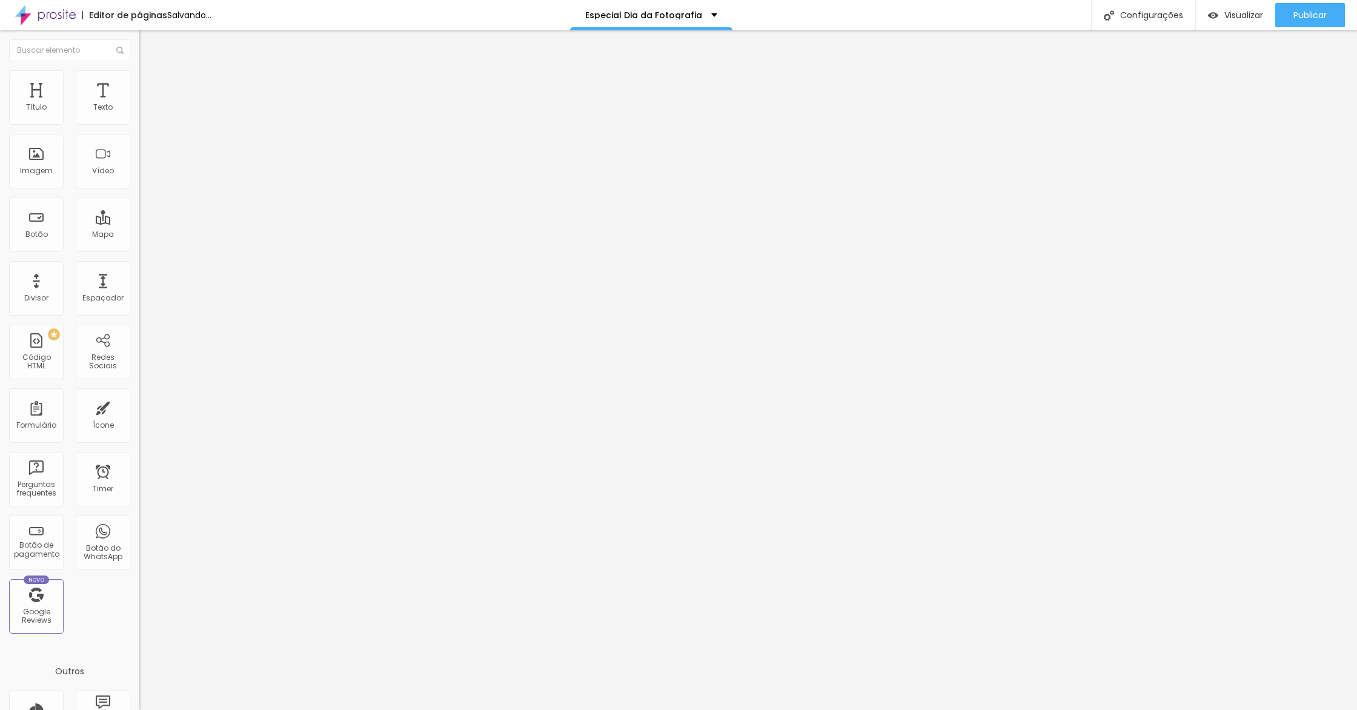
click at [139, 73] on li "Estilo" at bounding box center [208, 76] width 139 height 12
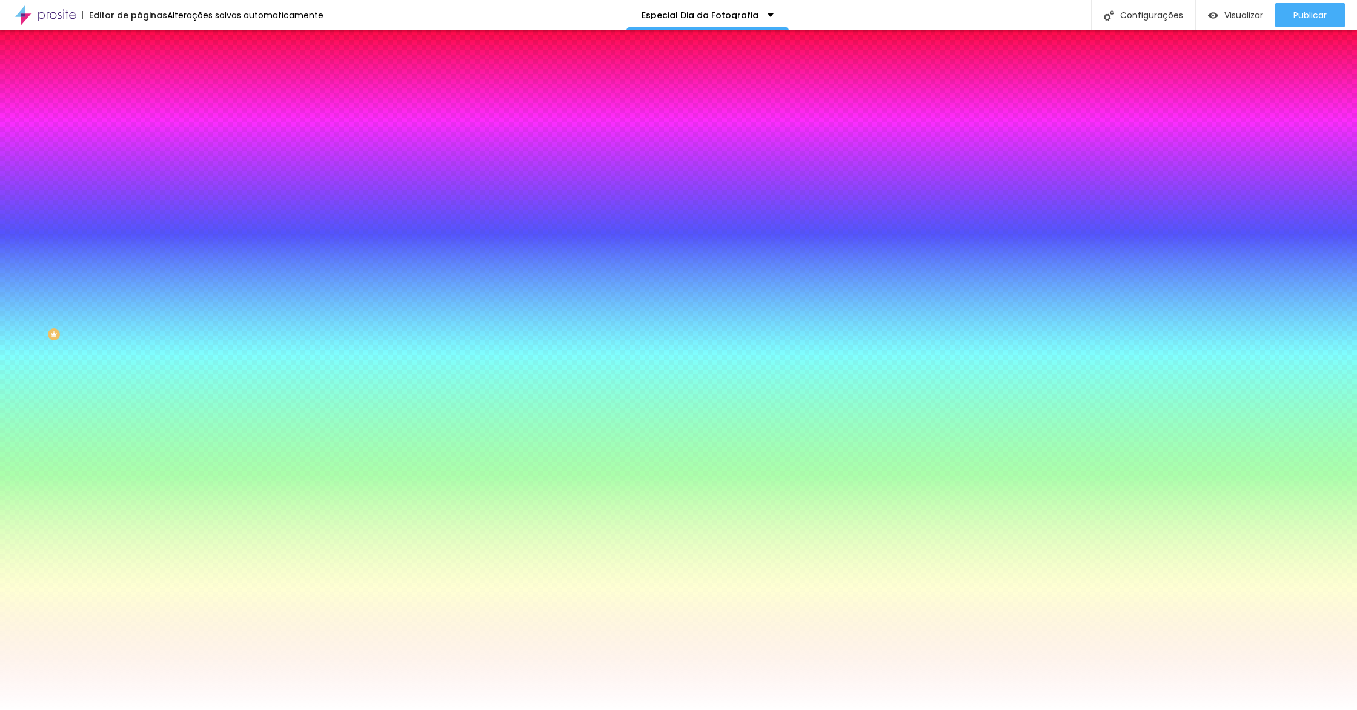
click at [139, 112] on span "Trocar imagem" at bounding box center [172, 106] width 66 height 10
drag, startPoint x: 327, startPoint y: 180, endPoint x: 642, endPoint y: 404, distance: 386.8
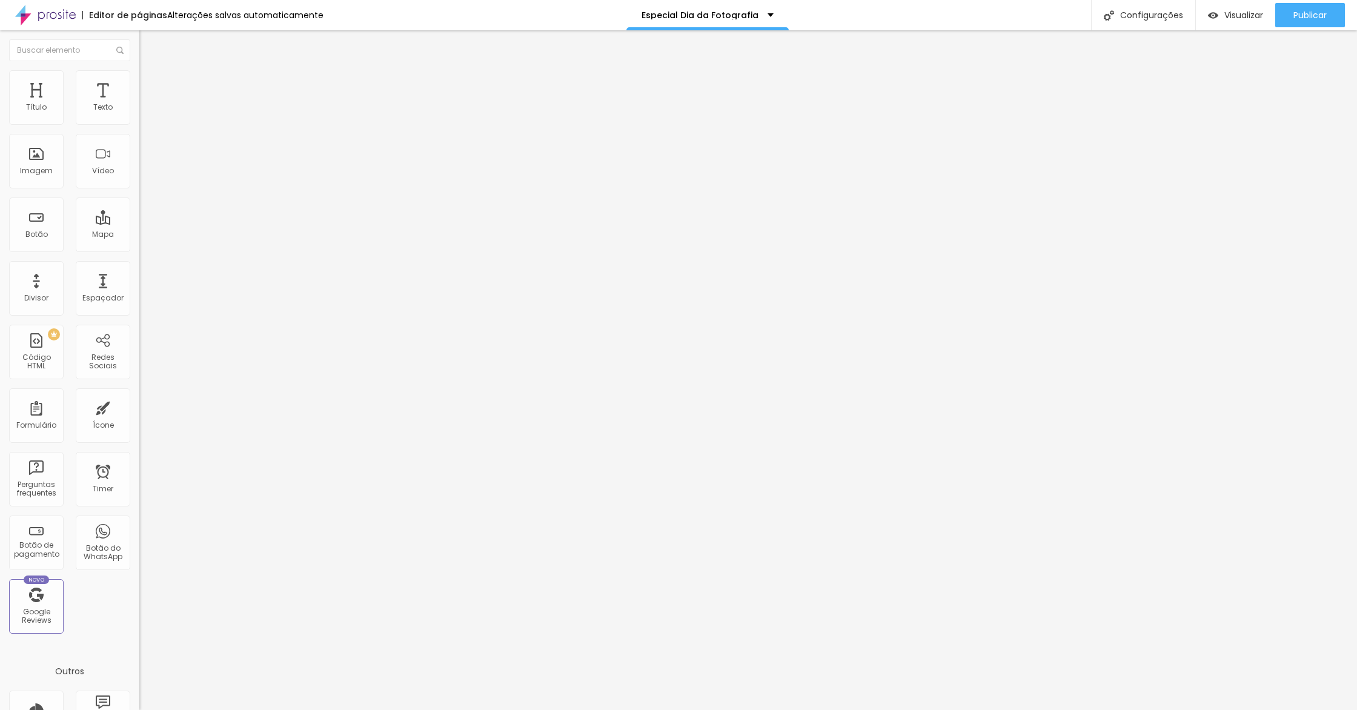
click at [139, 81] on li "Estilo" at bounding box center [208, 76] width 139 height 12
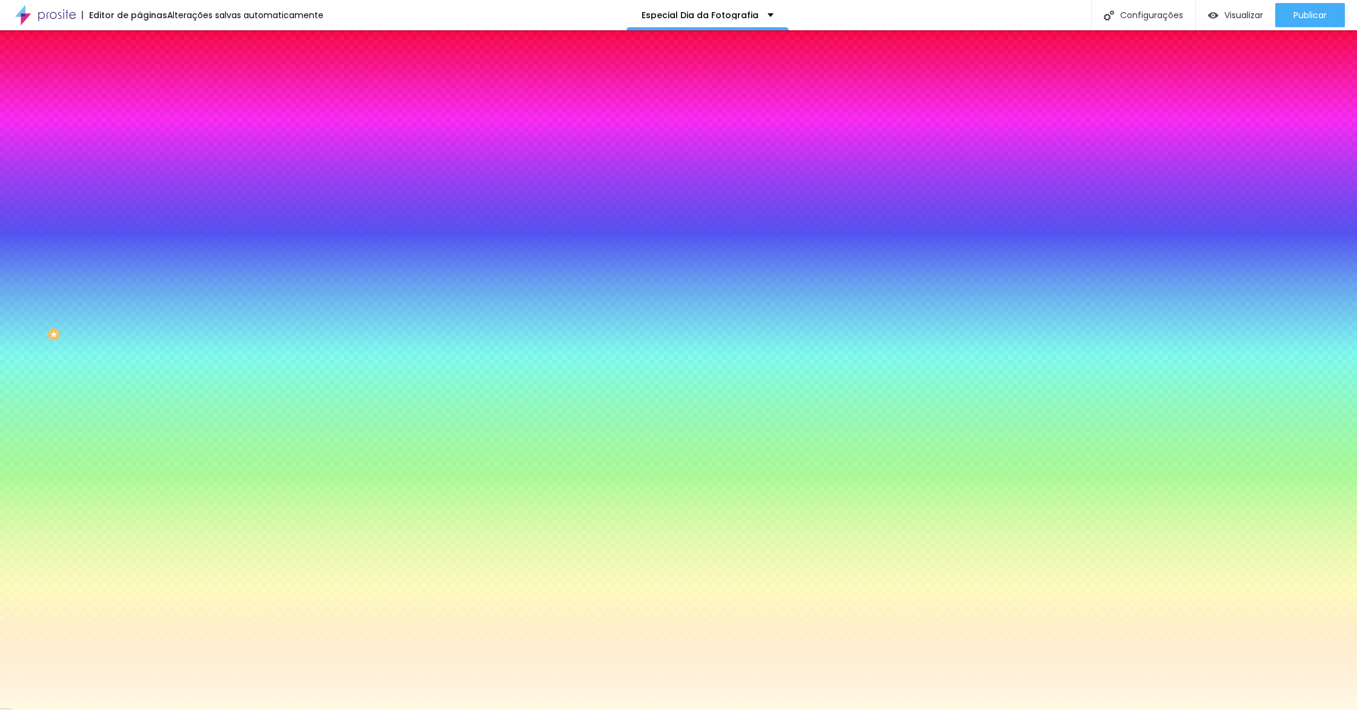
click at [139, 177] on input "#FFFAE5" at bounding box center [211, 171] width 145 height 12
paste input "E6BE8A"
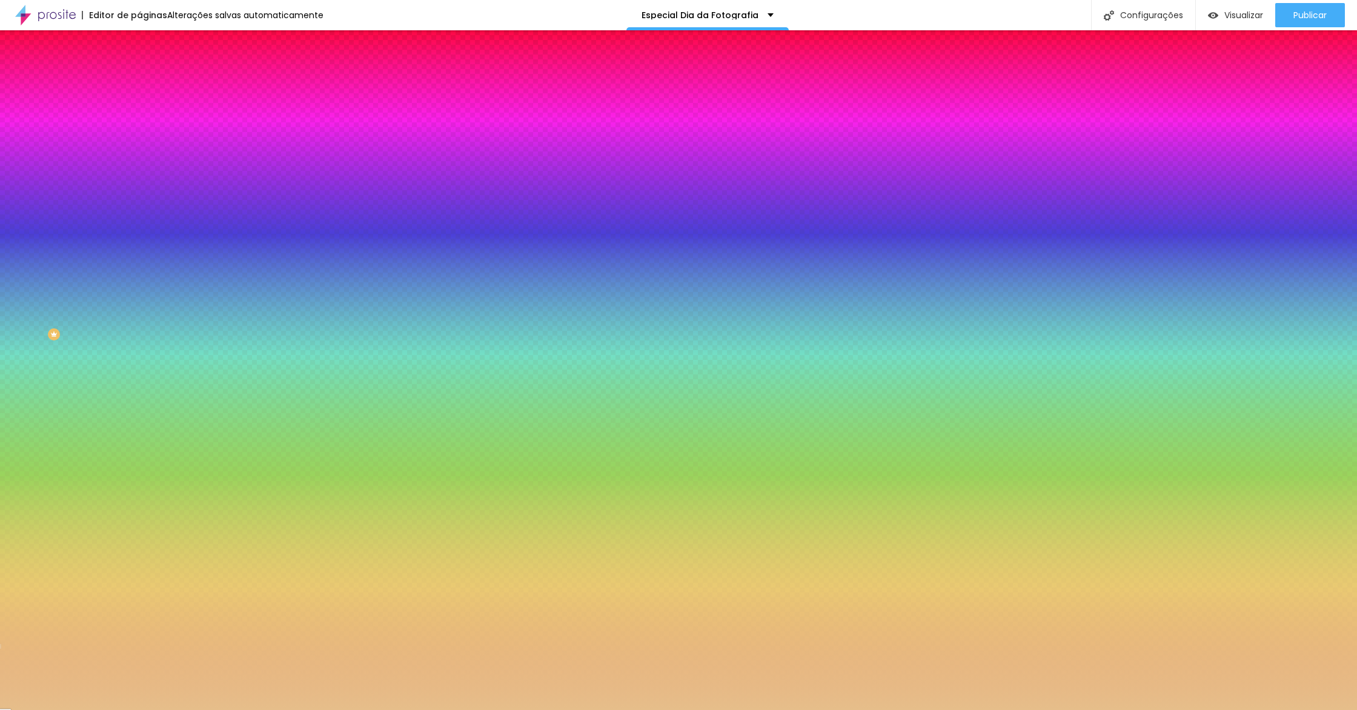
type input "#E6BE8A"
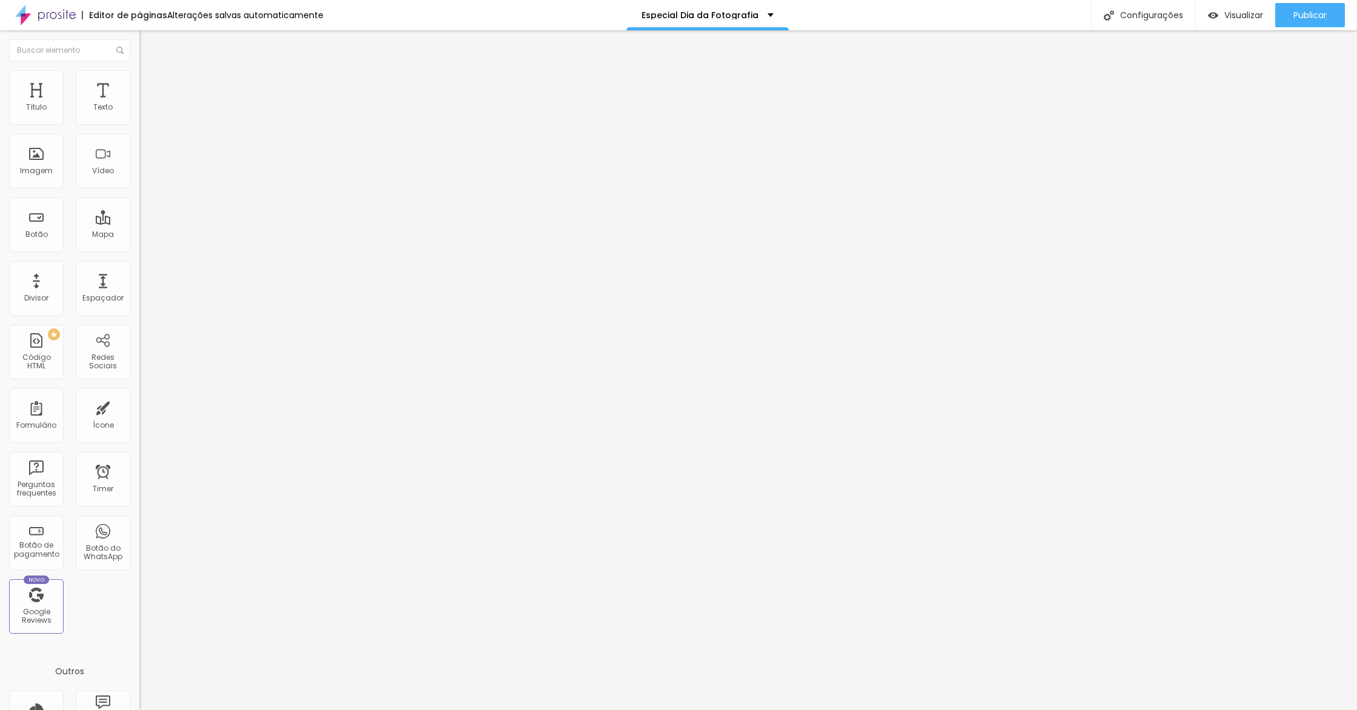
click at [139, 70] on li "Estilo" at bounding box center [208, 76] width 139 height 12
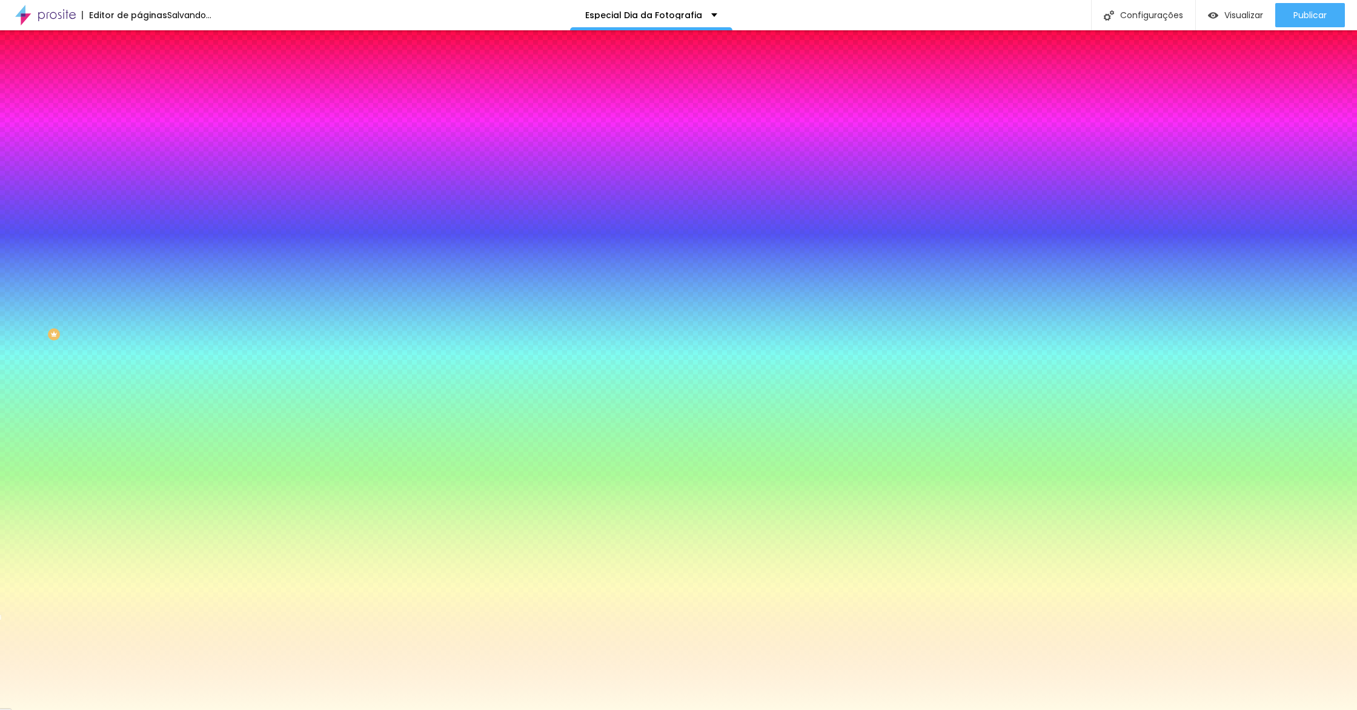
click at [139, 177] on input "#FFFAE5" at bounding box center [211, 171] width 145 height 12
paste input "E6BE8A"
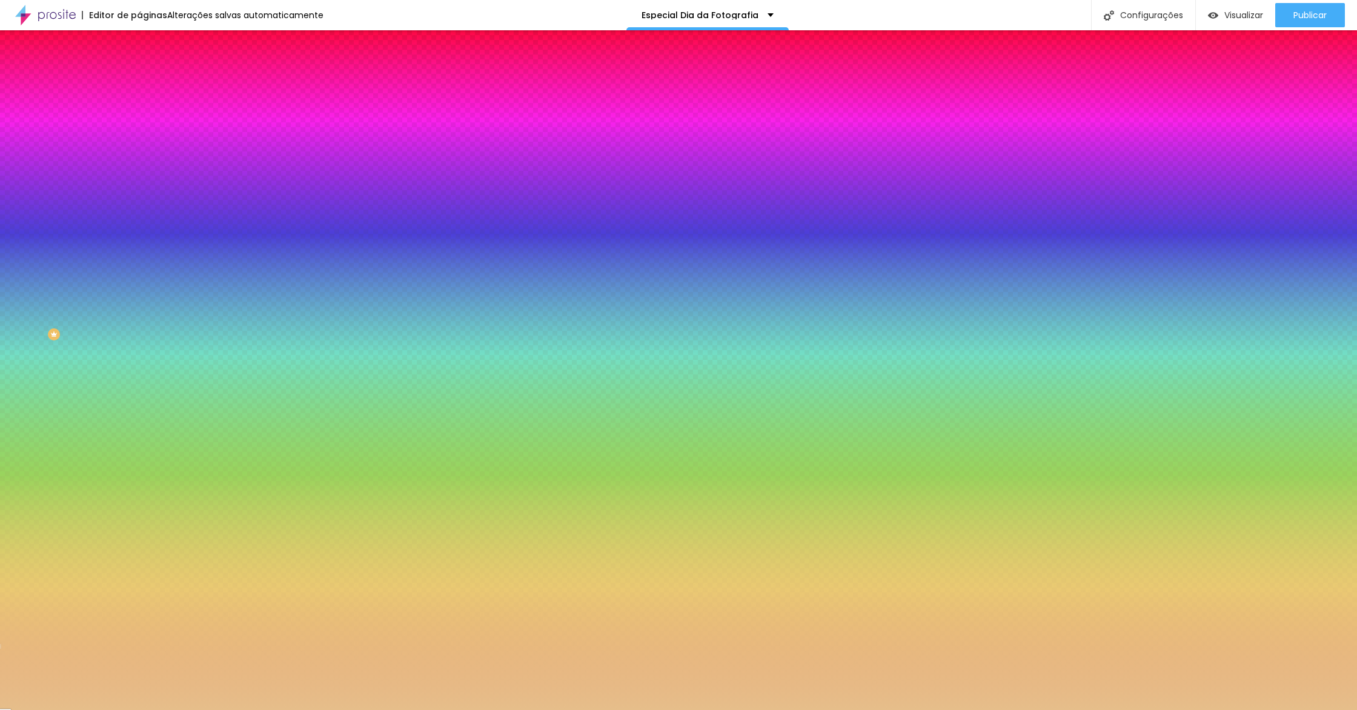
type input "#E6BE8A"
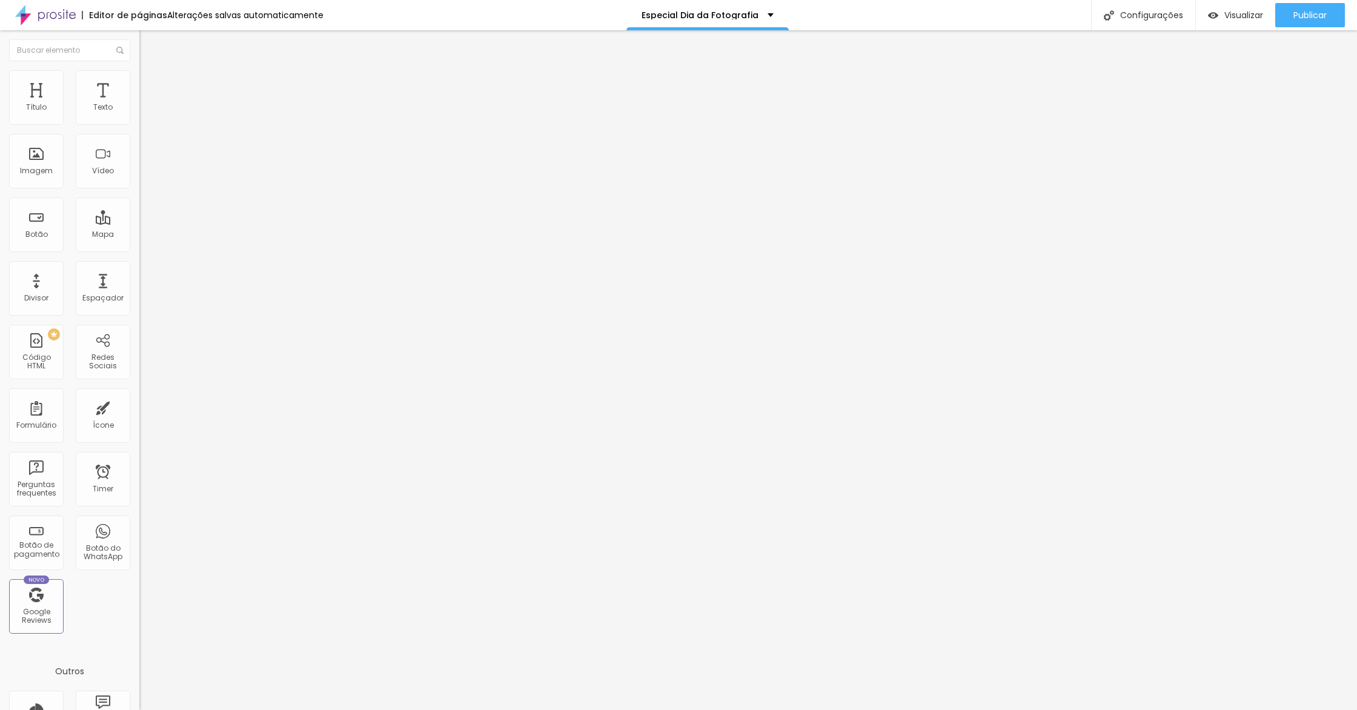
drag, startPoint x: 84, startPoint y: 76, endPoint x: 65, endPoint y: 81, distance: 20.0
click at [139, 78] on ul "Conteúdo Estilo Avançado" at bounding box center [208, 76] width 139 height 36
click at [150, 81] on span "Estilo" at bounding box center [159, 78] width 19 height 10
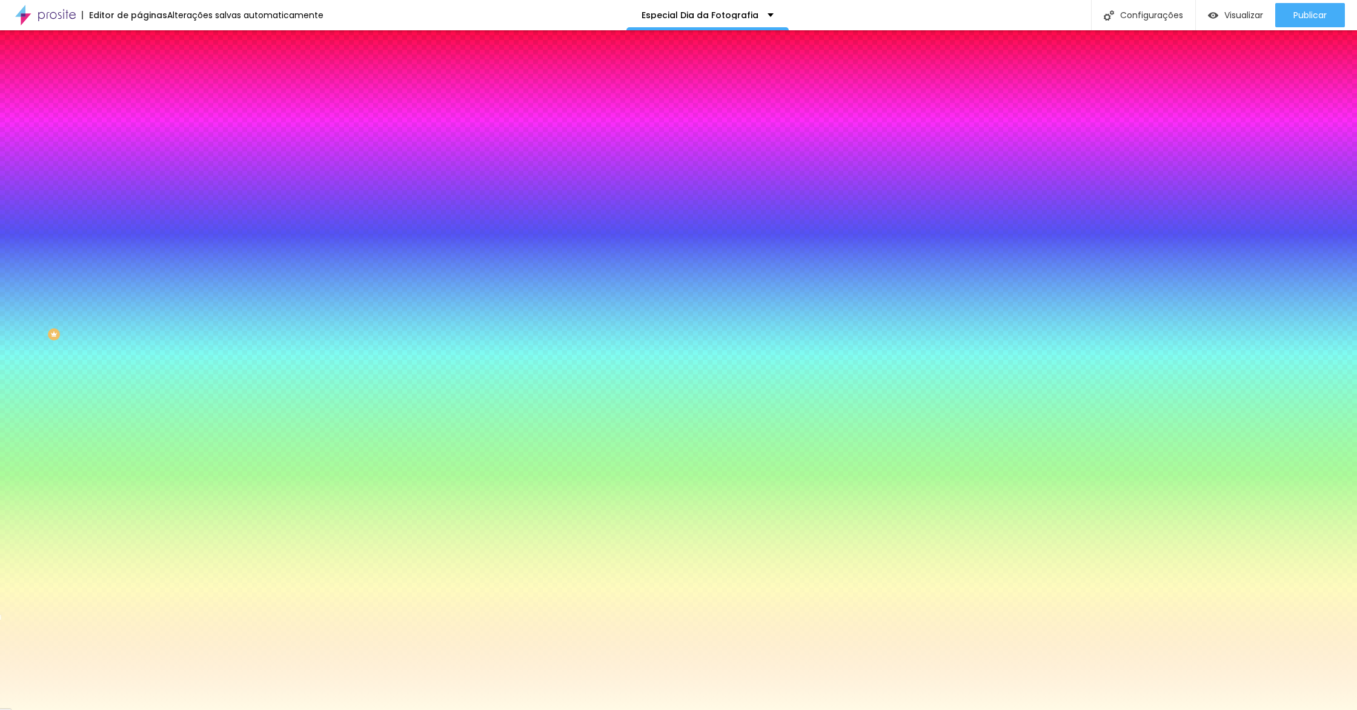
click at [139, 177] on input "#FFFAE5" at bounding box center [211, 171] width 145 height 12
paste input "E6BE8A"
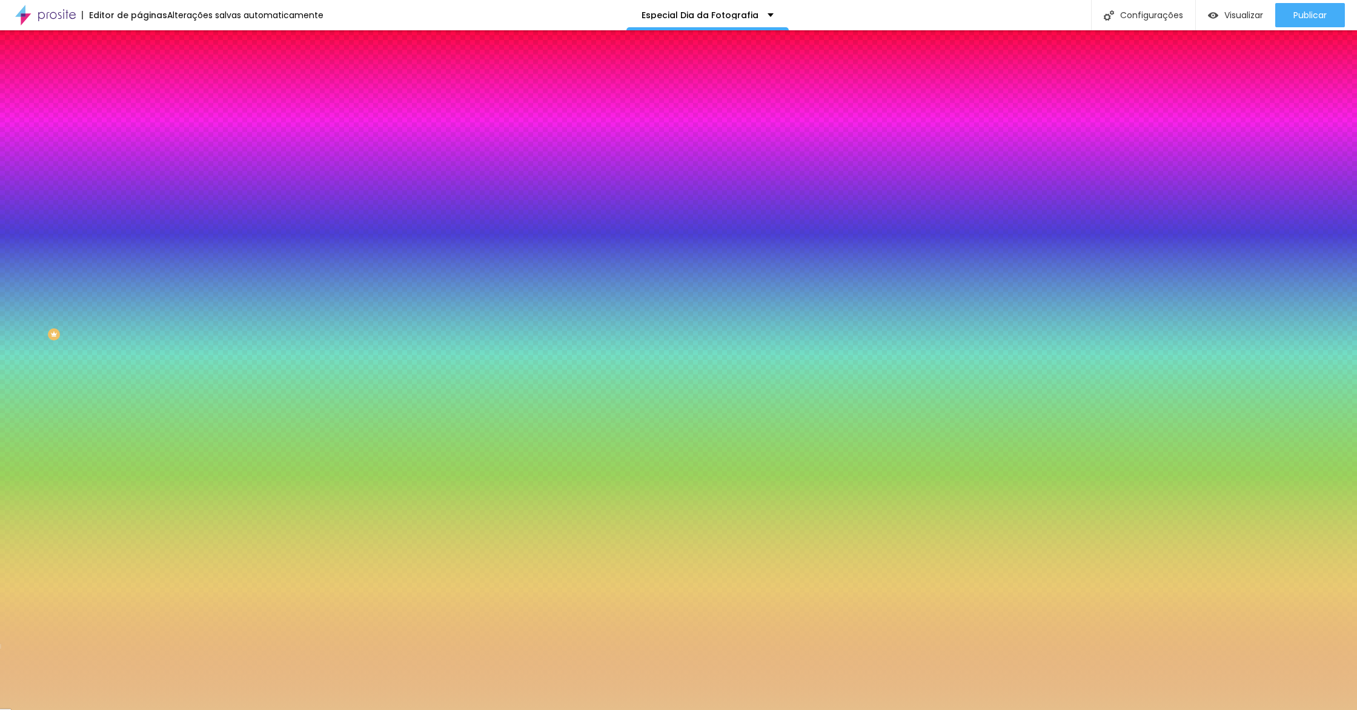
type input "#E6BE8A"
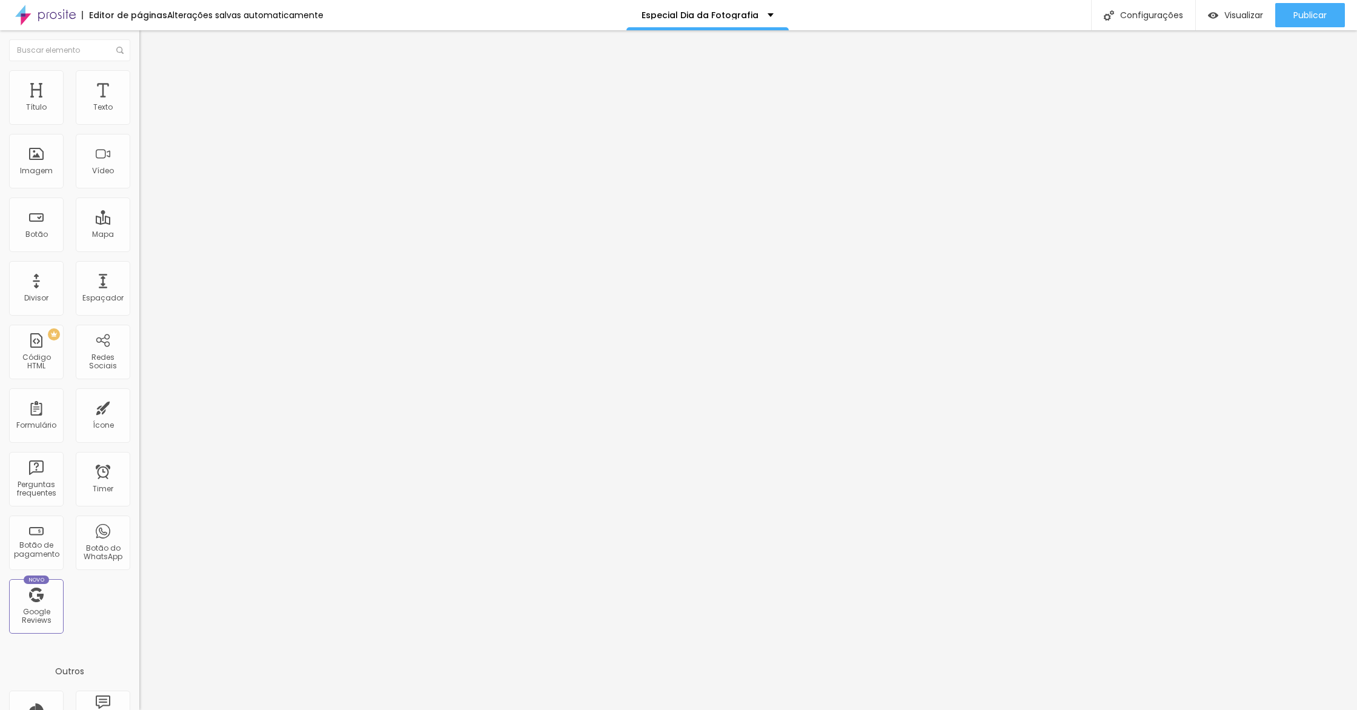
click at [139, 79] on li "Estilo" at bounding box center [208, 76] width 139 height 12
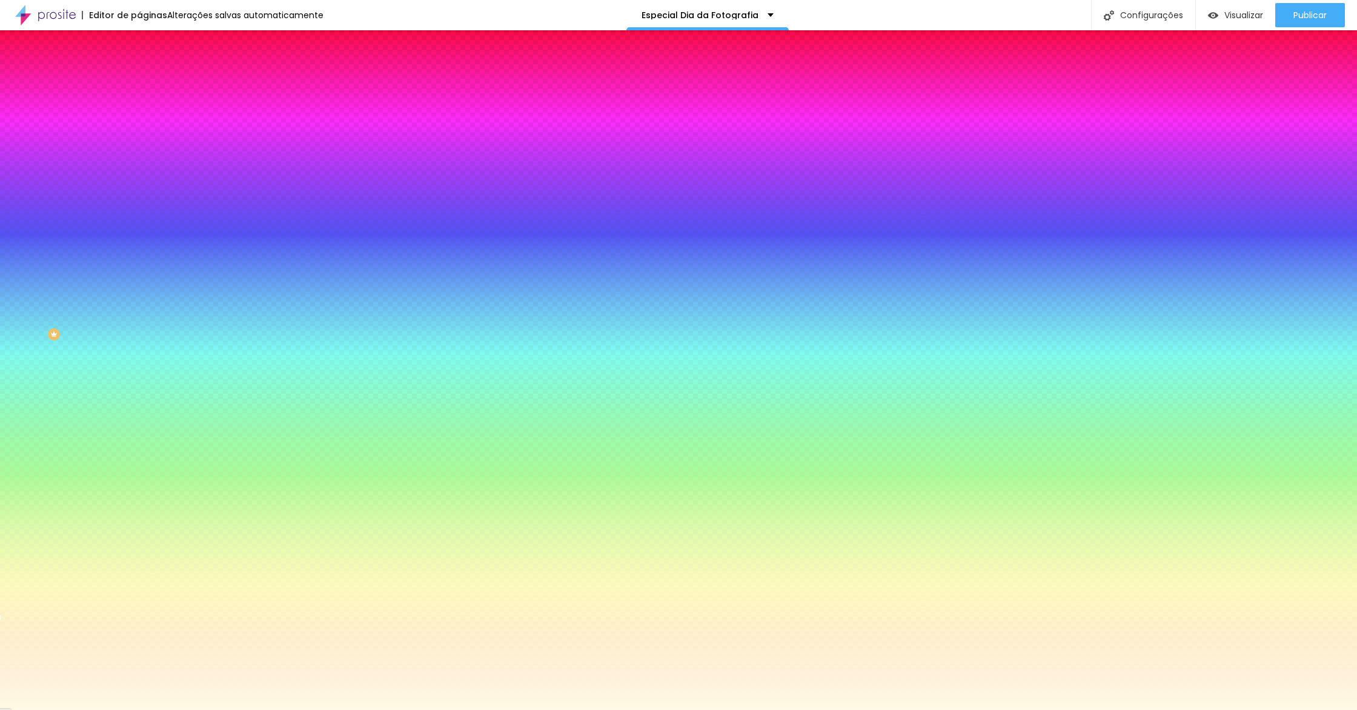
click at [139, 177] on input "#FFFAE5" at bounding box center [211, 171] width 145 height 12
paste input "E6BE8A"
type input "#E6BE8A"
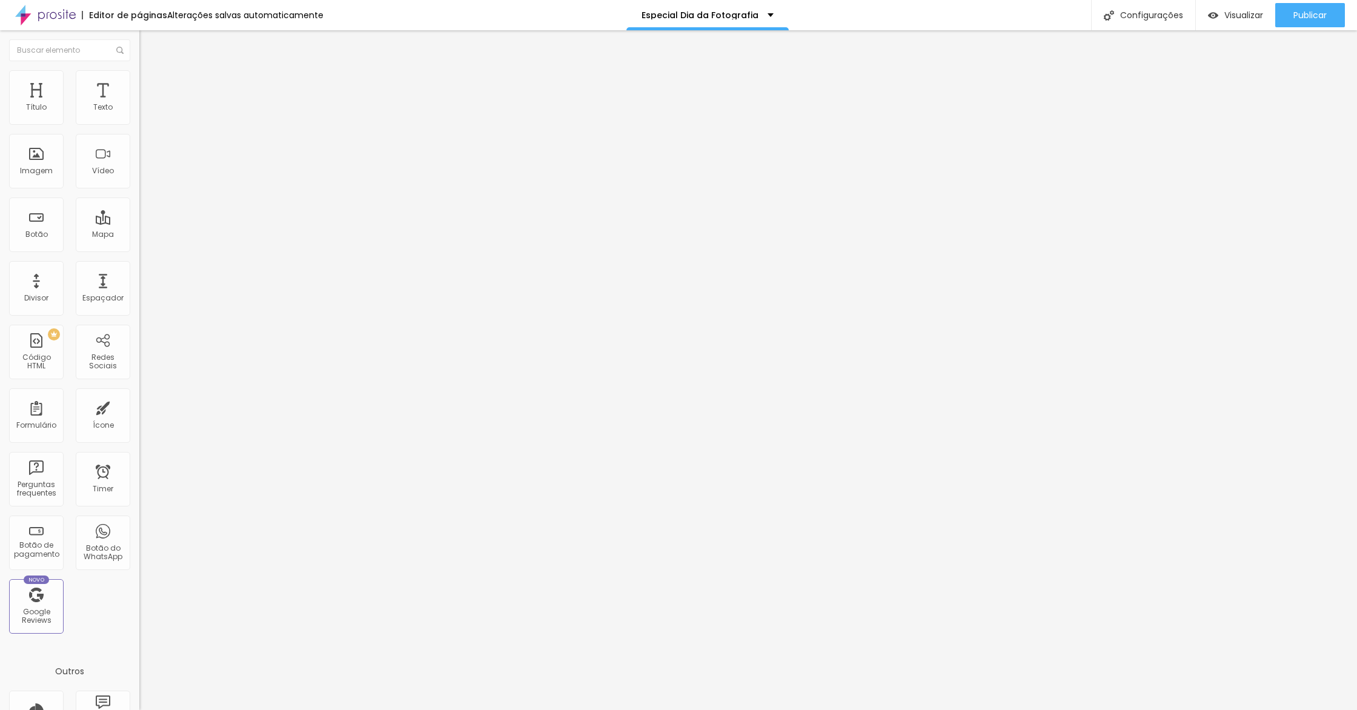
click at [139, 76] on img at bounding box center [144, 75] width 11 height 11
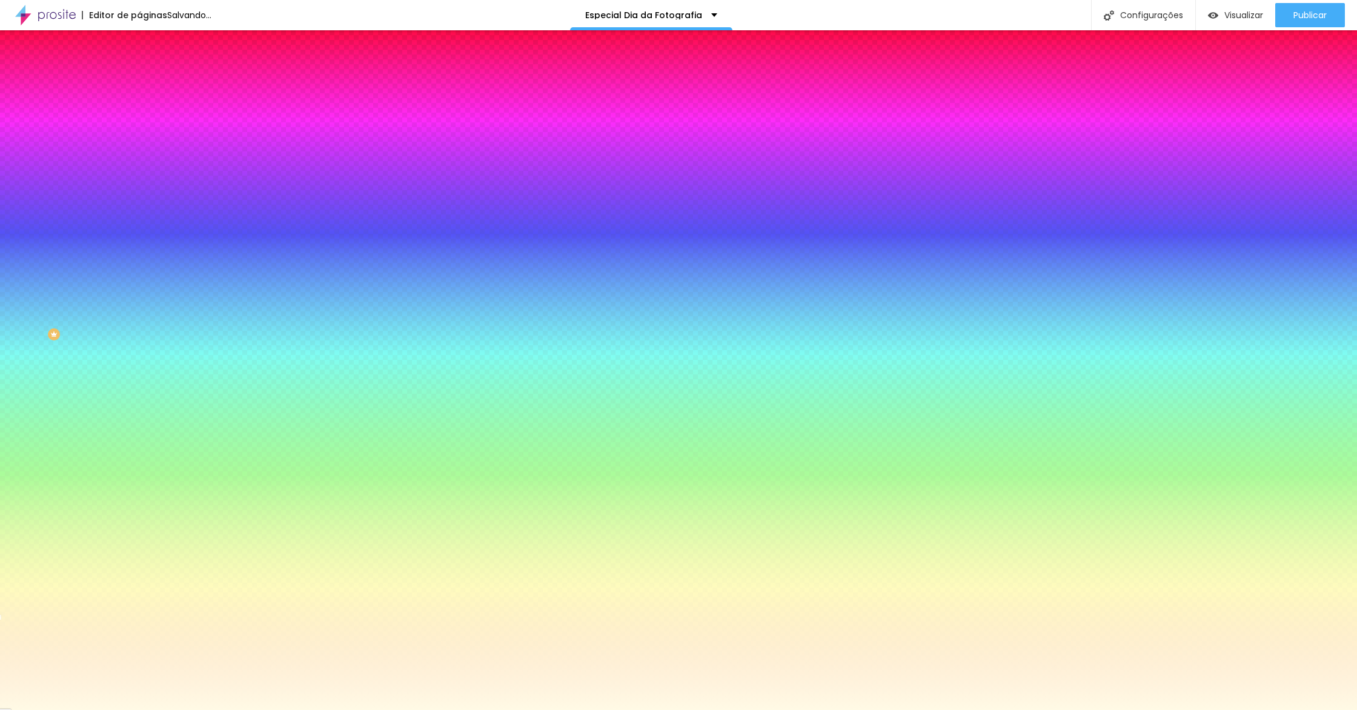
click at [139, 177] on input "#FFFAE5" at bounding box center [211, 171] width 145 height 12
paste input "E6BE8A"
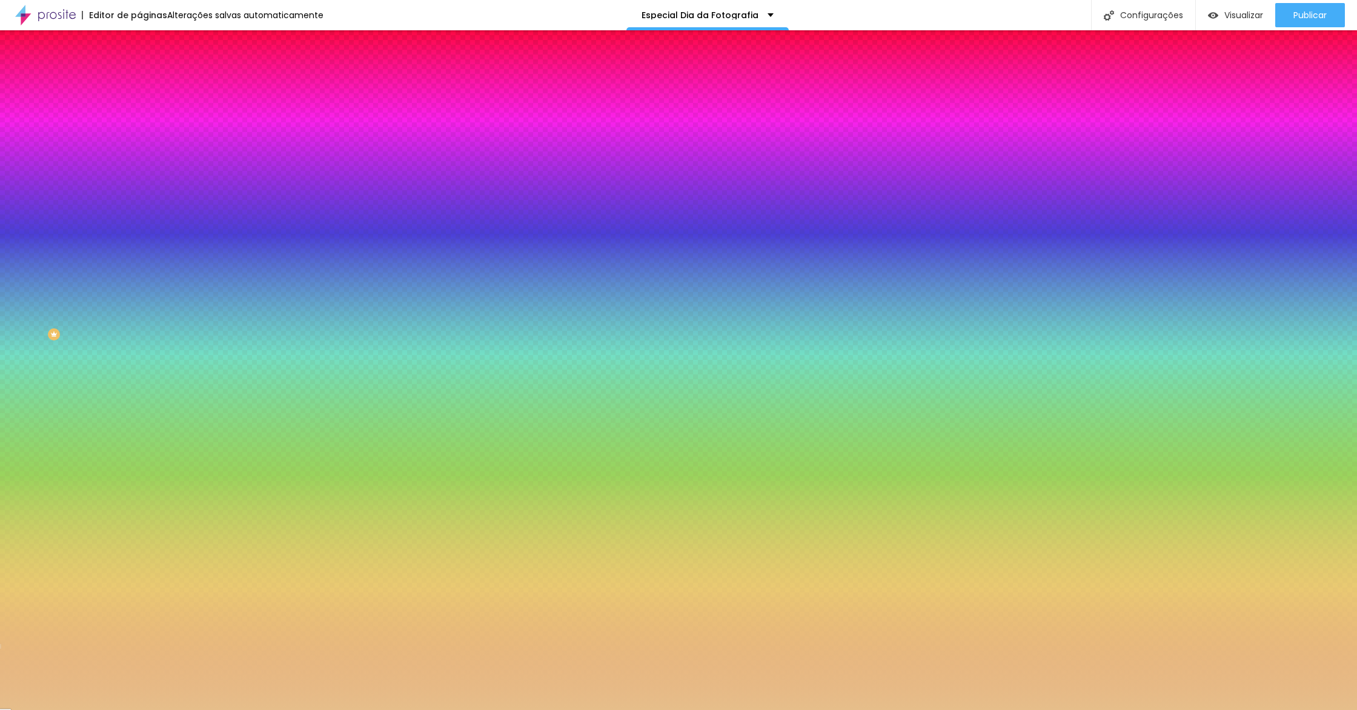
type input "#E6BE8A"
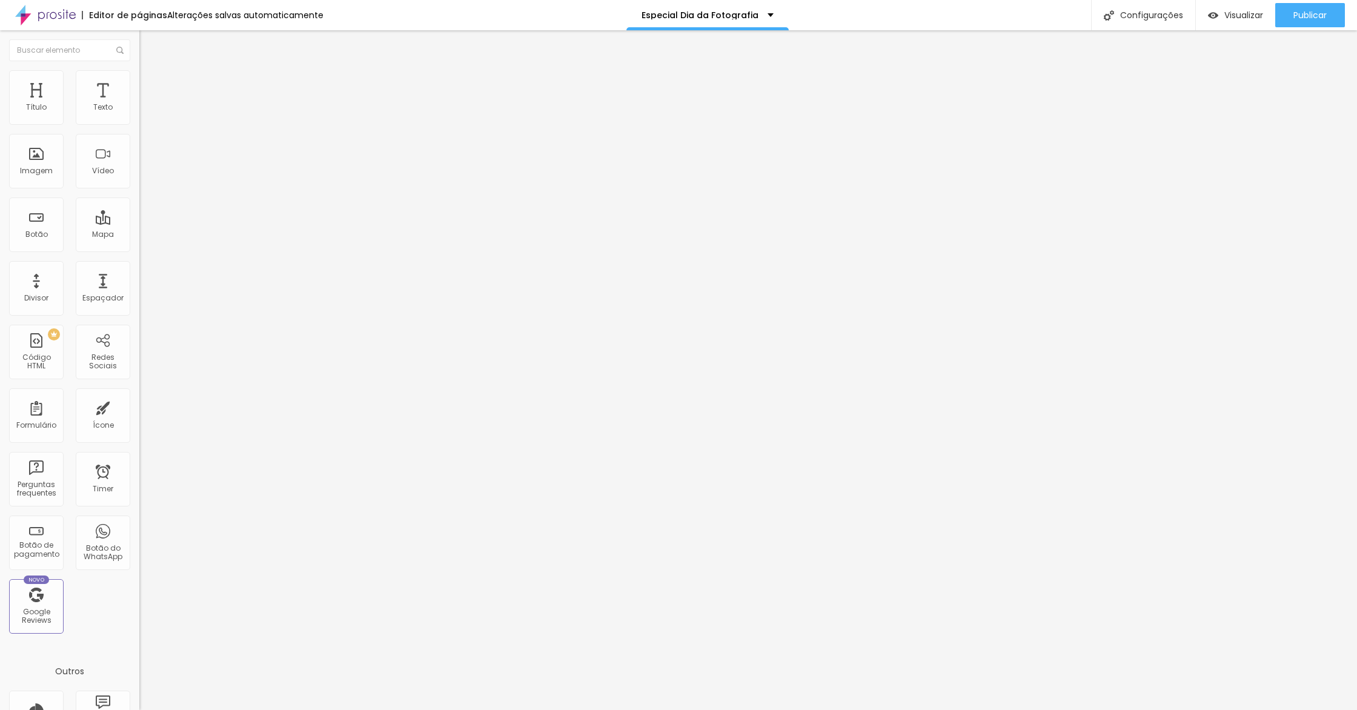
click at [139, 82] on li "Estilo" at bounding box center [208, 76] width 139 height 12
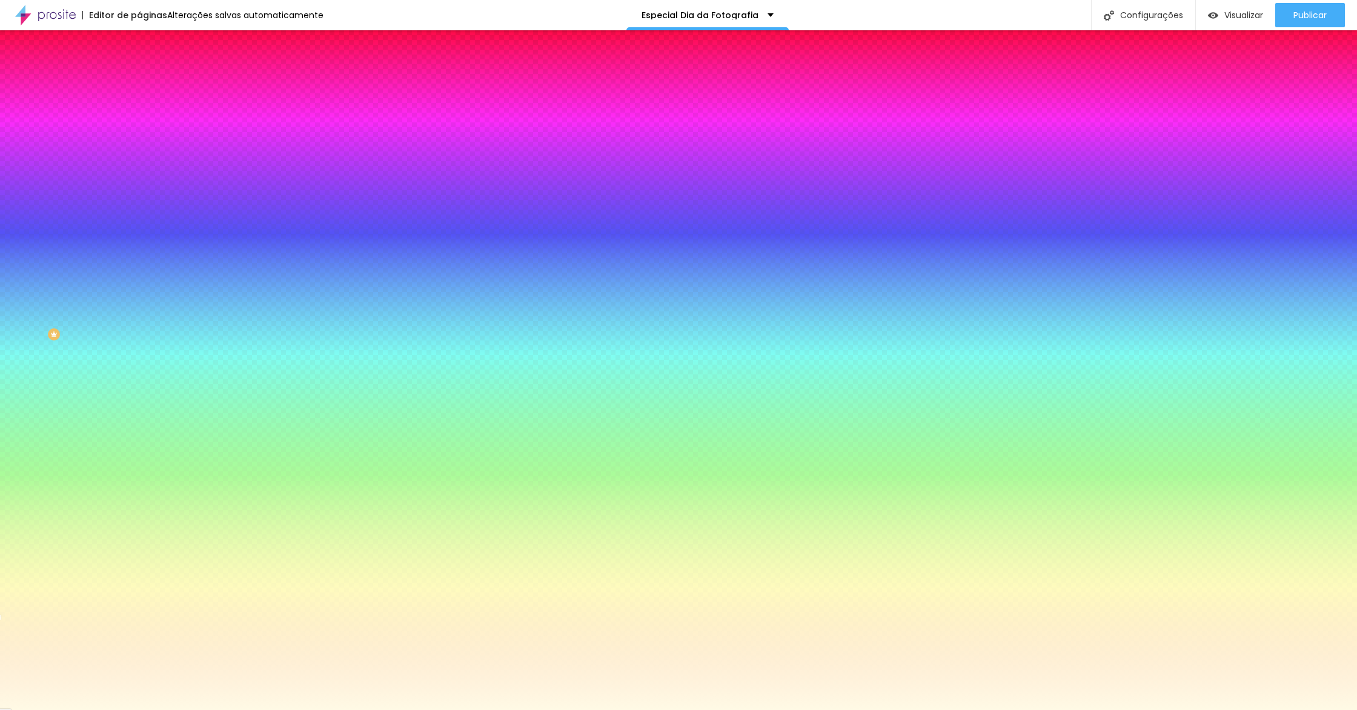
click at [139, 144] on div "Efeito da Imagem Nenhum Nenhum Parallax" at bounding box center [208, 126] width 139 height 33
click at [139, 177] on input "#FFFAE5" at bounding box center [211, 171] width 145 height 12
paste input "E6BE8A"
type input "#E6BE8A"
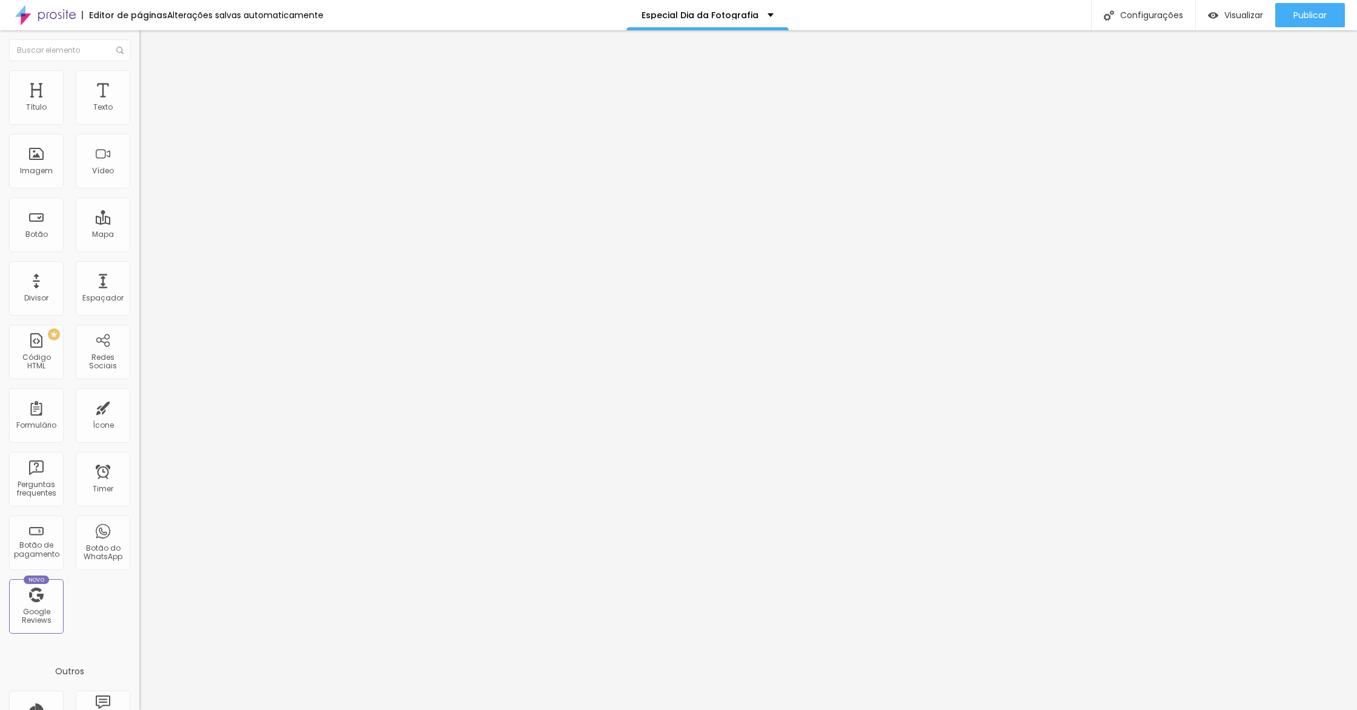
drag, startPoint x: 56, startPoint y: 75, endPoint x: 64, endPoint y: 78, distance: 8.4
click at [139, 75] on ul "Conteúdo Estilo Avançado" at bounding box center [208, 76] width 139 height 36
click at [139, 81] on li "Estilo" at bounding box center [208, 76] width 139 height 12
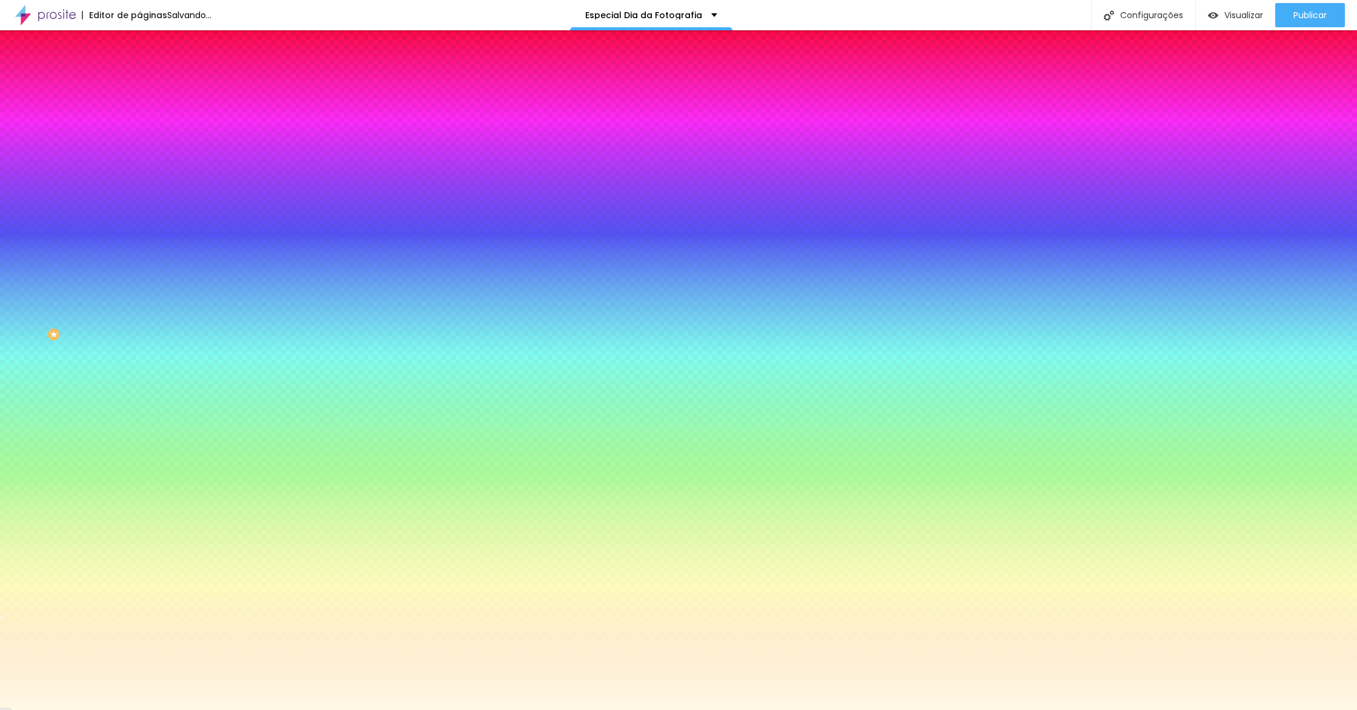
click at [139, 177] on input "#FFFAE5" at bounding box center [211, 171] width 145 height 12
paste input "E6BE8A"
type input "#E6BE8A"
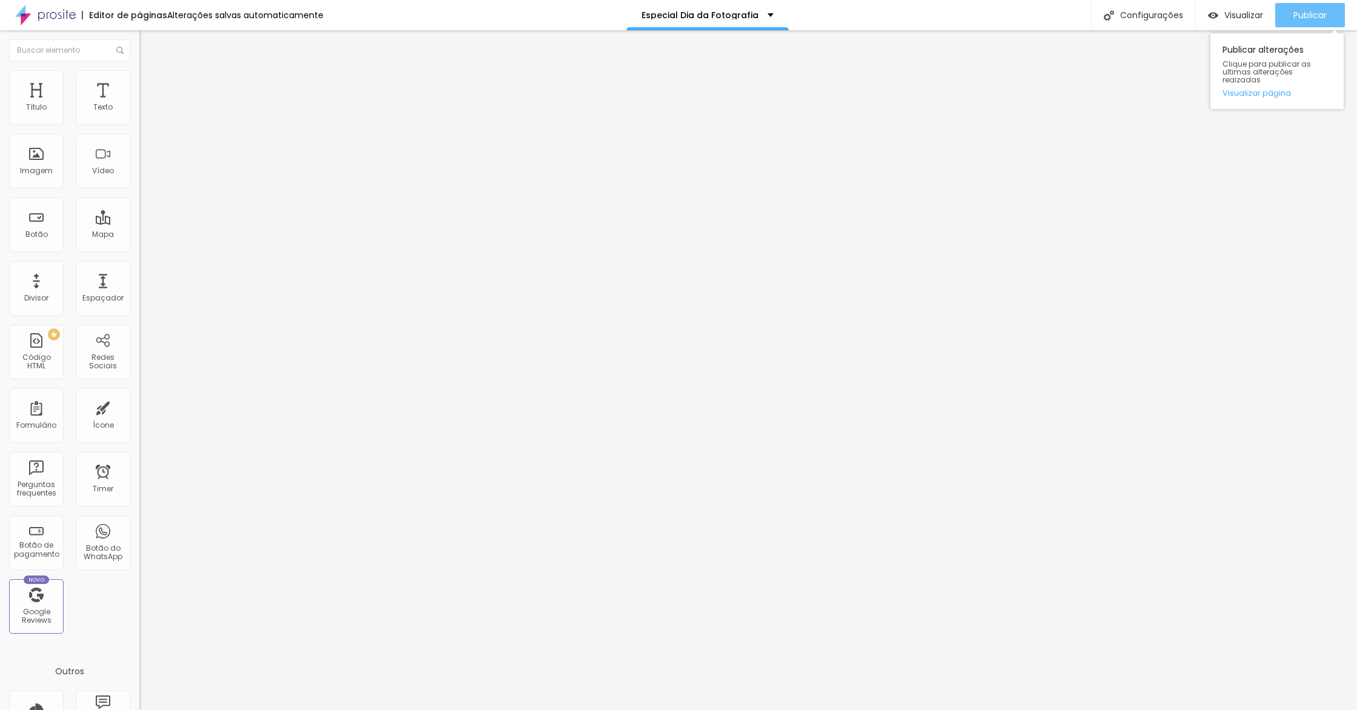
click at [1308, 18] on span "Publicar" at bounding box center [1310, 15] width 33 height 10
click at [1270, 89] on link "Visualizar página" at bounding box center [1277, 93] width 109 height 8
click at [139, 88] on ul "Conteúdo Estilo Avançado" at bounding box center [208, 76] width 139 height 36
drag, startPoint x: 124, startPoint y: 87, endPoint x: 115, endPoint y: 87, distance: 8.5
click at [150, 87] on span "Avançado" at bounding box center [170, 90] width 40 height 10
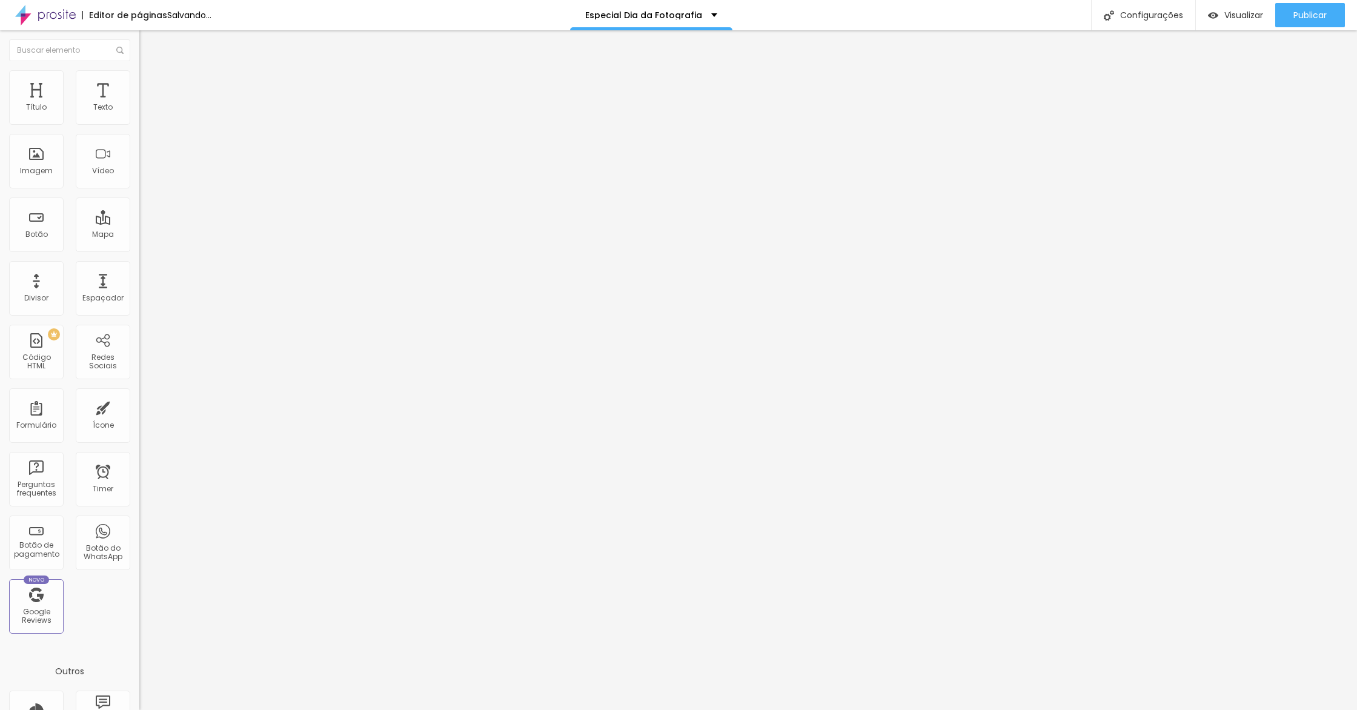
drag, startPoint x: 122, startPoint y: 323, endPoint x: 118, endPoint y: 303, distance: 20.6
click at [139, 536] on div at bounding box center [208, 536] width 139 height 0
drag, startPoint x: 118, startPoint y: 298, endPoint x: 119, endPoint y: 285, distance: 12.8
click at [139, 528] on div at bounding box center [208, 528] width 139 height 0
click at [139, 521] on div at bounding box center [208, 521] width 139 height 0
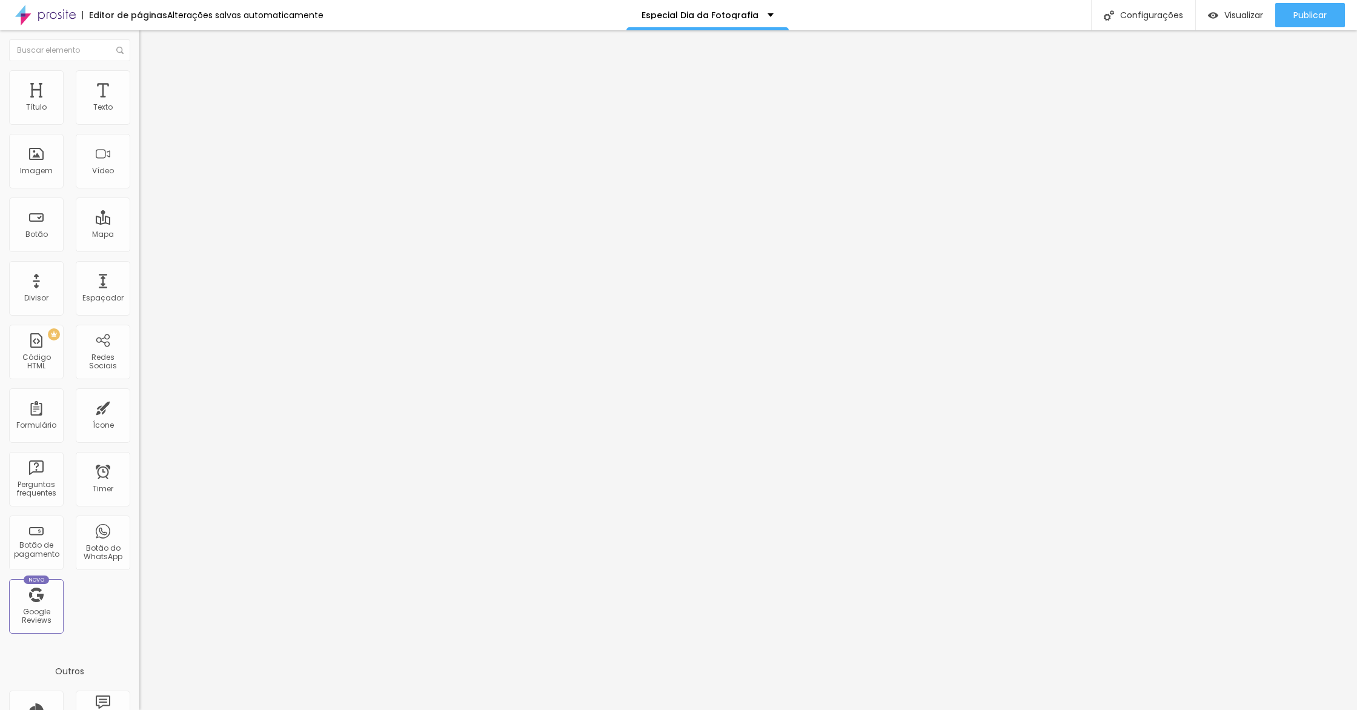
click at [139, 179] on button "button" at bounding box center [147, 173] width 17 height 13
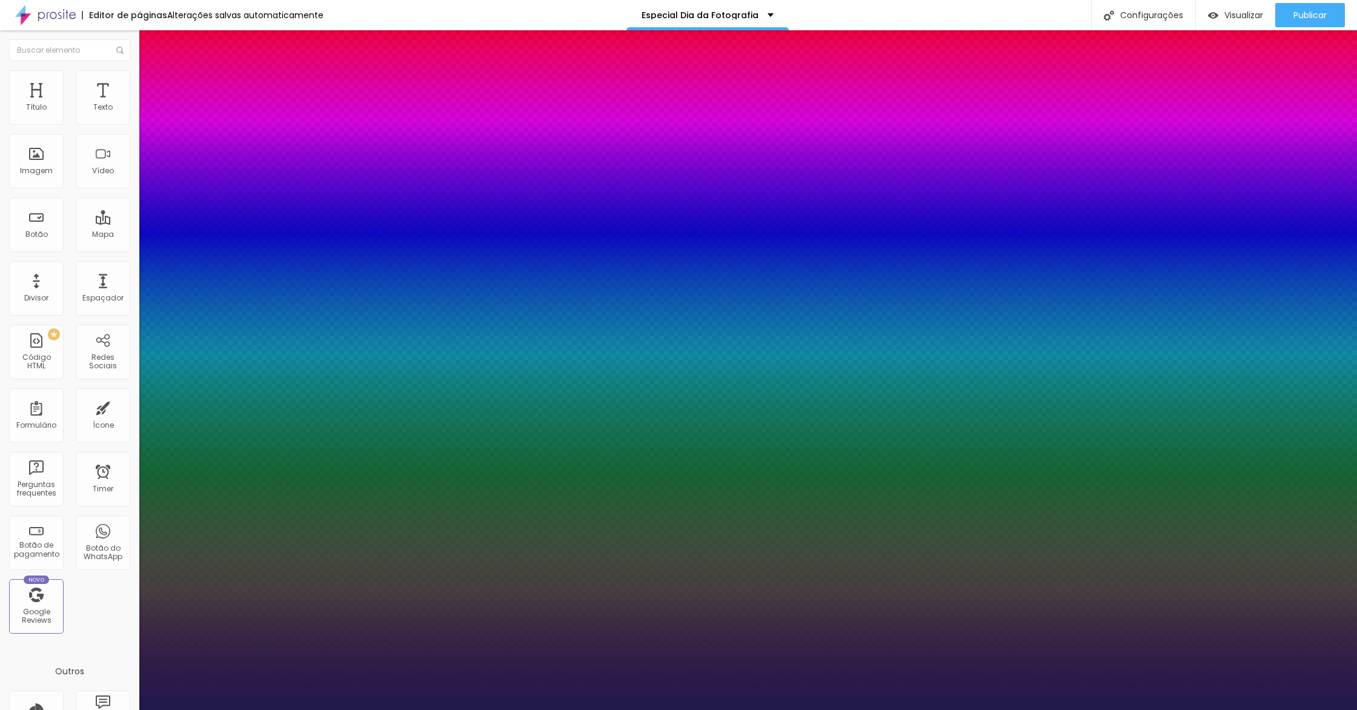
type input "1"
type input "20"
type input "1"
type input "19"
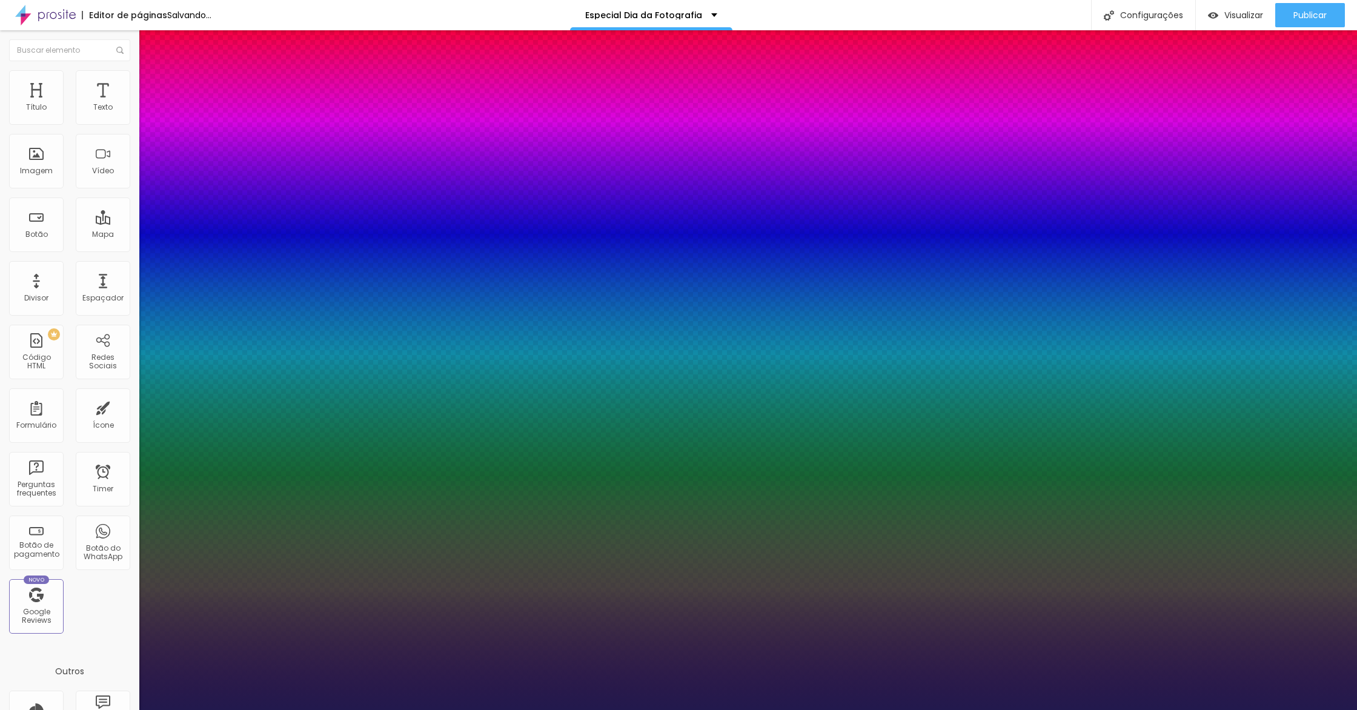
type input "19"
type input "1"
type input "18"
type input "1"
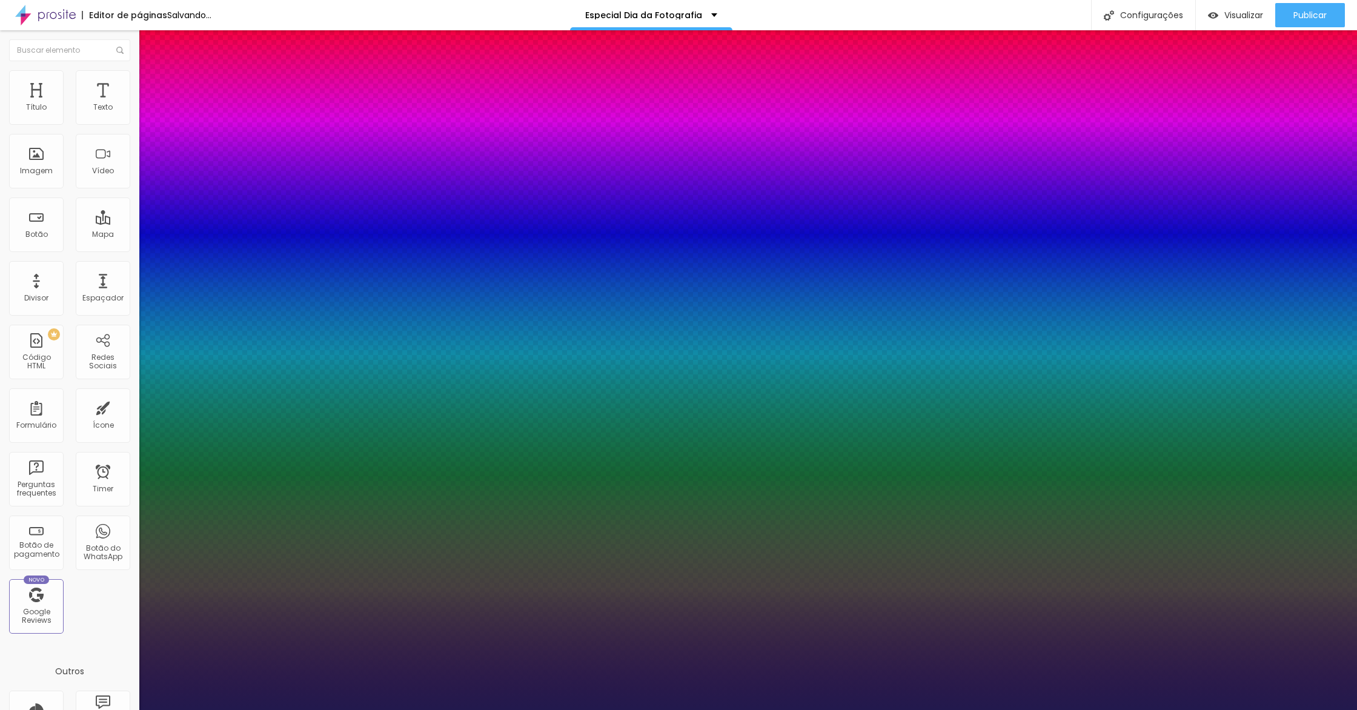
type input "17"
type input "1"
type input "18"
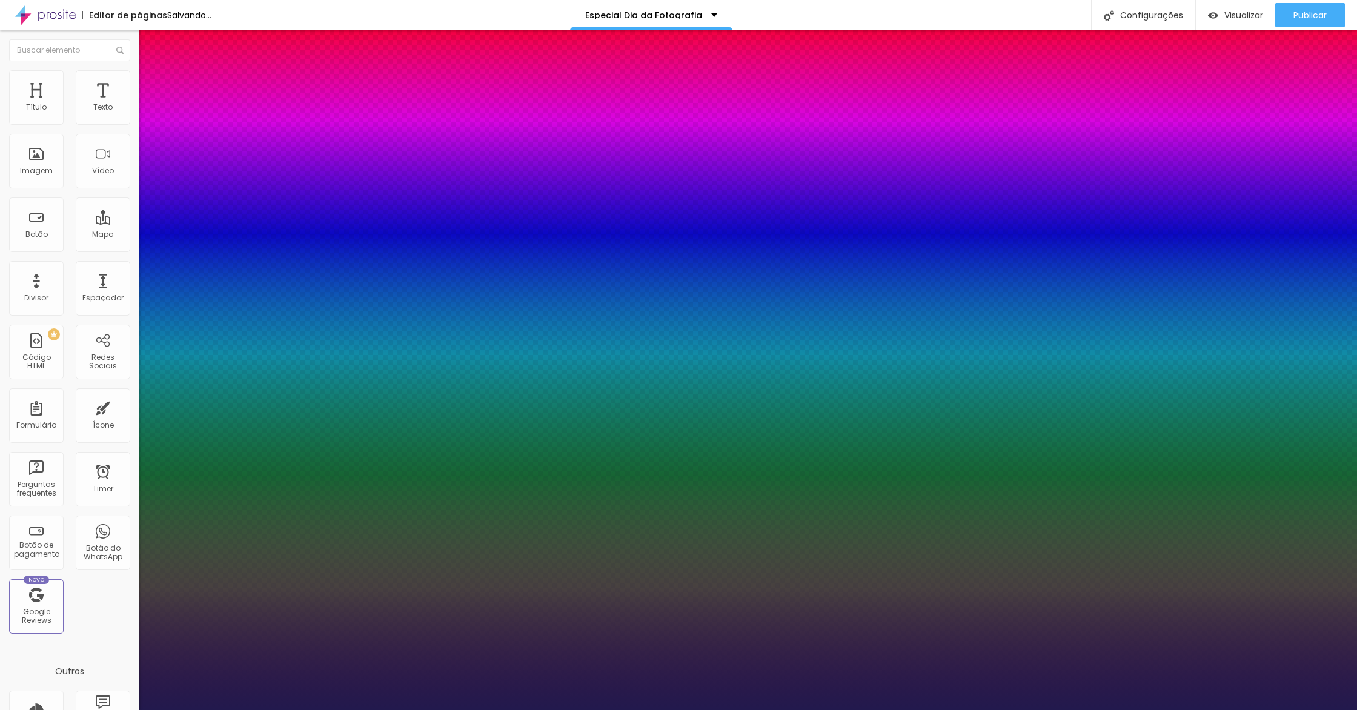
type input "1"
type input "18"
click at [321, 710] on div at bounding box center [678, 710] width 1357 height 0
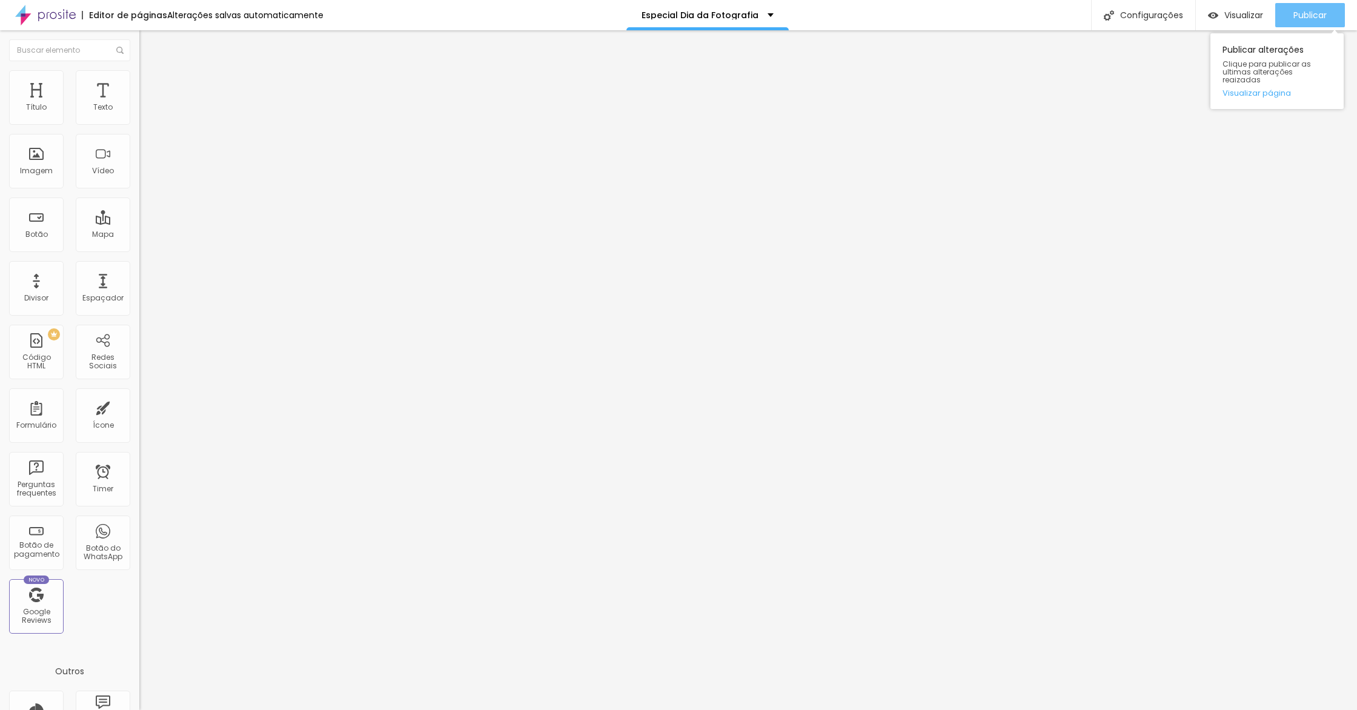
click at [1311, 16] on span "Publicar" at bounding box center [1310, 15] width 33 height 10
click at [1264, 89] on link "Visualizar página" at bounding box center [1277, 93] width 109 height 8
click at [139, 179] on button "button" at bounding box center [147, 173] width 17 height 13
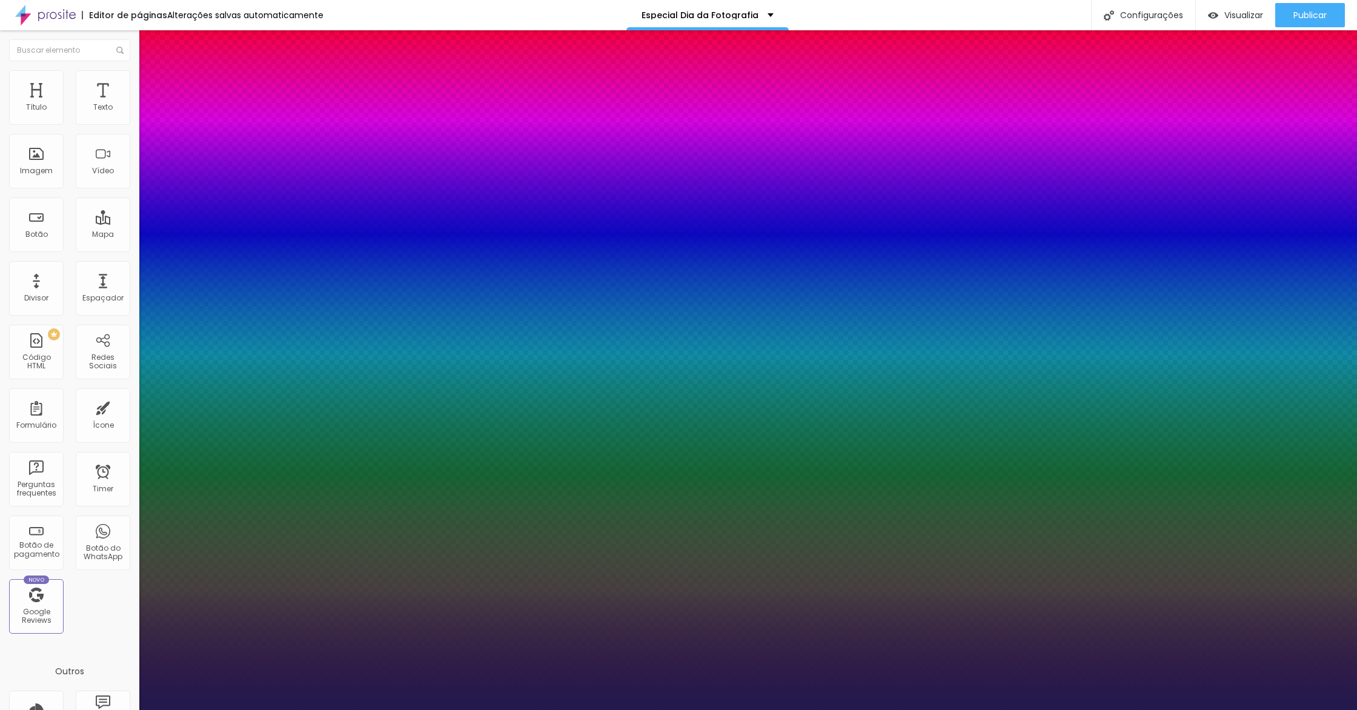
type input "1"
type input "14"
type input "1"
type input "13"
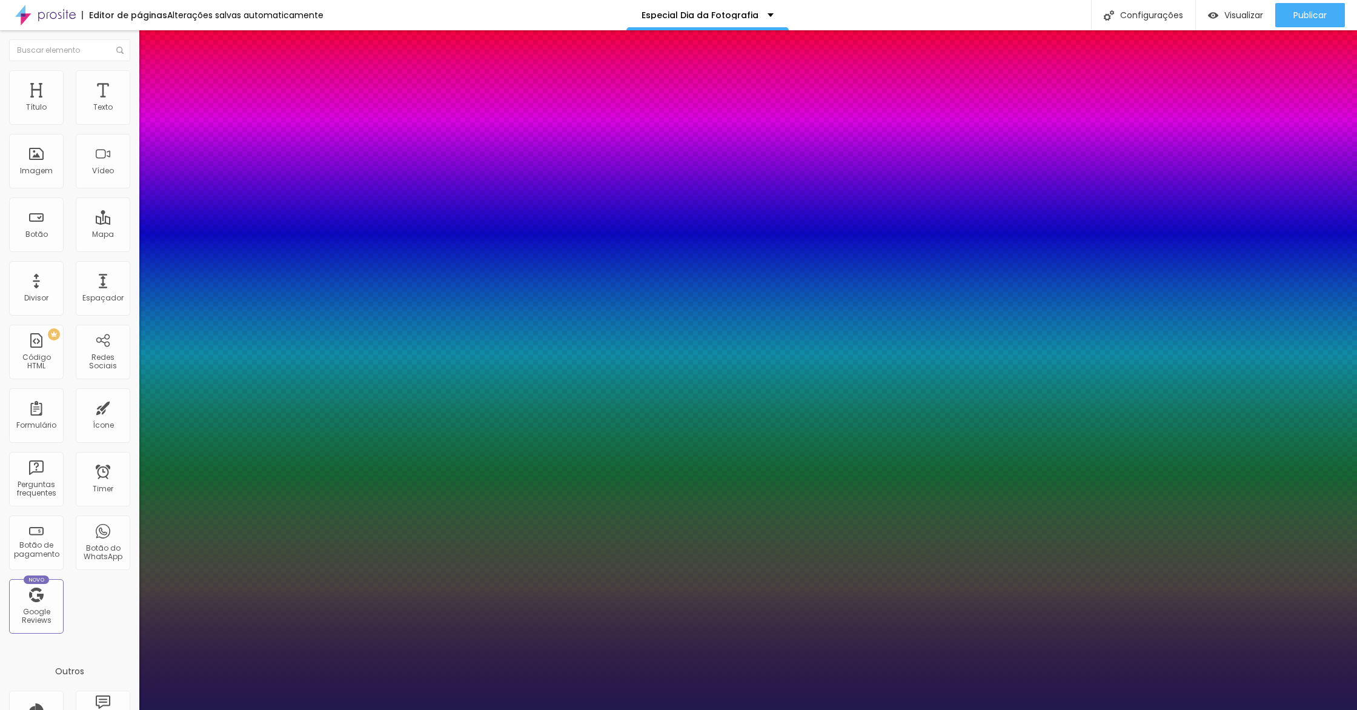
type input "13"
type input "1"
type input "12"
type input "1"
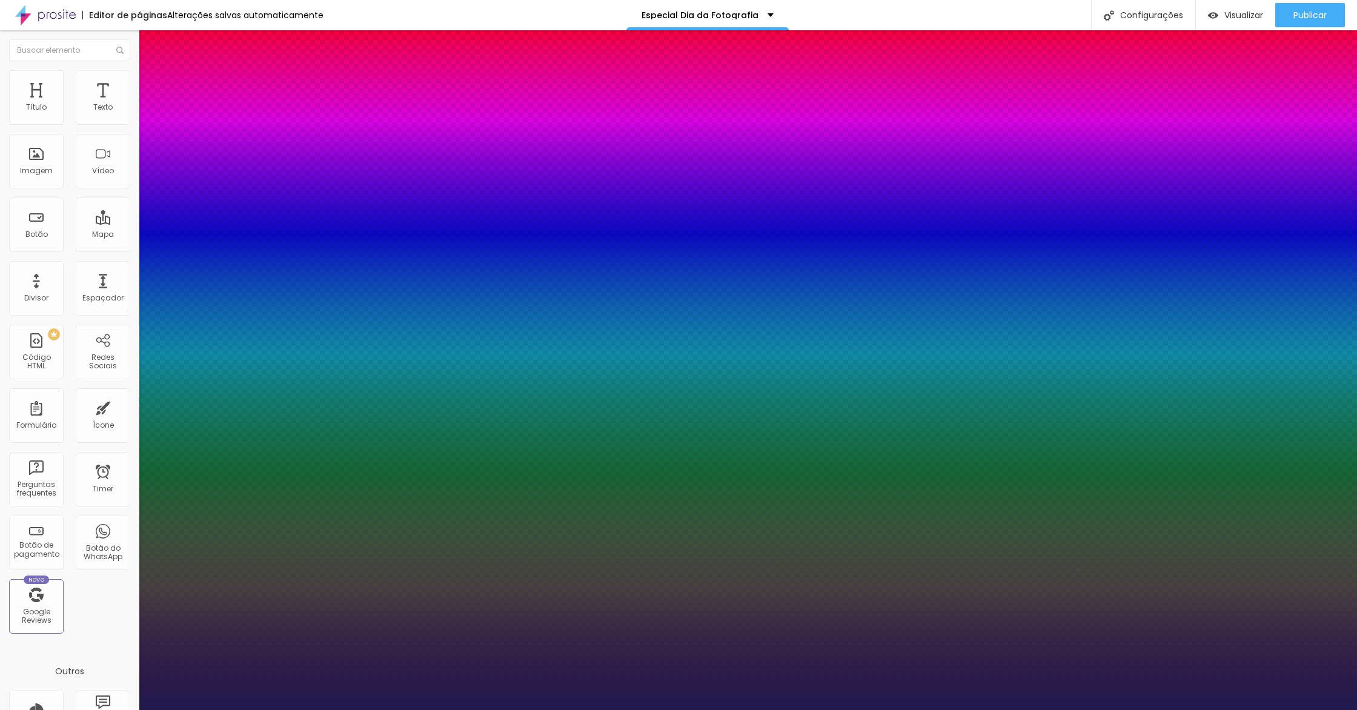
type input "11"
type input "1"
type input "11"
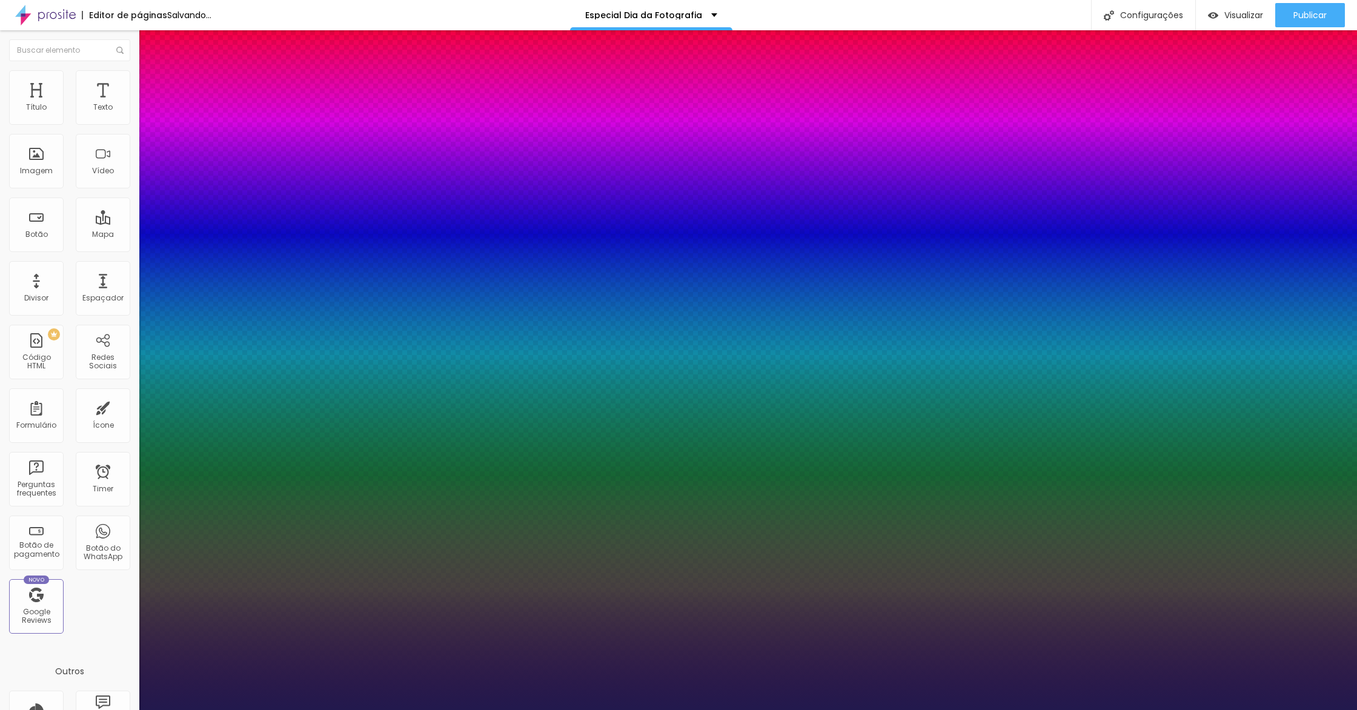
type input "1"
type input "5.9"
type input "1"
type input "5.5"
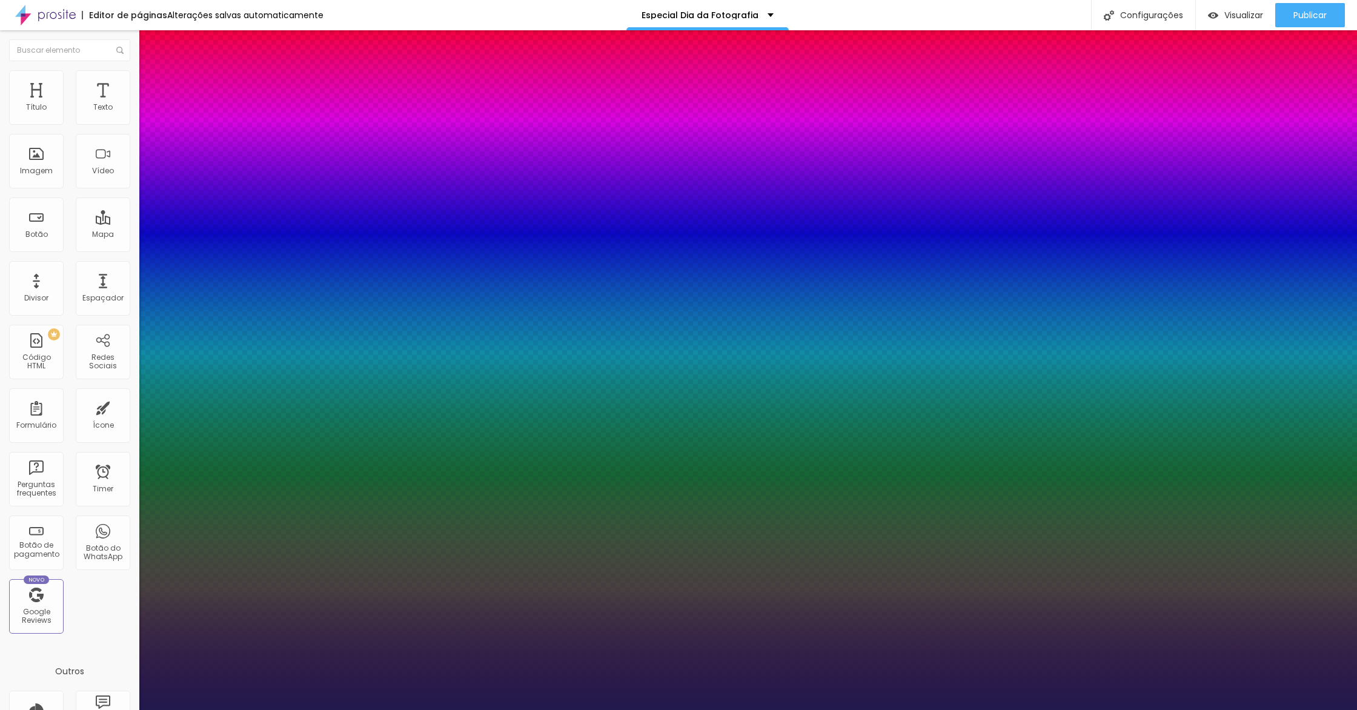
type input "5.5"
type input "1"
type input "5.4"
type input "1"
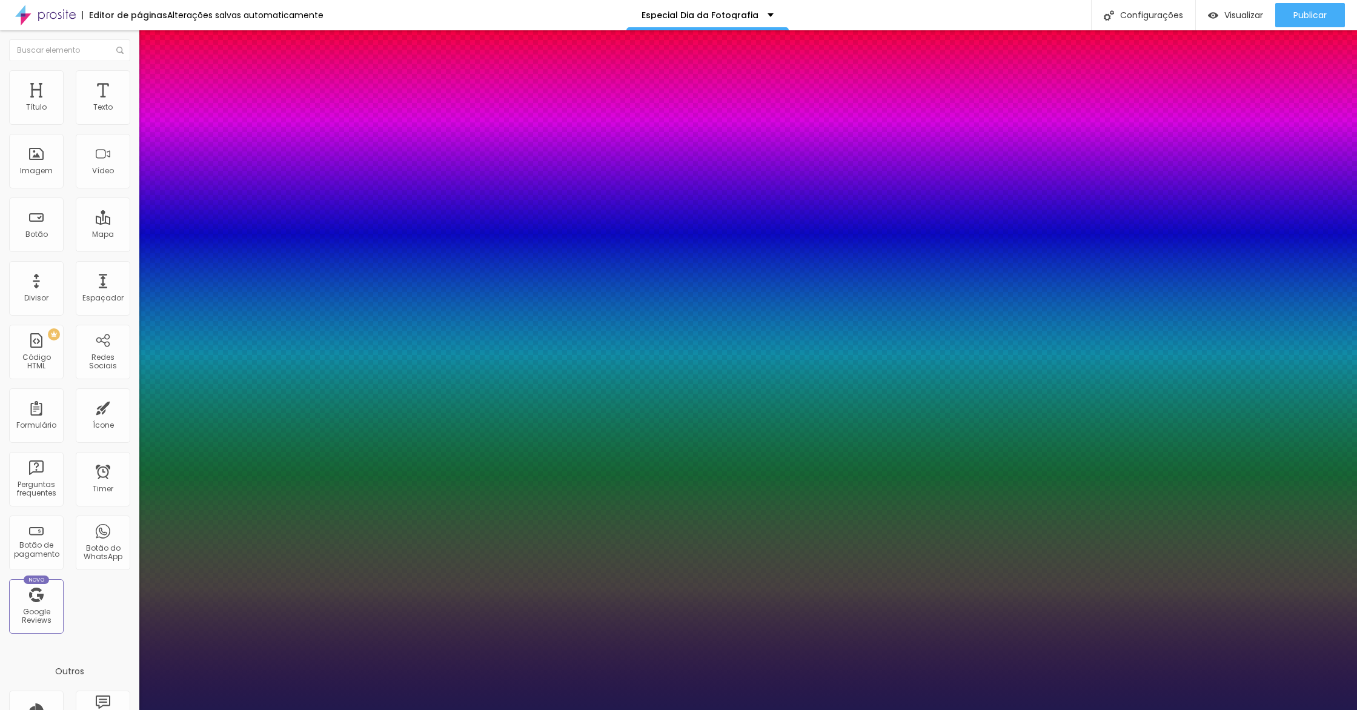
type input "5.2"
type input "1"
type input "5.1"
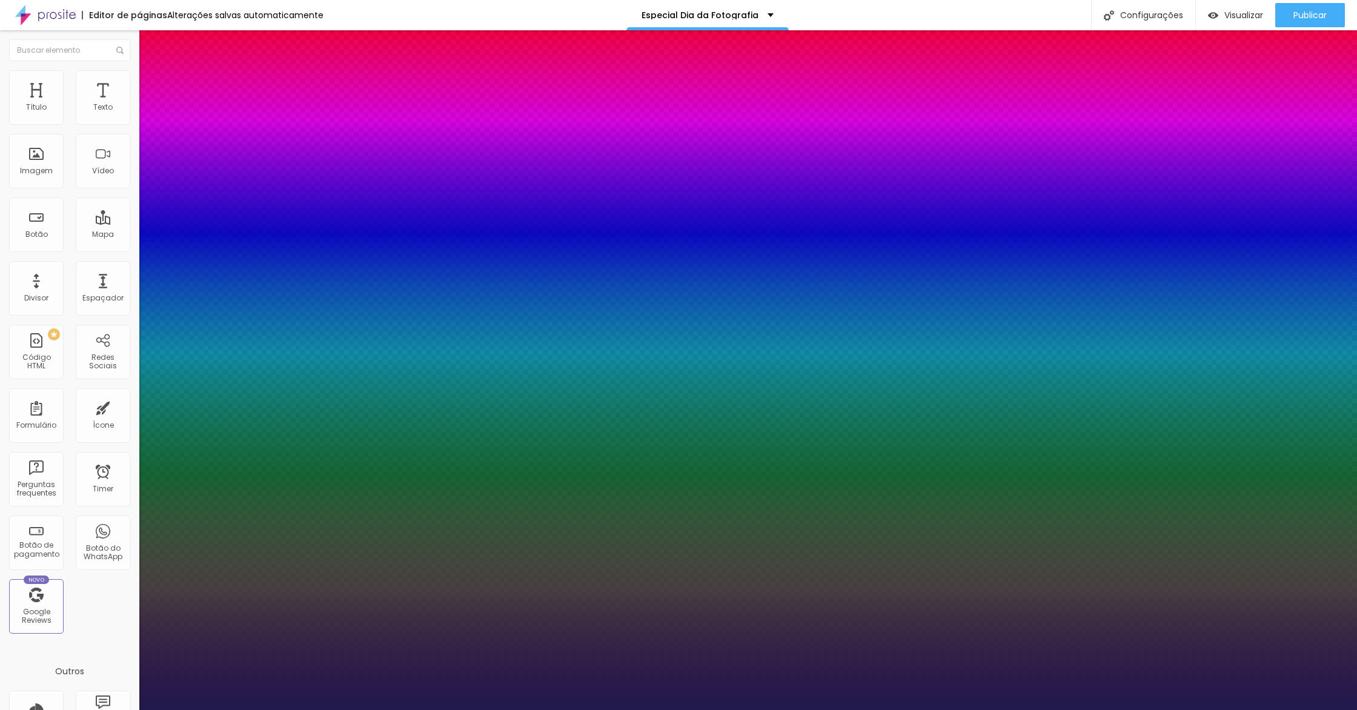
type input "1"
type input "4.9"
type input "1"
type input "5"
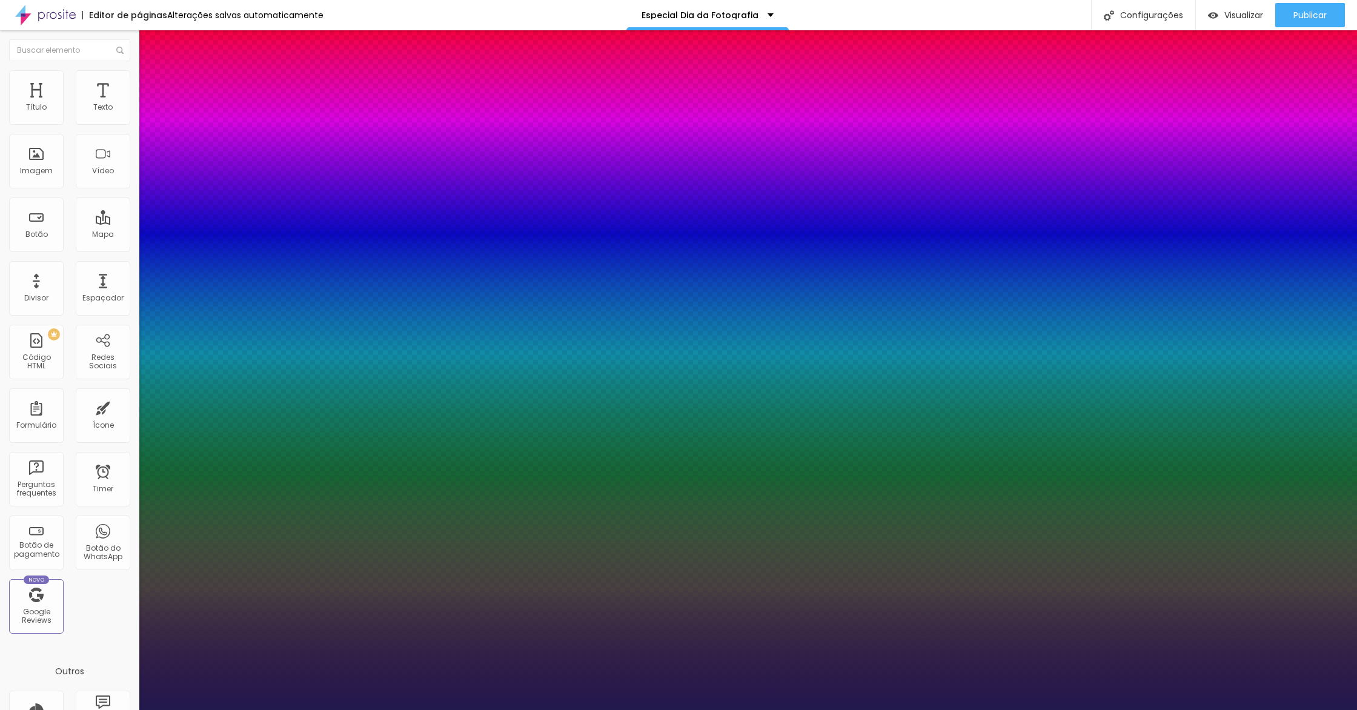
type input "5"
type input "1"
type input "5"
type input "1"
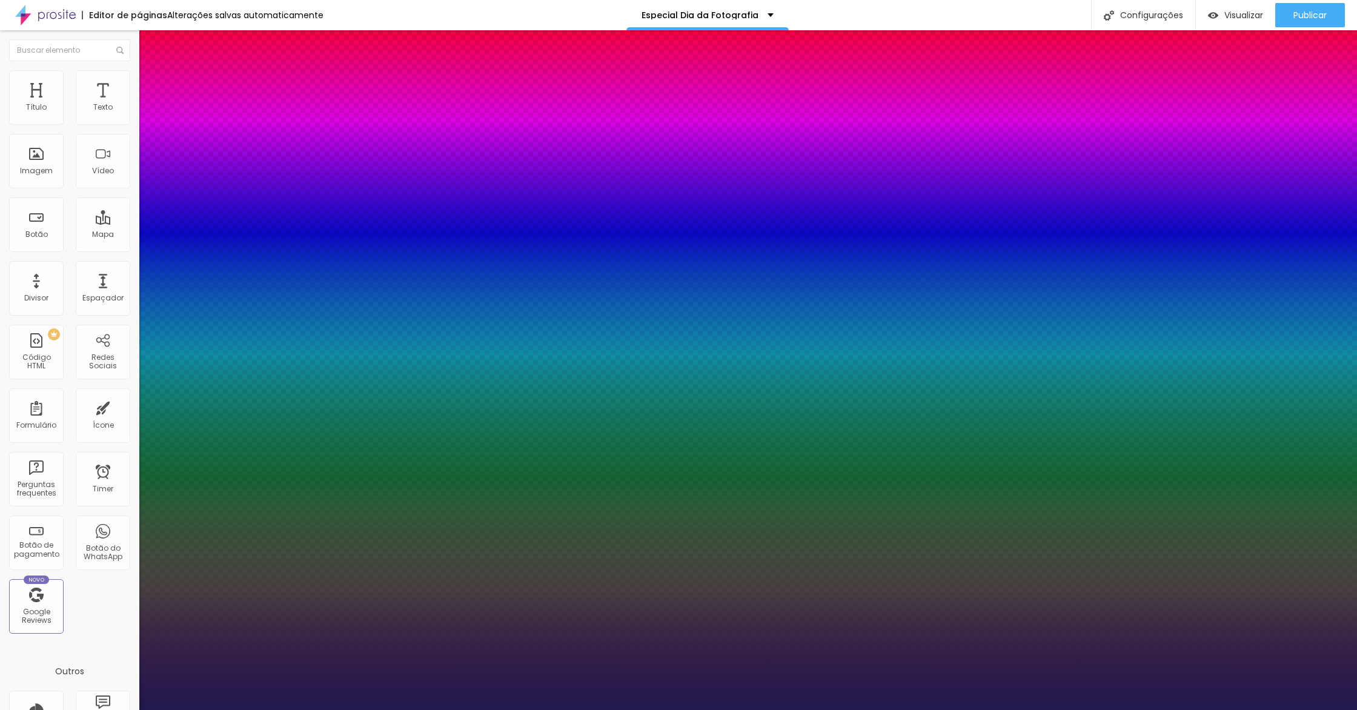
click at [358, 710] on div at bounding box center [678, 710] width 1357 height 0
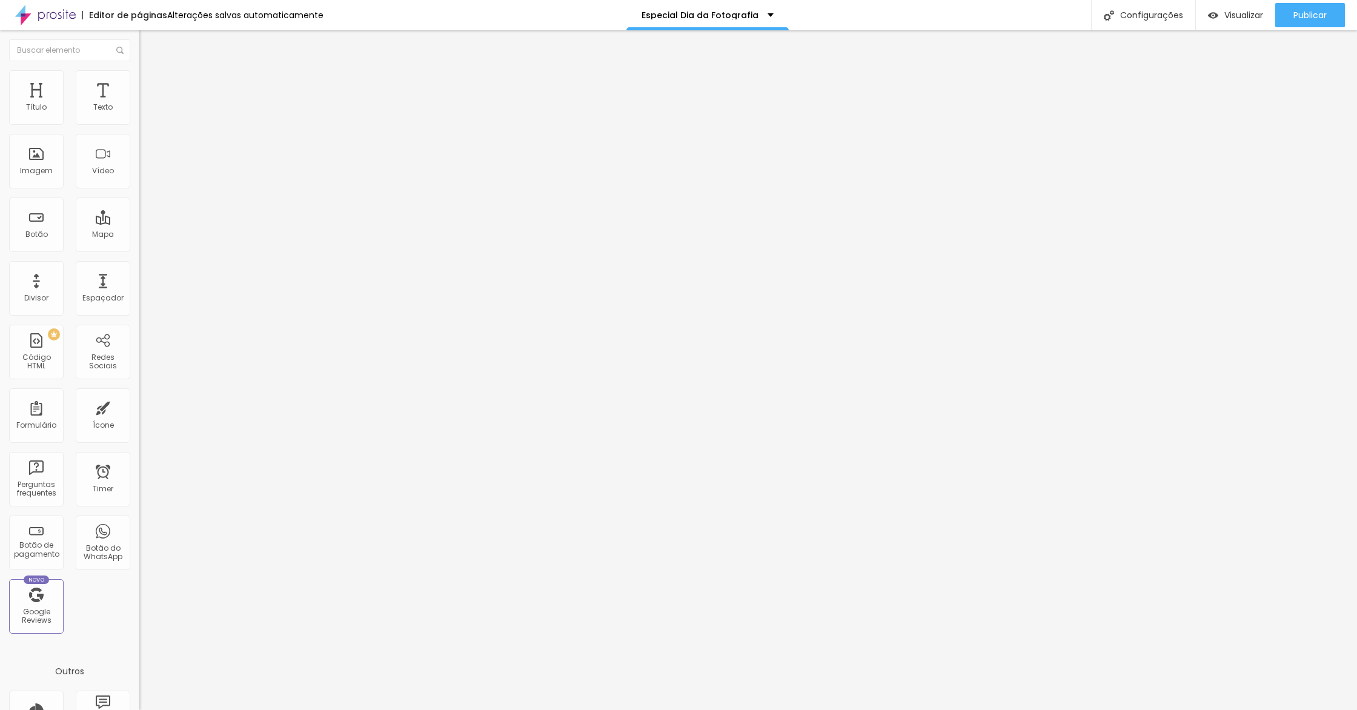
click at [139, 76] on img at bounding box center [144, 75] width 11 height 11
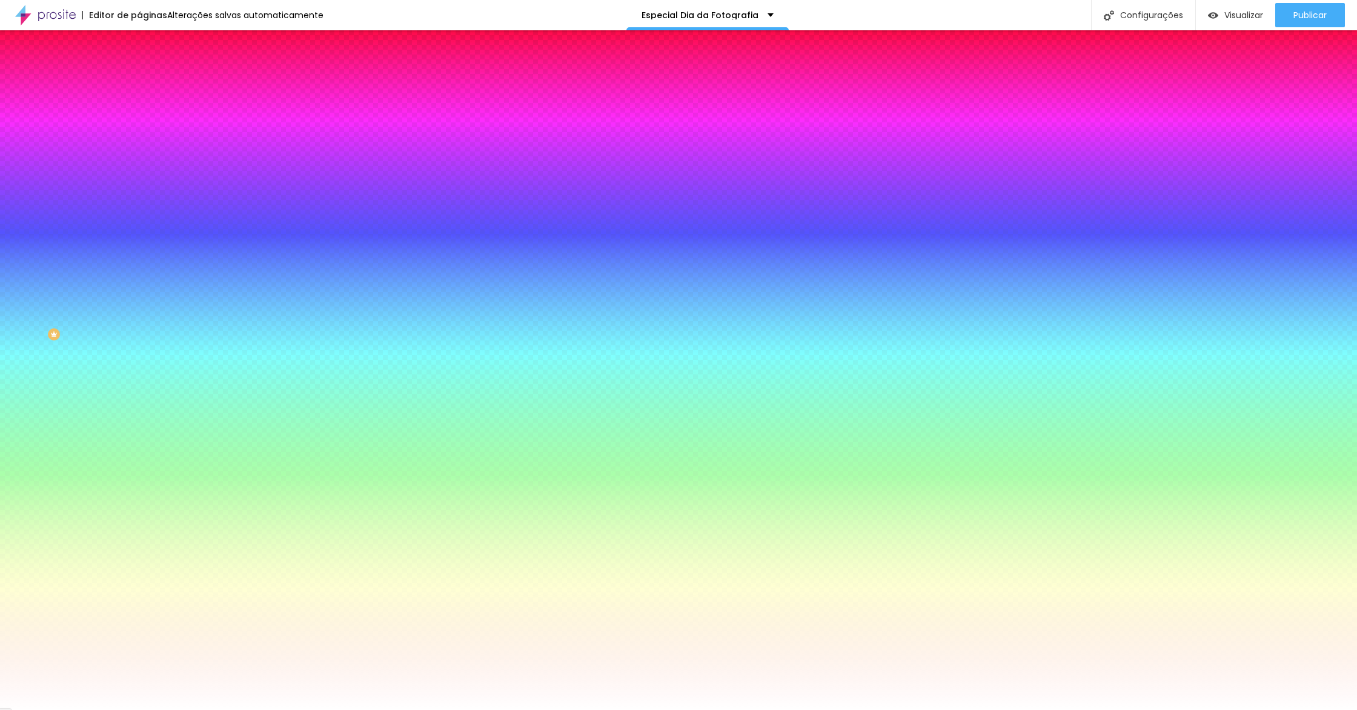
click at [150, 88] on span "Avançado" at bounding box center [170, 90] width 40 height 10
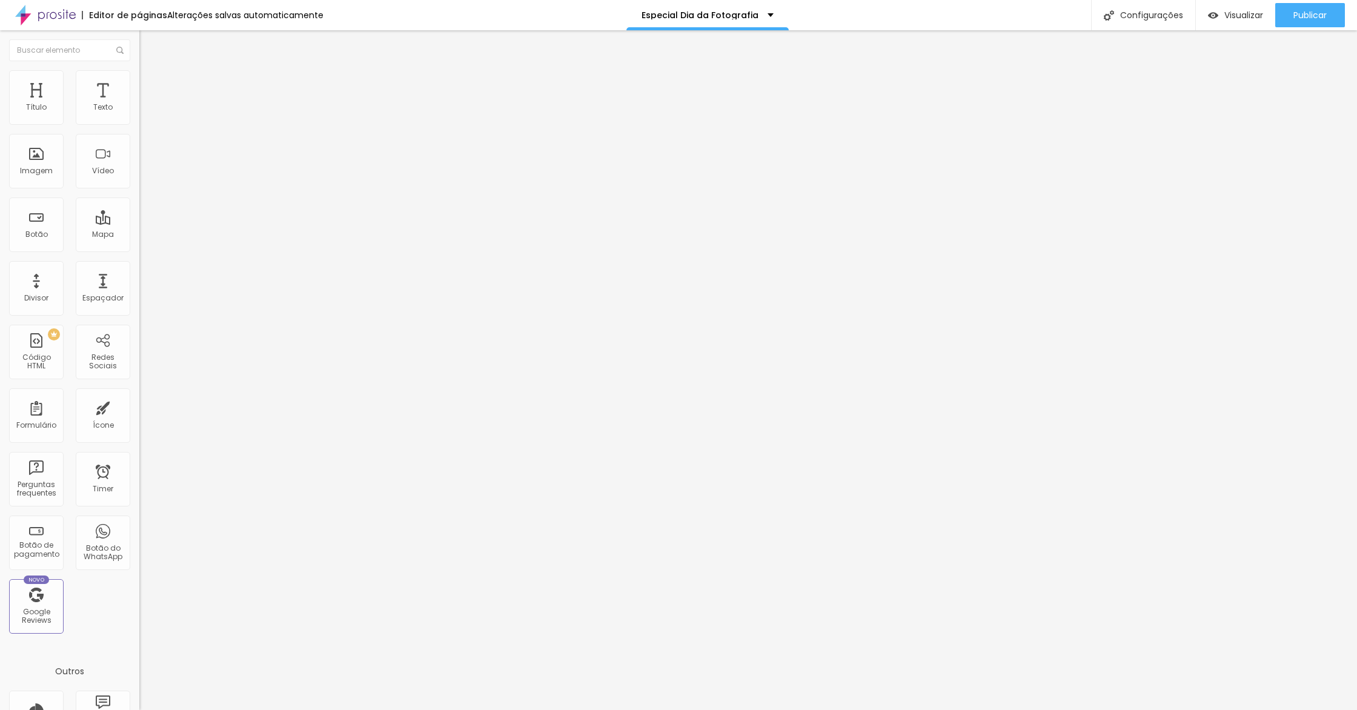
type input "5"
type input "10"
type input "15"
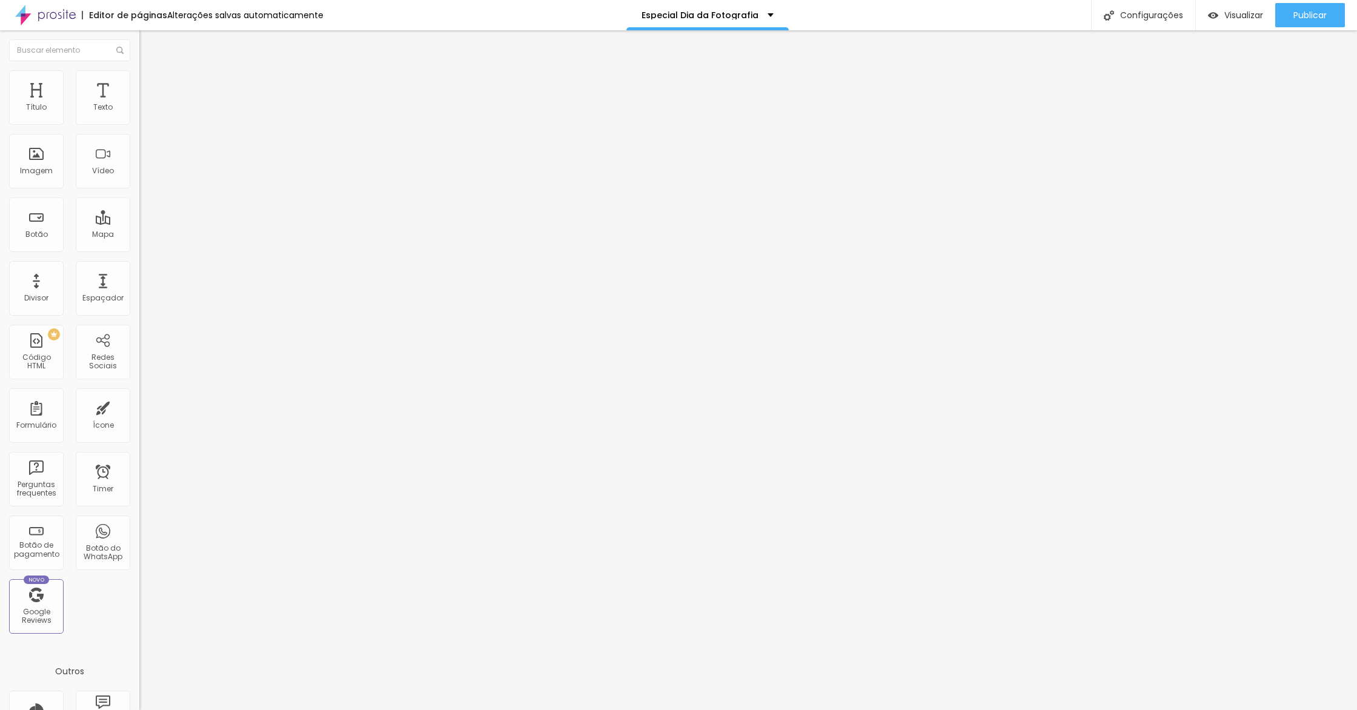
type input "15"
type input "20"
type input "25"
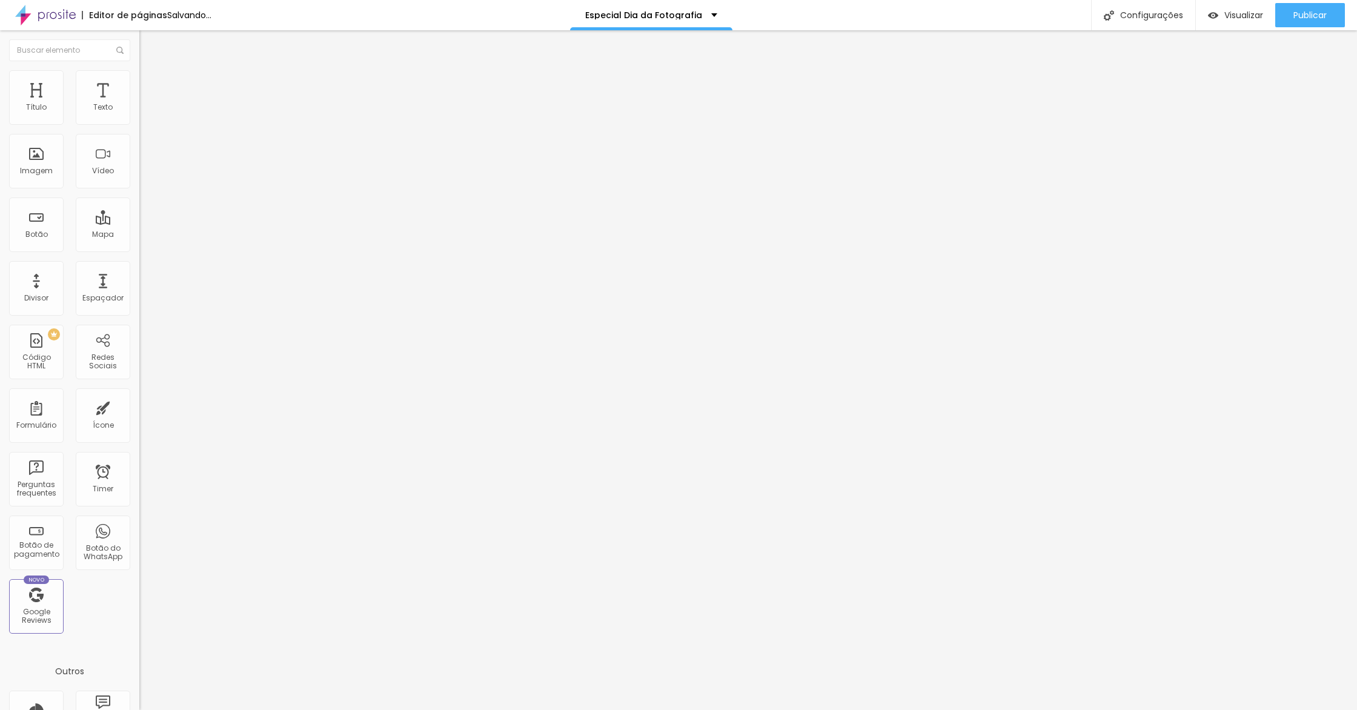
type input "30"
type input "25"
type input "20"
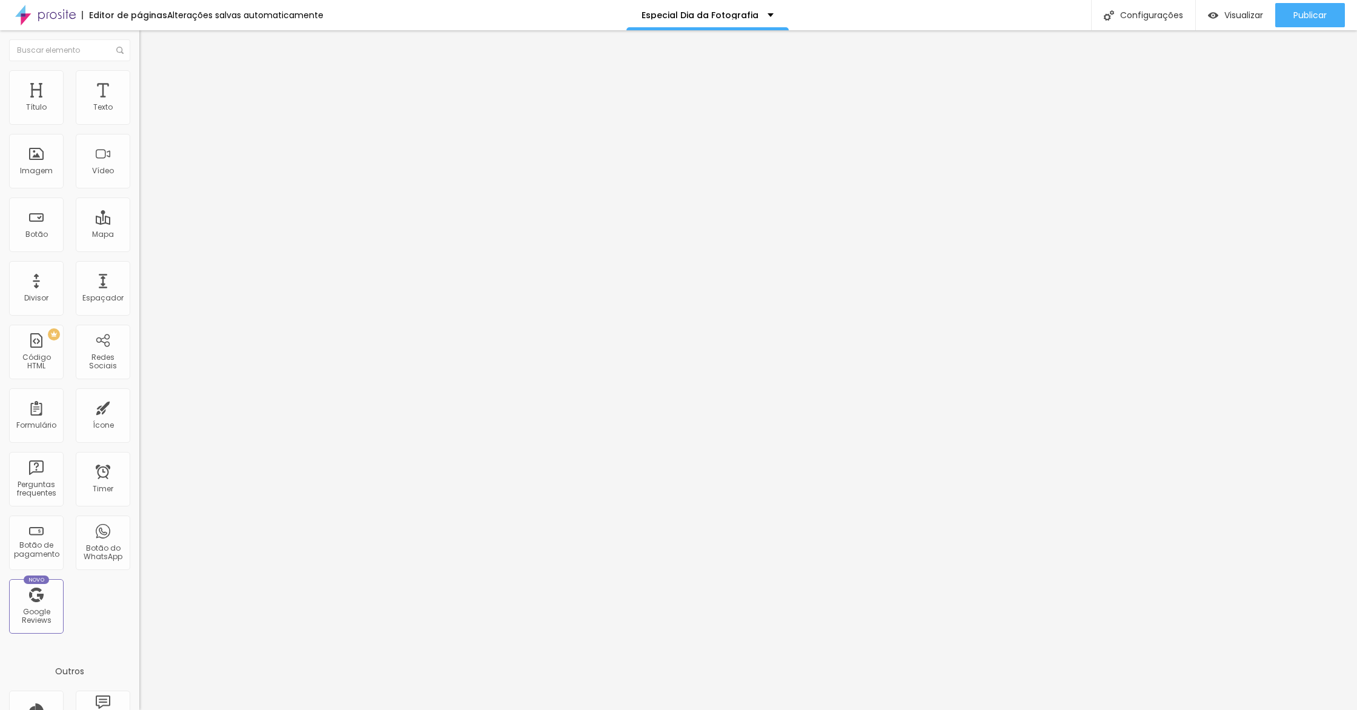
type input "20"
drag, startPoint x: 33, startPoint y: 117, endPoint x: 48, endPoint y: 116, distance: 14.6
type input "20"
click at [139, 235] on input "range" at bounding box center [178, 240] width 78 height 10
click at [1307, 19] on span "Publicar" at bounding box center [1310, 15] width 33 height 10
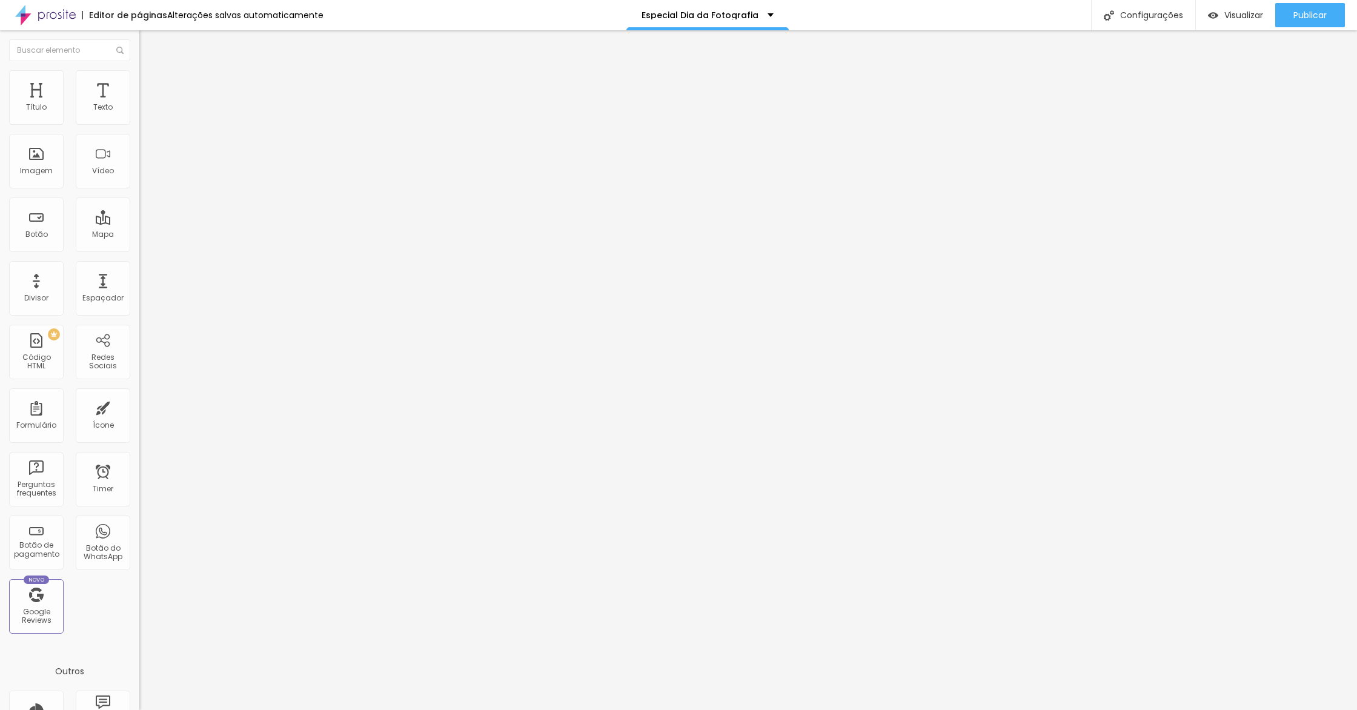
click at [144, 176] on icon "button" at bounding box center [147, 171] width 7 height 7
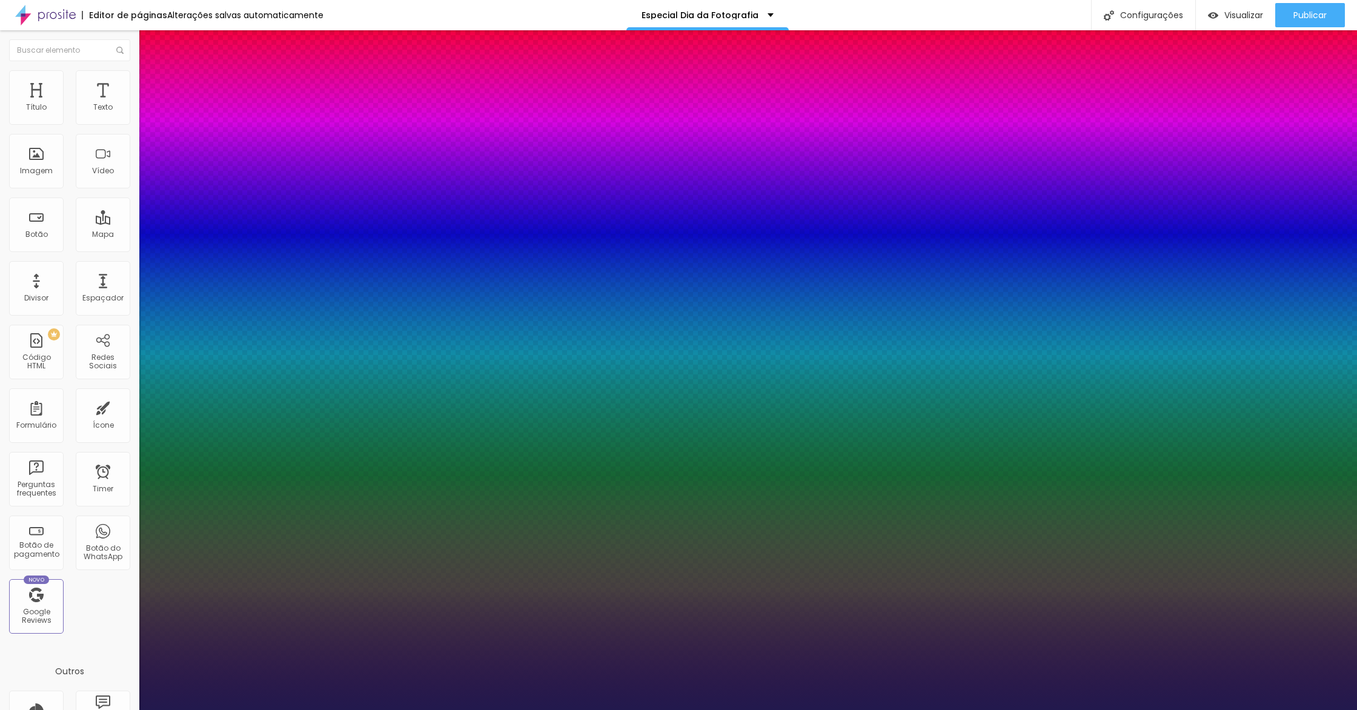
type input "23"
type input "1"
type input "22"
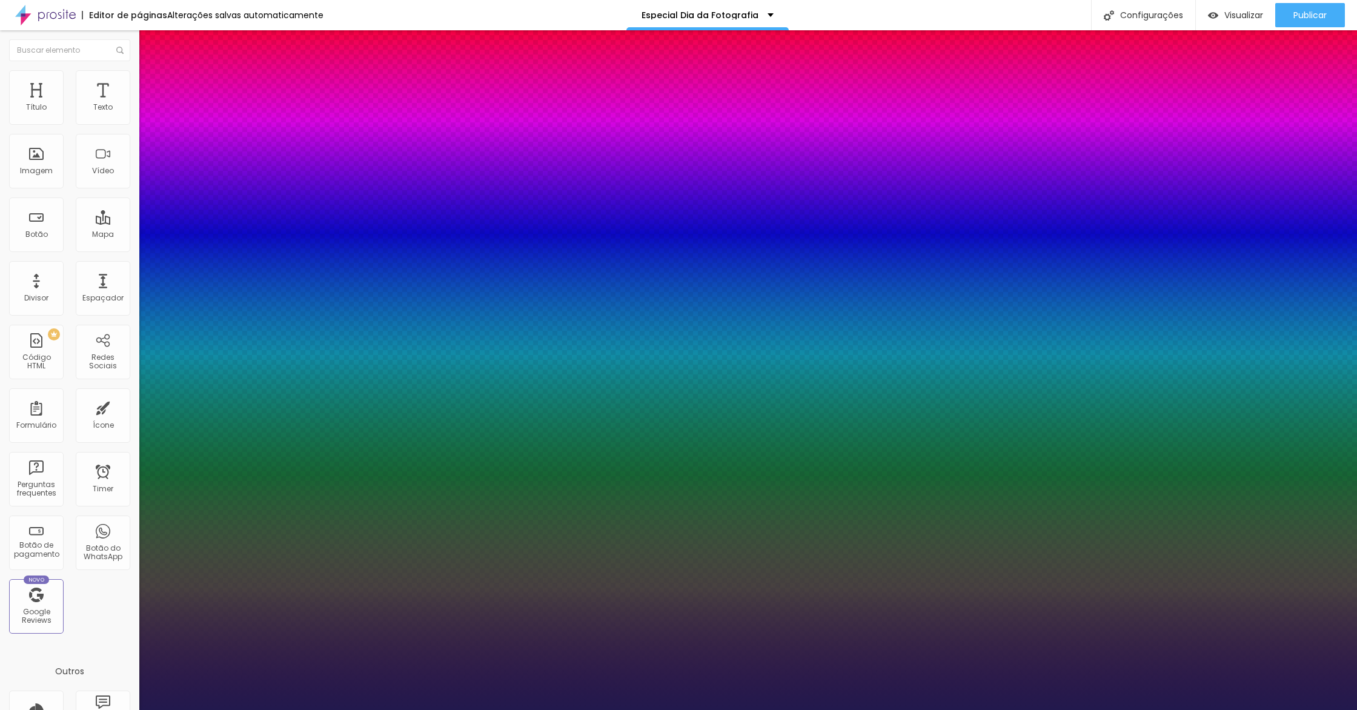
type input "1"
type input "21"
type input "1"
type input "20"
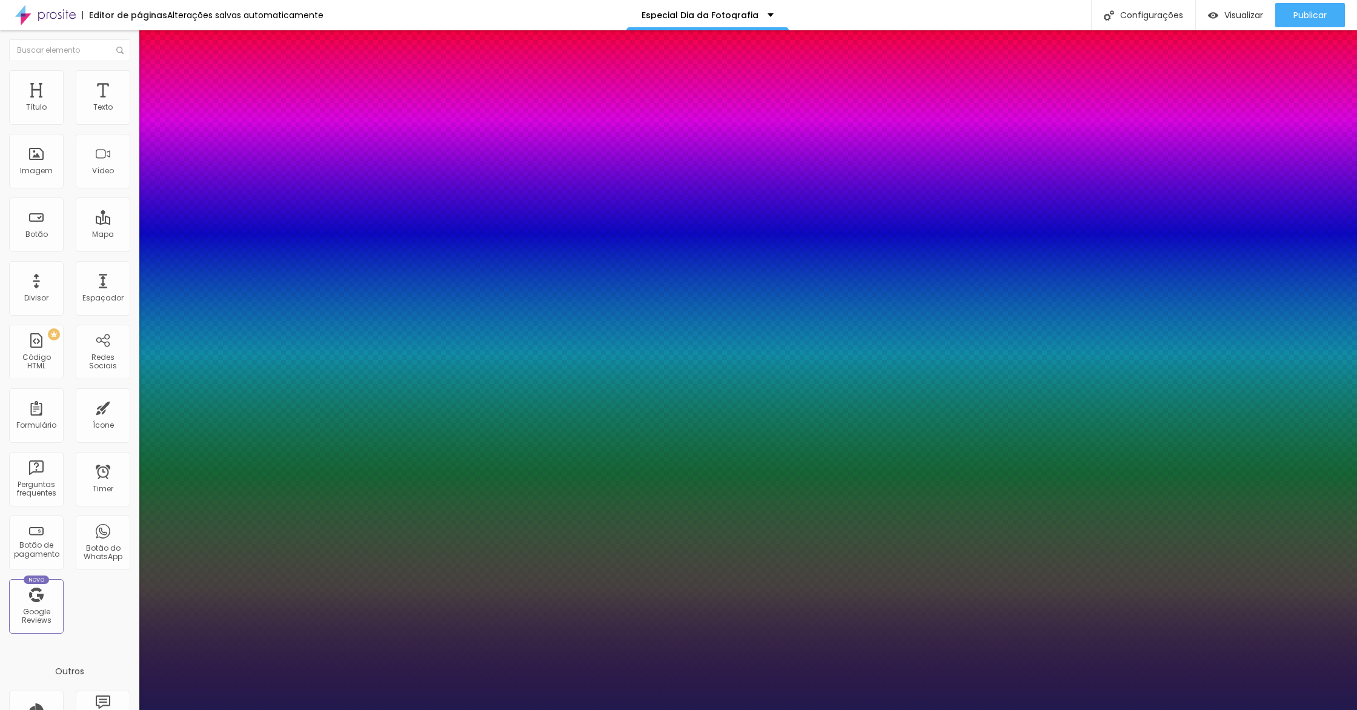
type input "20"
type input "1"
type input "18"
type input "1"
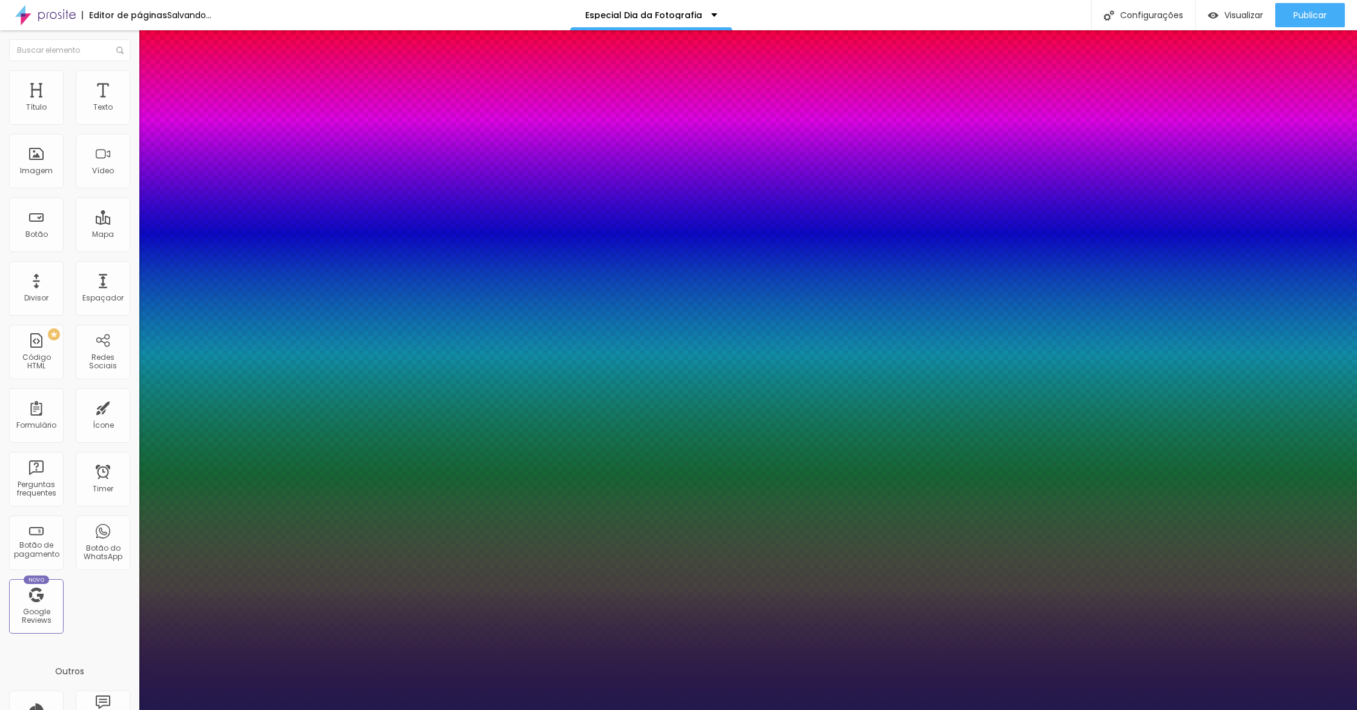
type input "17"
type input "1"
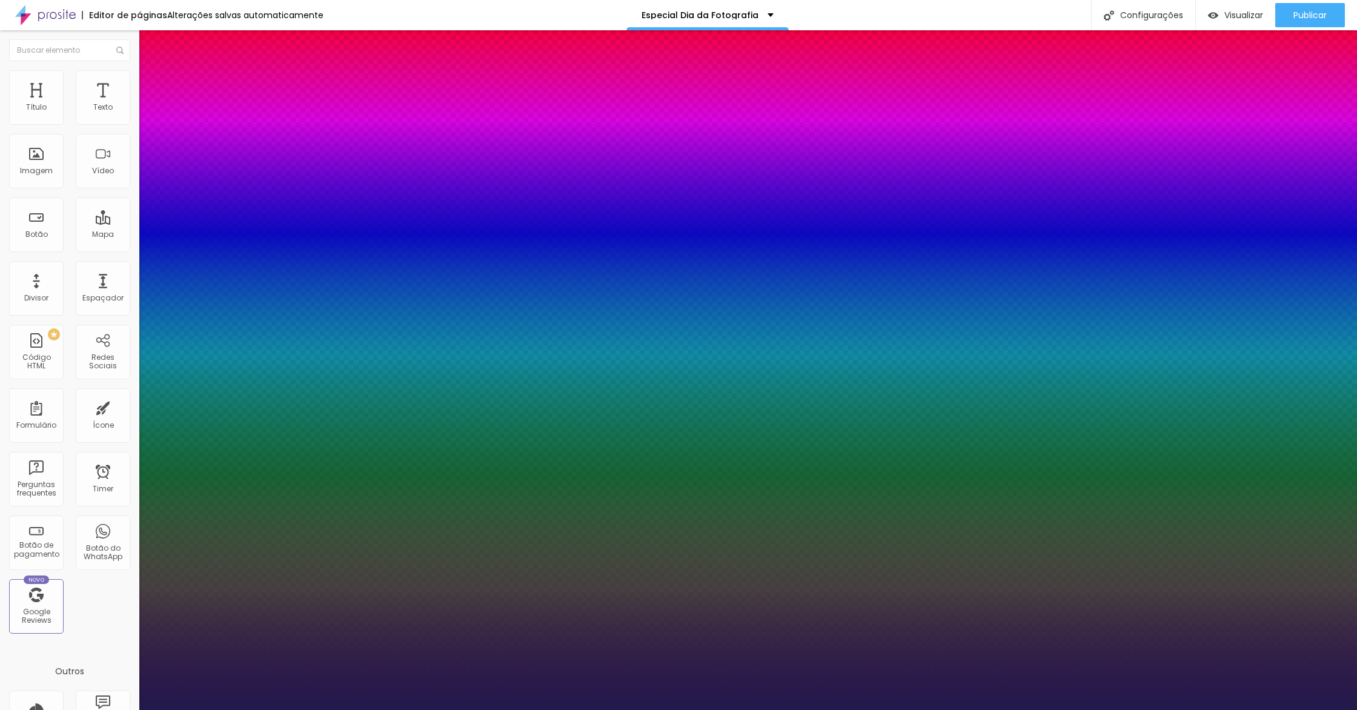
type input "18"
type input "1"
type input "19"
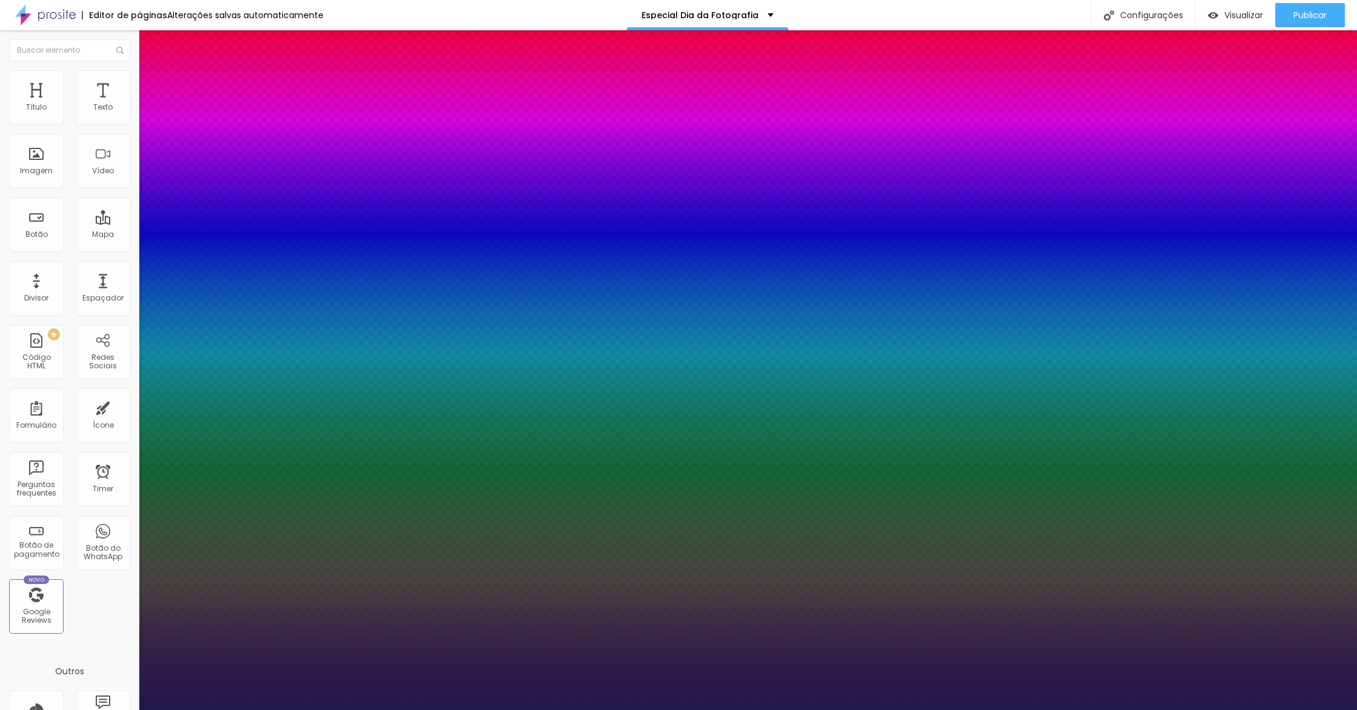
type input "1"
type input "19"
type input "1"
type input "17"
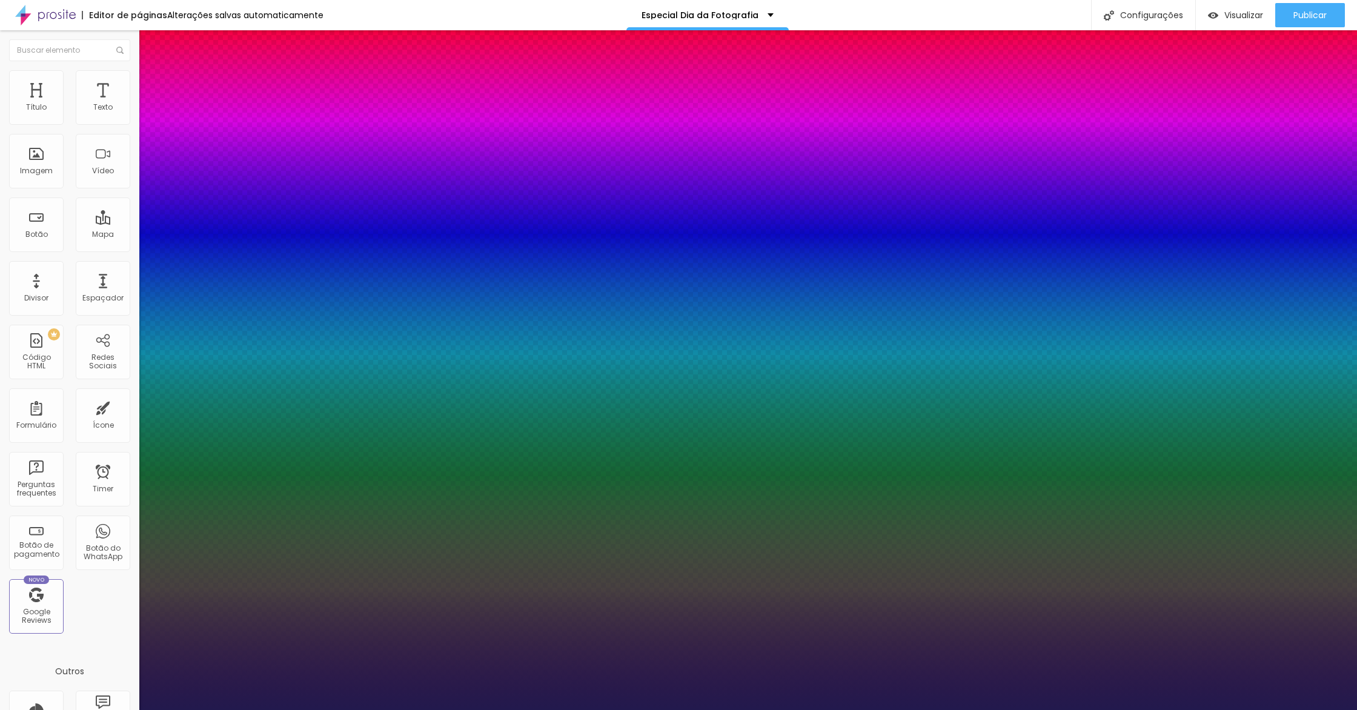
type input "17"
type input "1"
type input "16"
type input "1"
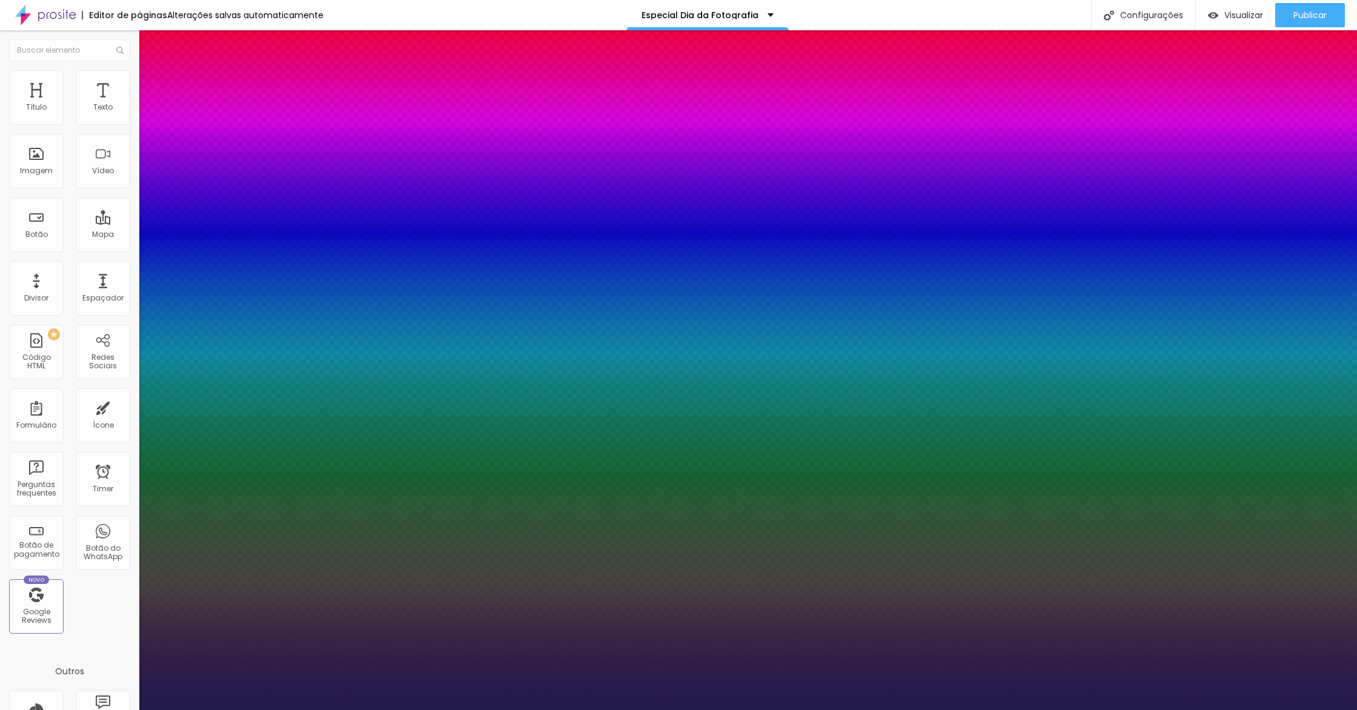
type input "17"
type input "1"
type input "18"
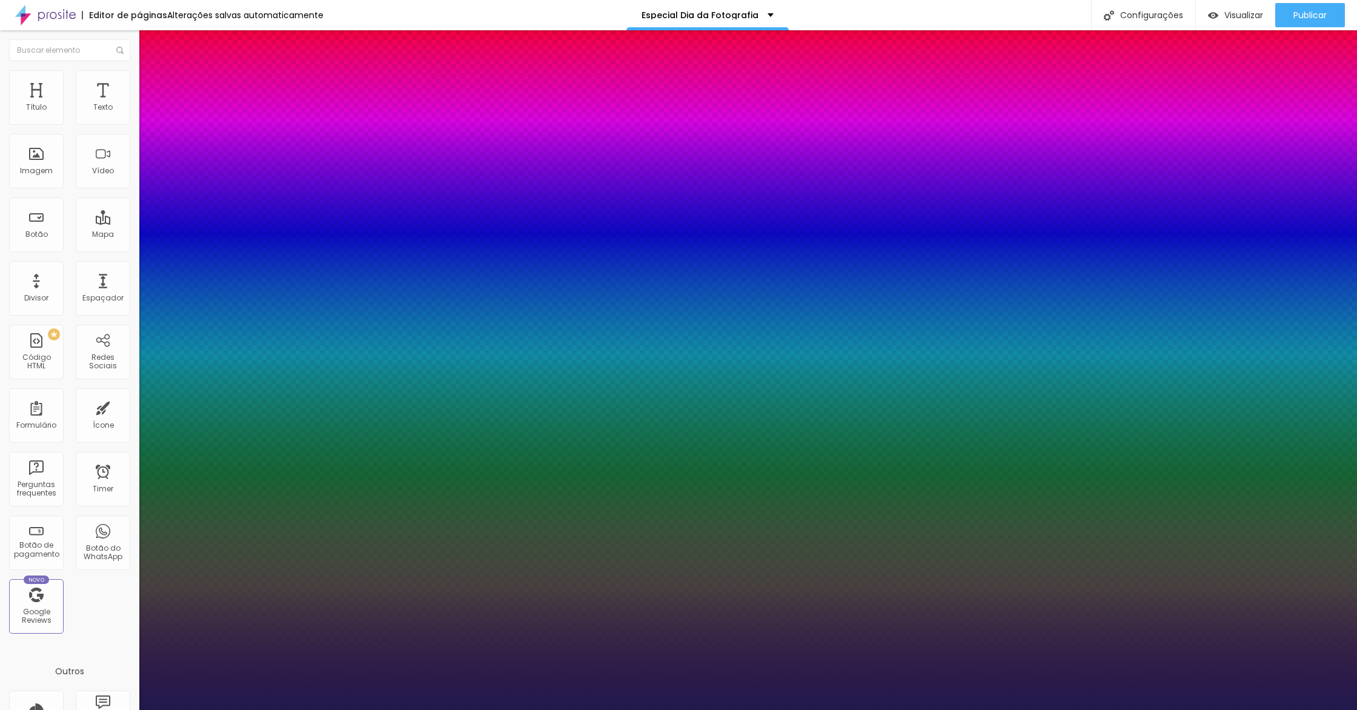
type input "1"
type input "18"
drag, startPoint x: 164, startPoint y: 342, endPoint x: 236, endPoint y: 298, distance: 84.1
click at [339, 710] on div at bounding box center [678, 710] width 1357 height 0
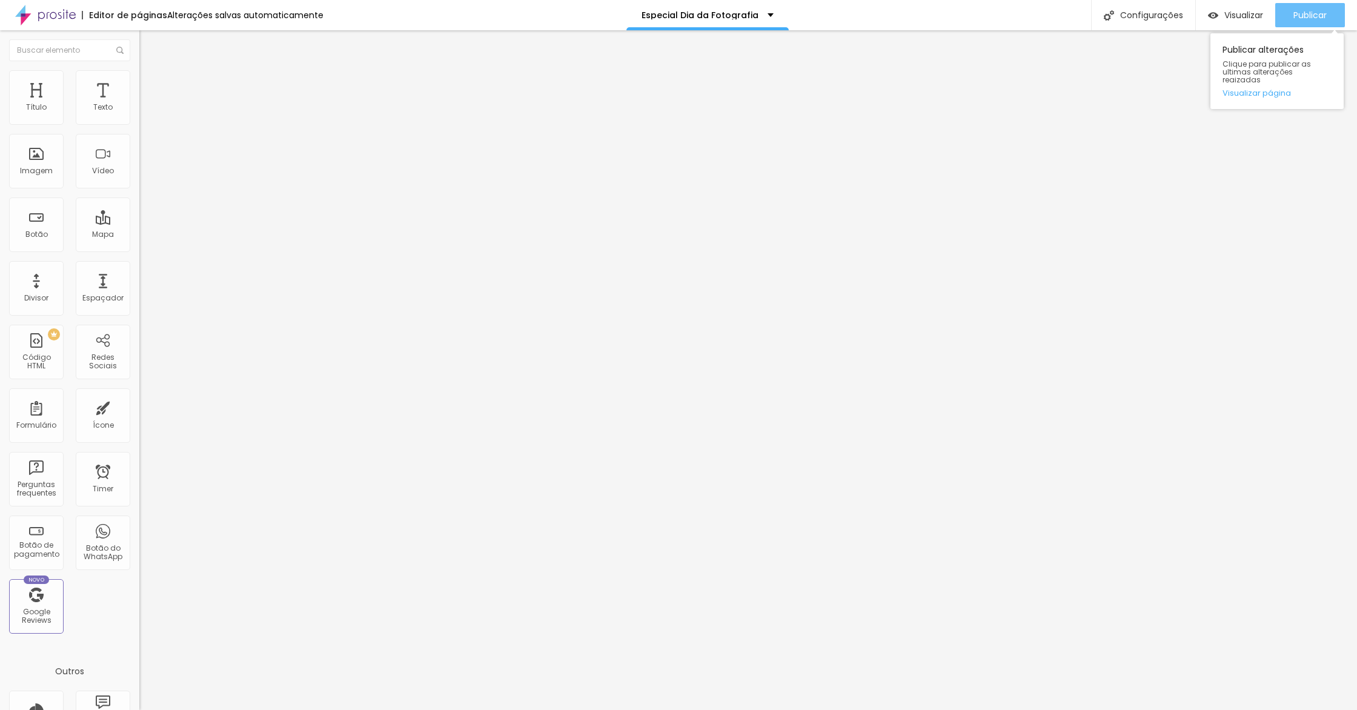
click at [1315, 16] on span "Publicar" at bounding box center [1310, 15] width 33 height 10
click at [139, 78] on li "Estilo" at bounding box center [208, 76] width 139 height 12
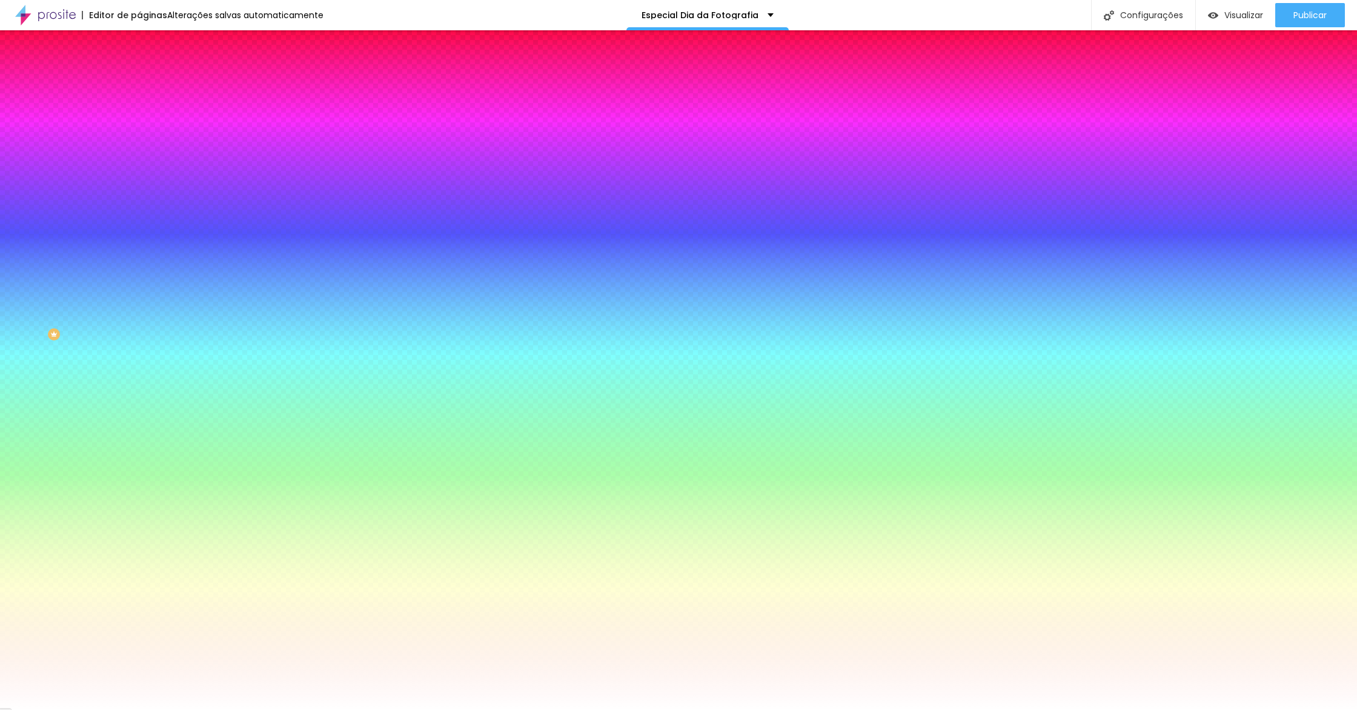
click at [150, 85] on span "Avançado" at bounding box center [170, 90] width 40 height 10
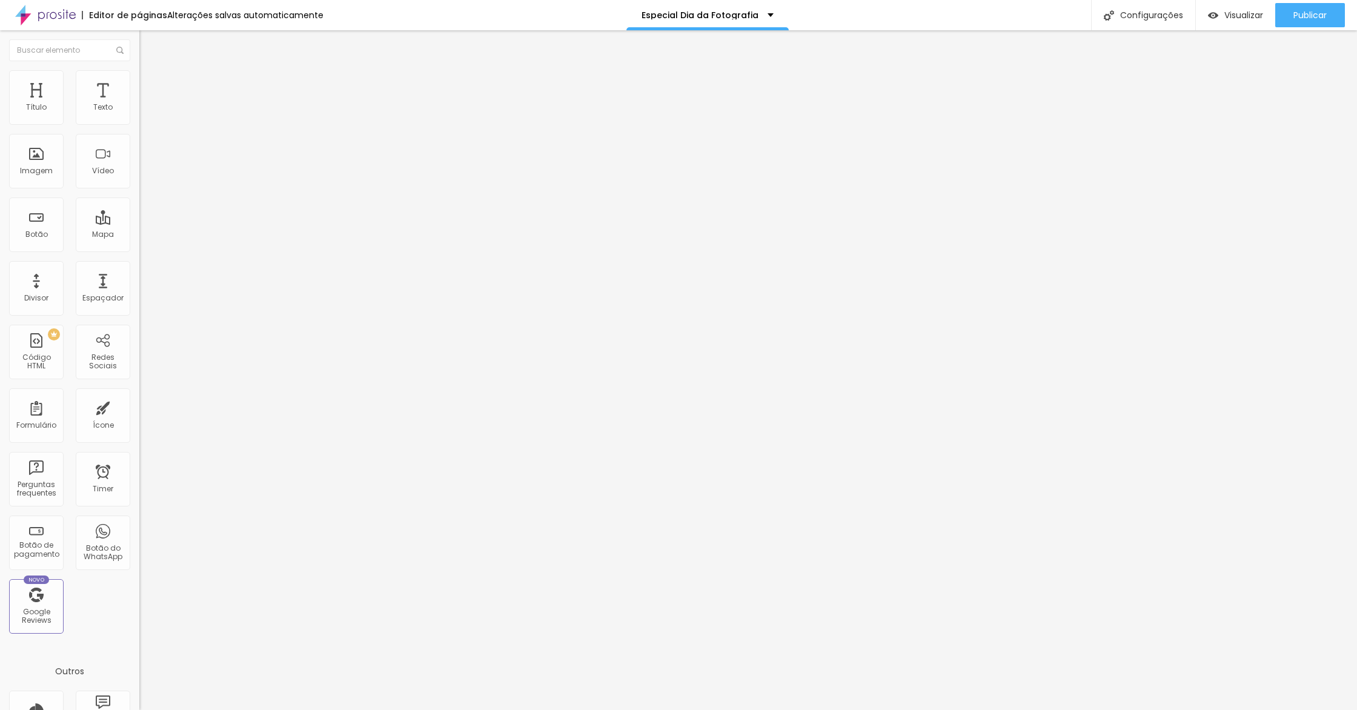
type input "15"
type input "10"
type input "5"
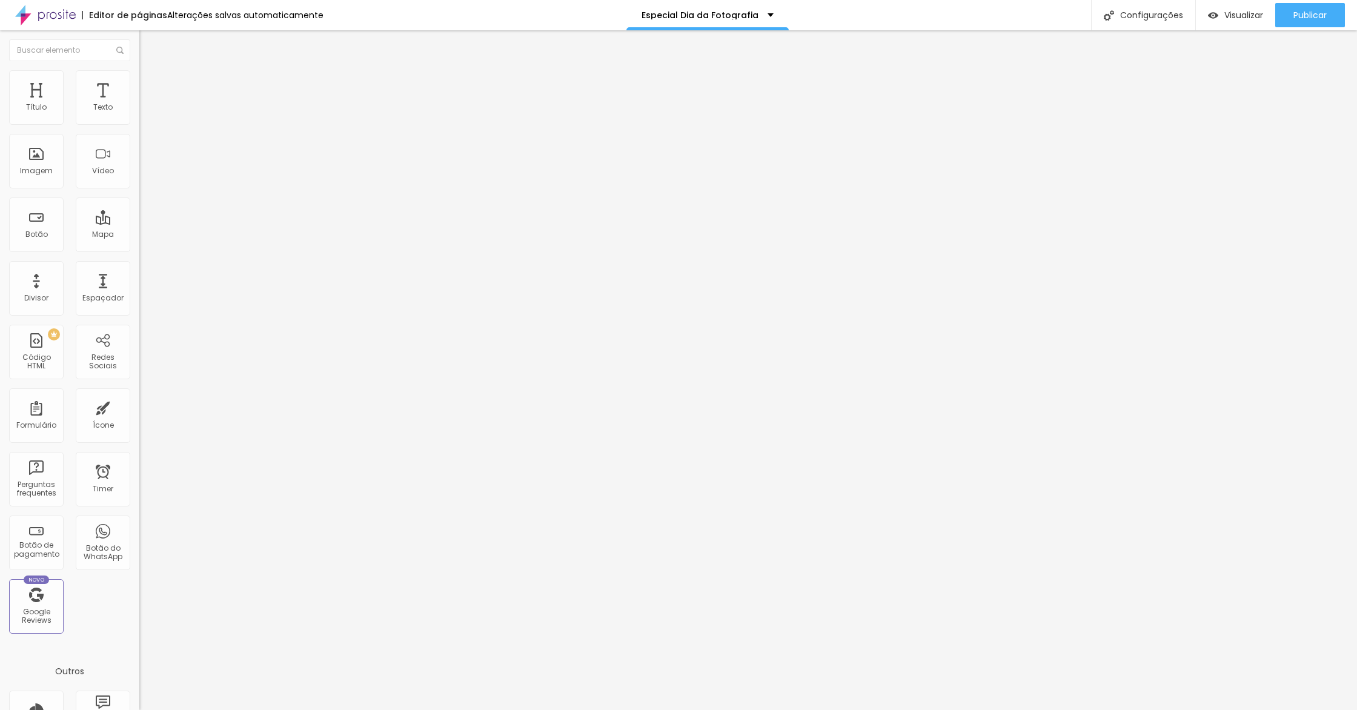
type input "5"
drag, startPoint x: 47, startPoint y: 116, endPoint x: 32, endPoint y: 116, distance: 15.2
type input "5"
click at [139, 235] on input "range" at bounding box center [178, 240] width 78 height 10
click at [139, 179] on button "button" at bounding box center [147, 173] width 17 height 13
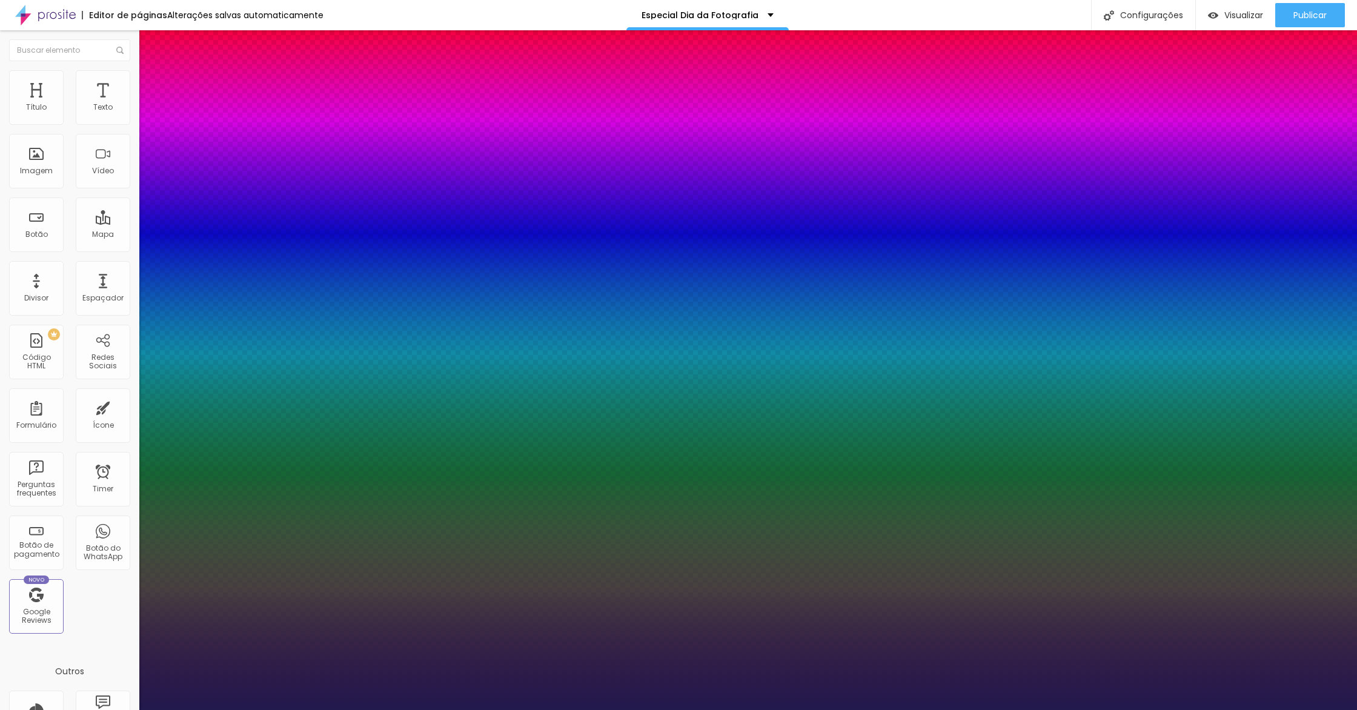
type input "1"
type input "20"
type input "1"
type input "21"
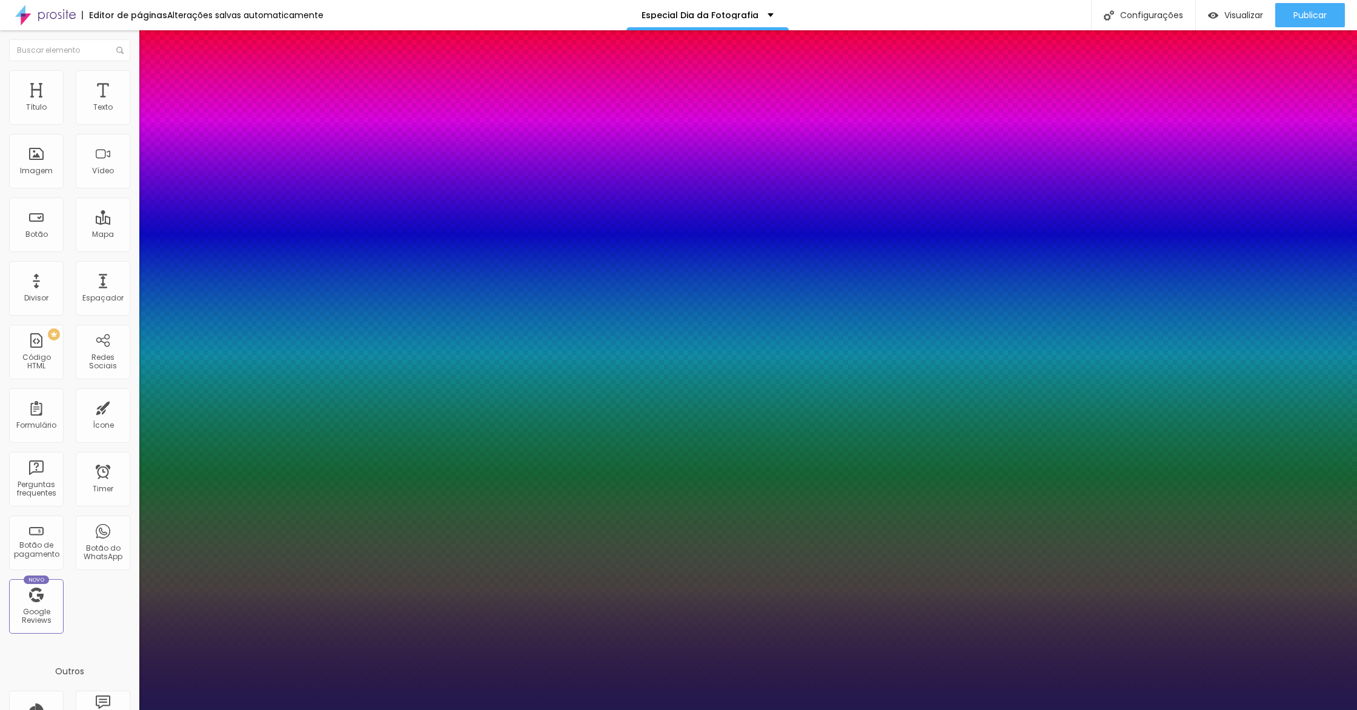
type input "21"
type input "1"
type input "22"
type input "1"
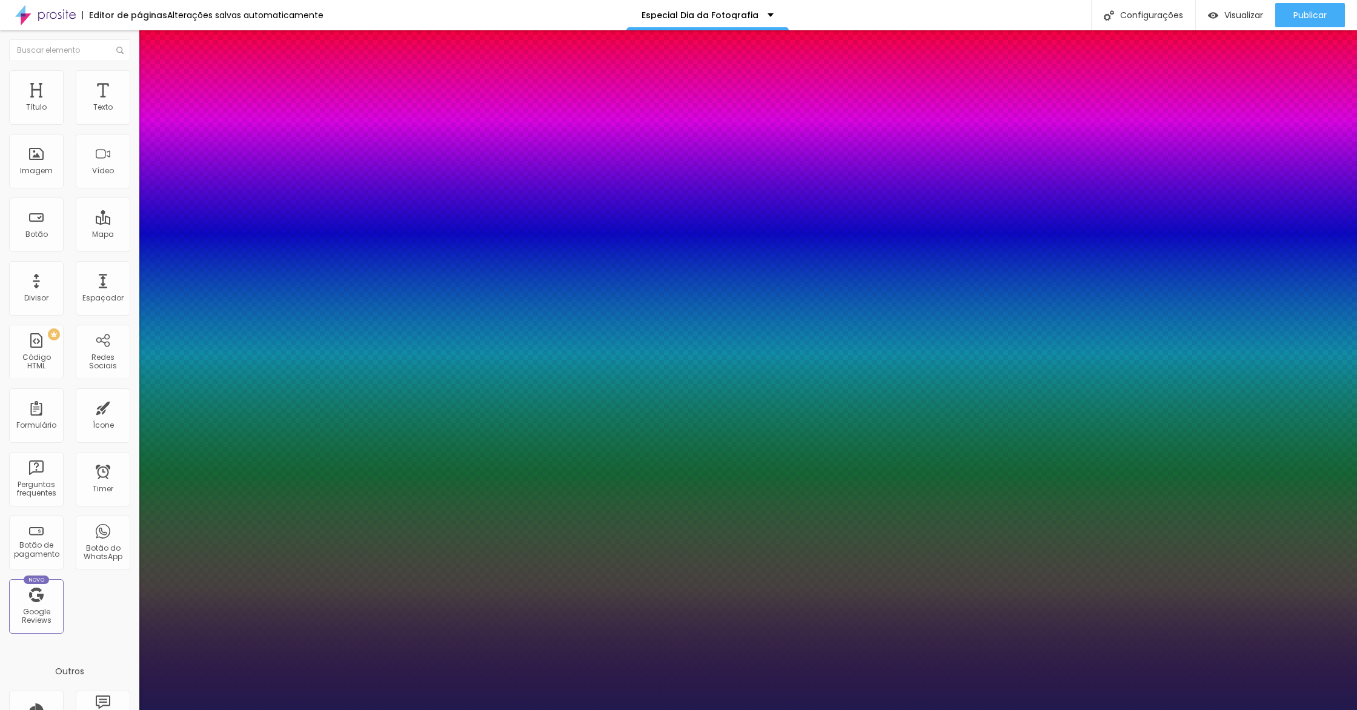
type input "22"
drag, startPoint x: 167, startPoint y: 342, endPoint x: 180, endPoint y: 337, distance: 13.6
click at [288, 710] on div at bounding box center [678, 710] width 1357 height 0
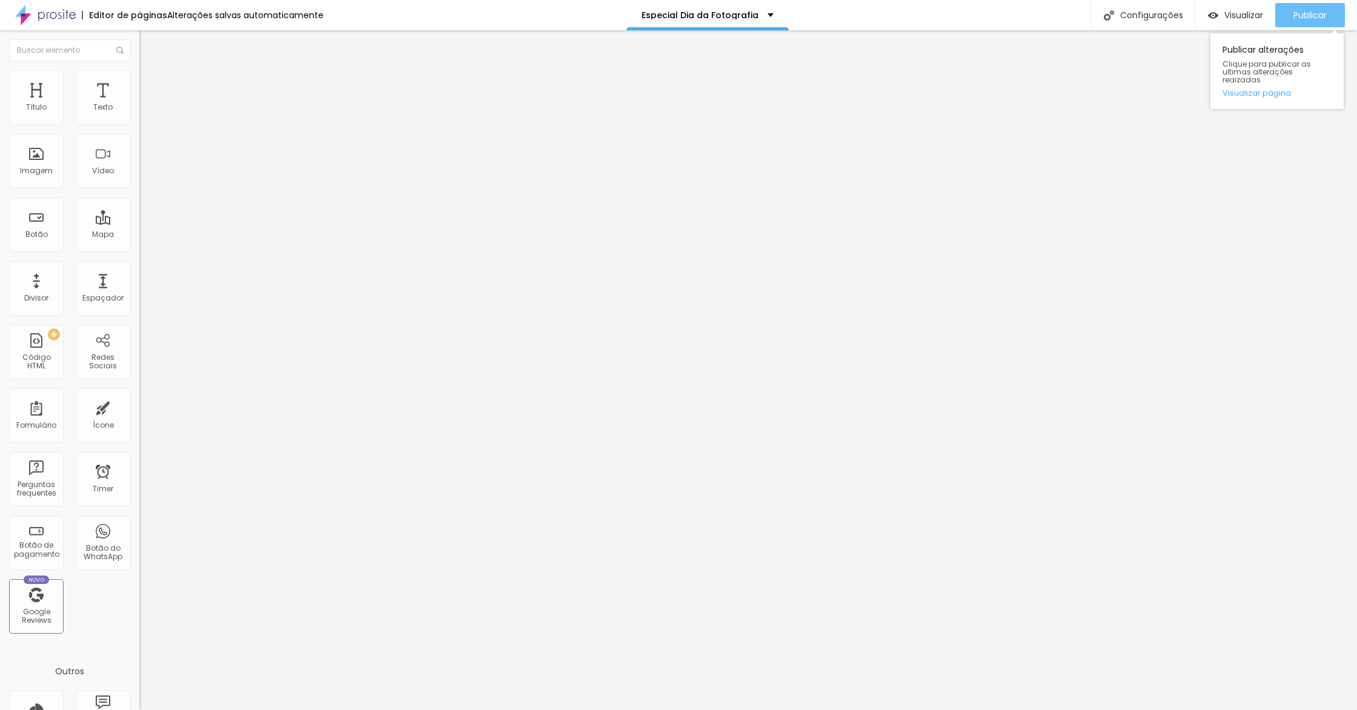
click at [1312, 10] on span "Publicar" at bounding box center [1310, 15] width 33 height 10
click at [139, 179] on button "button" at bounding box center [147, 173] width 17 height 13
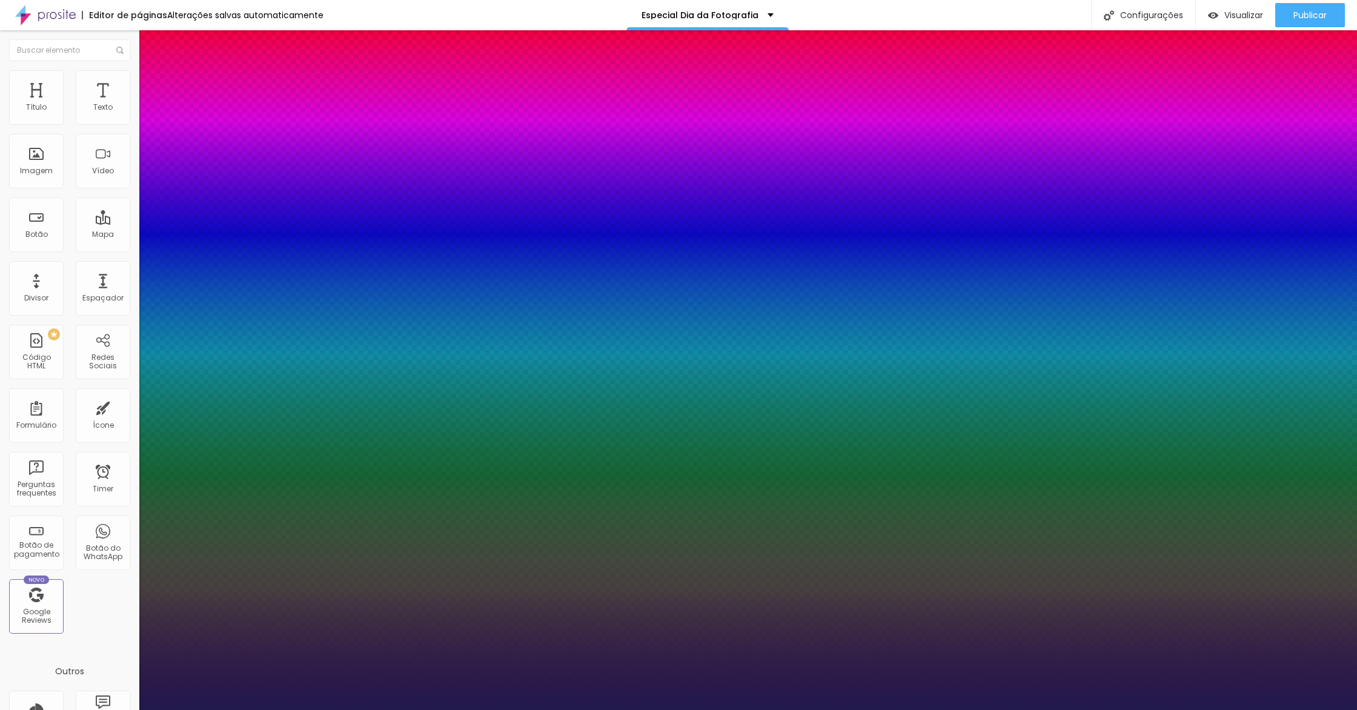
type input "1"
type input "21"
type input "1"
type input "22"
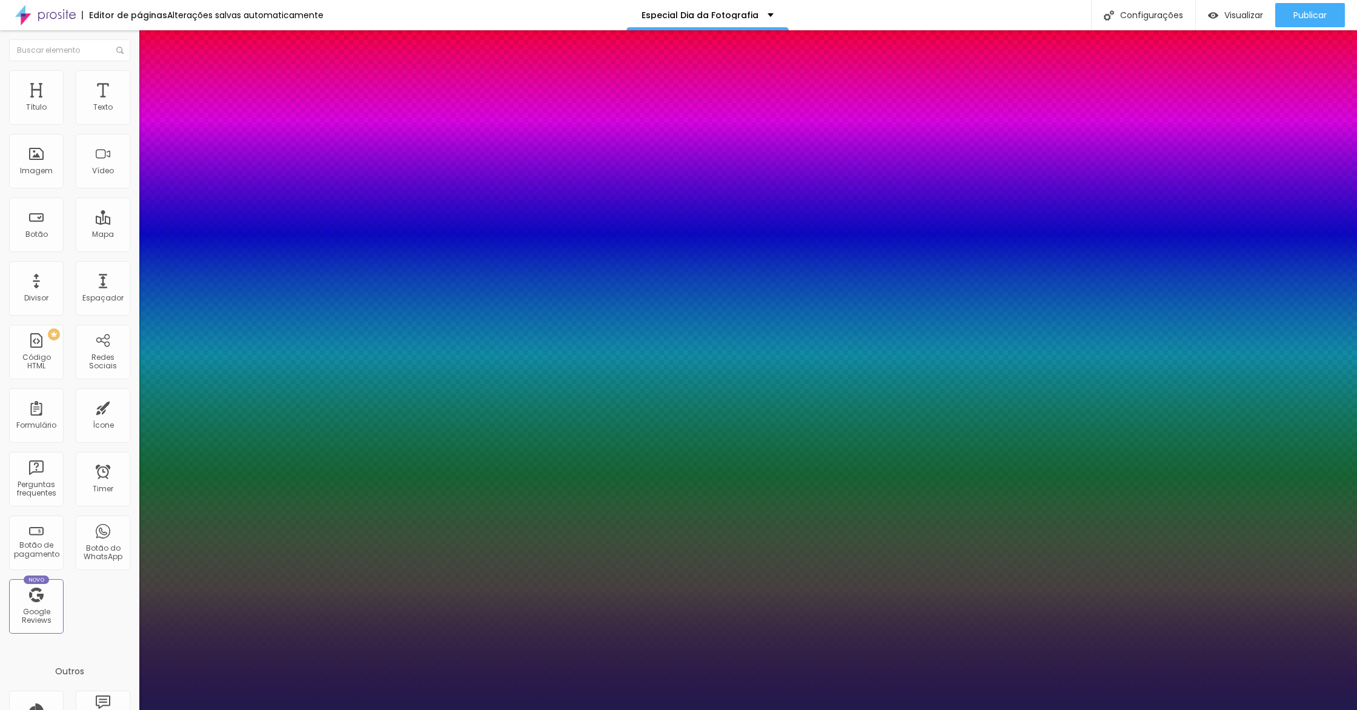
type input "22"
type input "1"
type input "23"
type input "1"
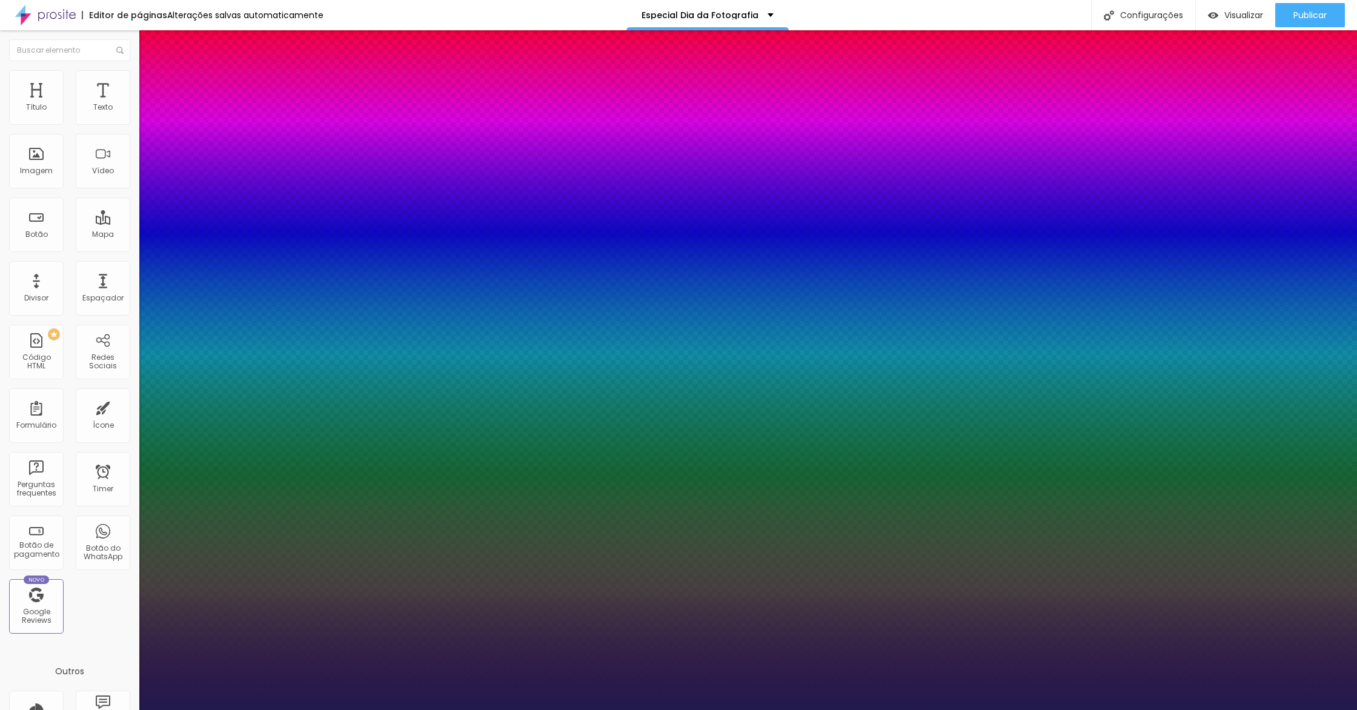
type input "24"
type input "1"
type input "25"
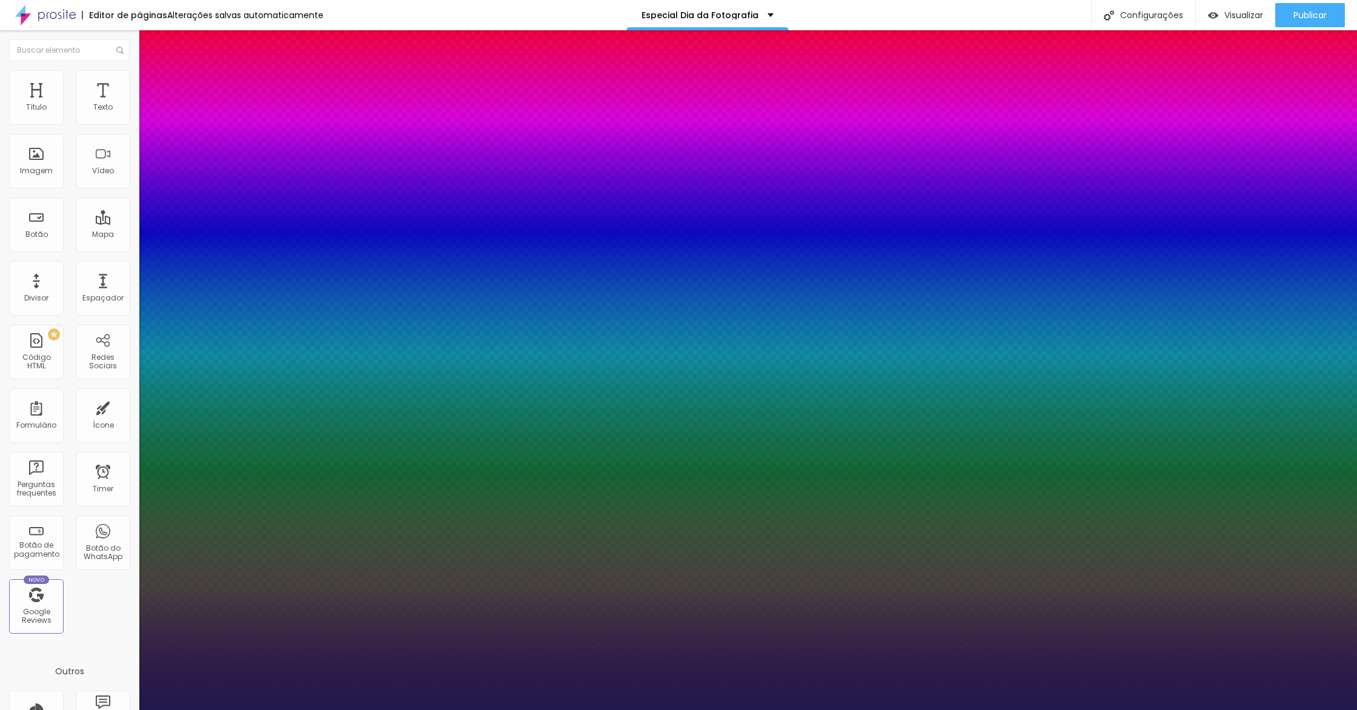
type input "1"
type input "26"
type input "1"
type input "26"
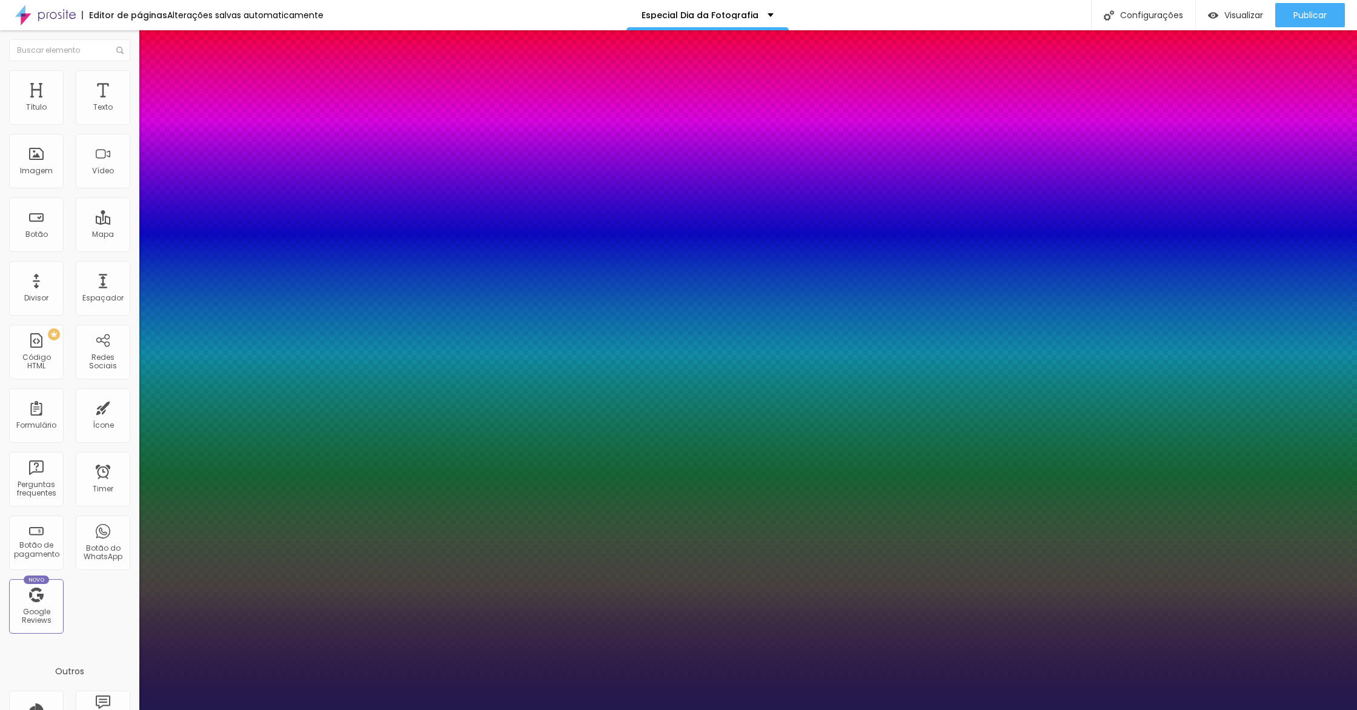
click at [271, 710] on div at bounding box center [678, 710] width 1357 height 0
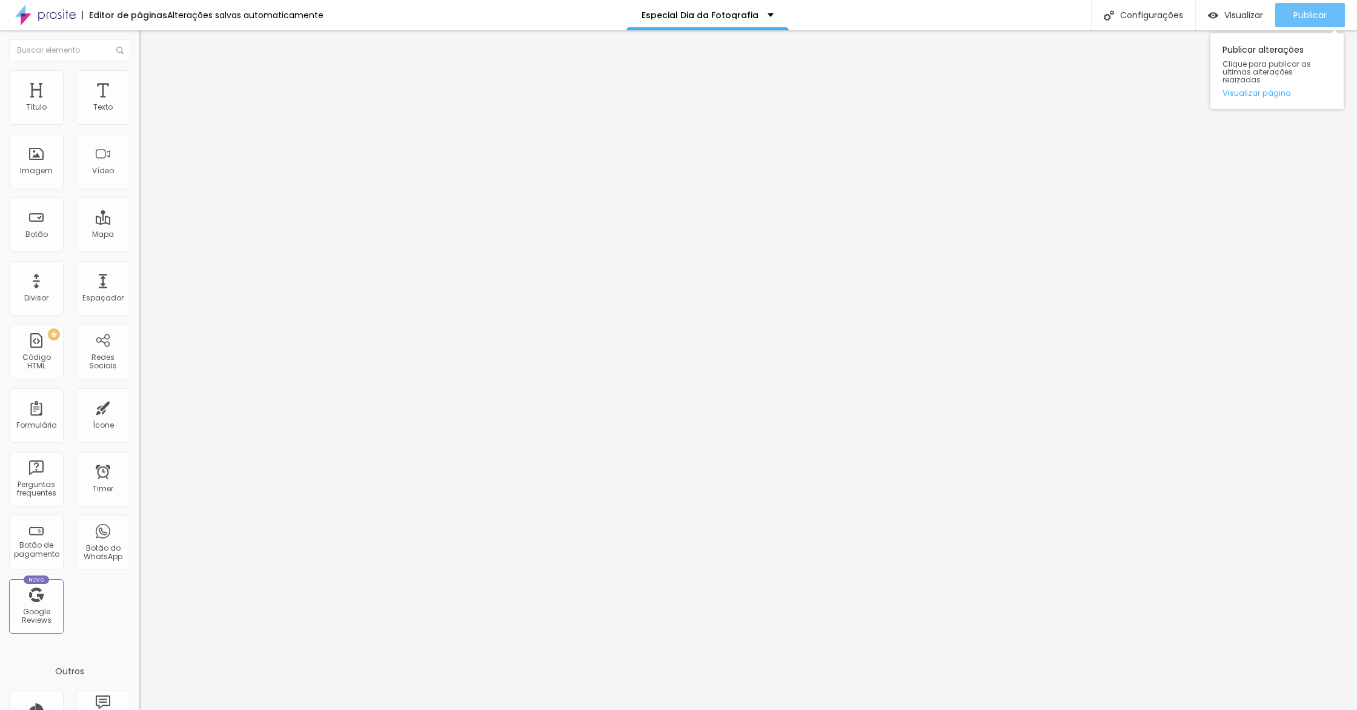
click at [1314, 10] on span "Publicar" at bounding box center [1310, 15] width 33 height 10
click at [139, 82] on img at bounding box center [144, 87] width 11 height 11
type input "10"
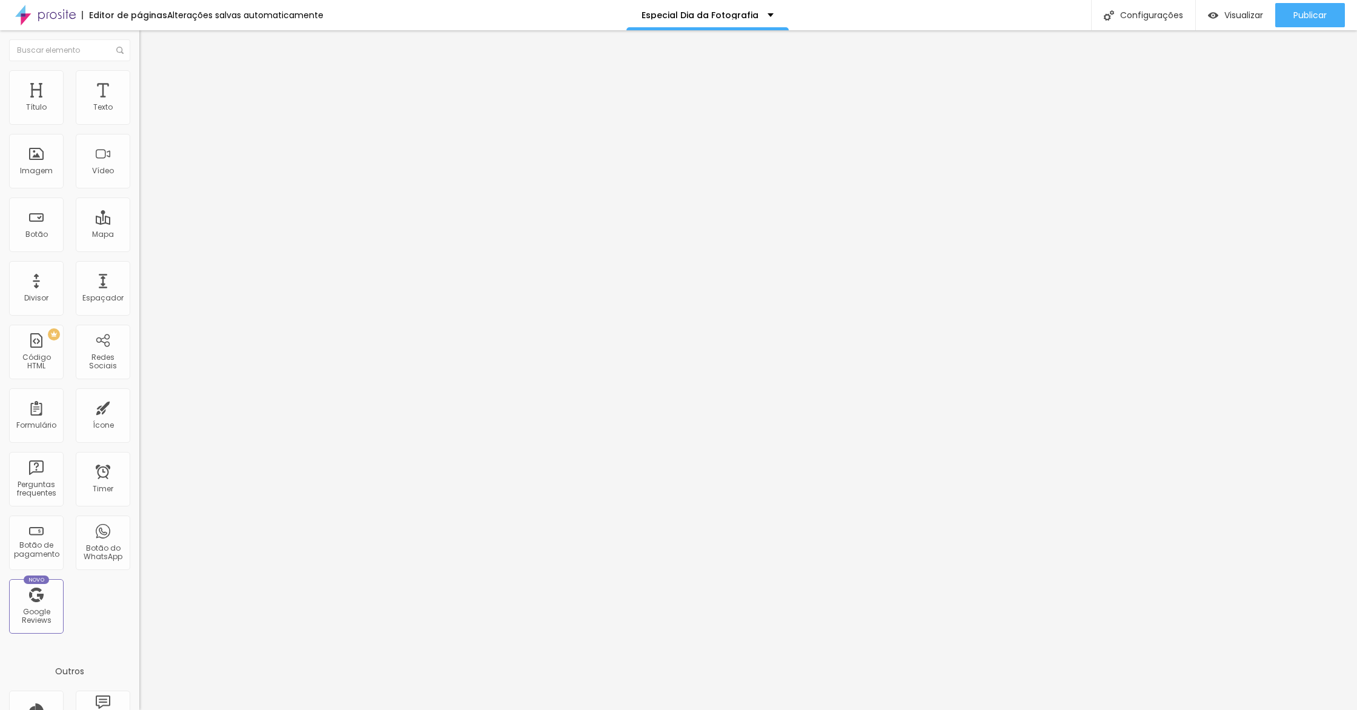
click at [139, 235] on input "range" at bounding box center [178, 240] width 78 height 10
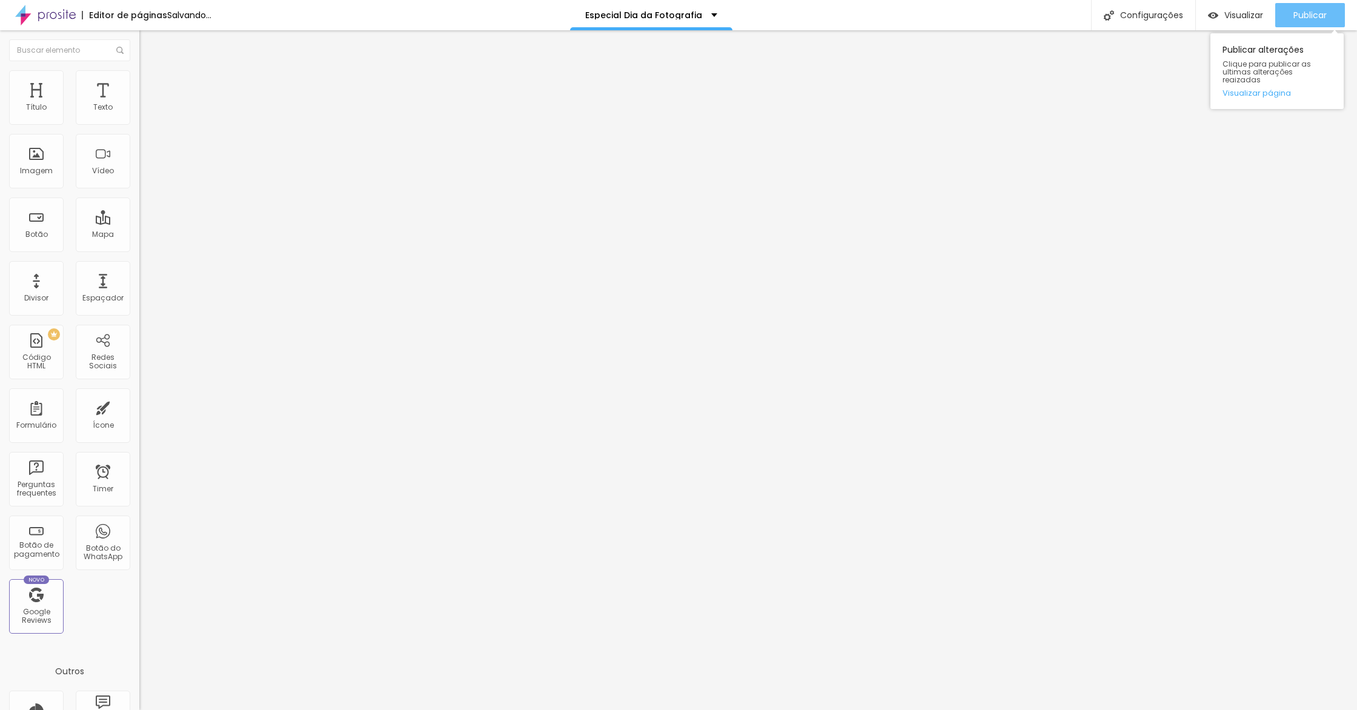
click at [1295, 12] on span "Publicar" at bounding box center [1310, 15] width 33 height 10
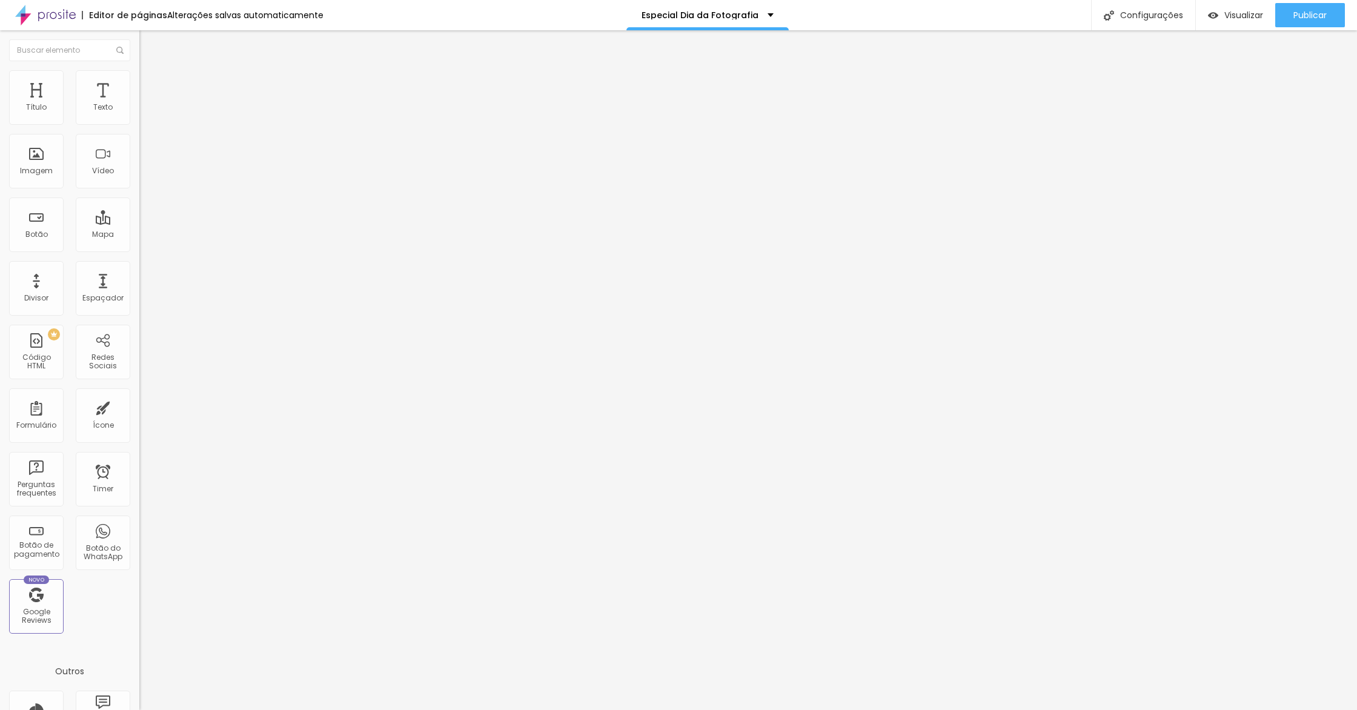
drag, startPoint x: 118, startPoint y: 68, endPoint x: 112, endPoint y: 68, distance: 6.7
click at [139, 82] on img at bounding box center [144, 87] width 11 height 11
click at [139, 70] on li "Conteúdo" at bounding box center [208, 64] width 139 height 12
click at [139, 78] on img at bounding box center [144, 75] width 11 height 11
type input "75"
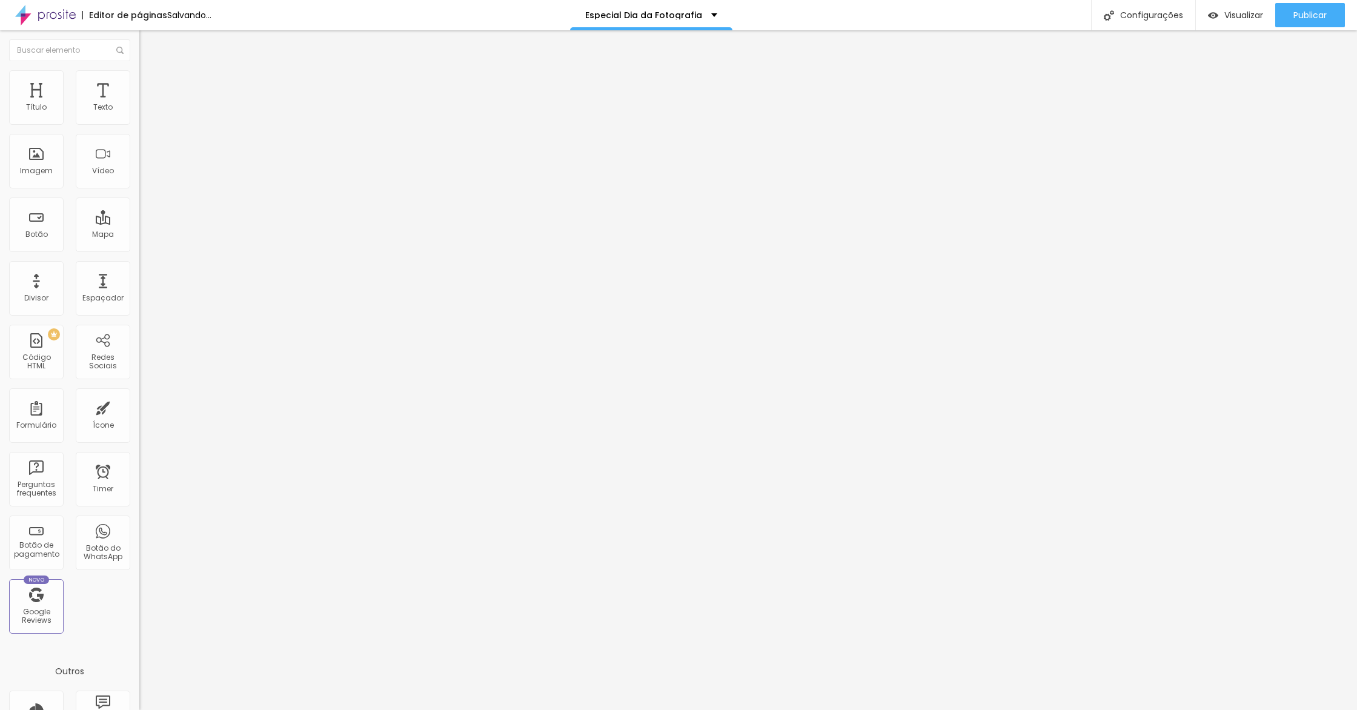
type input "75"
type input "100"
drag, startPoint x: 87, startPoint y: 127, endPoint x: 224, endPoint y: 126, distance: 137.0
type input "100"
click at [218, 124] on input "range" at bounding box center [178, 120] width 78 height 10
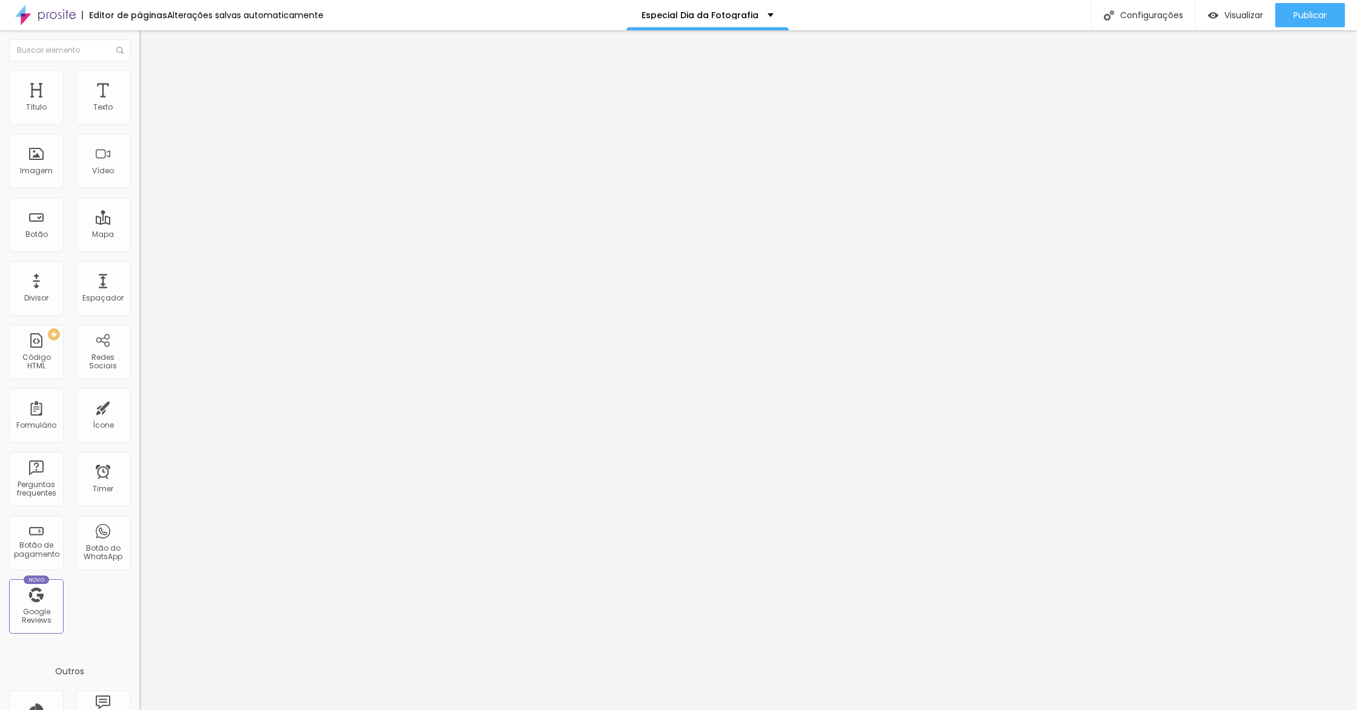
click at [139, 94] on li "Avançado" at bounding box center [208, 88] width 139 height 12
type input "0"
drag, startPoint x: 67, startPoint y: 118, endPoint x: 3, endPoint y: 119, distance: 63.7
type input "0"
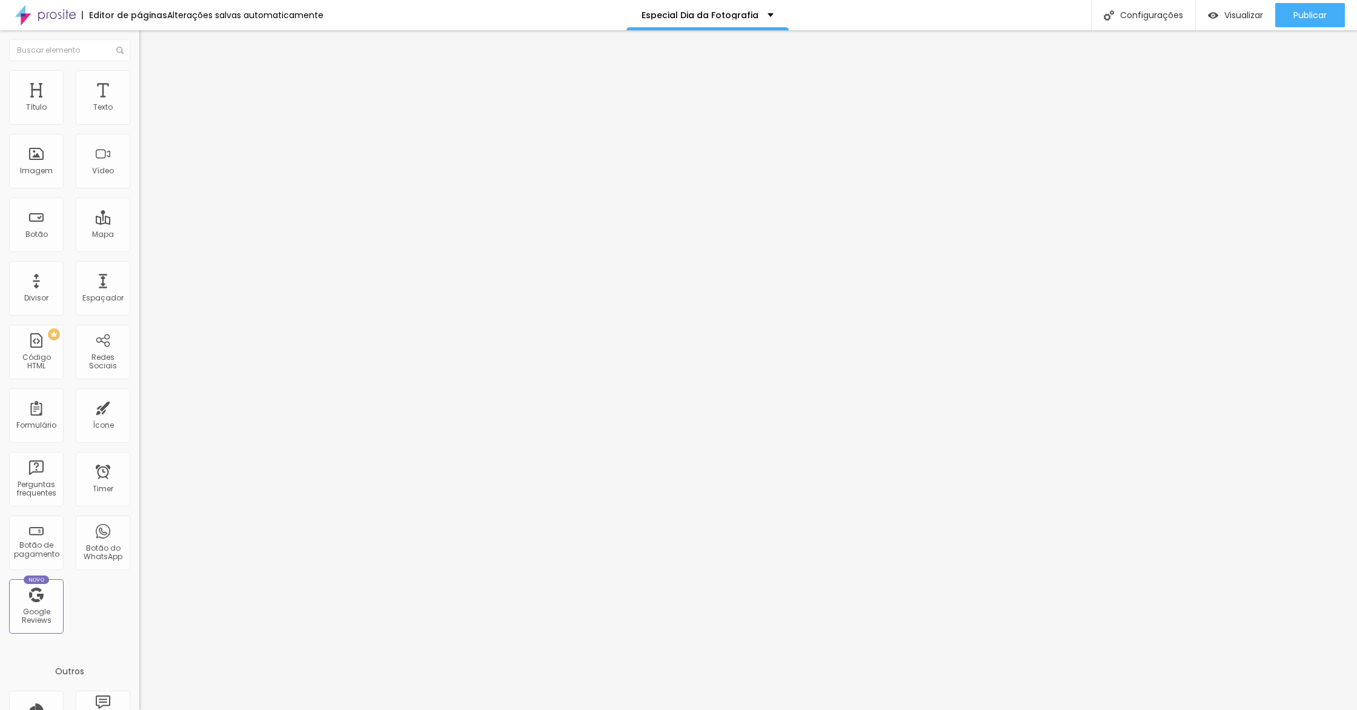
click at [139, 235] on input "range" at bounding box center [178, 240] width 78 height 10
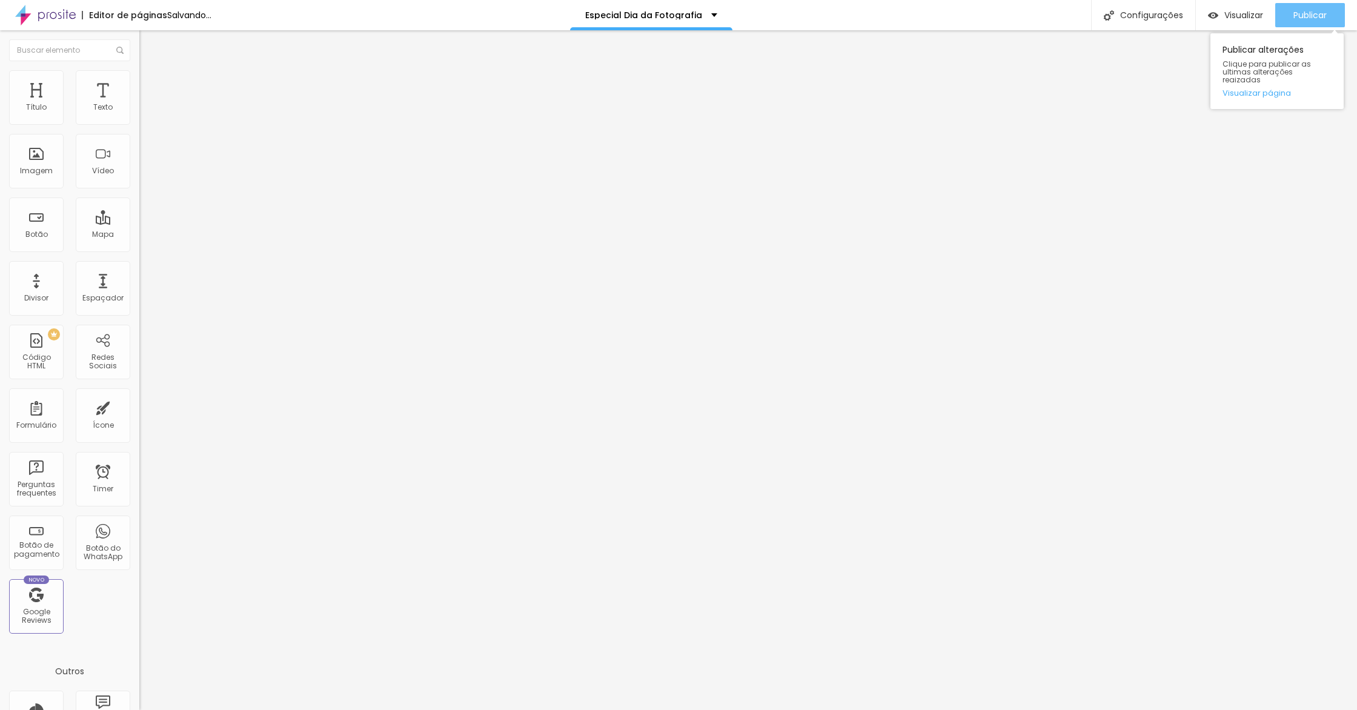
click at [1304, 15] on span "Publicar" at bounding box center [1310, 15] width 33 height 10
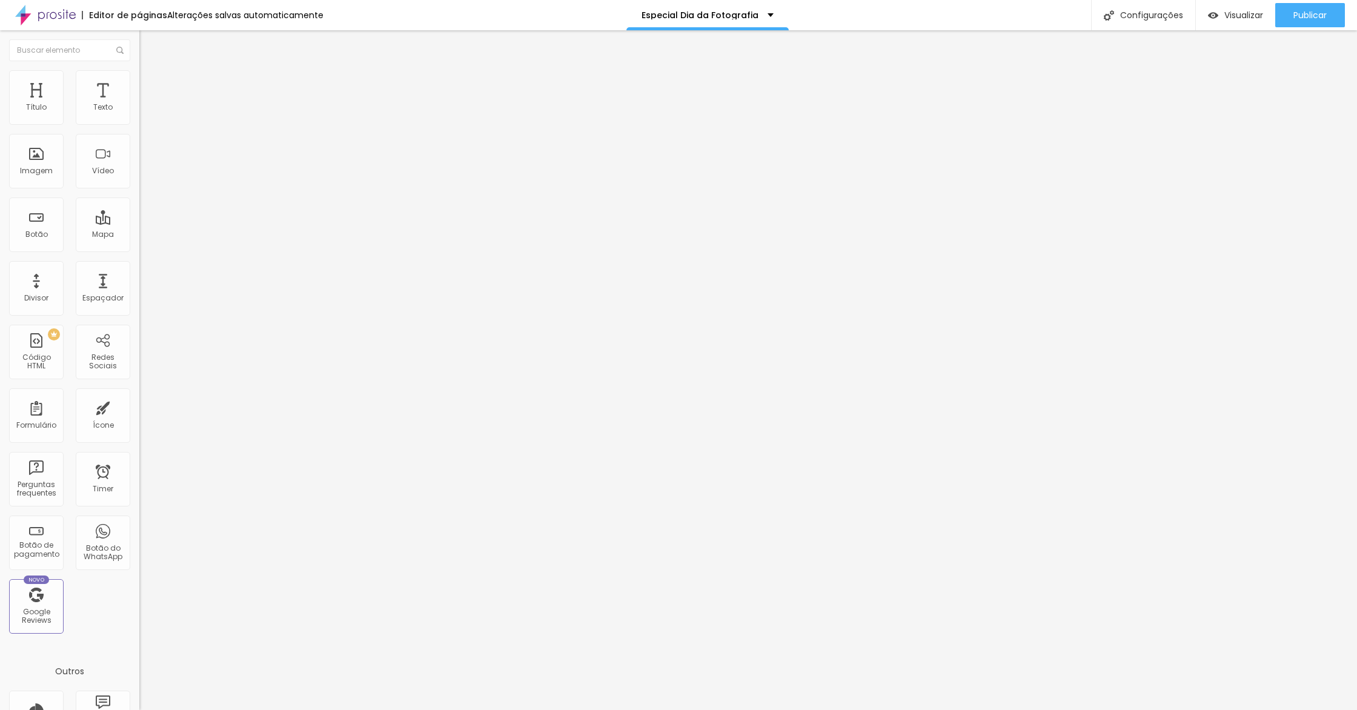
click at [150, 84] on span "Estilo" at bounding box center [159, 78] width 19 height 10
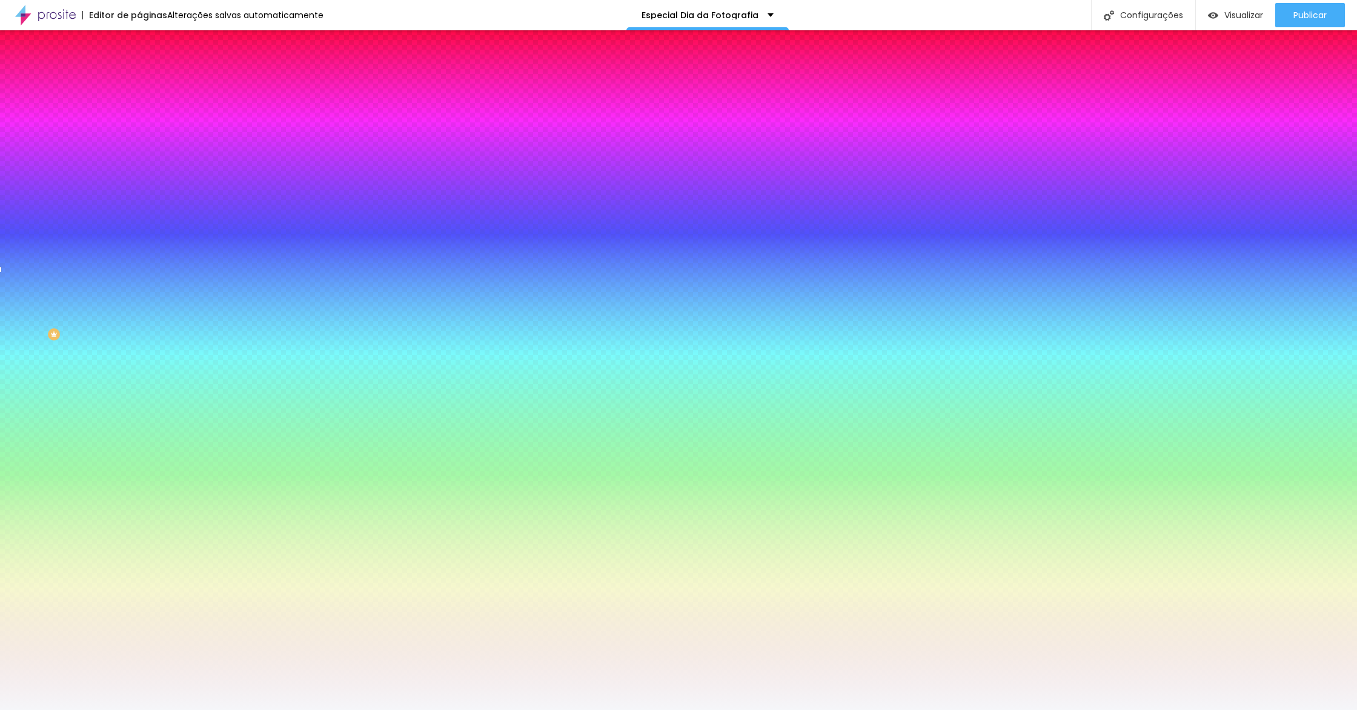
click at [205, 109] on img at bounding box center [208, 105] width 7 height 7
click at [139, 165] on div at bounding box center [208, 165] width 139 height 0
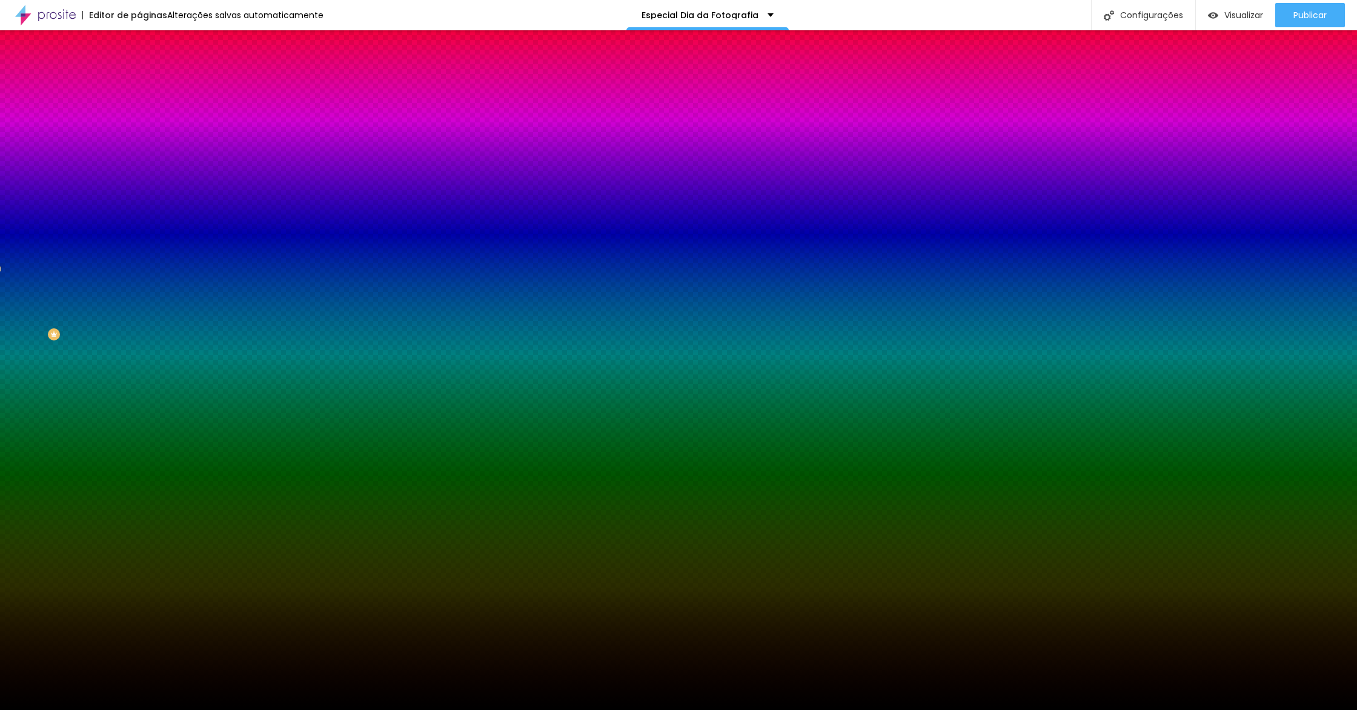
drag, startPoint x: 12, startPoint y: 311, endPoint x: 0, endPoint y: 437, distance: 126.0
click at [139, 436] on div "Editar Seção Conteúdo Estilo Avançado Imagem de fundo Adicionar imagem Efeito d…" at bounding box center [208, 370] width 139 height 680
click at [139, 165] on div at bounding box center [208, 165] width 139 height 0
type input "#000000"
drag, startPoint x: 64, startPoint y: 267, endPoint x: 0, endPoint y: 399, distance: 147.2
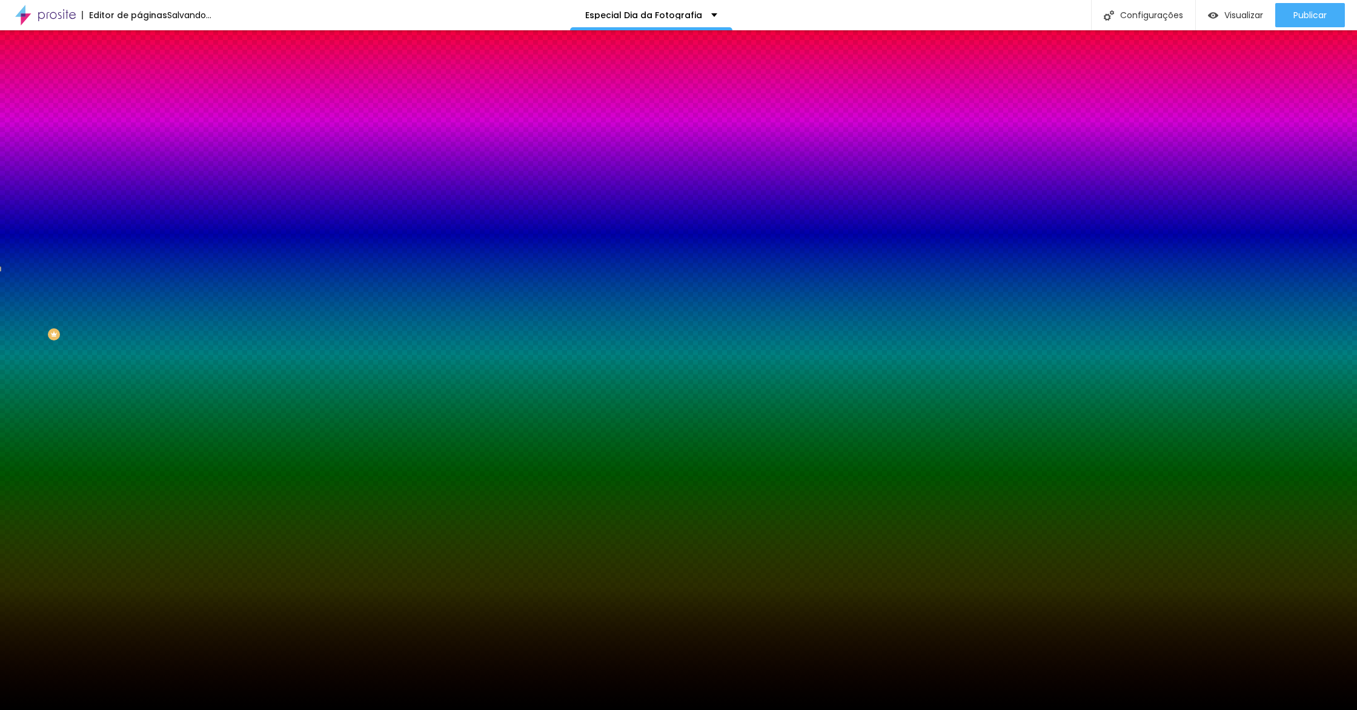
click at [139, 399] on div "Editar Seção Conteúdo Estilo Avançado Imagem de fundo Adicionar imagem Efeito d…" at bounding box center [208, 370] width 139 height 680
click at [139, 165] on div at bounding box center [208, 165] width 139 height 0
drag, startPoint x: 122, startPoint y: 253, endPoint x: 136, endPoint y: 419, distance: 166.6
click at [139, 419] on div "Editar Seção Conteúdo Estilo Avançado Imagem de fundo Adicionar imagem Efeito d…" at bounding box center [208, 370] width 139 height 680
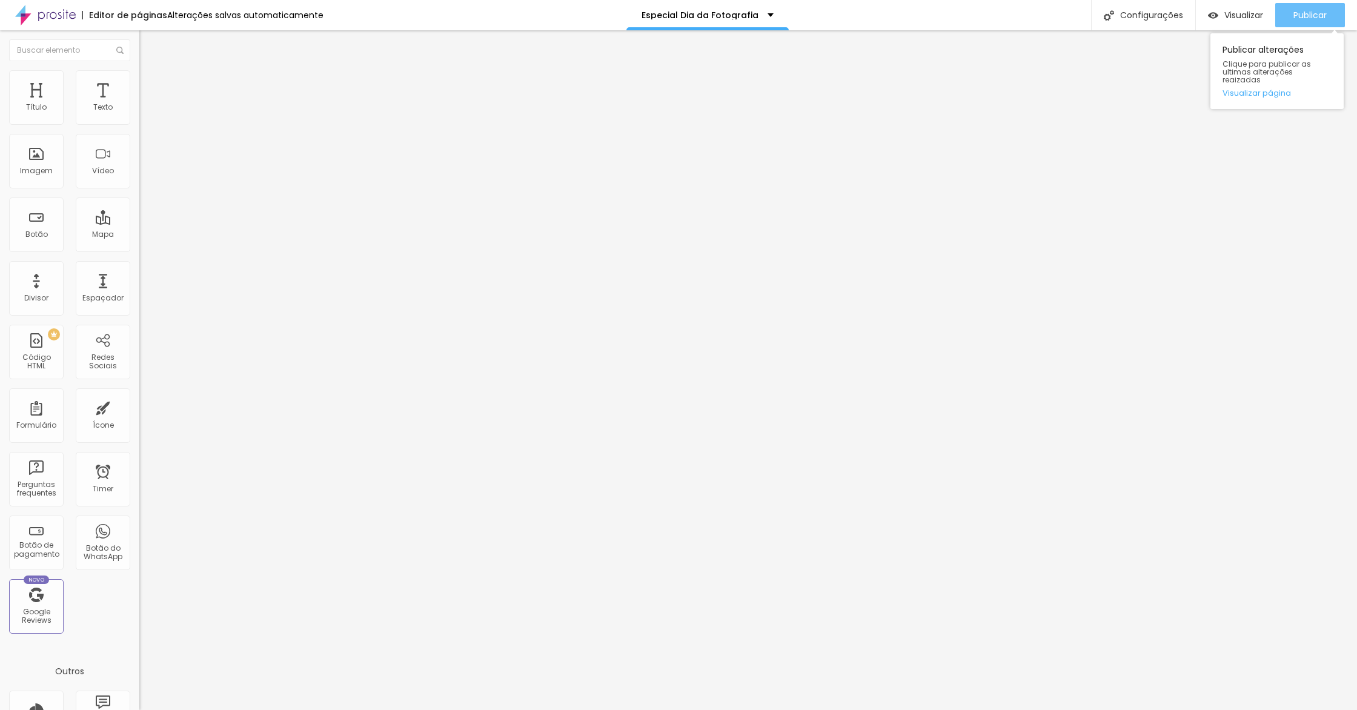
click at [1314, 17] on span "Publicar" at bounding box center [1310, 15] width 33 height 10
click at [139, 91] on li "Avançado" at bounding box center [208, 88] width 139 height 12
click at [139, 418] on input "40" at bounding box center [165, 424] width 52 height 13
type input "1"
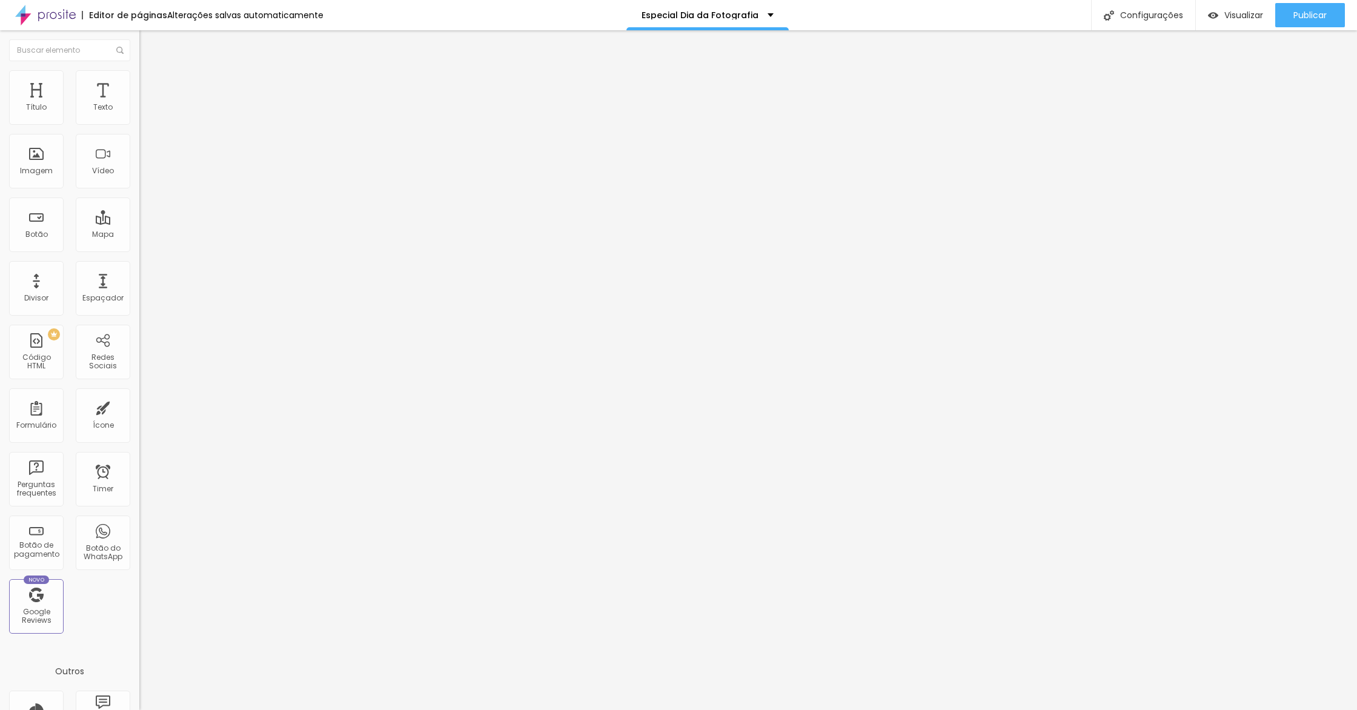
type input "1"
type input "10"
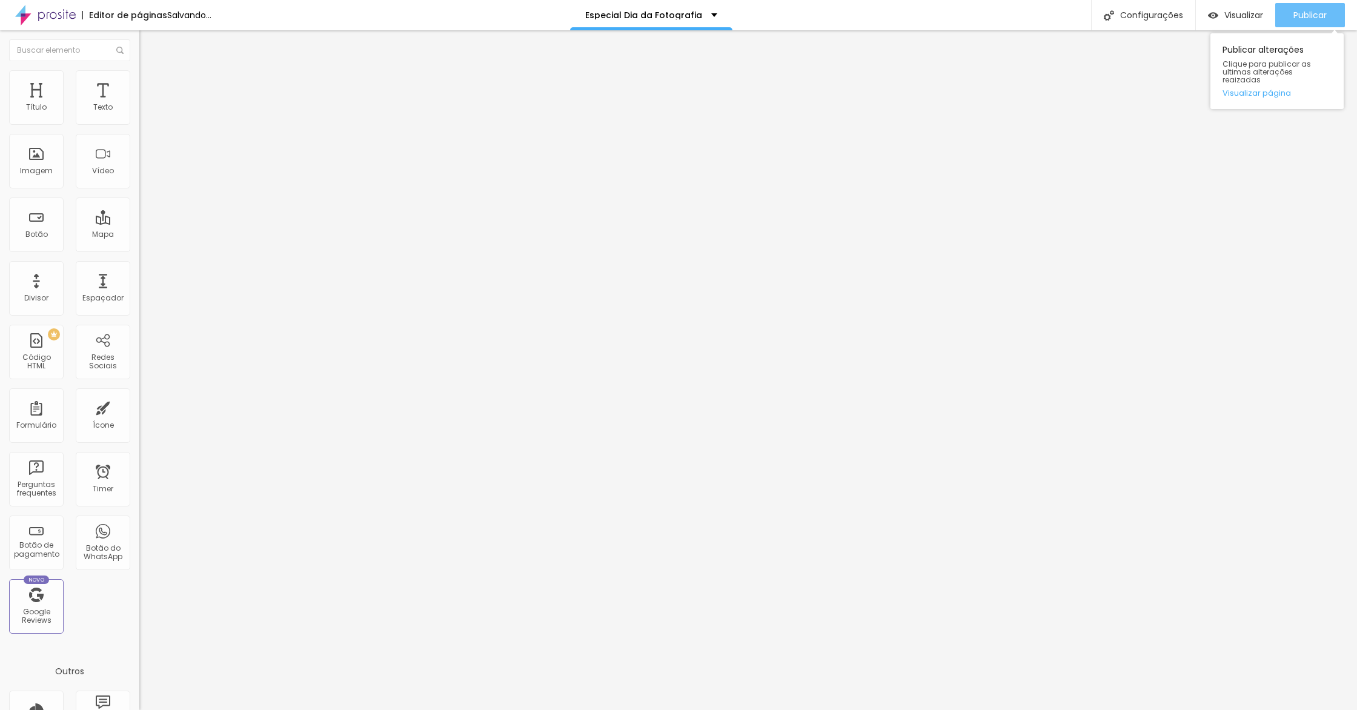
click at [1344, 18] on button "Publicar" at bounding box center [1311, 15] width 70 height 24
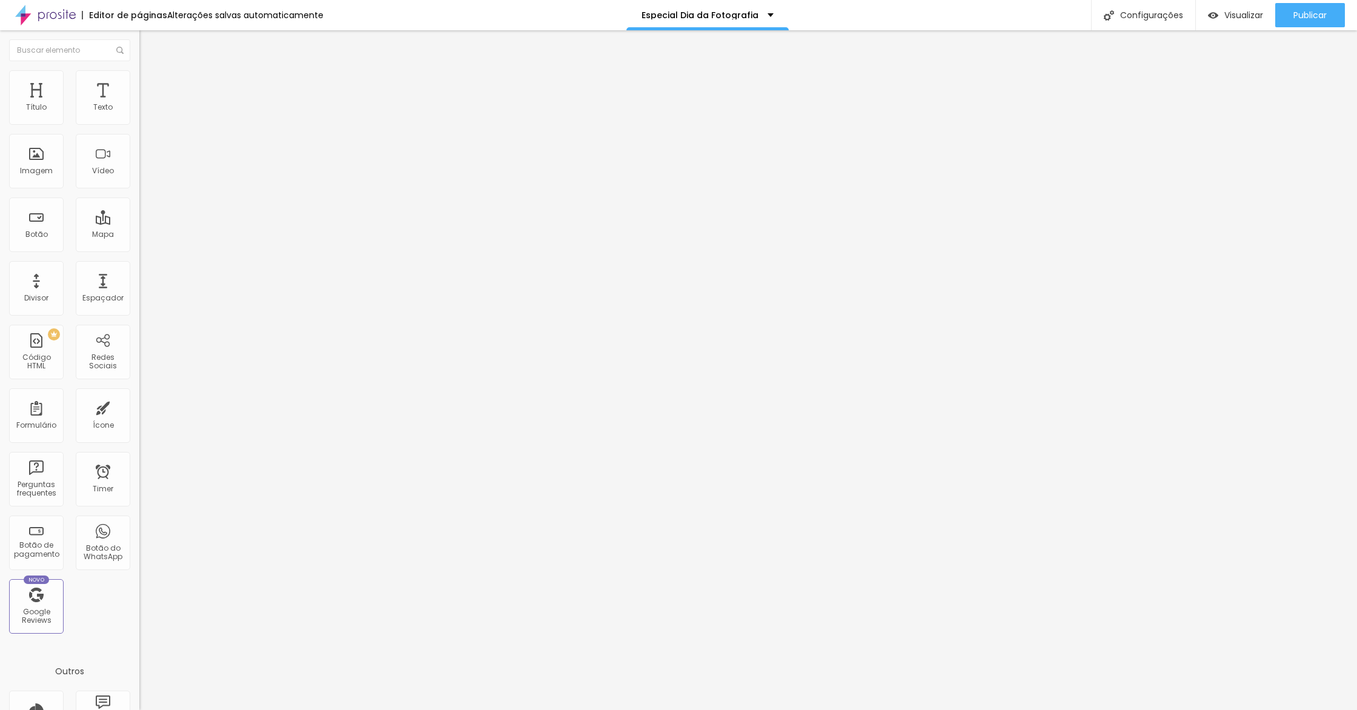
click at [150, 84] on span "Estilo" at bounding box center [159, 78] width 19 height 10
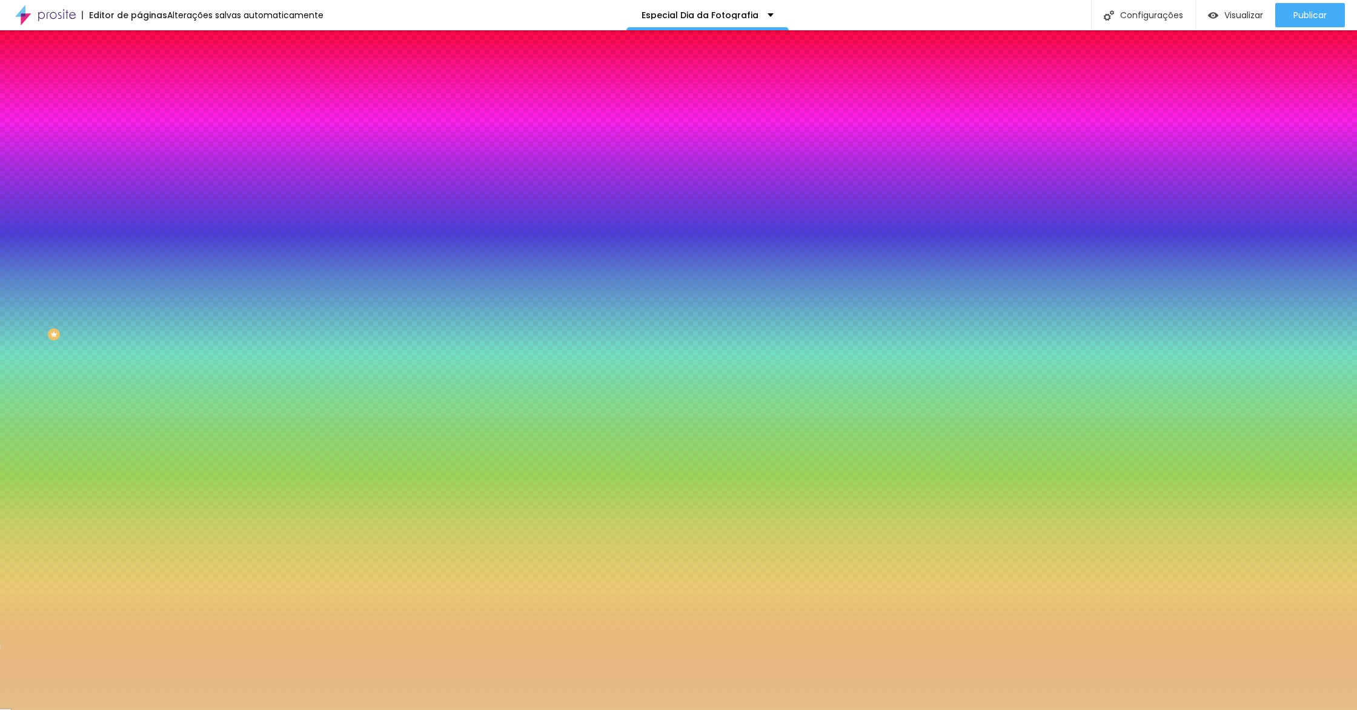
click at [139, 86] on ul "Conteúdo Estilo Avançado" at bounding box center [208, 76] width 139 height 36
click at [150, 87] on span "Avançado" at bounding box center [170, 90] width 40 height 10
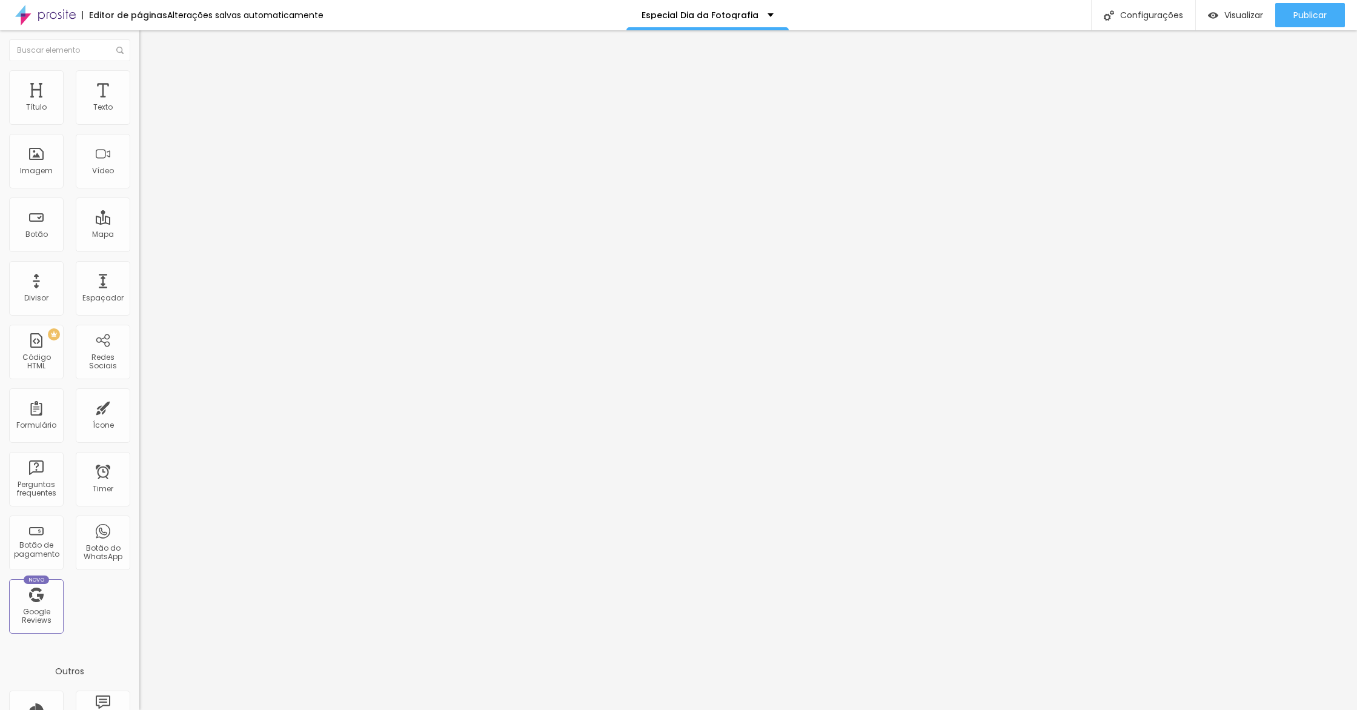
drag, startPoint x: 119, startPoint y: 291, endPoint x: 121, endPoint y: 270, distance: 21.2
click at [139, 528] on div at bounding box center [208, 528] width 139 height 0
click at [139, 521] on div at bounding box center [208, 521] width 139 height 0
click at [139, 82] on img at bounding box center [144, 87] width 11 height 11
click at [139, 79] on li "Estilo" at bounding box center [208, 76] width 139 height 12
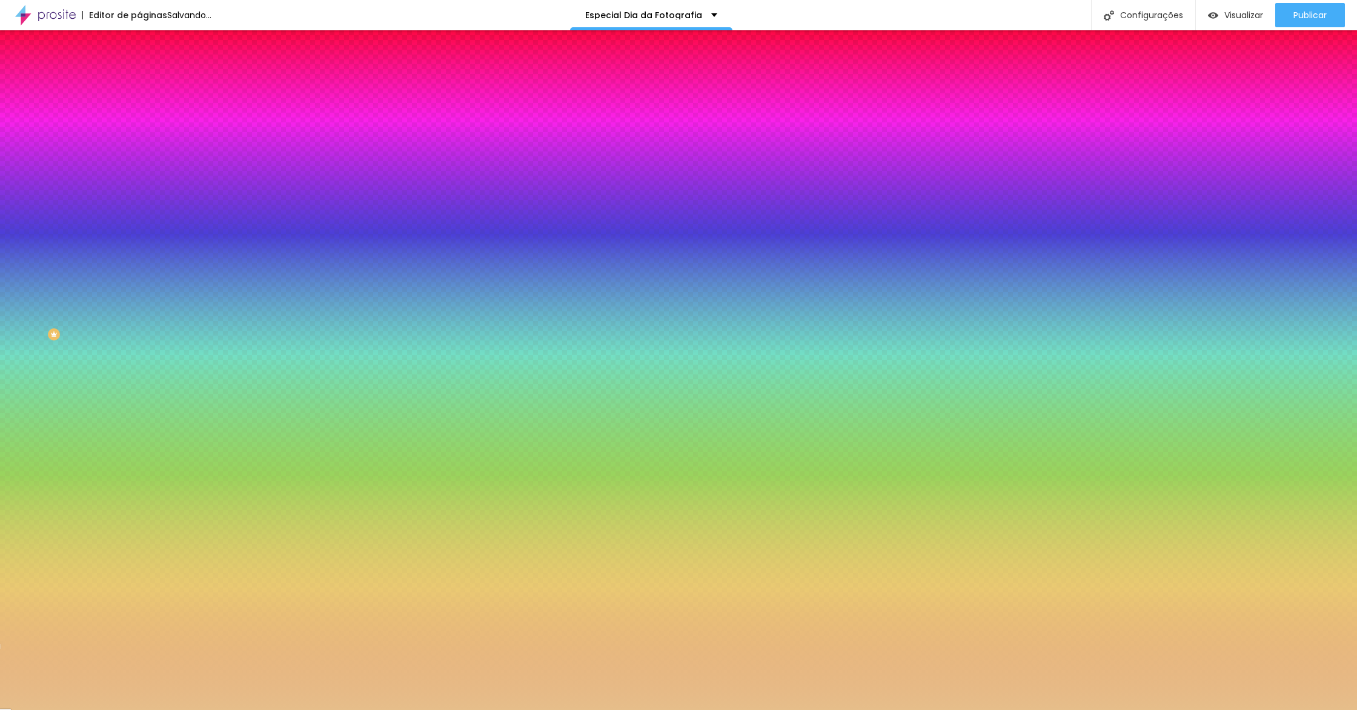
click at [139, 165] on div at bounding box center [208, 165] width 139 height 0
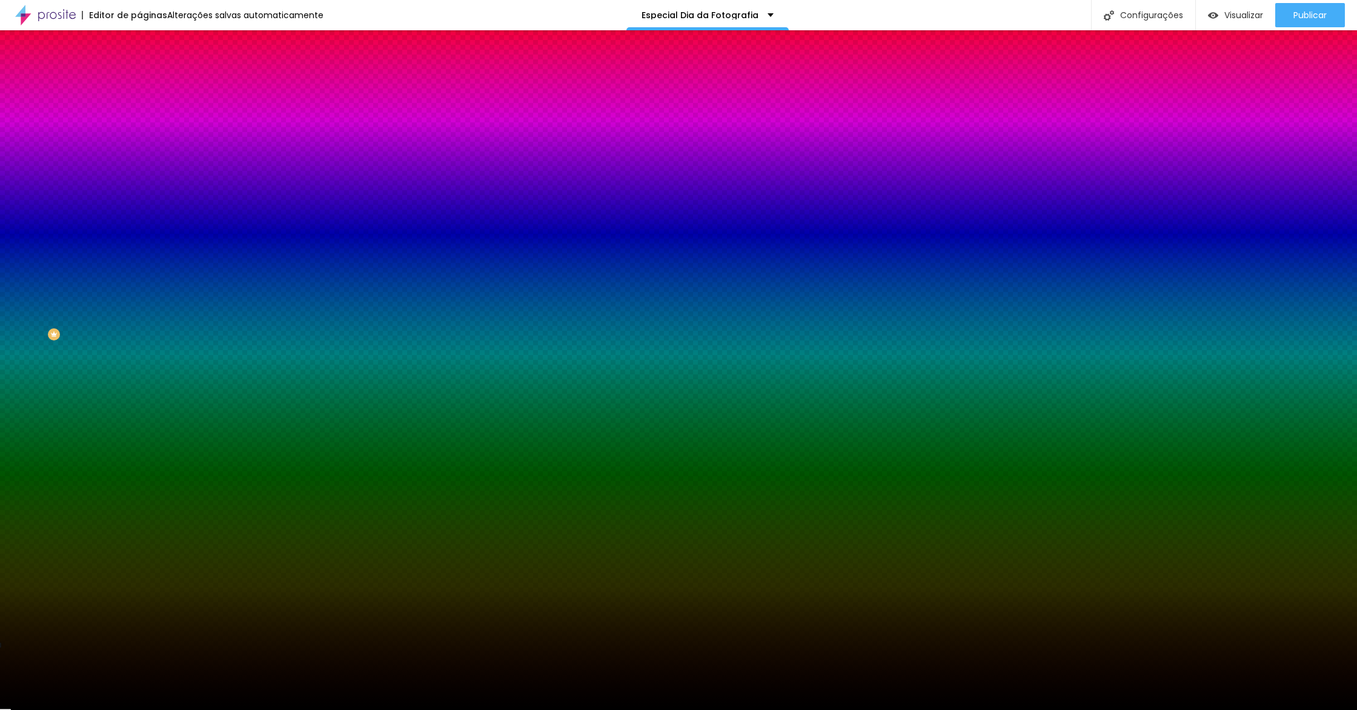
type input "#000000"
drag, startPoint x: 20, startPoint y: 342, endPoint x: 88, endPoint y: 442, distance: 121.2
click at [139, 435] on div "Editar Seção Conteúdo Estilo Avançado Imagem de fundo Adicionar imagem Efeito d…" at bounding box center [208, 370] width 139 height 680
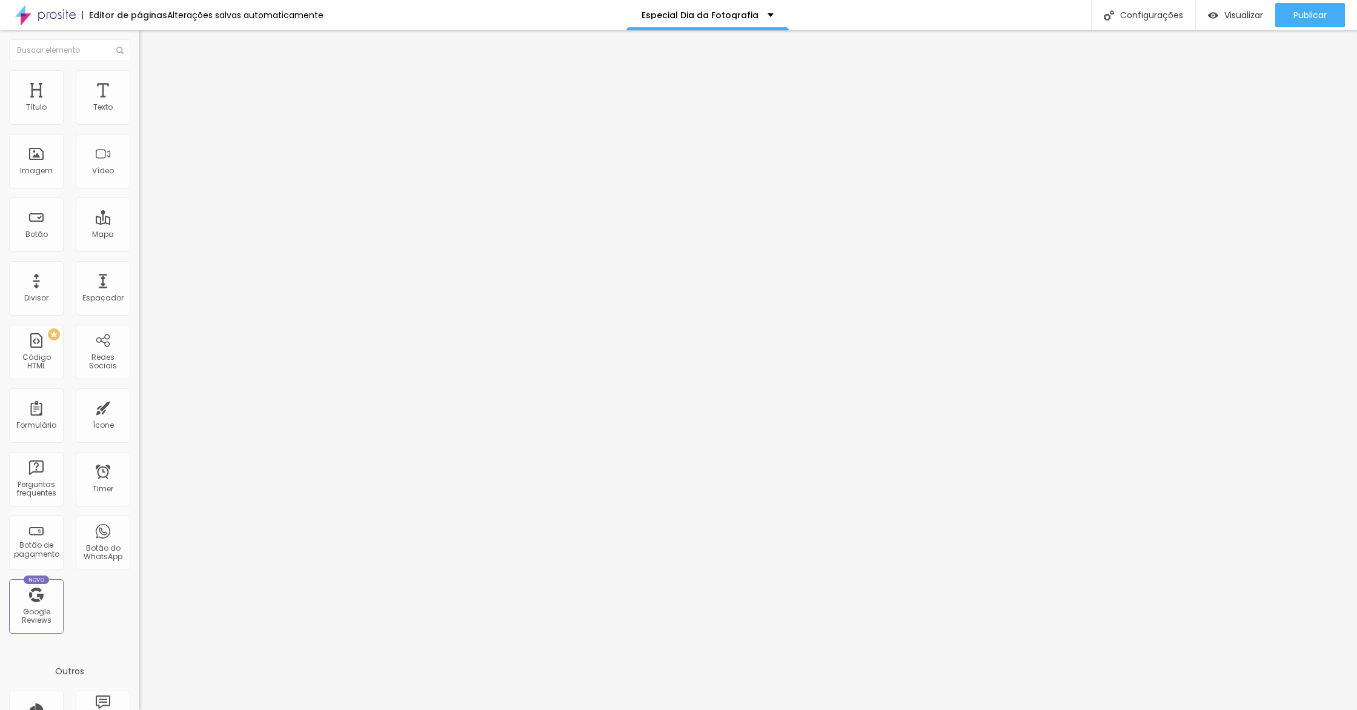
click at [139, 82] on li "Avançado" at bounding box center [208, 88] width 139 height 12
click at [139, 81] on ul "Conteúdo Estilo Avançado" at bounding box center [208, 76] width 139 height 36
click at [139, 79] on li "Estilo" at bounding box center [208, 76] width 139 height 12
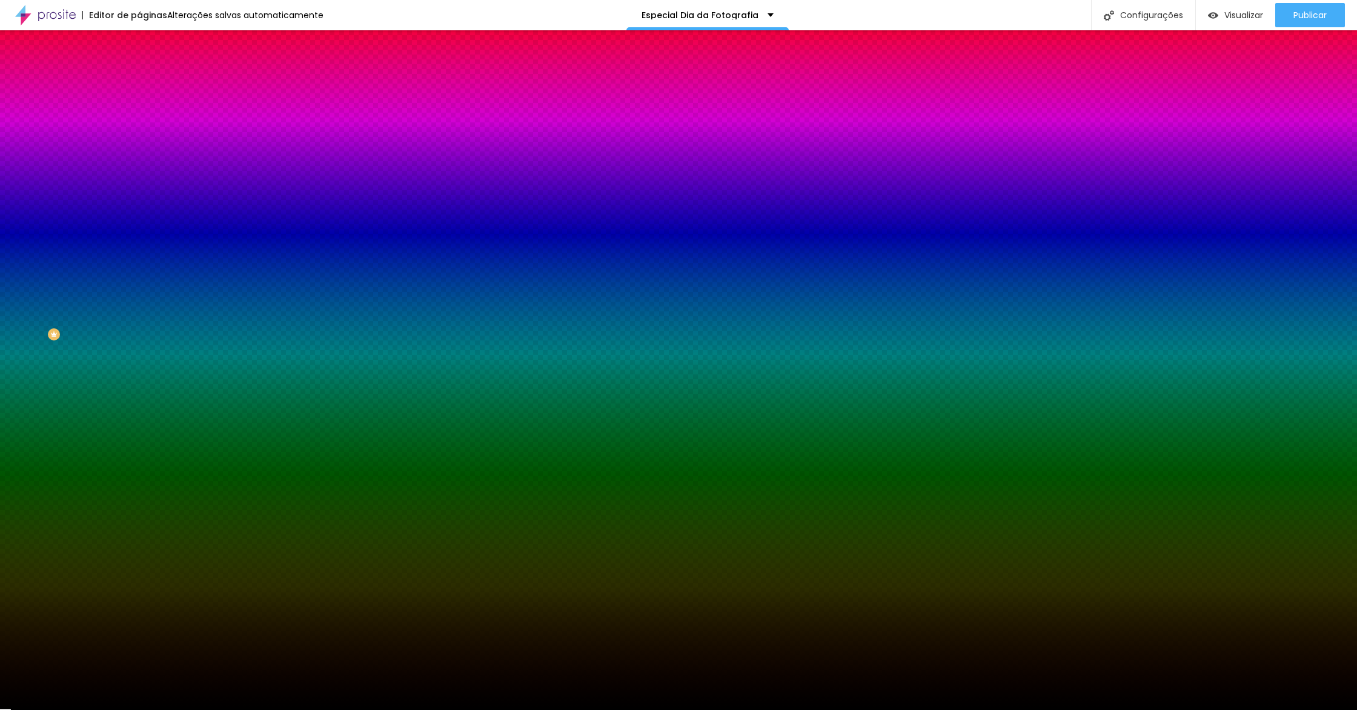
click at [150, 90] on span "Avançado" at bounding box center [170, 90] width 40 height 10
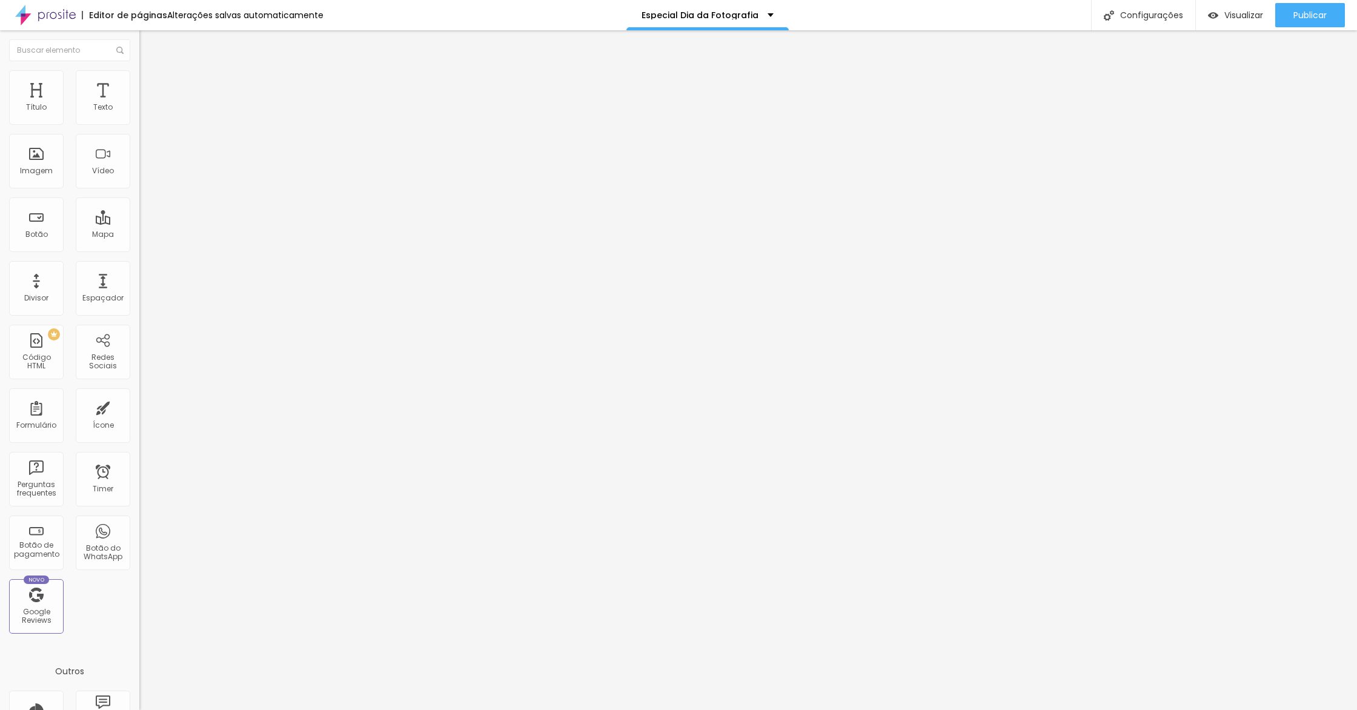
drag, startPoint x: 126, startPoint y: 319, endPoint x: 125, endPoint y: 294, distance: 25.5
click at [139, 536] on div at bounding box center [208, 536] width 139 height 0
drag, startPoint x: 125, startPoint y: 292, endPoint x: 126, endPoint y: 270, distance: 22.4
click at [139, 514] on ul "Celular Tablet Desktop" at bounding box center [208, 525] width 139 height 22
click at [139, 521] on div at bounding box center [208, 521] width 139 height 0
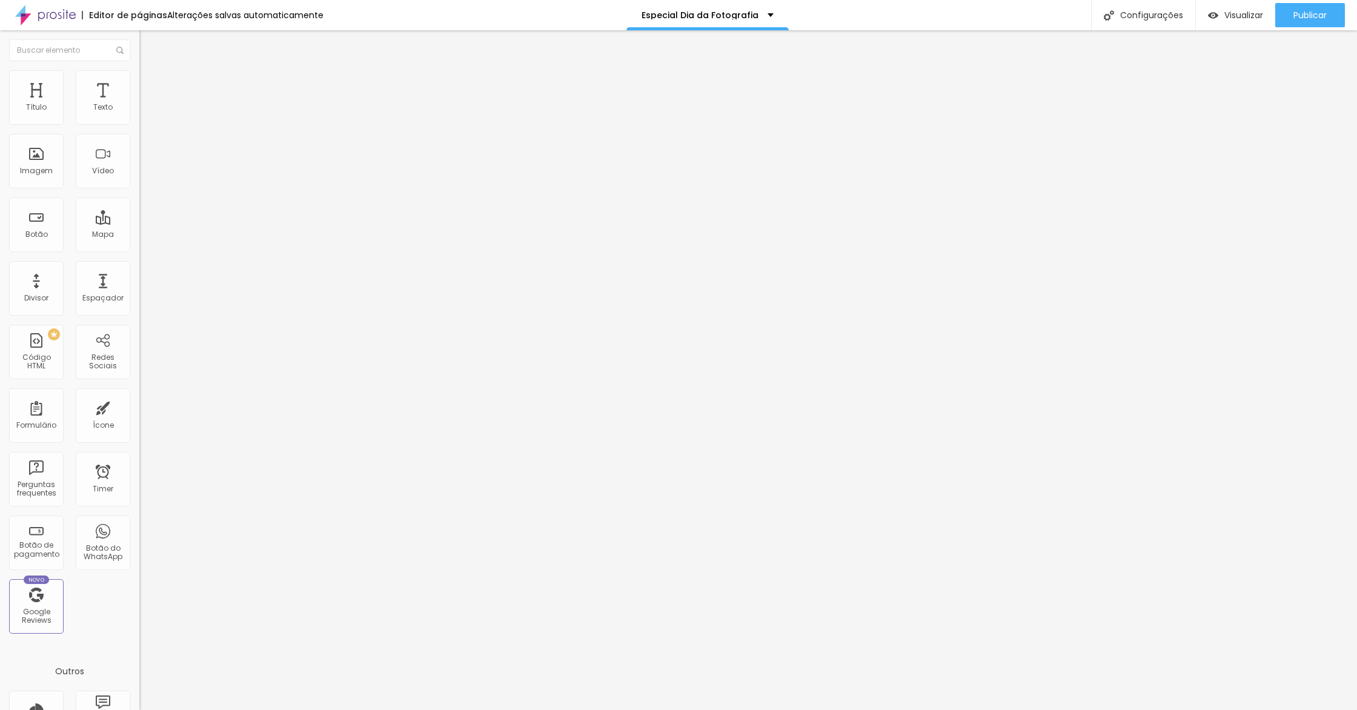
click at [150, 85] on span "Avançado" at bounding box center [170, 90] width 40 height 10
click at [139, 521] on li "Tablet" at bounding box center [208, 524] width 139 height 7
click at [139, 528] on div at bounding box center [208, 528] width 139 height 0
click at [1339, 21] on button "Publicar" at bounding box center [1311, 15] width 70 height 24
click at [1244, 89] on link "Visualizar página" at bounding box center [1277, 93] width 109 height 8
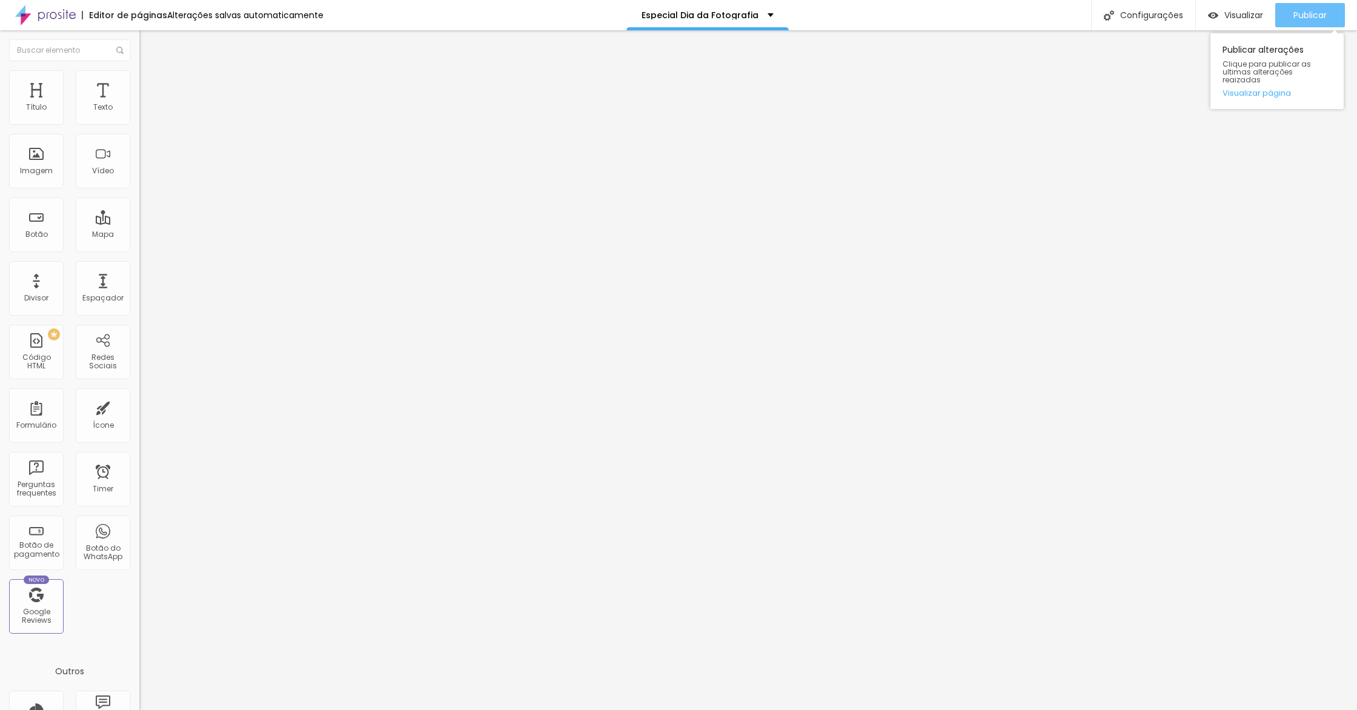
click at [1319, 12] on span "Publicar" at bounding box center [1310, 15] width 33 height 10
click at [1252, 89] on link "Visualizar página" at bounding box center [1277, 93] width 109 height 8
click at [139, 81] on li "Avançado" at bounding box center [208, 76] width 139 height 12
type input "10"
type input "13"
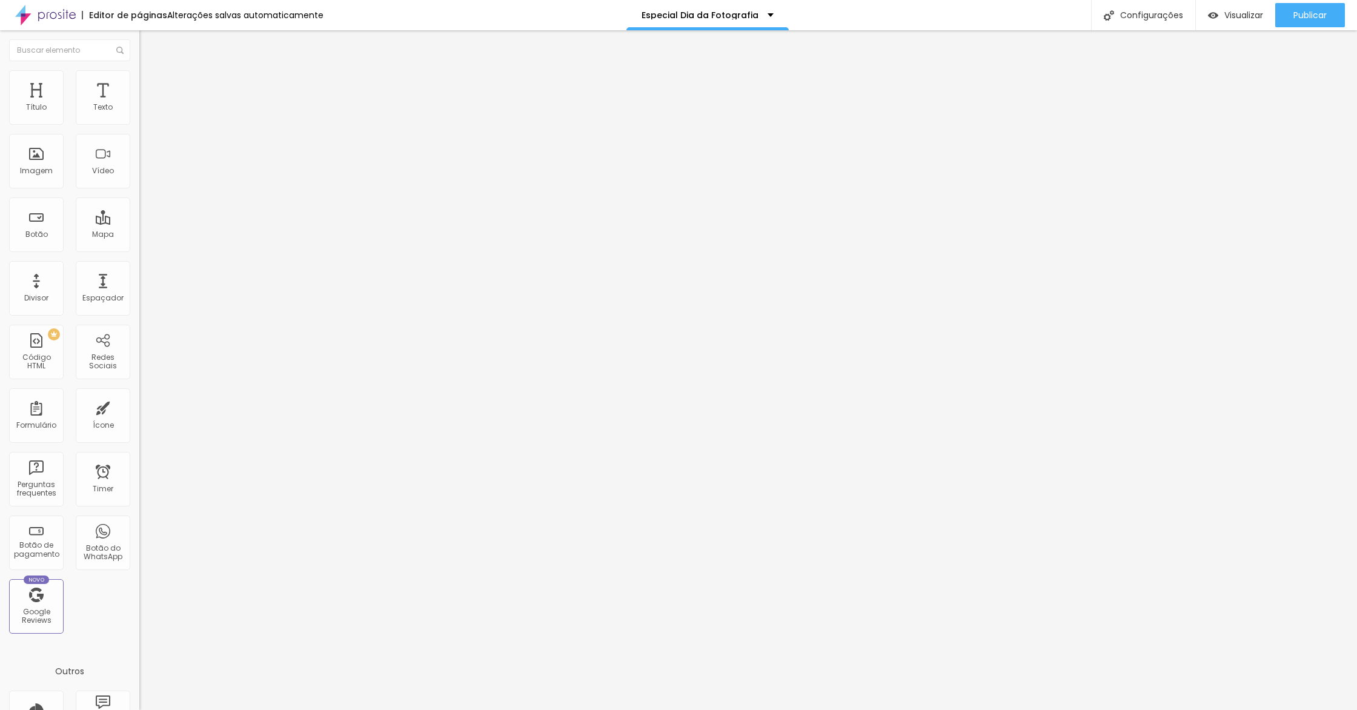
type input "13"
type input "14"
type input "15"
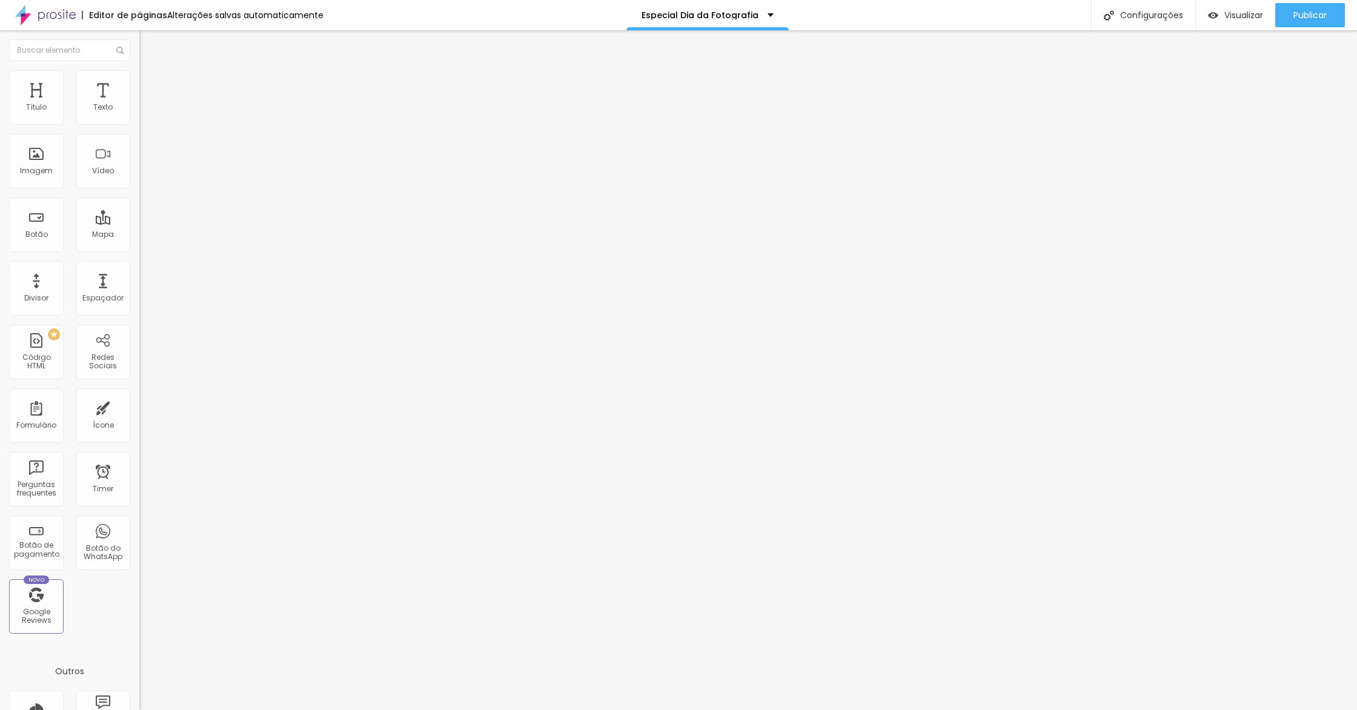
type input "16"
type input "17"
type input "18"
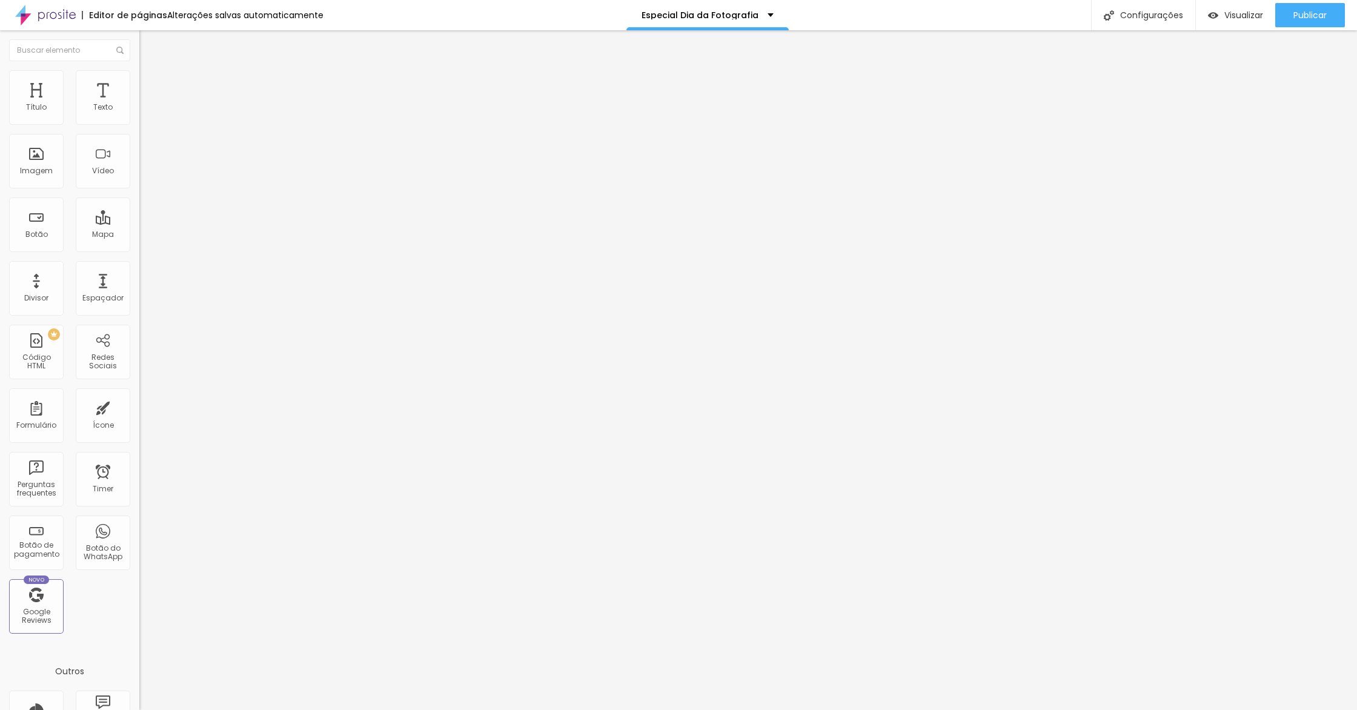
type input "18"
type input "19"
type input "20"
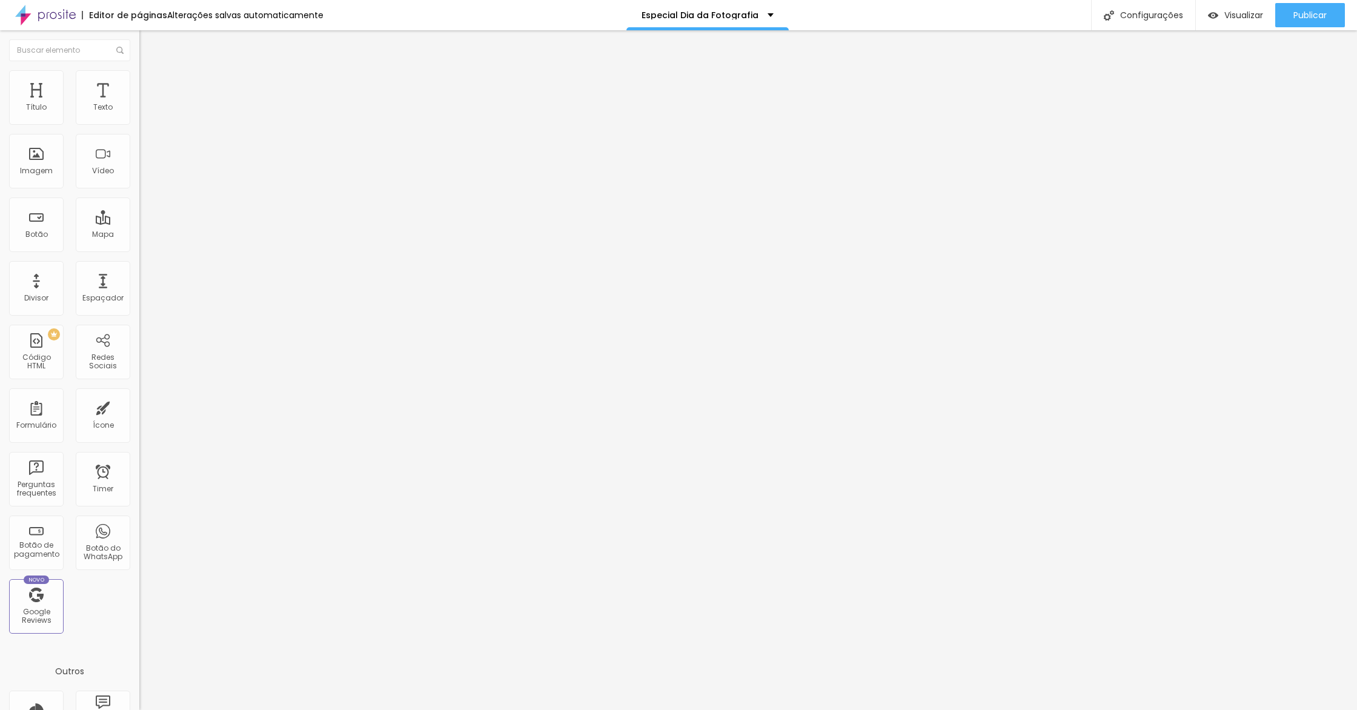
type input "21"
type input "22"
type input "23"
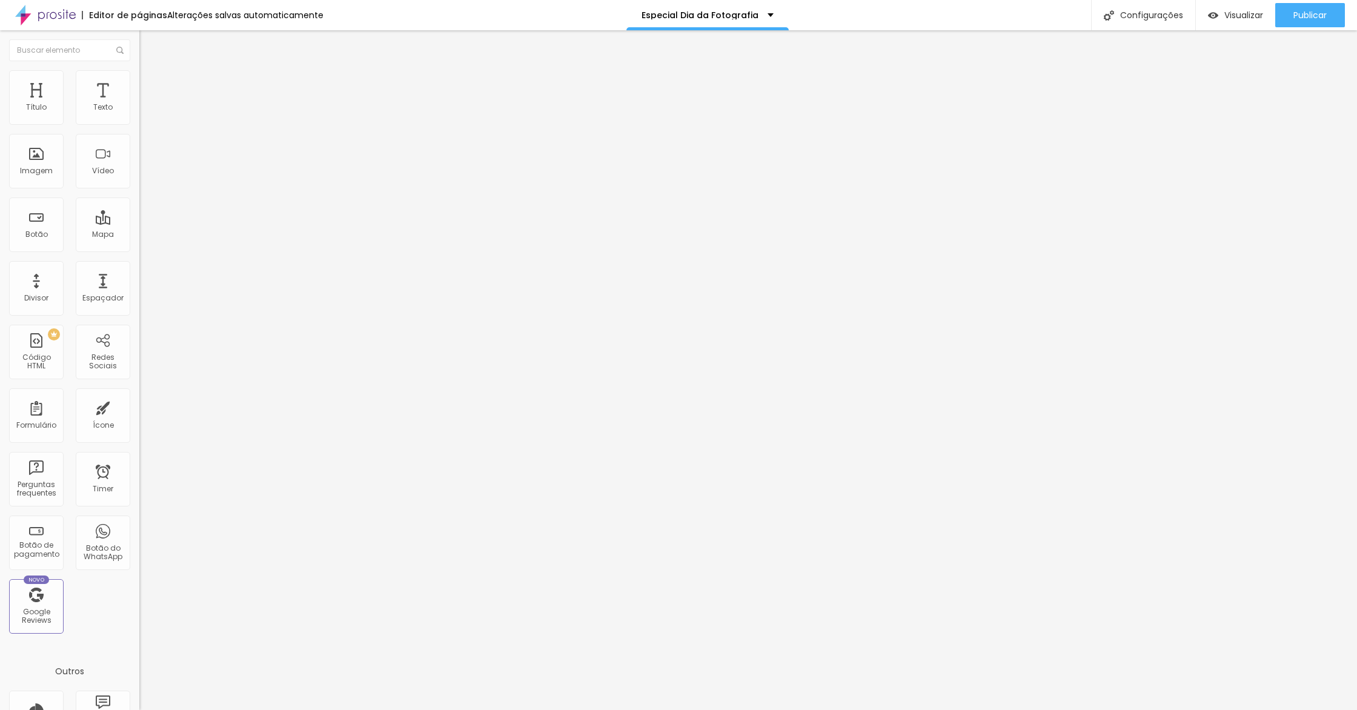
type input "23"
type input "24"
type input "25"
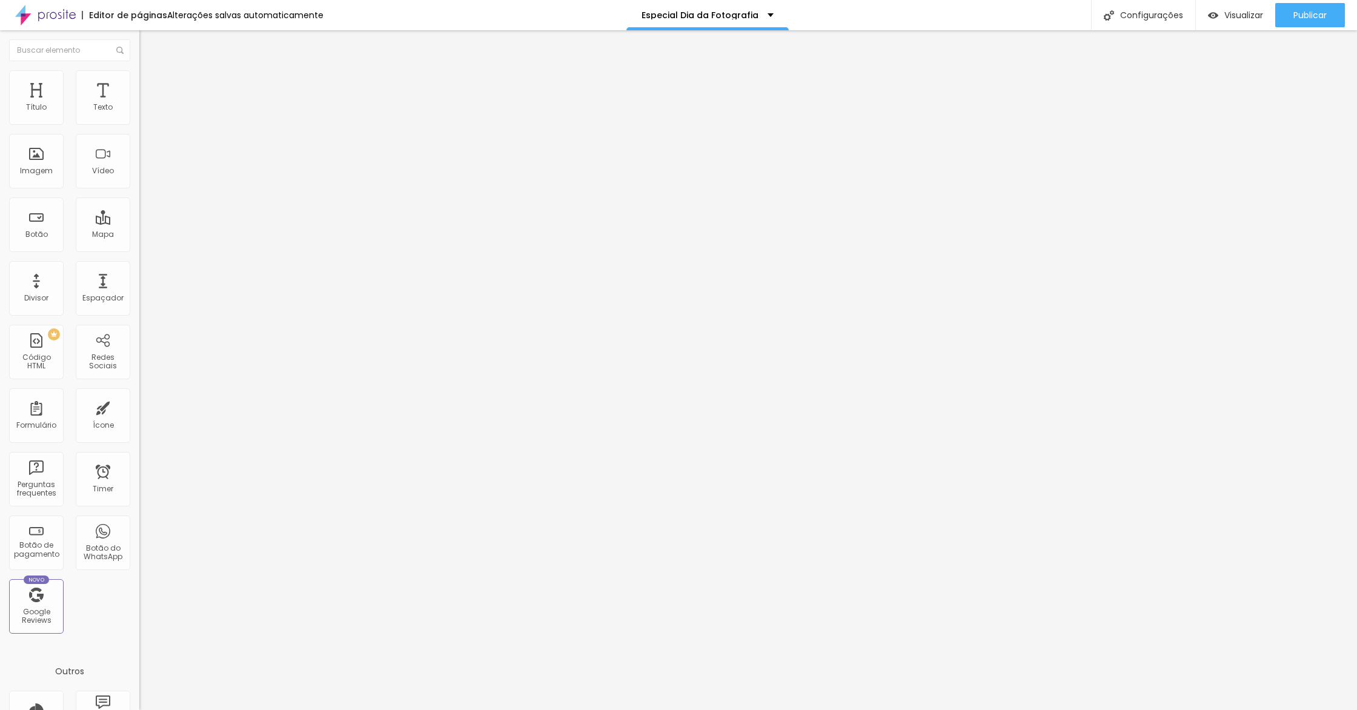
type input "26"
type input "27"
type input "28"
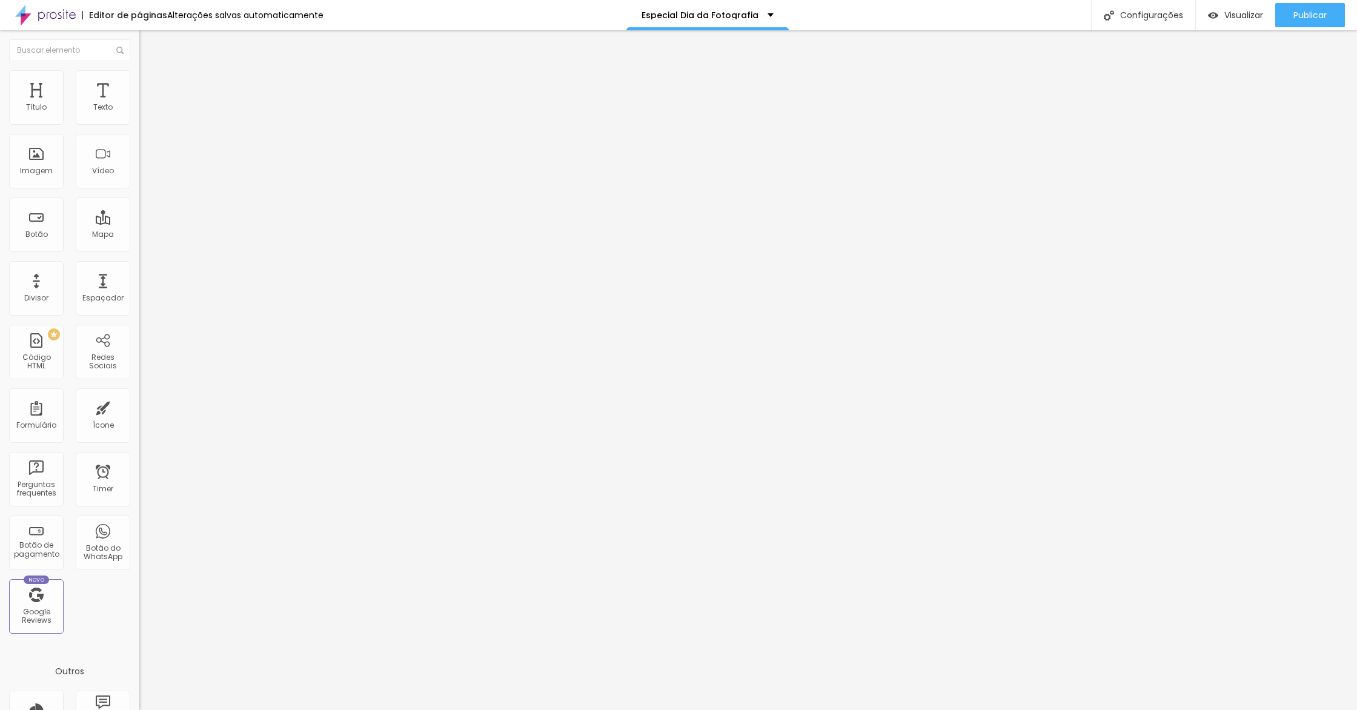
type input "28"
type input "29"
type input "30"
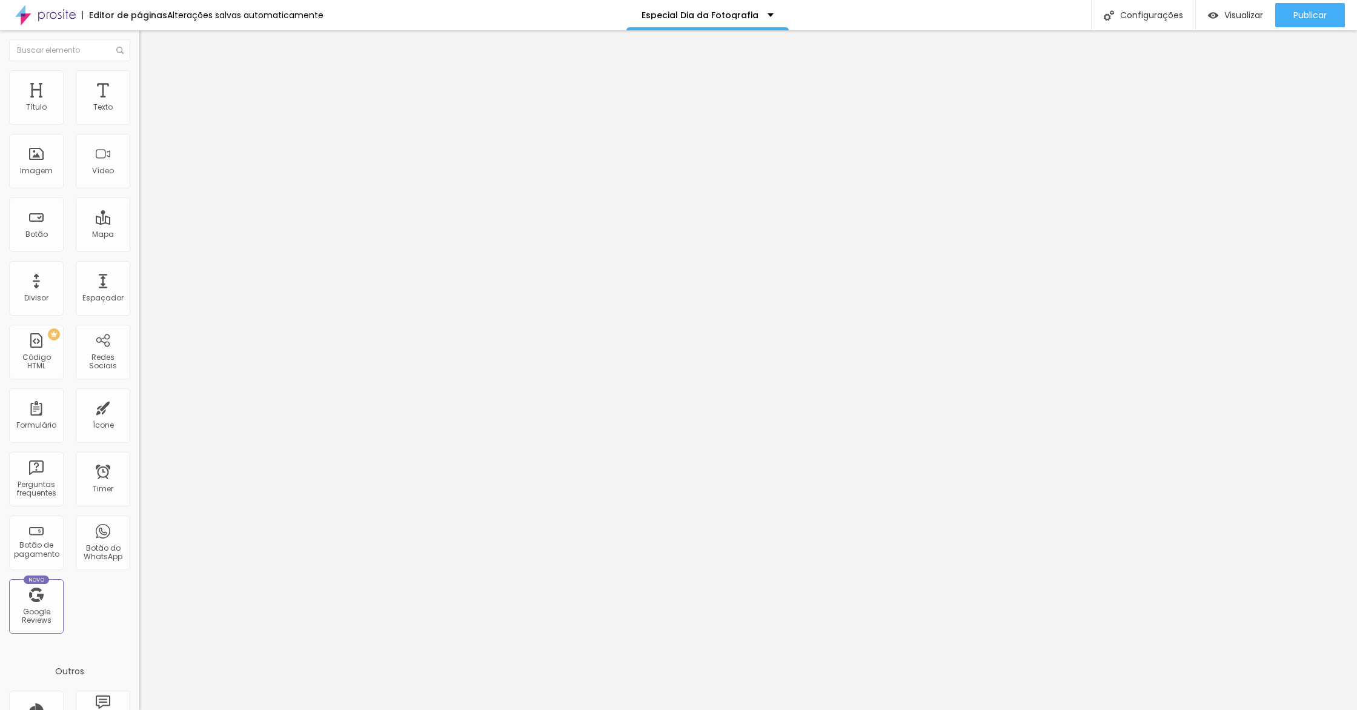
type input "31"
type input "30"
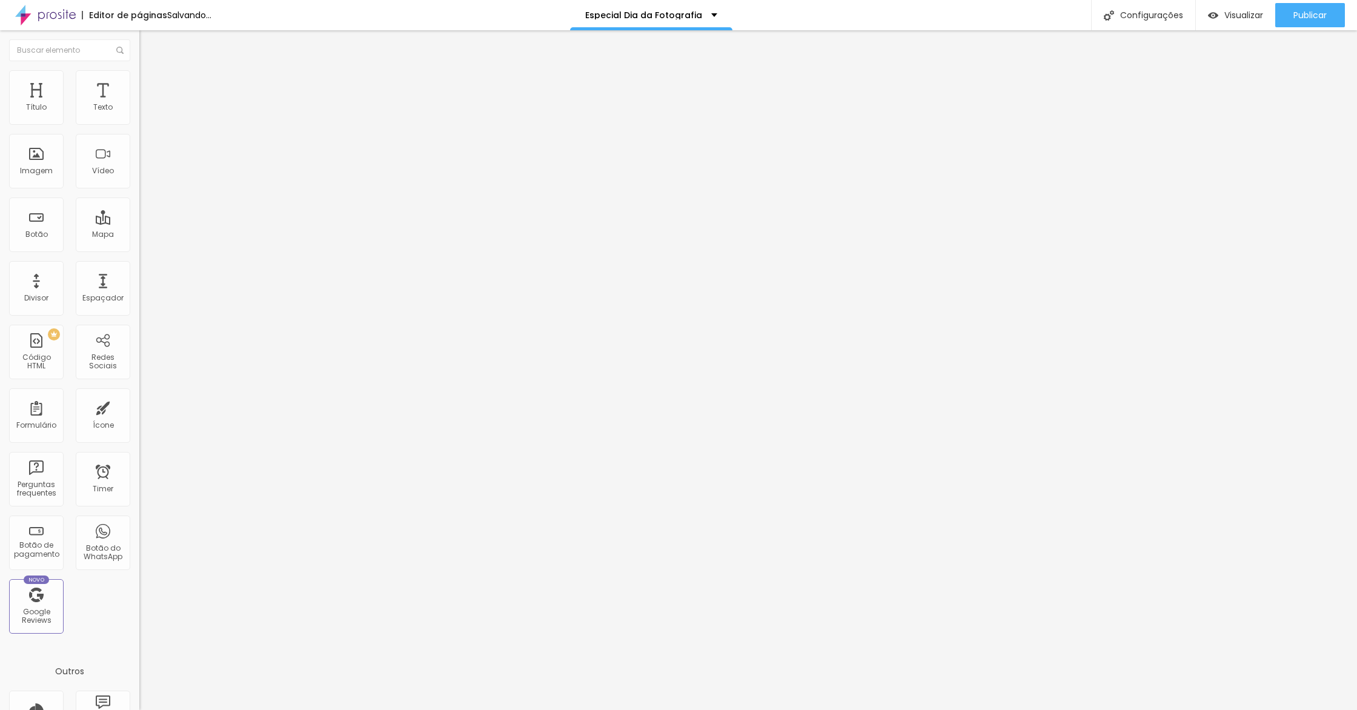
drag, startPoint x: 38, startPoint y: 121, endPoint x: 50, endPoint y: 119, distance: 11.8
click at [139, 223] on input "range" at bounding box center [178, 228] width 78 height 10
click at [1319, 10] on span "Publicar" at bounding box center [1310, 15] width 33 height 10
click at [1251, 95] on div "Publicar alterações Clique para publicar as ultimas alterações reaizadas Visual…" at bounding box center [1277, 71] width 133 height 76
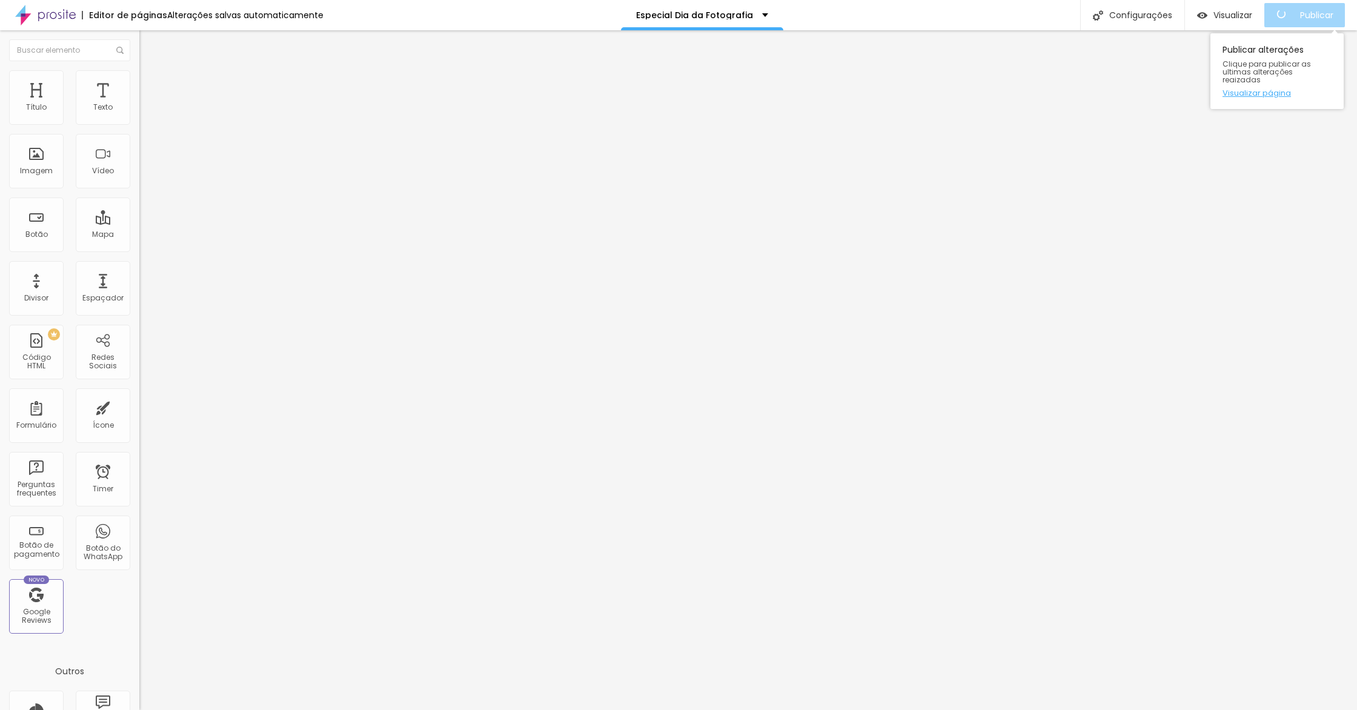
click at [1260, 89] on link "Visualizar página" at bounding box center [1277, 93] width 109 height 8
click at [150, 84] on span "Avançado" at bounding box center [170, 78] width 40 height 10
click at [139, 69] on img at bounding box center [144, 63] width 11 height 11
click at [144, 176] on icon "button" at bounding box center [147, 171] width 7 height 7
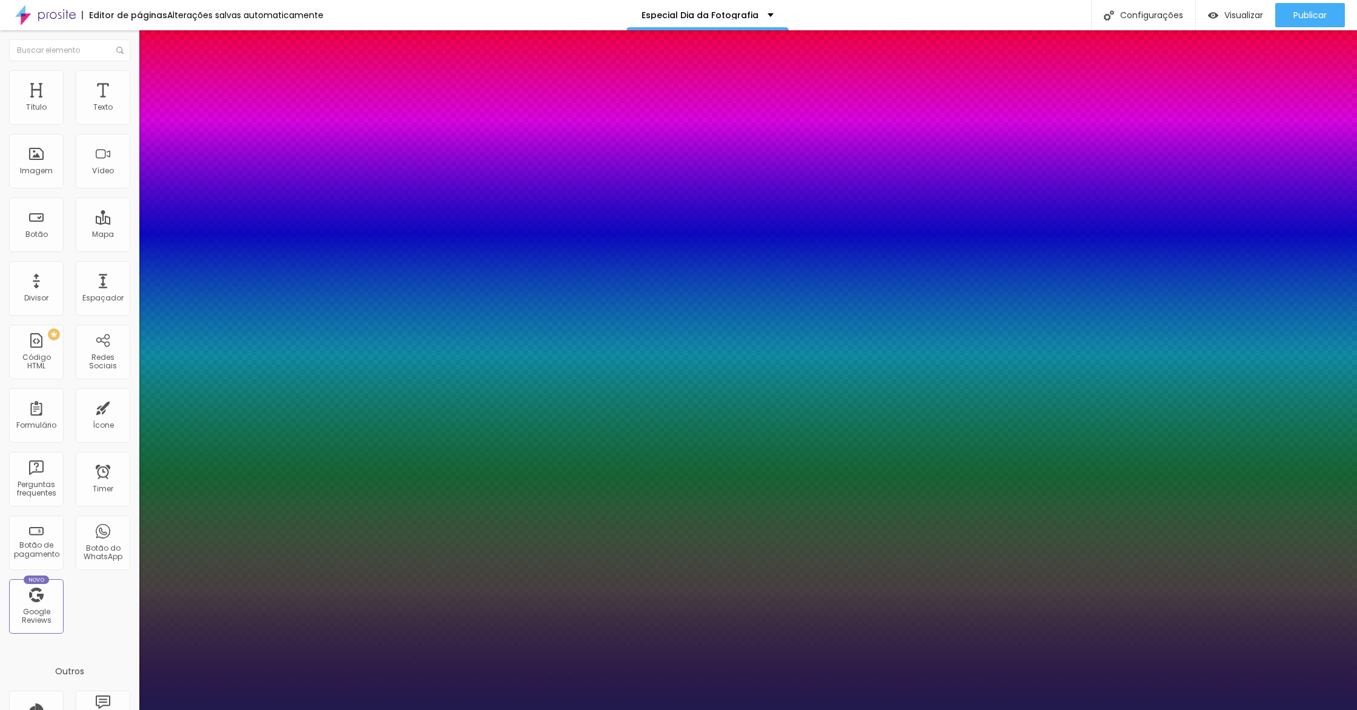
type input "1"
click at [118, 710] on div at bounding box center [678, 710] width 1357 height 0
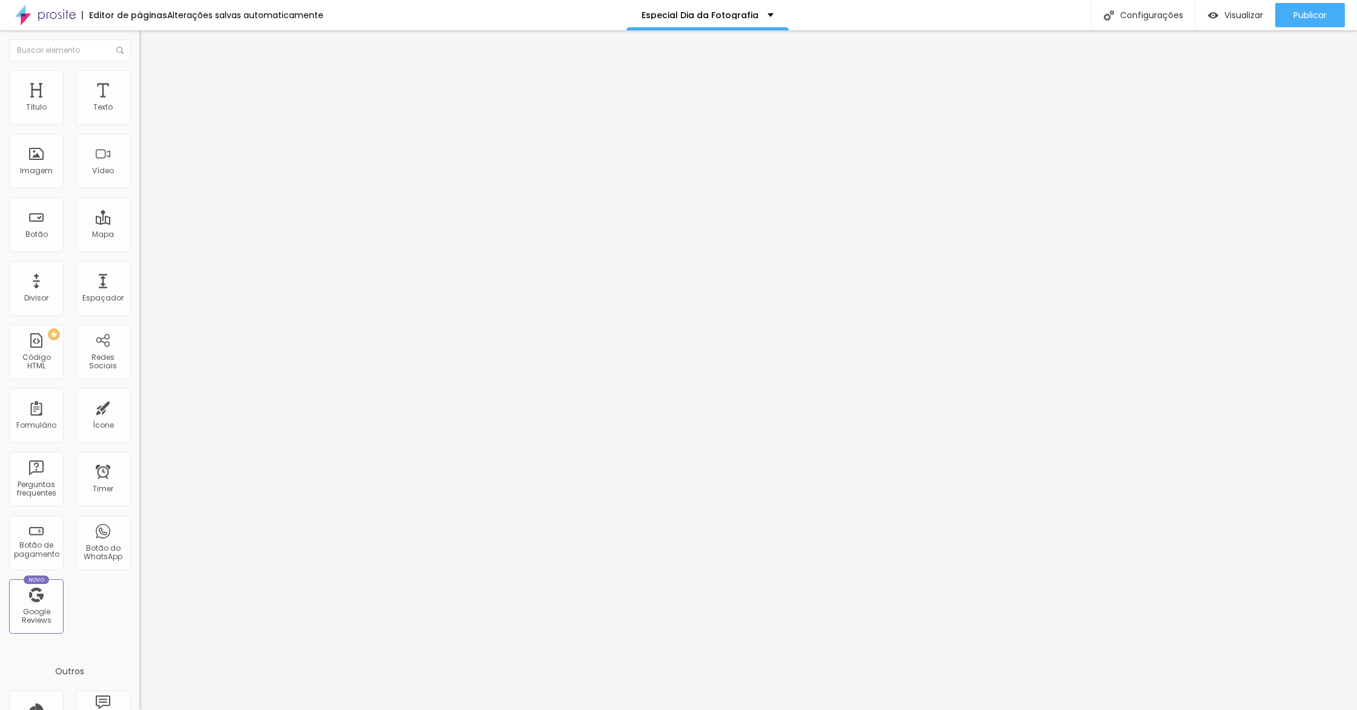
click at [139, 80] on li "Avançado" at bounding box center [208, 76] width 139 height 12
type input "7"
type input "8"
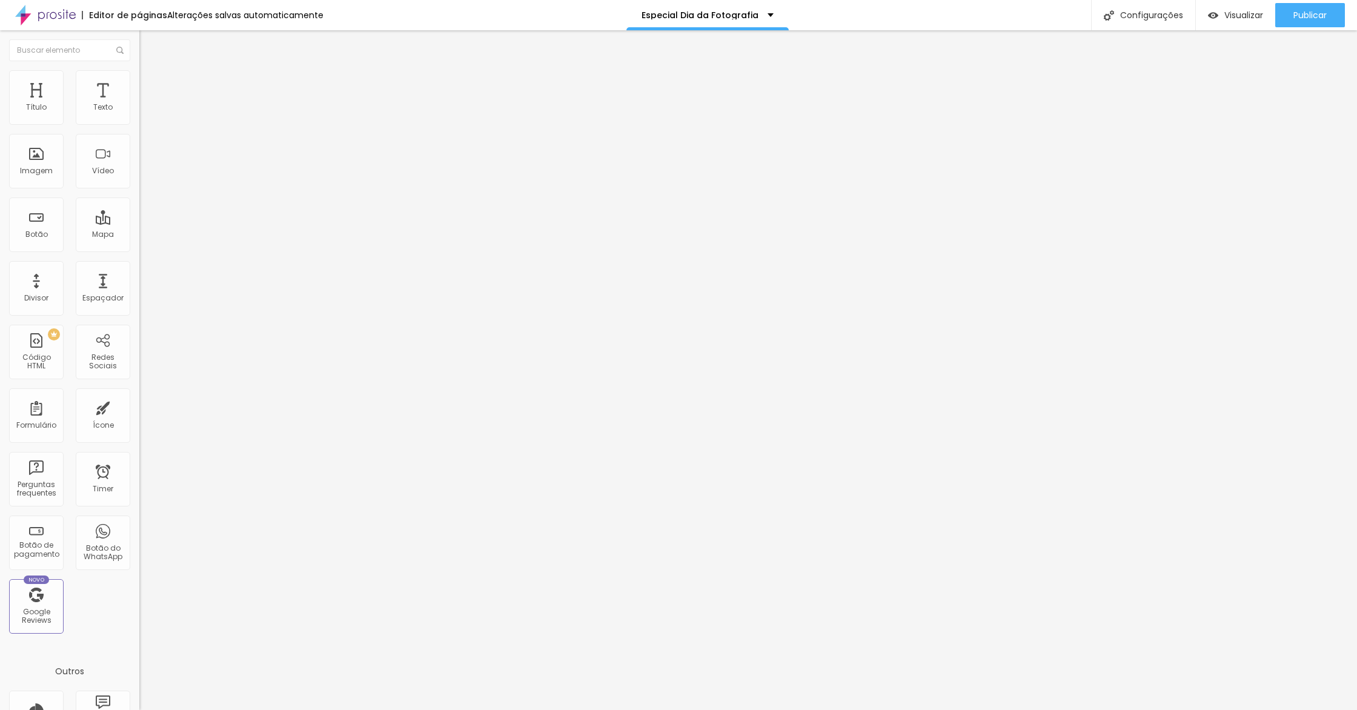
type input "11"
type input "15"
type input "16"
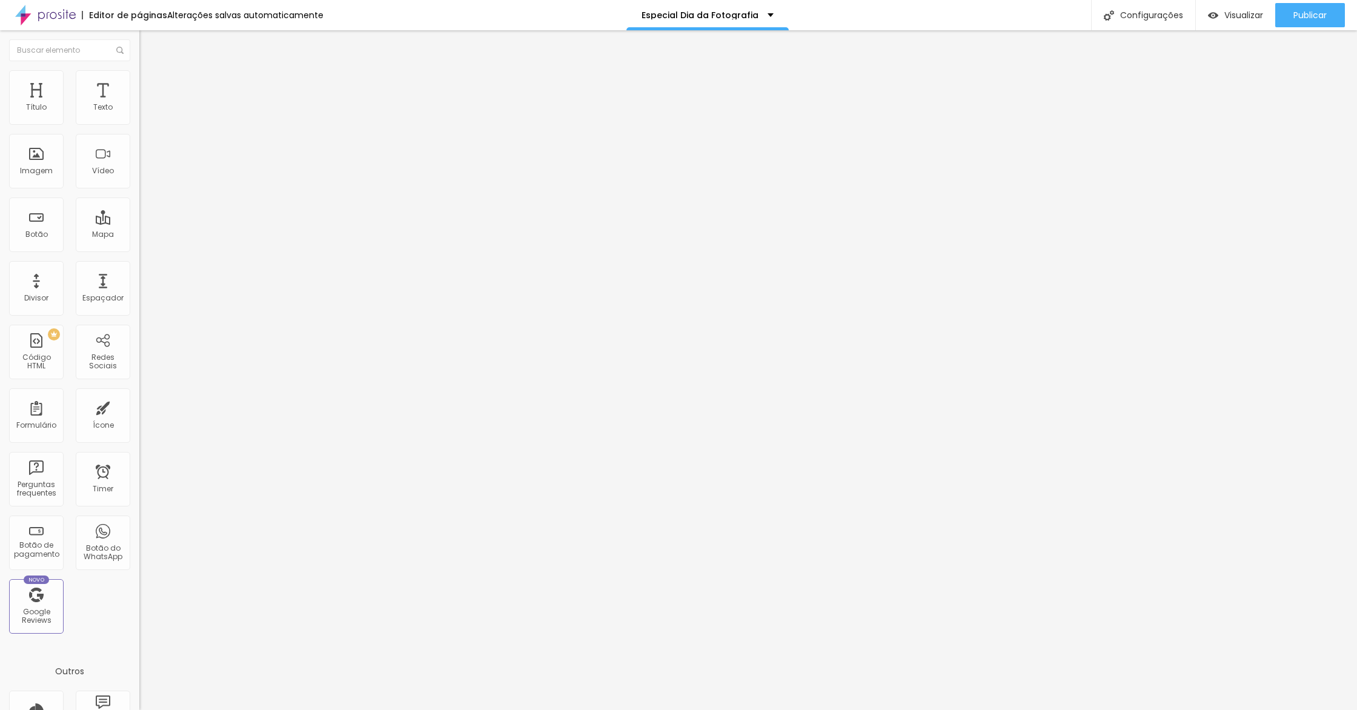
type input "16"
type input "17"
type input "18"
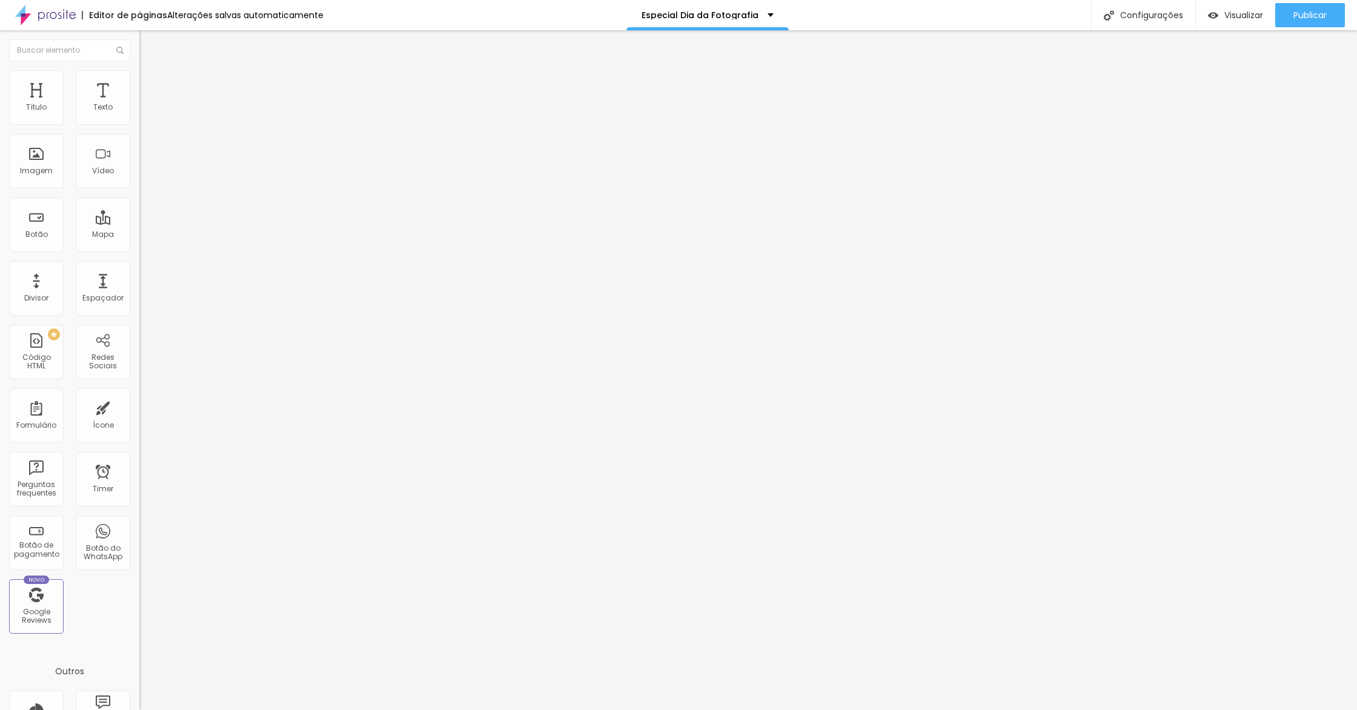
type input "19"
type input "20"
drag, startPoint x: 33, startPoint y: 141, endPoint x: 43, endPoint y: 139, distance: 9.9
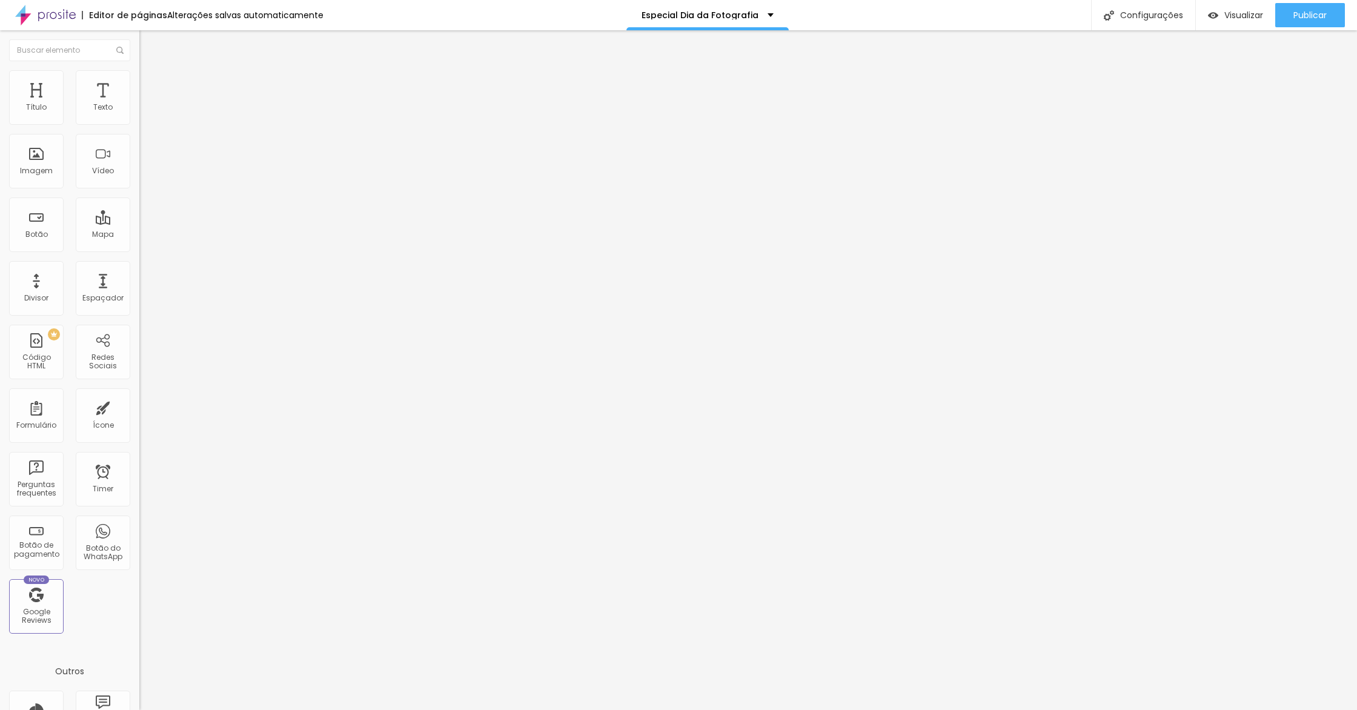
type input "20"
click at [139, 395] on input "range" at bounding box center [178, 400] width 78 height 10
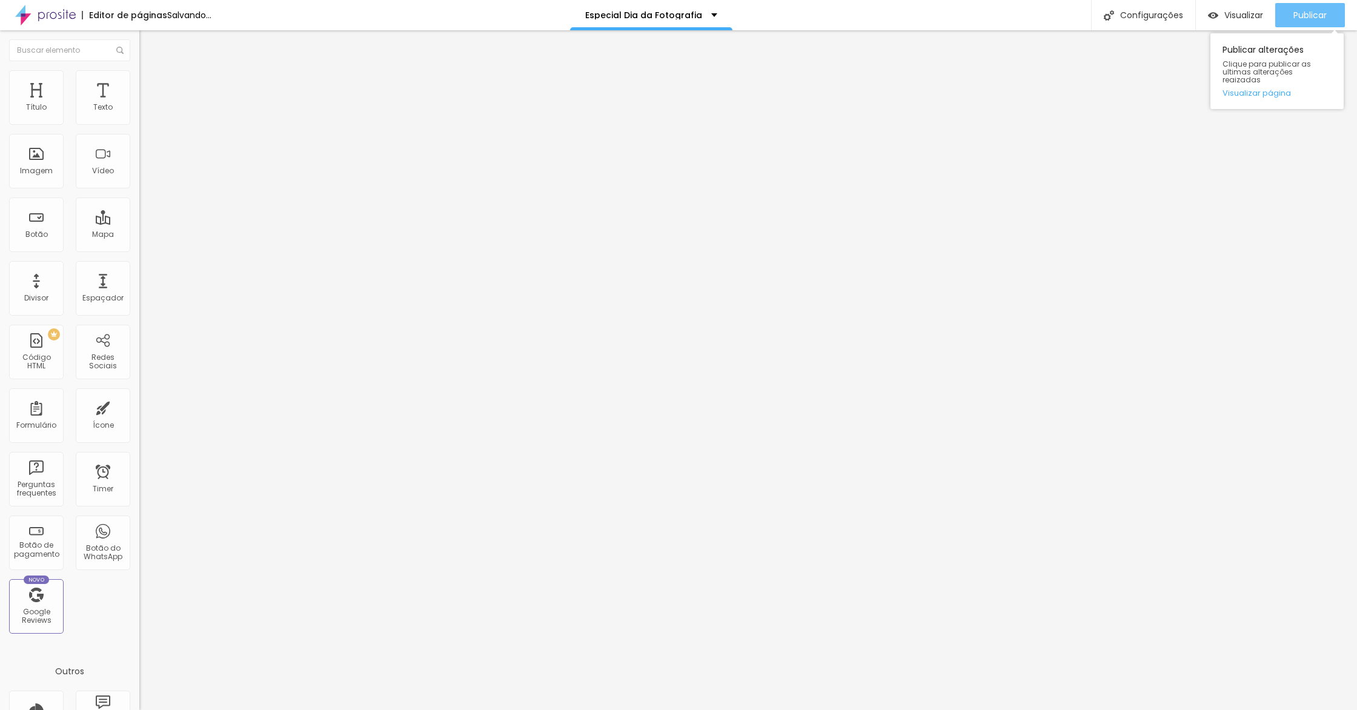
click at [1294, 18] on span "Publicar" at bounding box center [1310, 15] width 33 height 10
click at [1260, 89] on link "Visualizar página" at bounding box center [1277, 93] width 109 height 8
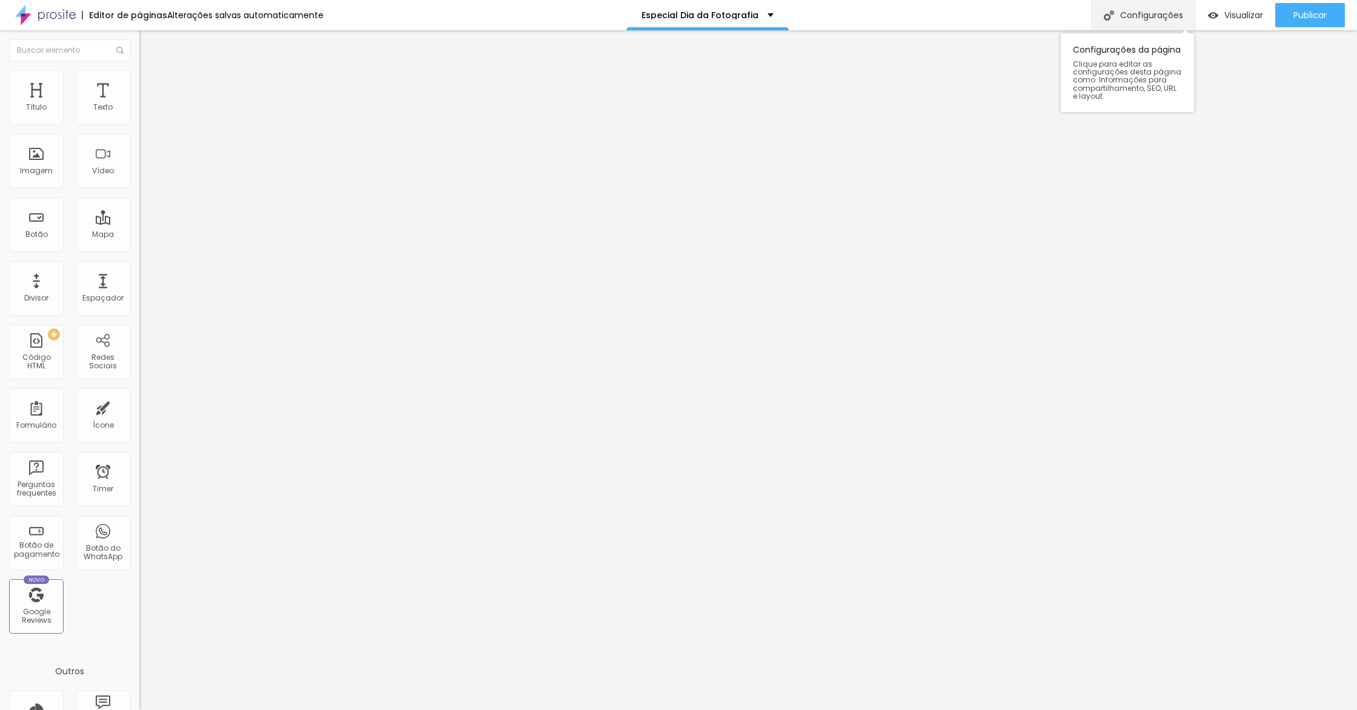
click at [1147, 10] on div "Configurações" at bounding box center [1143, 15] width 104 height 30
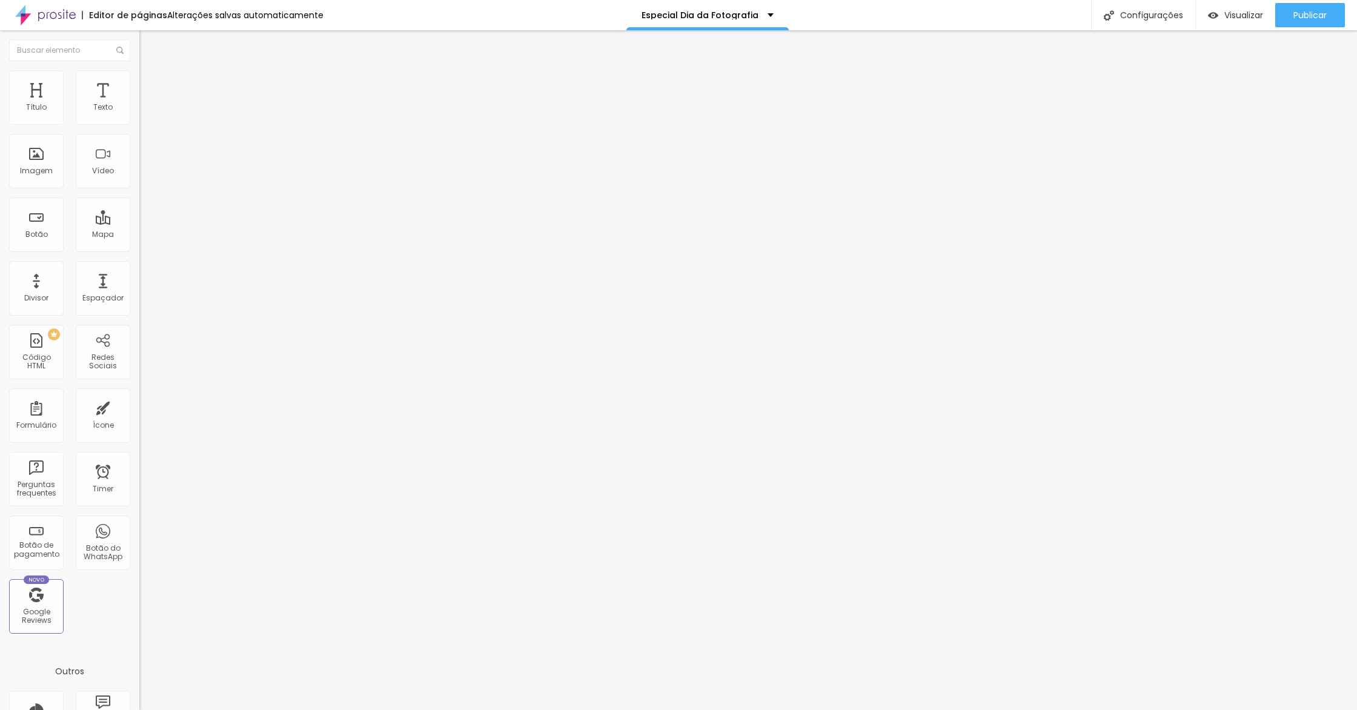
drag, startPoint x: 576, startPoint y: 424, endPoint x: 618, endPoint y: 423, distance: 41.2
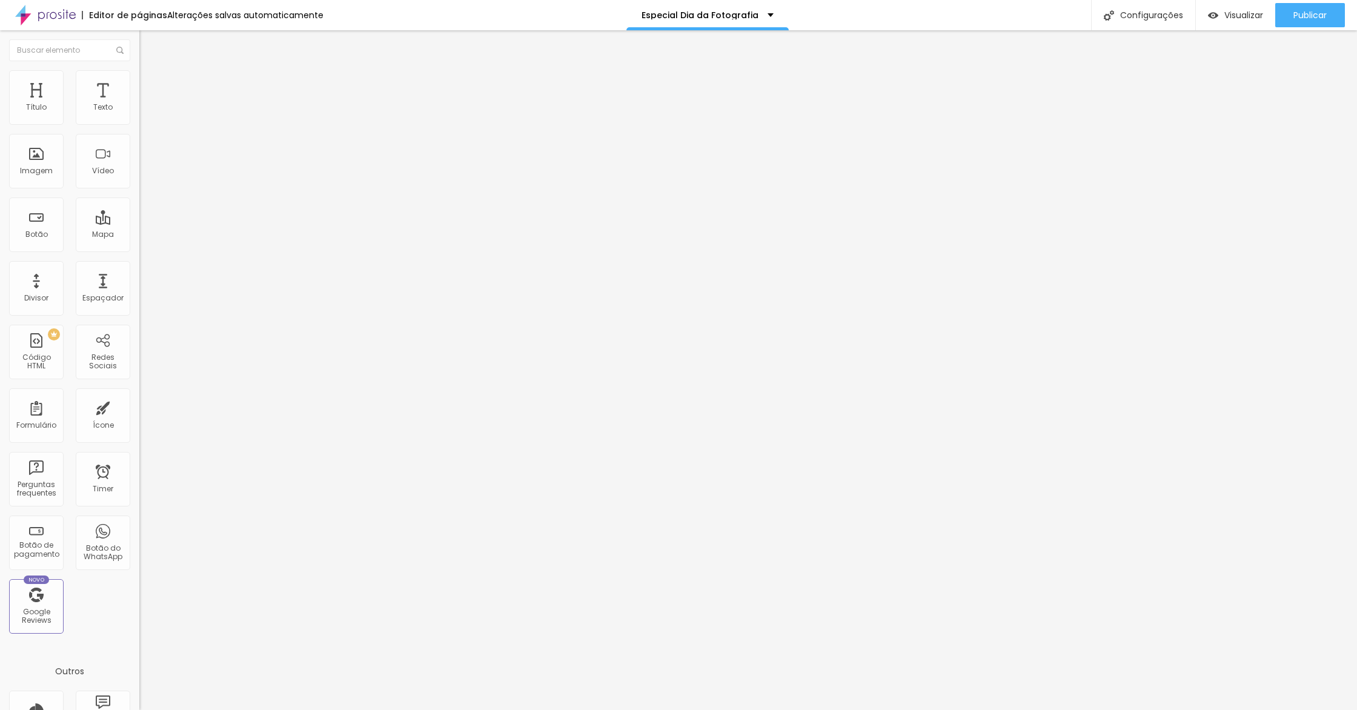
type input "Especial Dia da Fotografia: Assine ou renove com 50%OFF + Brinde Black Hold"
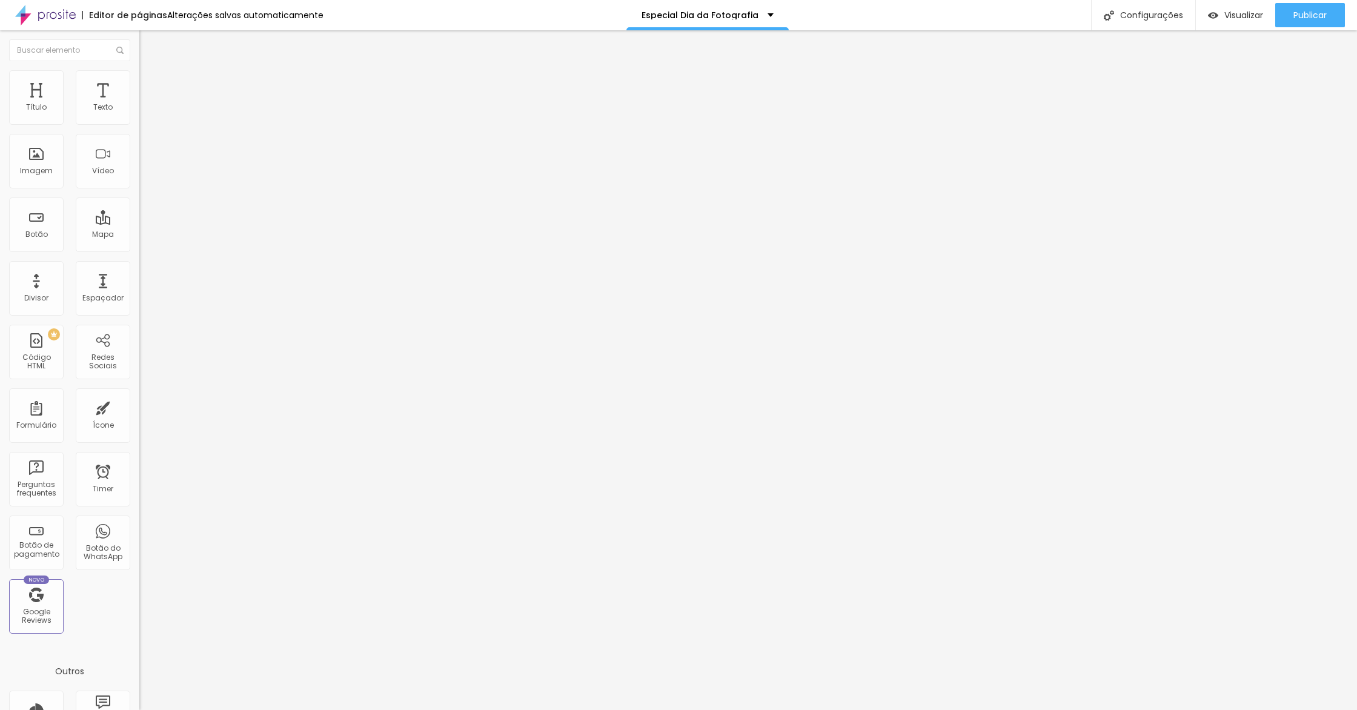
paste input "Especial Dia da Fotografia: Assine ou renove com 50%OFF + Brinde Black Hold"
type input "Especial Dia da Fotografia: Assine ou renove com 50%OFF + Brinde Black Hold"
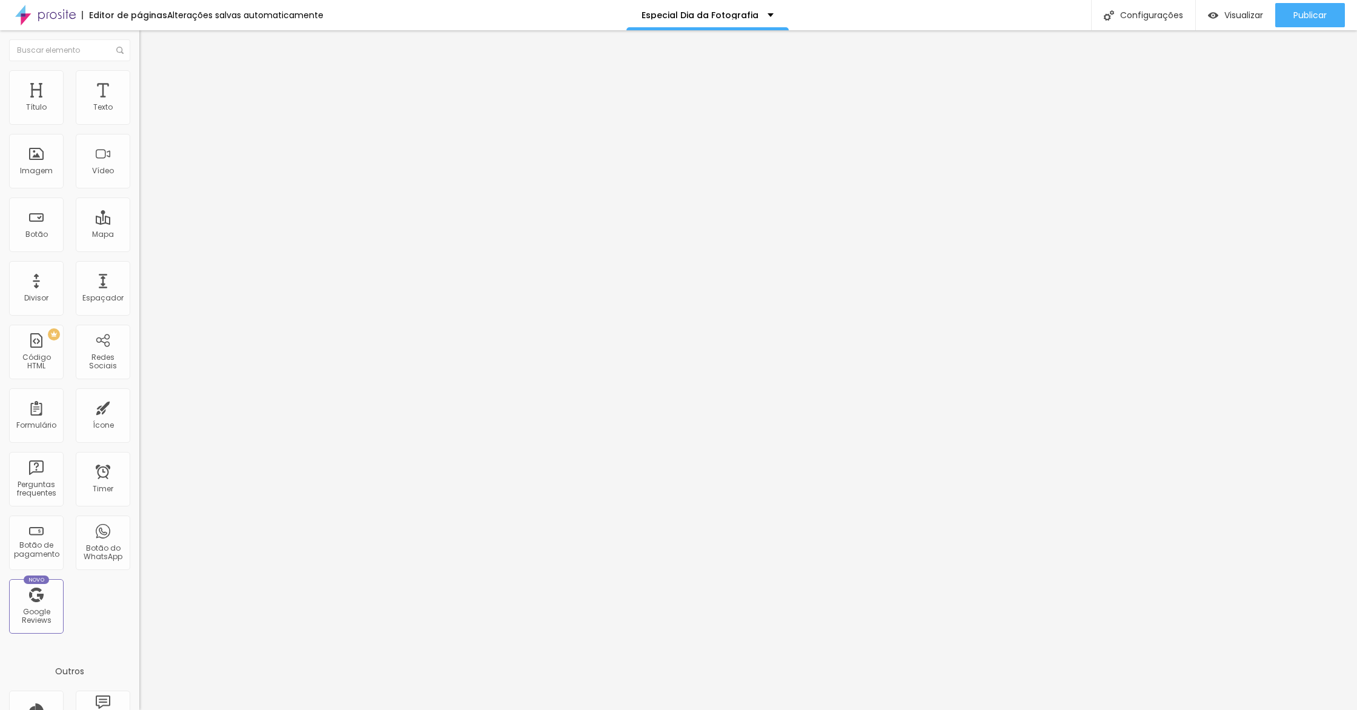
click at [890, 710] on div at bounding box center [678, 723] width 1357 height 11
click at [1307, 22] on div "Publicar" at bounding box center [1310, 15] width 33 height 24
click at [1273, 89] on link "Visualizar página" at bounding box center [1277, 93] width 109 height 8
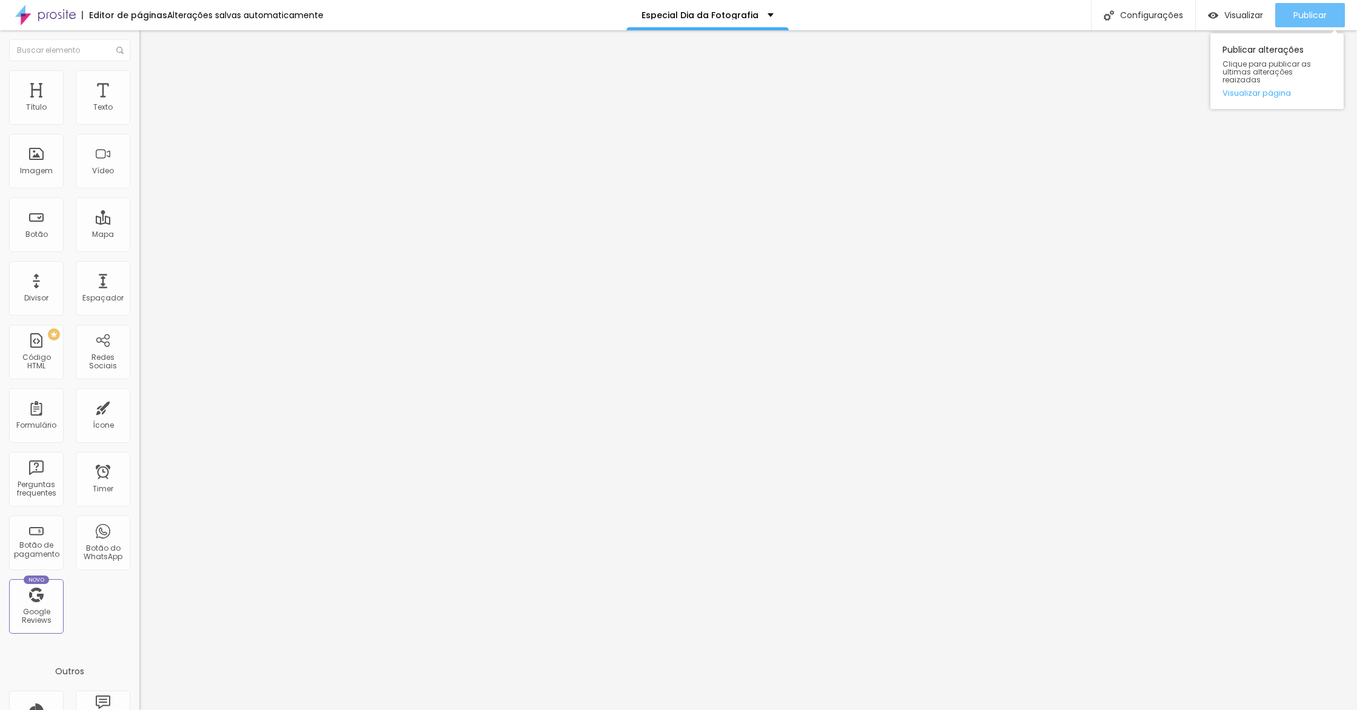
click at [1342, 22] on button "Publicar" at bounding box center [1311, 15] width 70 height 24
click at [1289, 11] on button "Publicar" at bounding box center [1311, 15] width 70 height 24
click at [147, 114] on input "[DATE] 23:45" at bounding box center [175, 108] width 56 height 12
click at [63, 236] on div "20" at bounding box center [64, 230] width 12 height 12
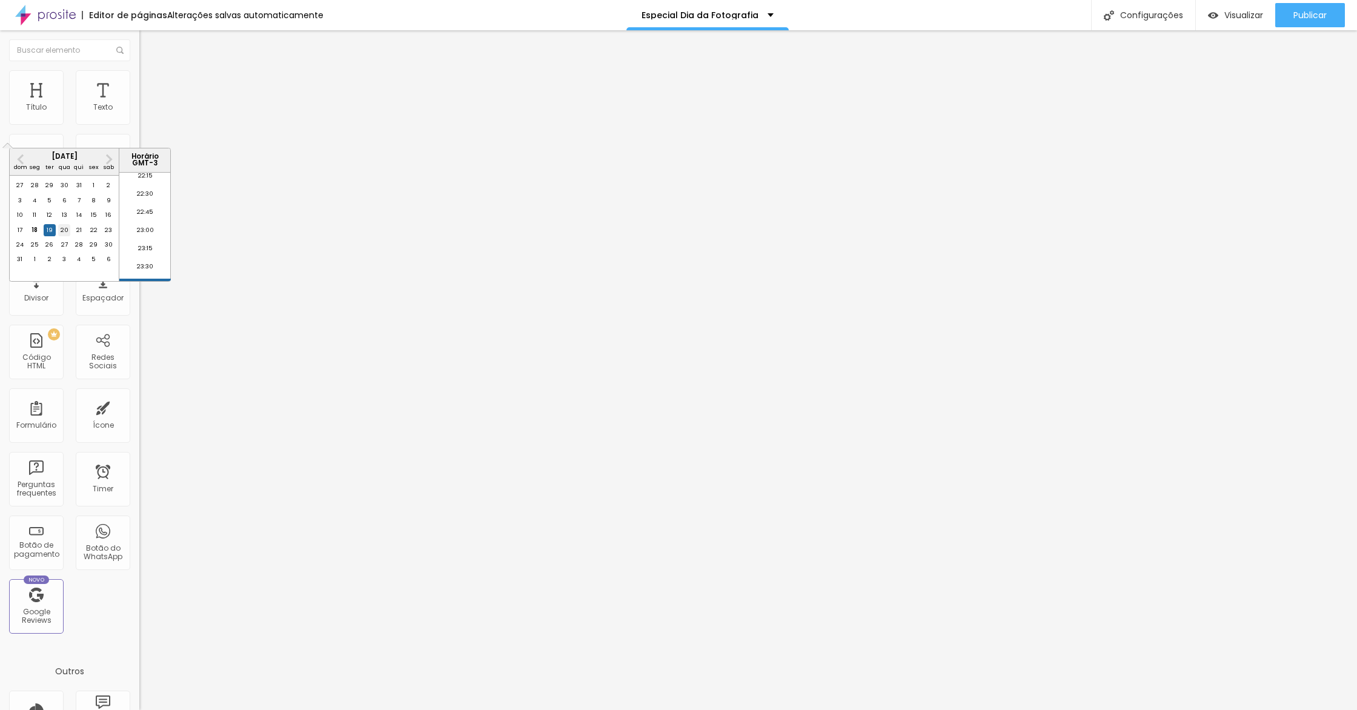
type input "20 de agosto de 2025 às 23:45"
click at [147, 114] on input "[DATE] 23:45" at bounding box center [175, 108] width 56 height 12
click at [61, 236] on div "20" at bounding box center [64, 230] width 12 height 12
type input "20 de agosto de 2025 às 23:45"
click at [1326, 10] on span "Publicar" at bounding box center [1310, 15] width 33 height 10
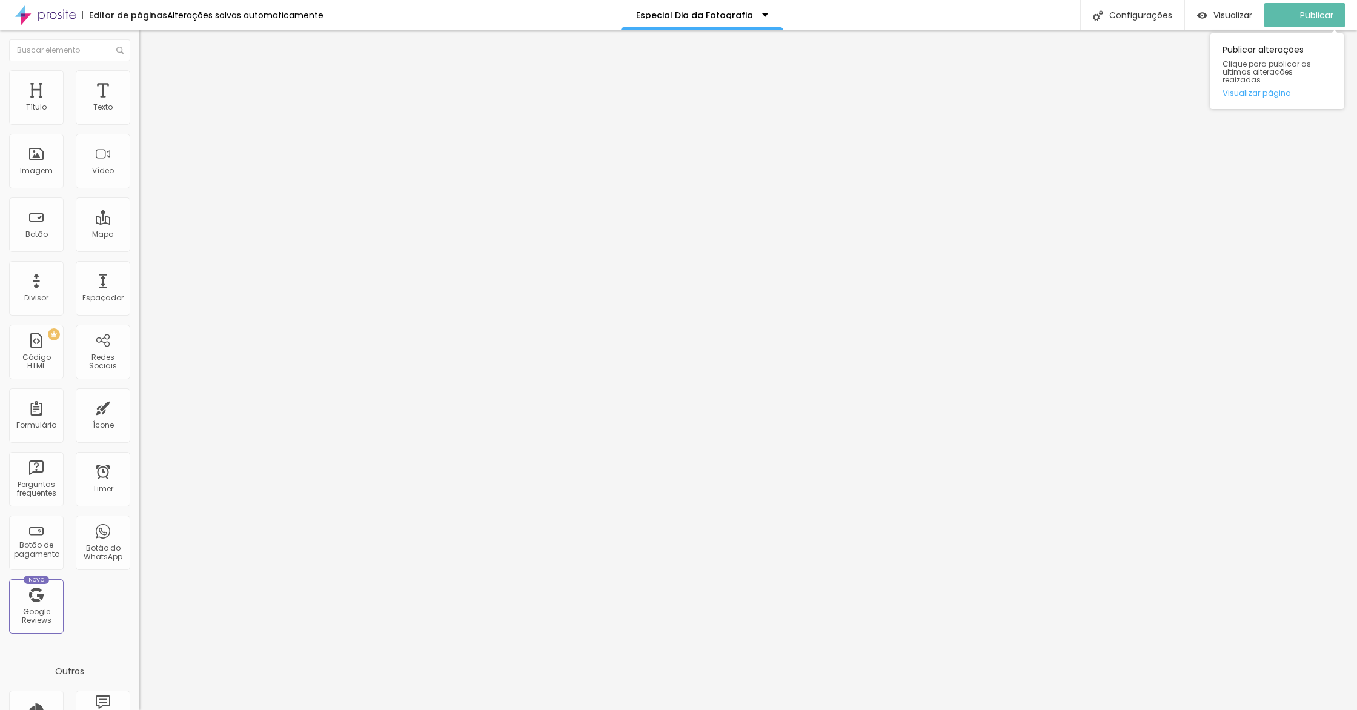
click at [1264, 79] on div "Publicar alterações Clique para publicar as ultimas alterações reaizadas Visual…" at bounding box center [1277, 71] width 133 height 76
click at [1257, 89] on link "Visualizar página" at bounding box center [1277, 93] width 109 height 8
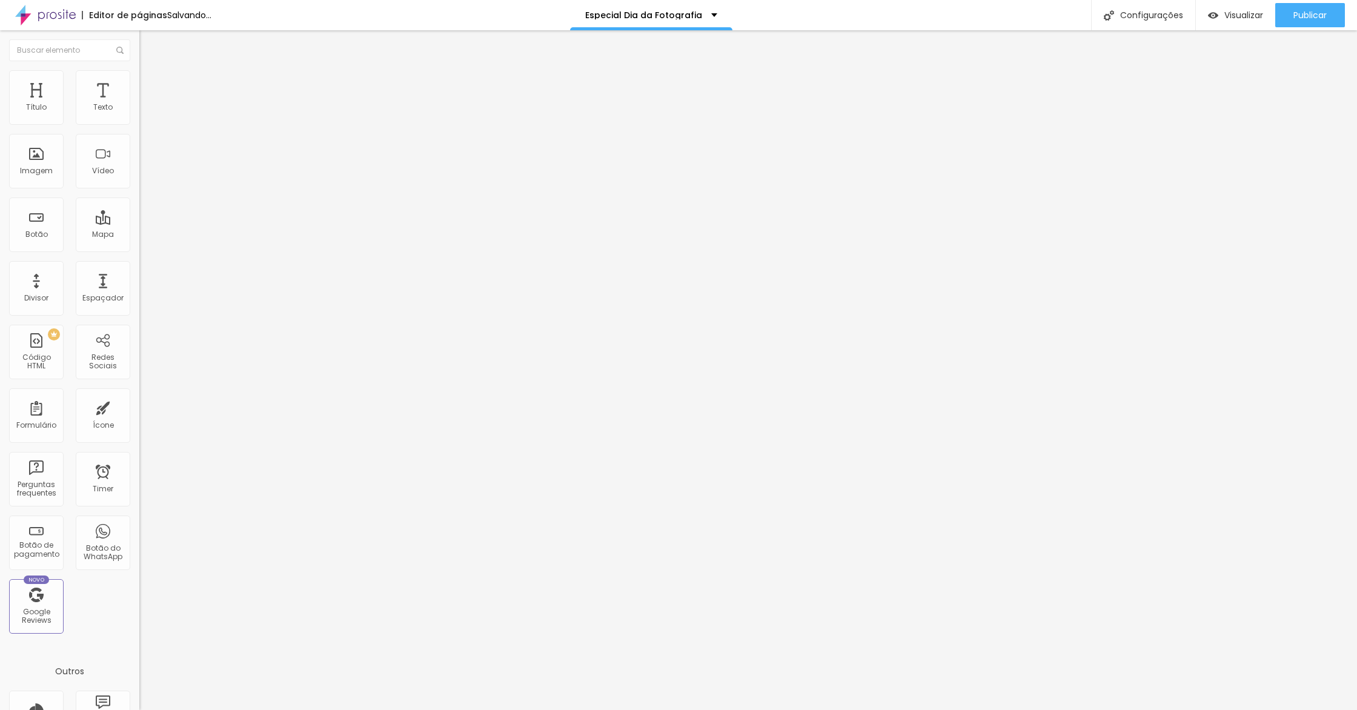
click at [139, 103] on div "Trocar imagem" at bounding box center [208, 99] width 139 height 8
click at [139, 104] on span "Trocar imagem" at bounding box center [172, 99] width 66 height 10
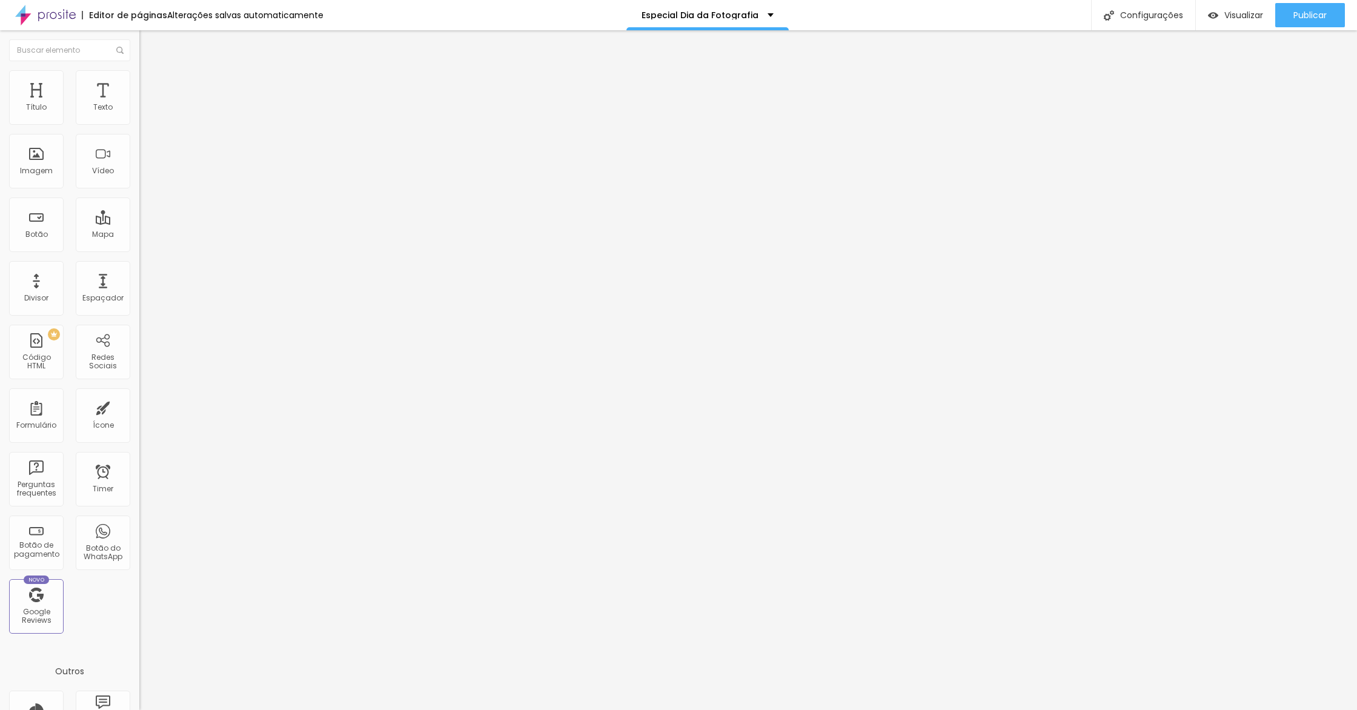
click at [139, 103] on div "Trocar imagem" at bounding box center [208, 99] width 139 height 8
click at [139, 104] on span "Trocar imagem" at bounding box center [172, 99] width 66 height 10
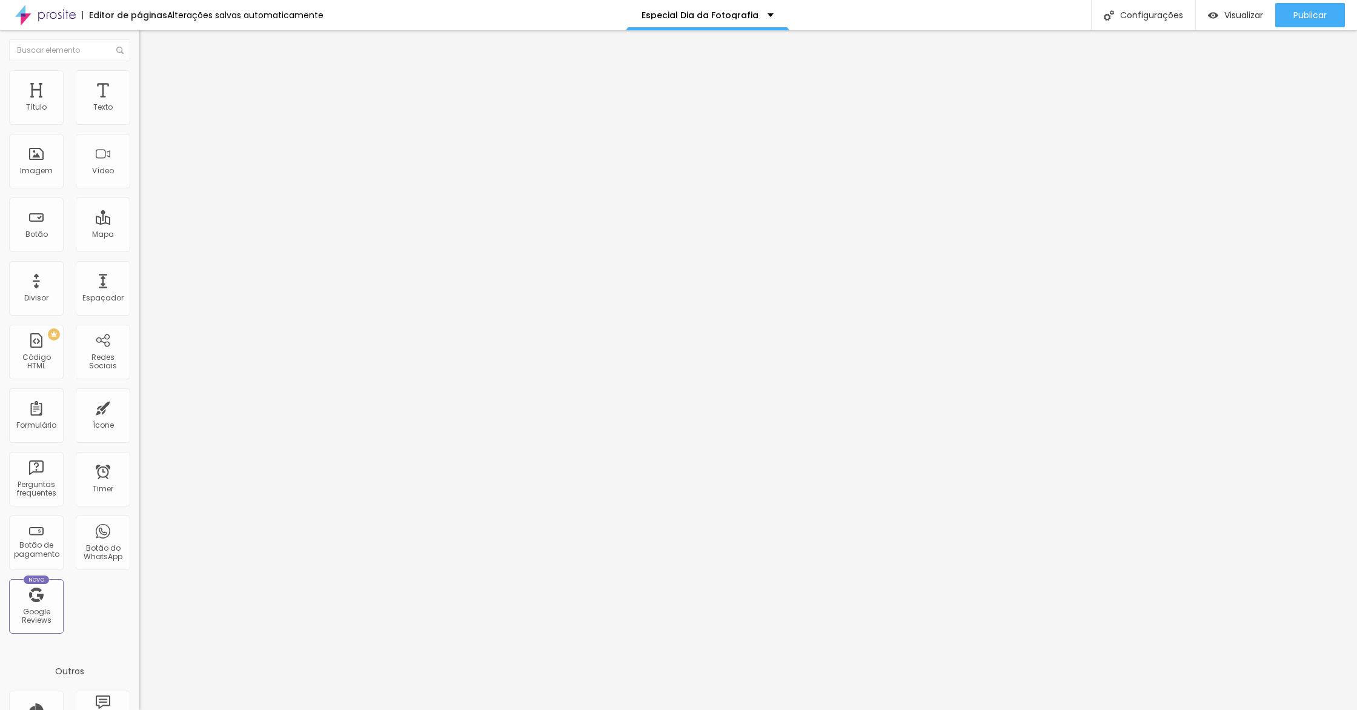
click at [139, 103] on div "Trocar imagem" at bounding box center [208, 99] width 139 height 8
click at [139, 104] on span "Trocar imagem" at bounding box center [172, 99] width 66 height 10
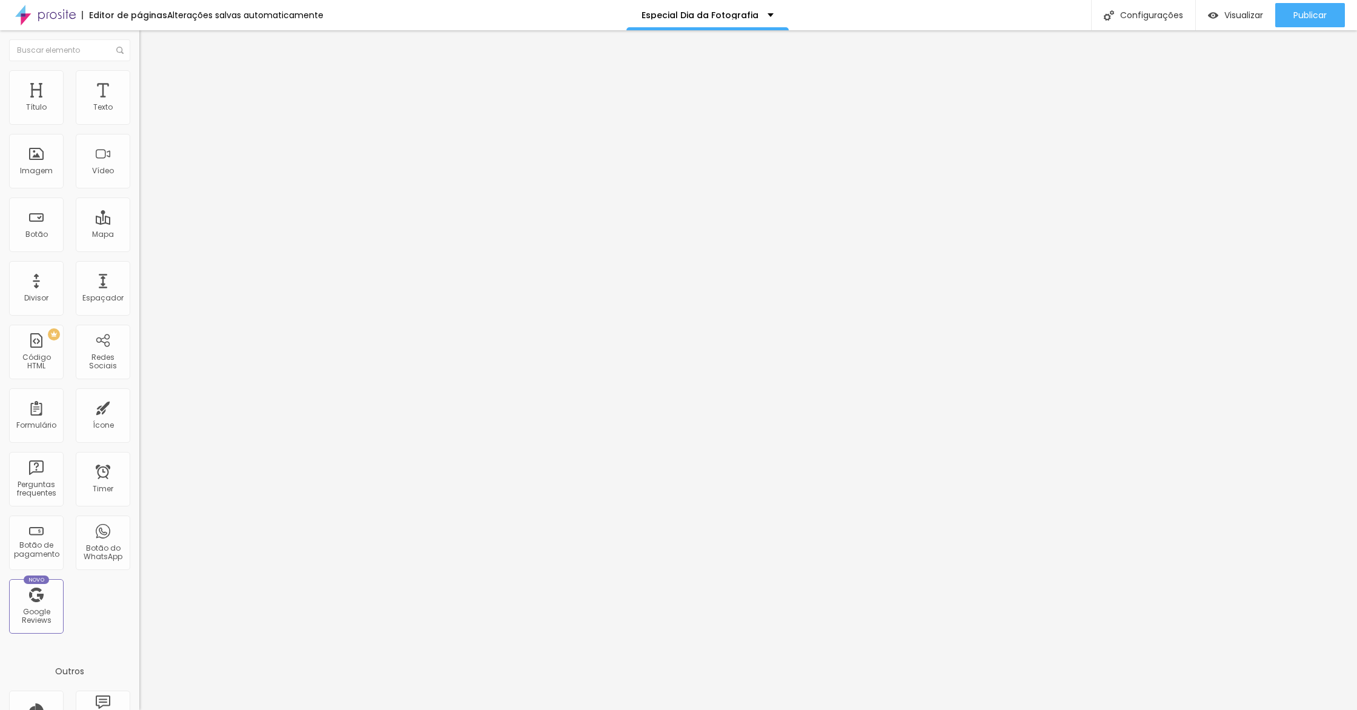
click at [139, 104] on div "Trocar imagem Descrição da imagem (Alt) Alinhamento Proporção Original Cinema 1…" at bounding box center [208, 186] width 139 height 182
click at [139, 82] on li "Estilo" at bounding box center [208, 76] width 139 height 12
type input "370"
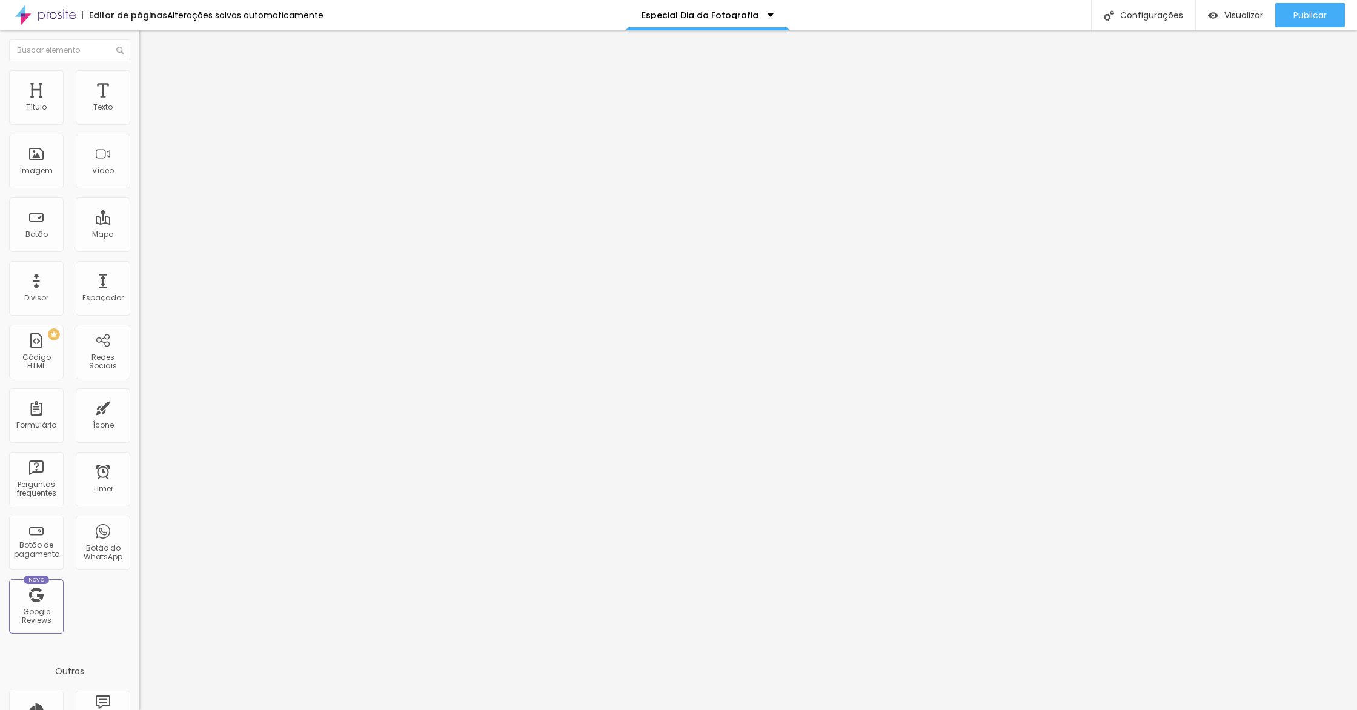
type input "370"
type input "470"
type input "500"
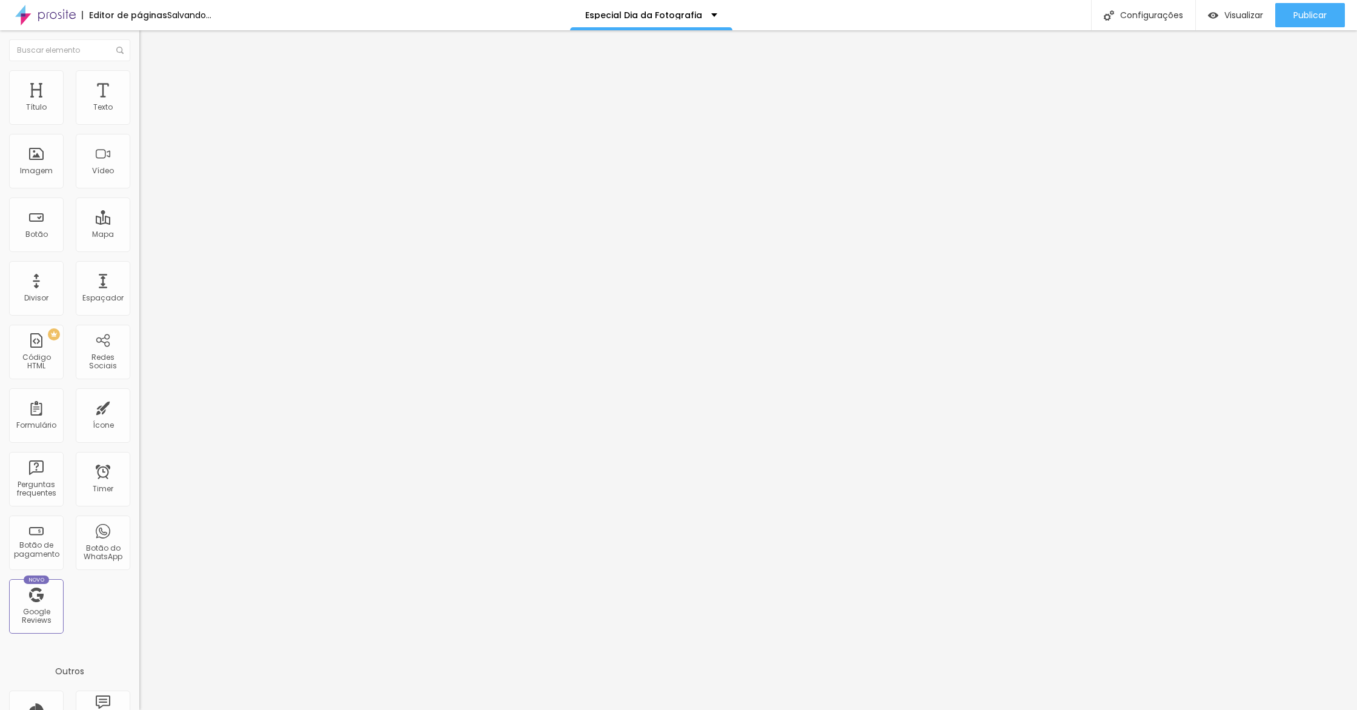
type input "490"
type input "420"
type input "410"
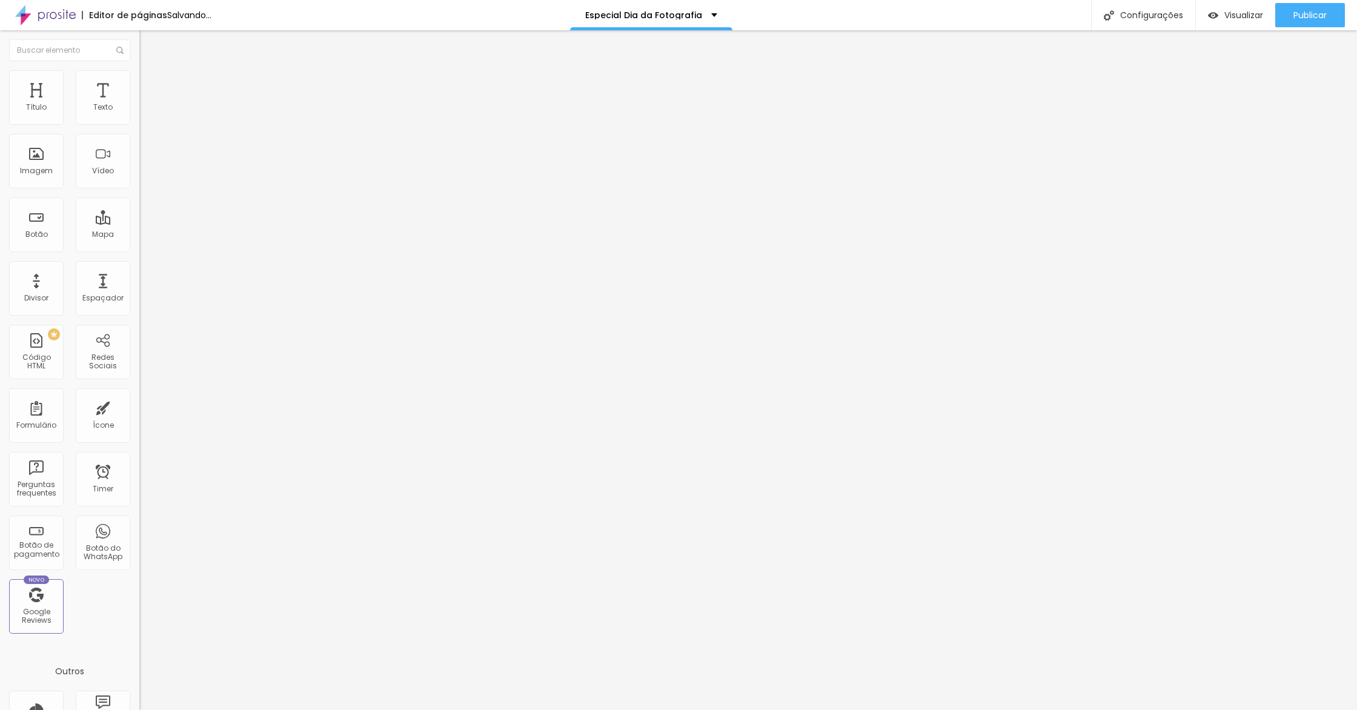
type input "410"
type input "400"
type input "390"
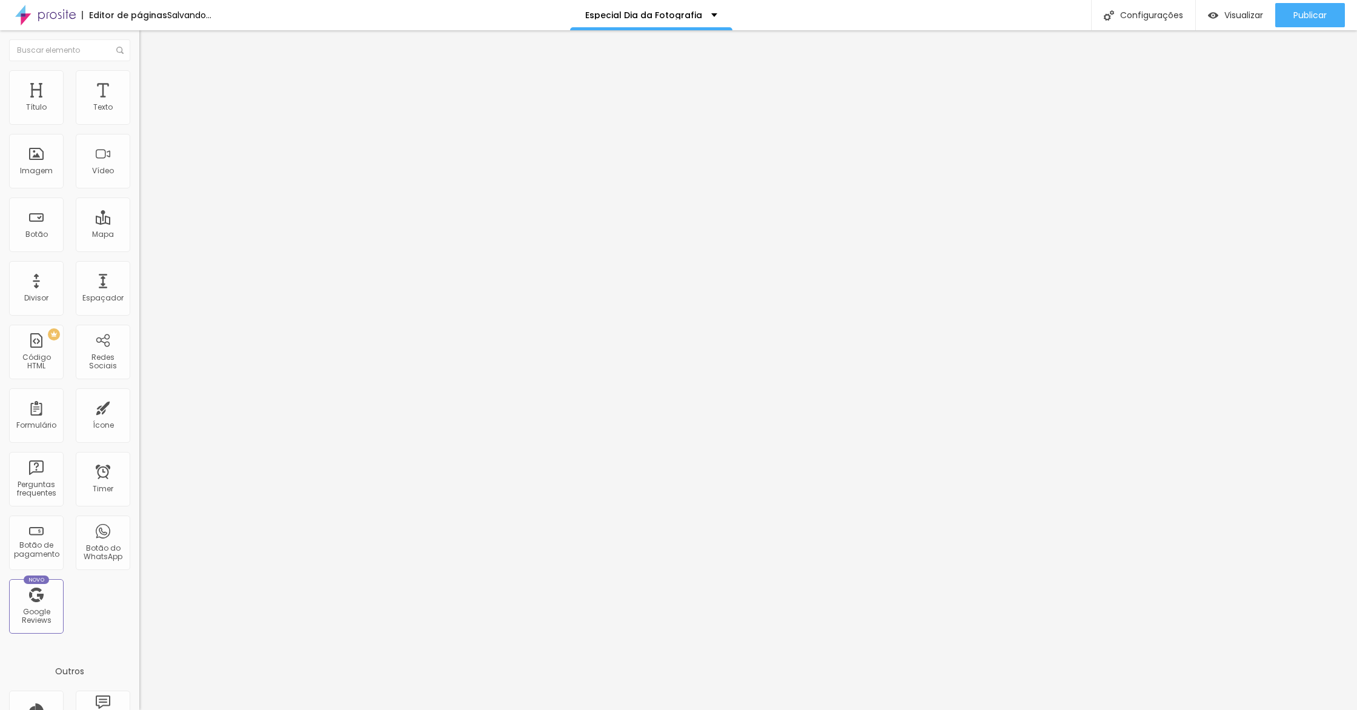
type input "380"
type input "370"
type input "350"
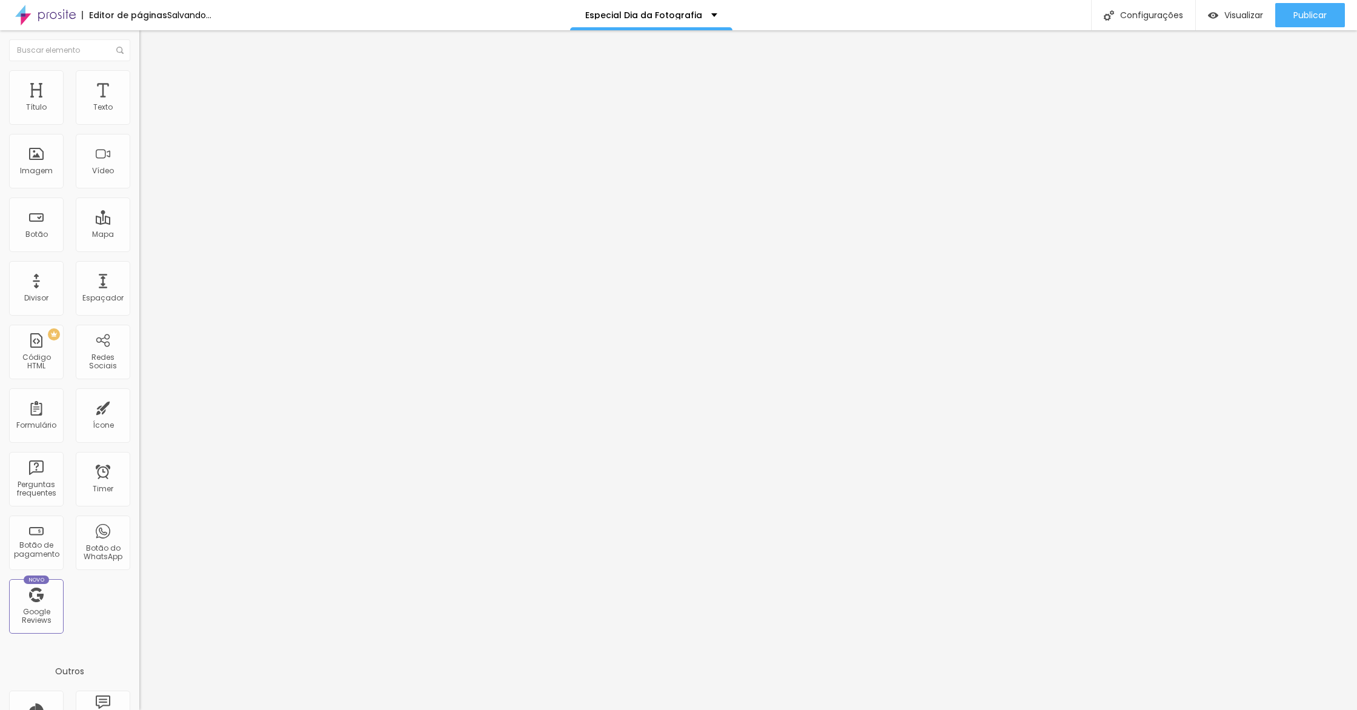
type input "350"
type input "340"
type input "330"
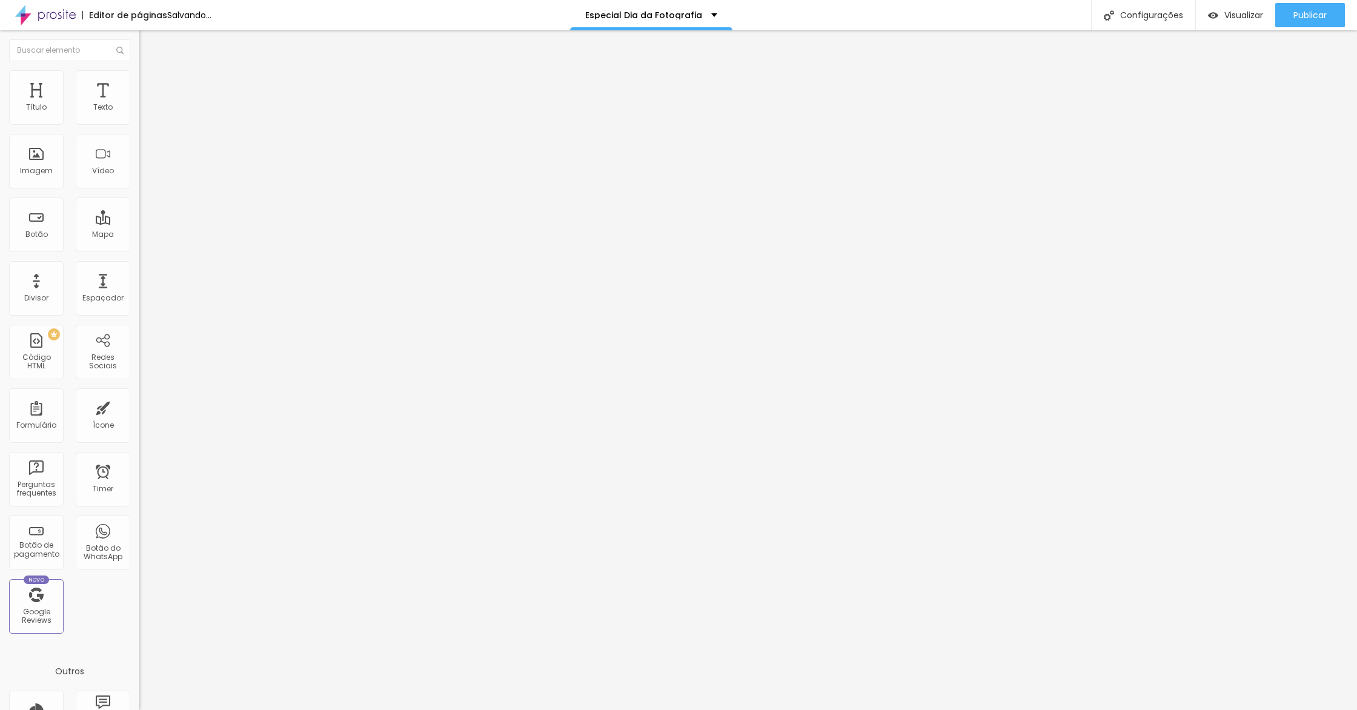
type input "320"
type input "350"
type input "380"
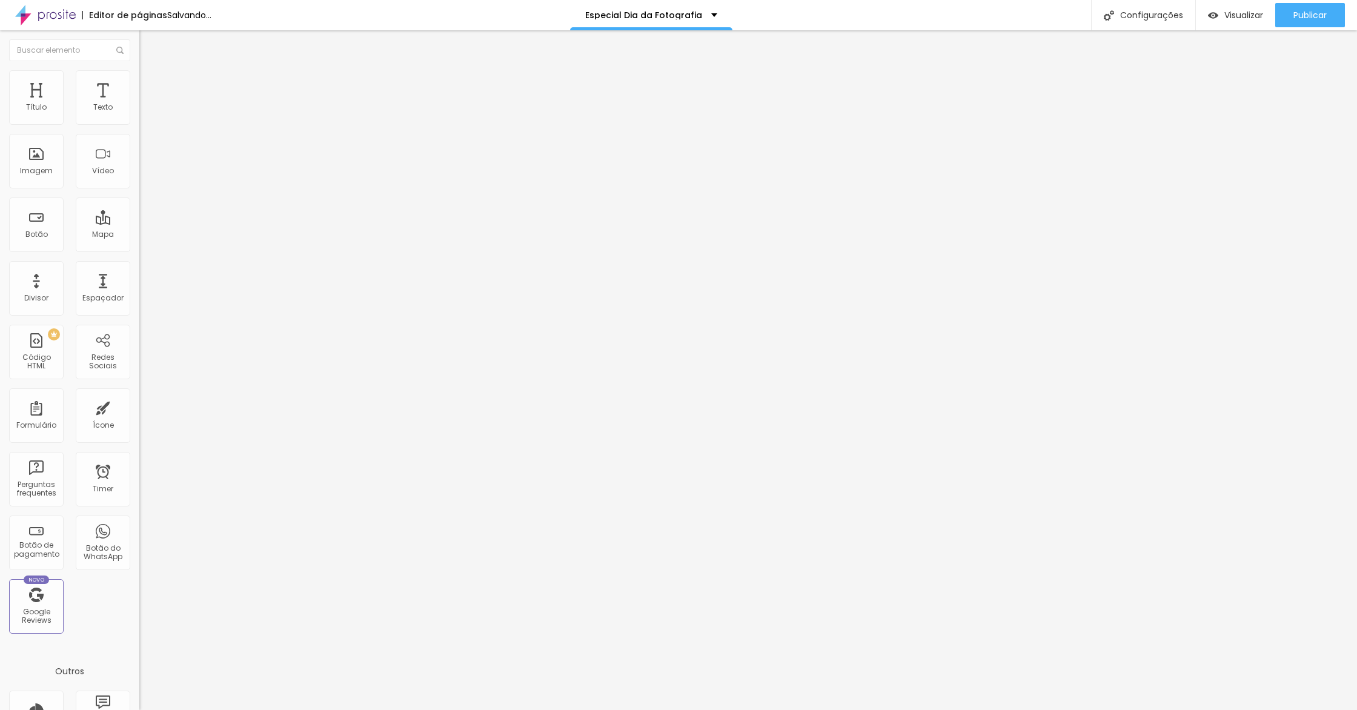
type input "380"
type input "390"
type input "380"
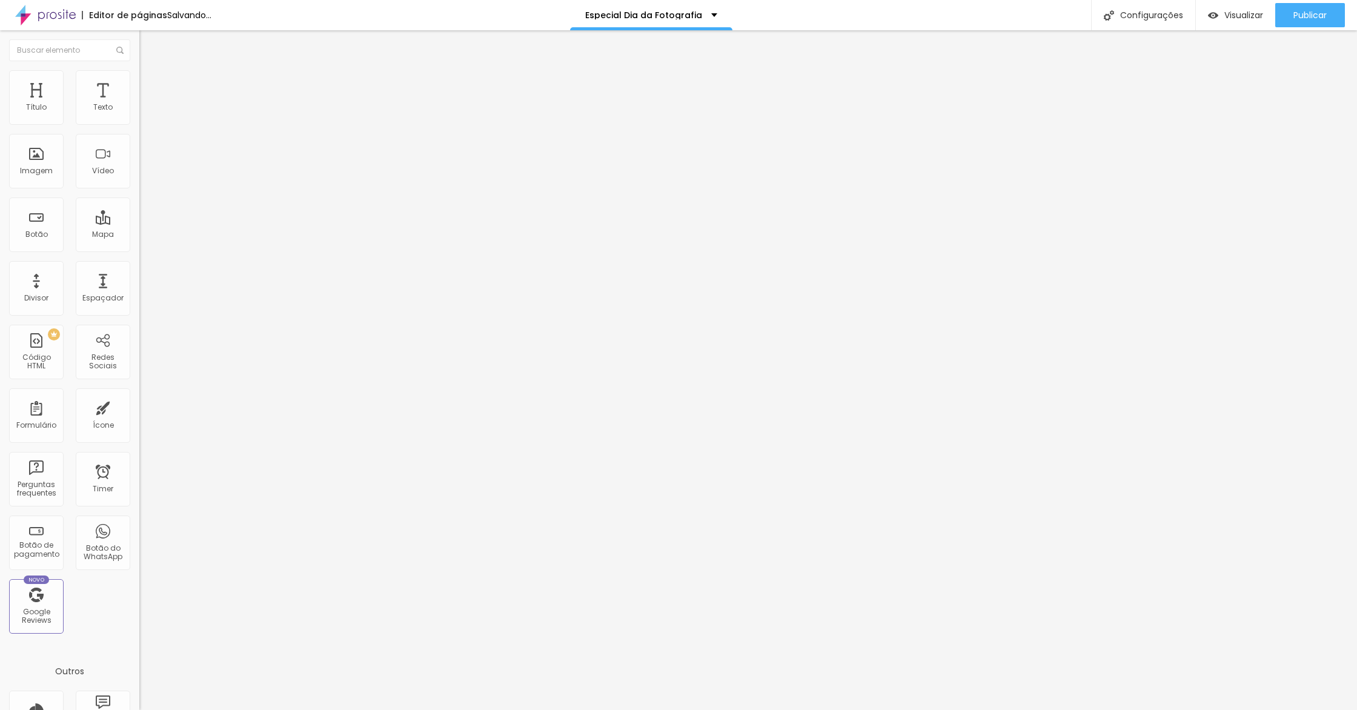
type input "370"
type input "360"
click at [139, 124] on input "range" at bounding box center [178, 120] width 78 height 10
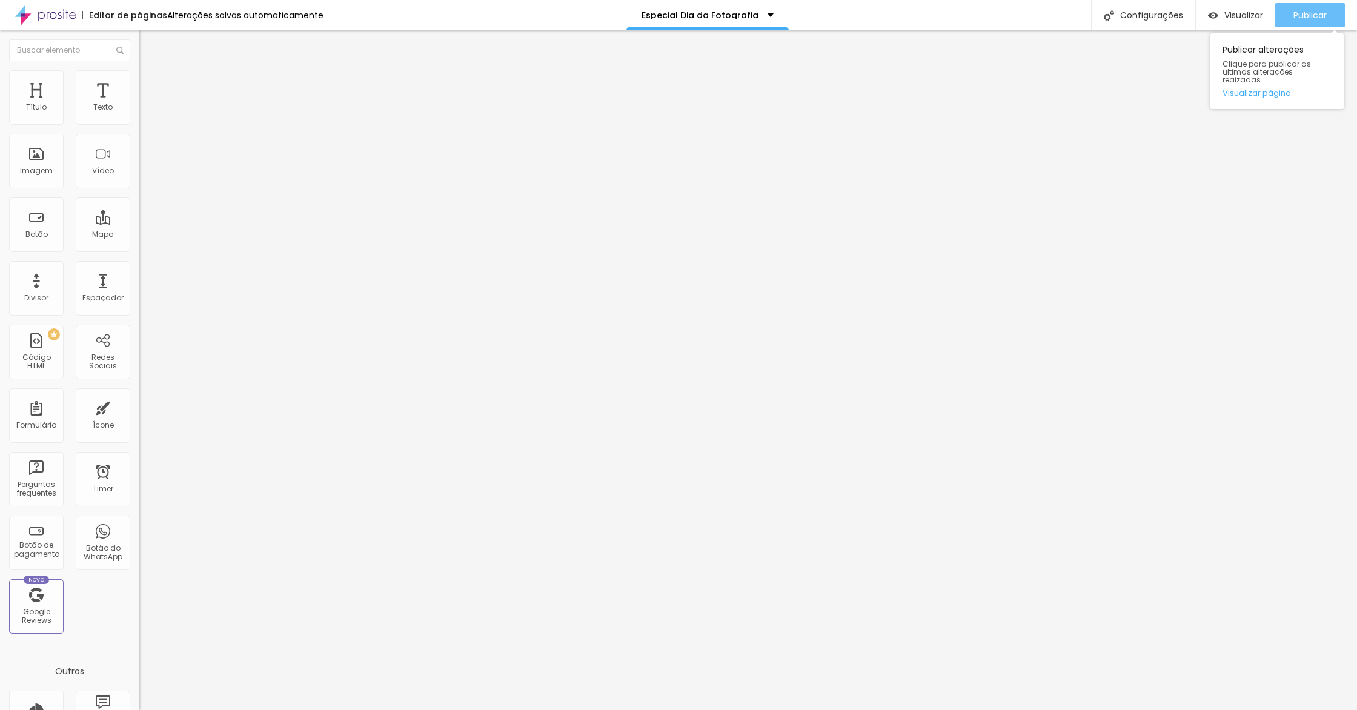
click at [1299, 6] on div "Publicar" at bounding box center [1310, 15] width 33 height 24
click at [1271, 89] on link "Visualizar página" at bounding box center [1277, 93] width 109 height 8
click at [139, 104] on span "Trocar imagem" at bounding box center [172, 99] width 66 height 10
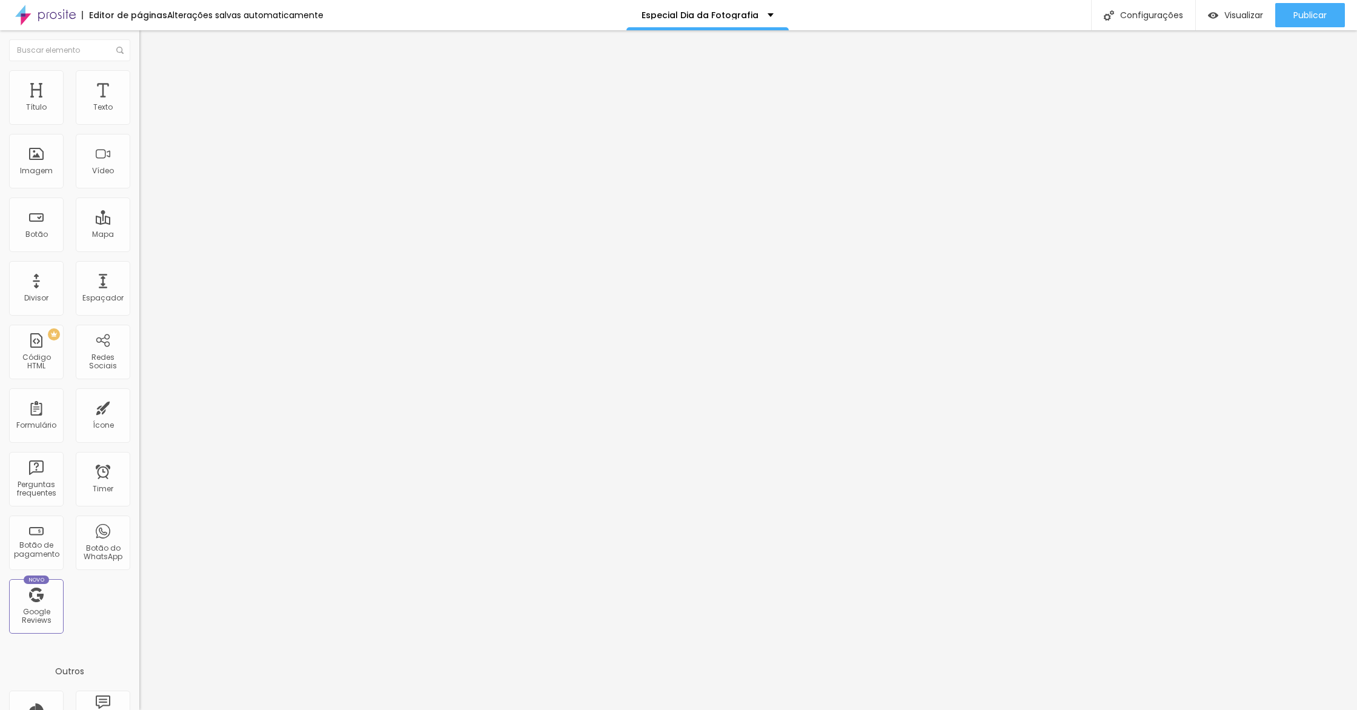
click at [1313, 7] on div "Publicar" at bounding box center [1310, 15] width 33 height 24
click at [1252, 89] on link "Visualizar página" at bounding box center [1277, 93] width 109 height 8
click at [1302, 26] on div "Publicar" at bounding box center [1310, 15] width 33 height 24
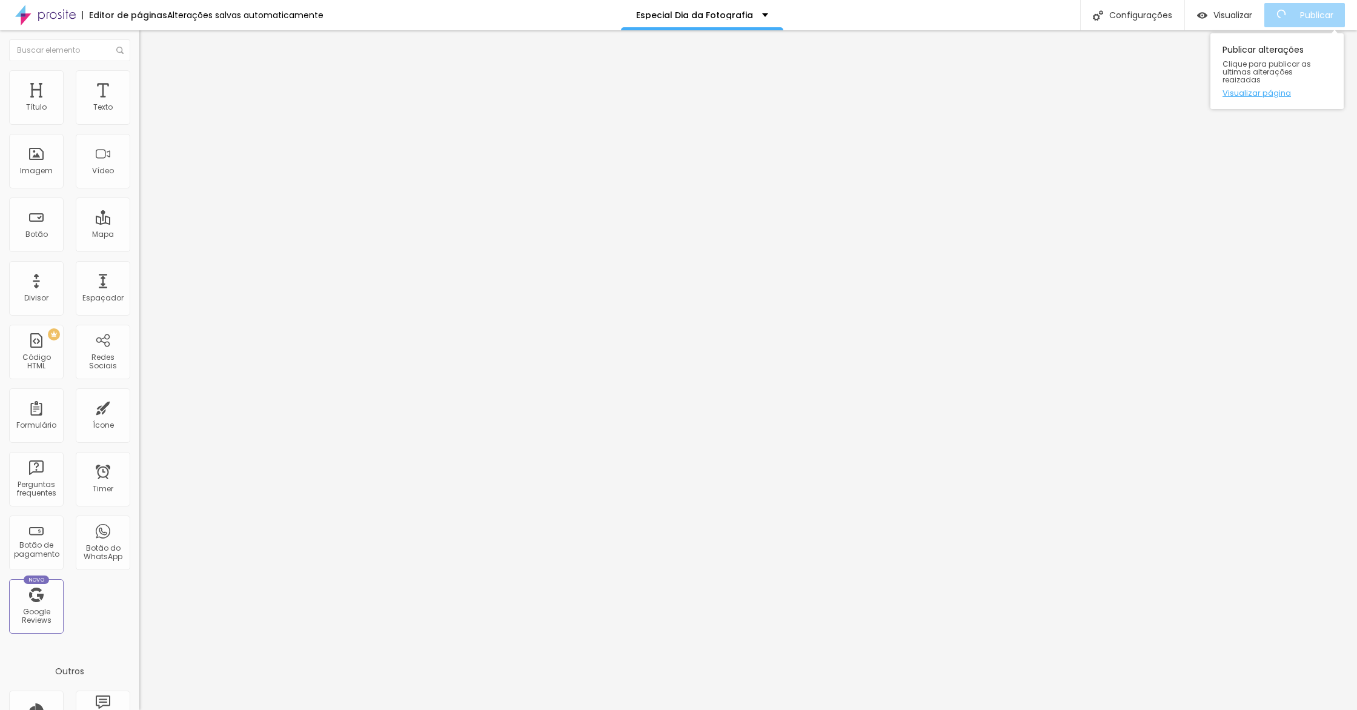
click at [1269, 89] on link "Visualizar página" at bounding box center [1277, 93] width 109 height 8
click at [1319, 18] on span "Publicar" at bounding box center [1310, 15] width 33 height 10
